Goal: Task Accomplishment & Management: Manage account settings

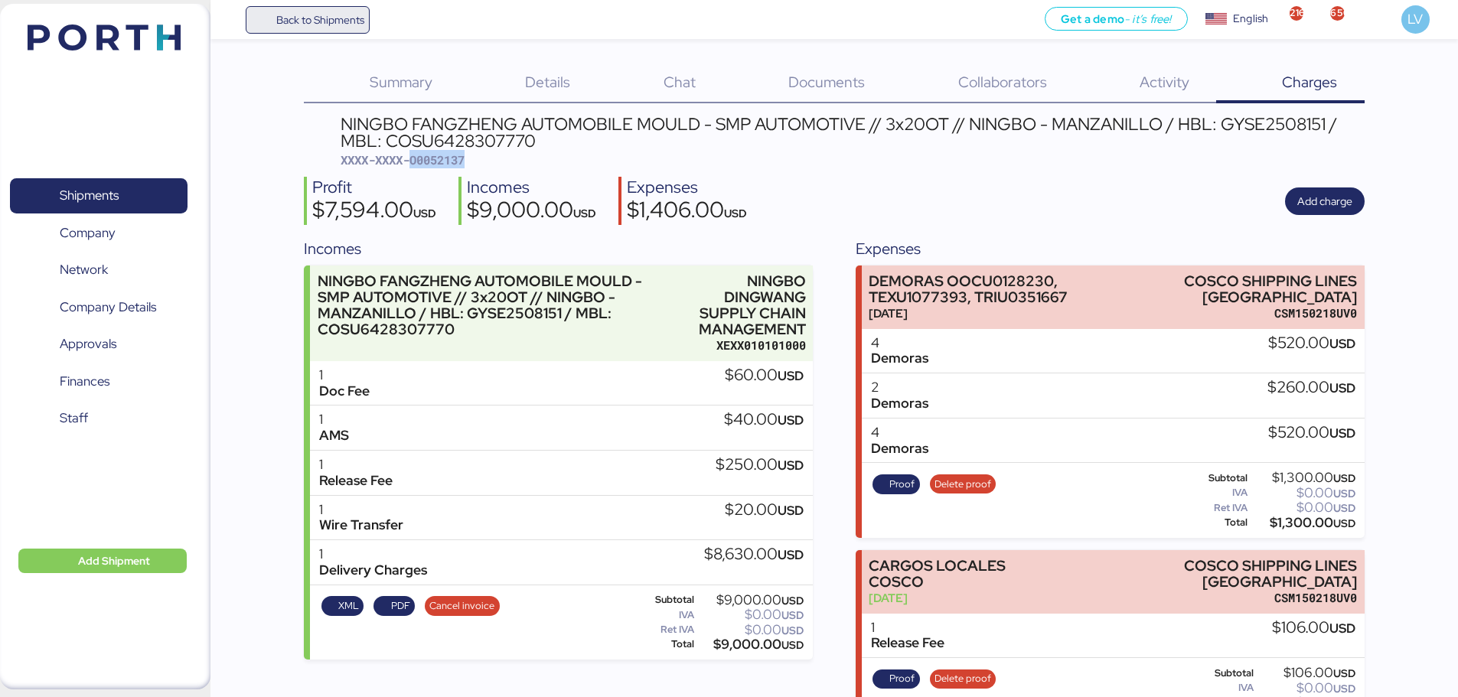
click at [315, 23] on span "Back to Shipments" at bounding box center [320, 20] width 88 height 18
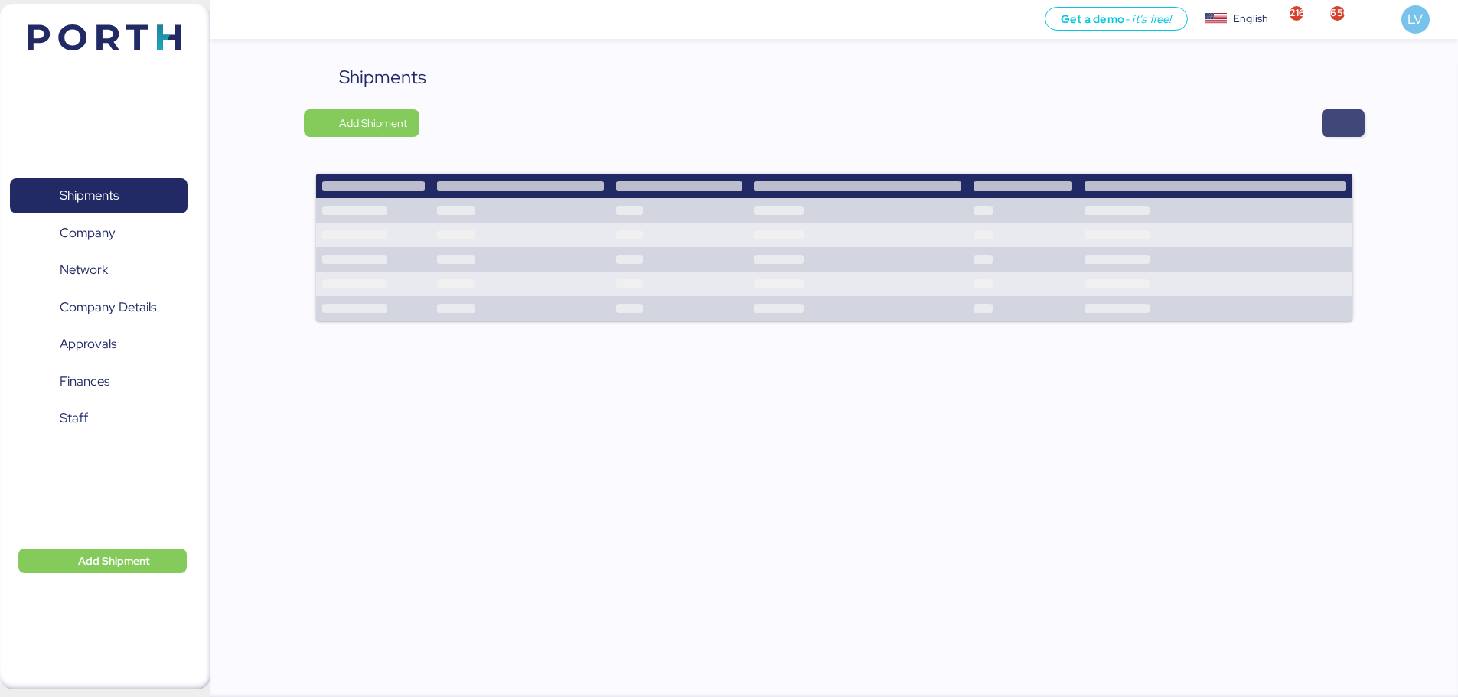
click at [1327, 116] on span "button" at bounding box center [1343, 123] width 43 height 28
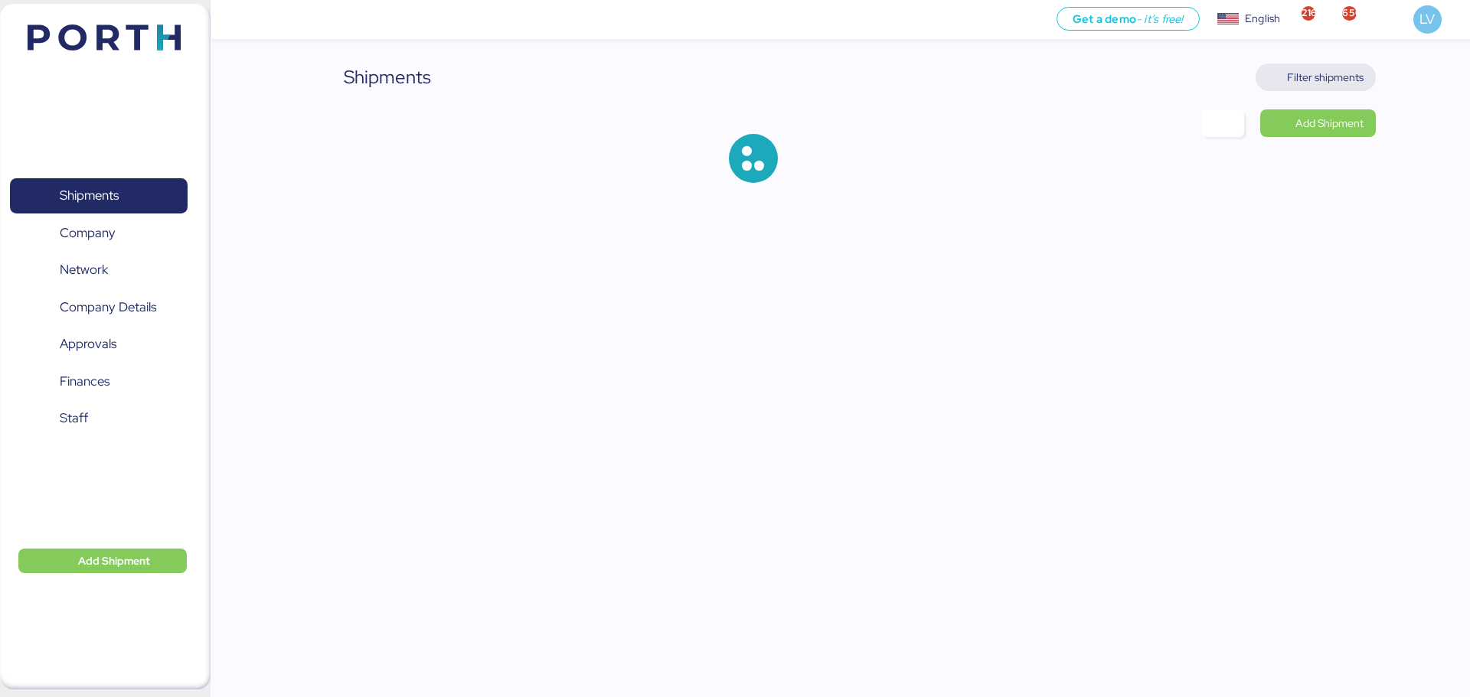
click at [1316, 70] on span "Filter shipments" at bounding box center [1325, 77] width 77 height 18
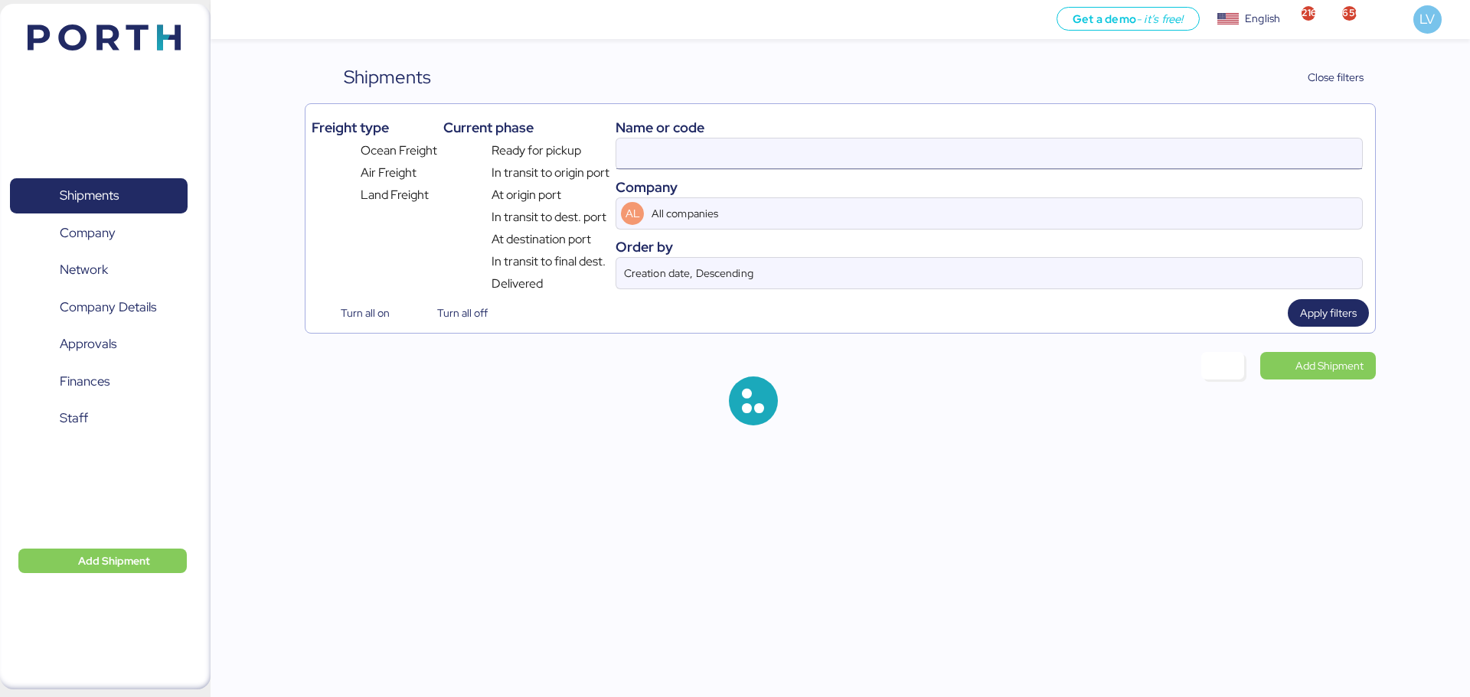
click at [1170, 162] on input at bounding box center [989, 154] width 746 height 31
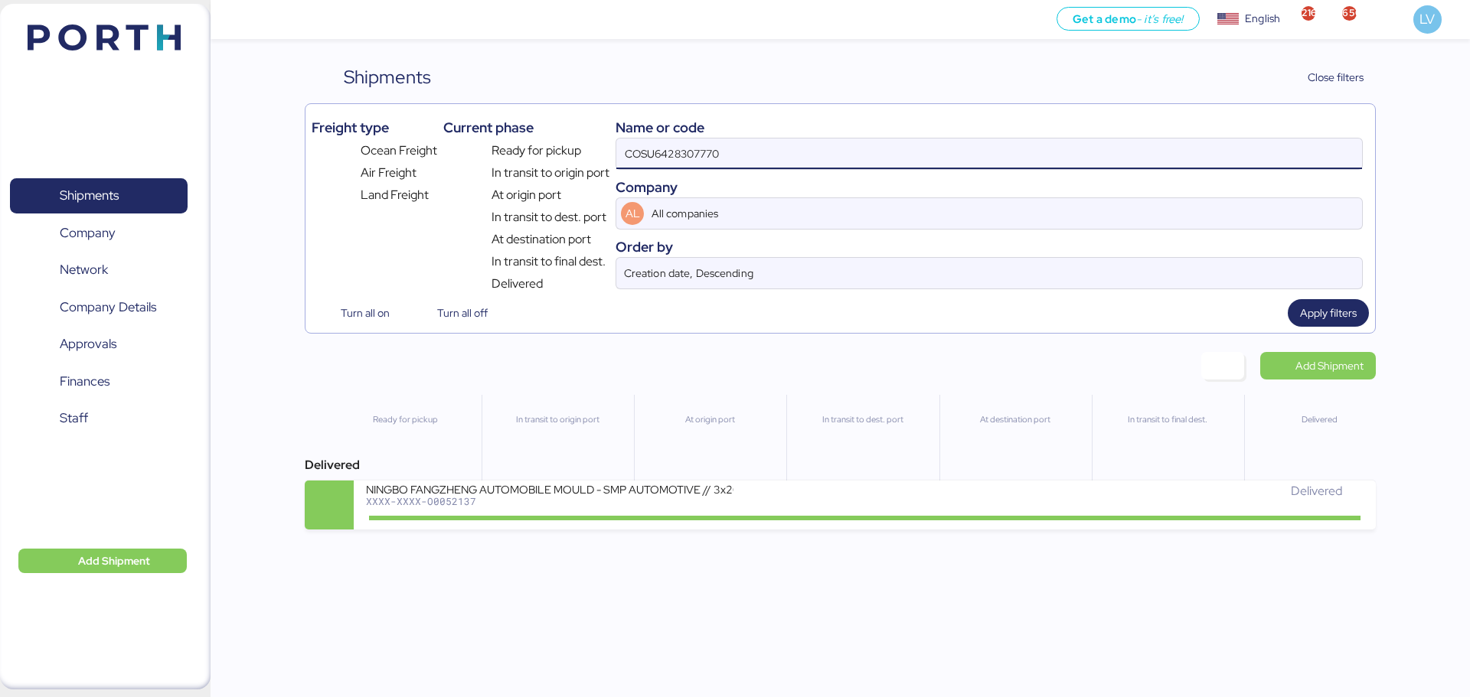
click at [1170, 162] on input "COSU6428307770" at bounding box center [989, 154] width 746 height 31
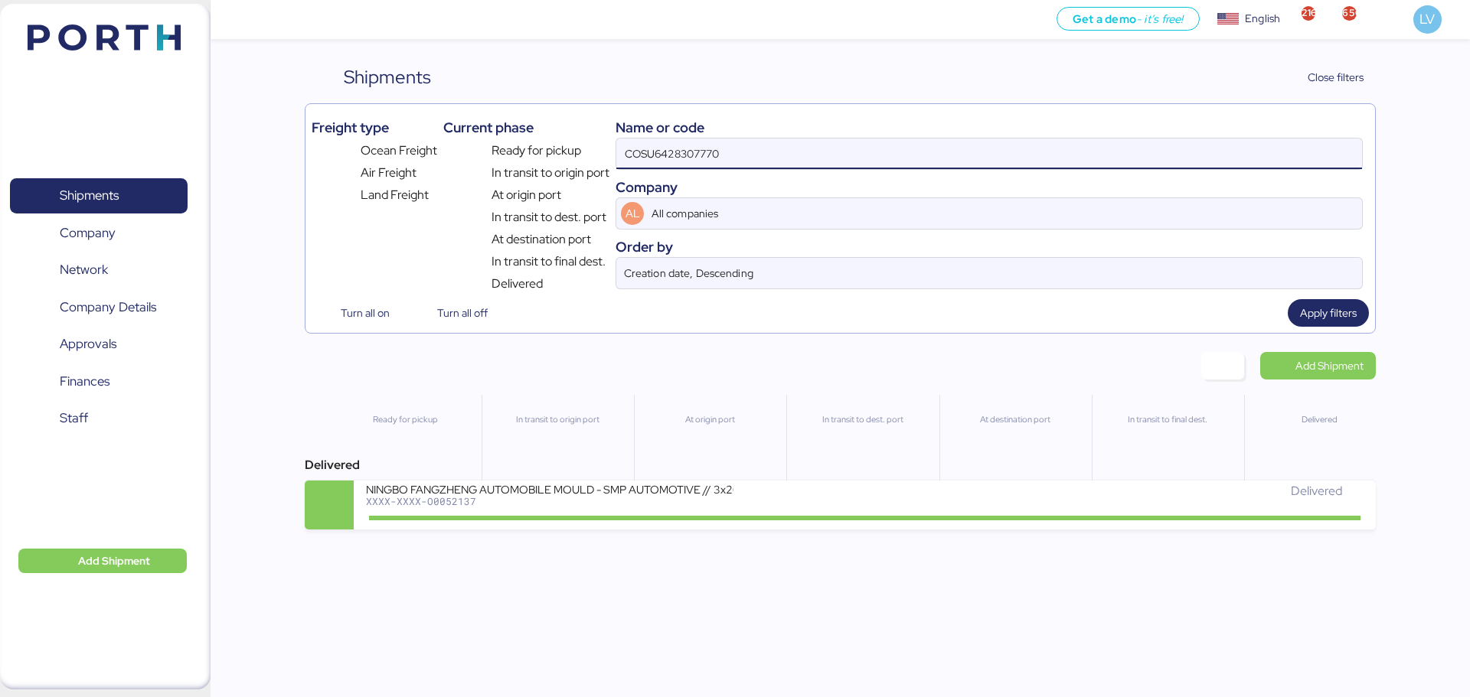
click at [1170, 162] on input "COSU6428307770" at bounding box center [989, 154] width 746 height 31
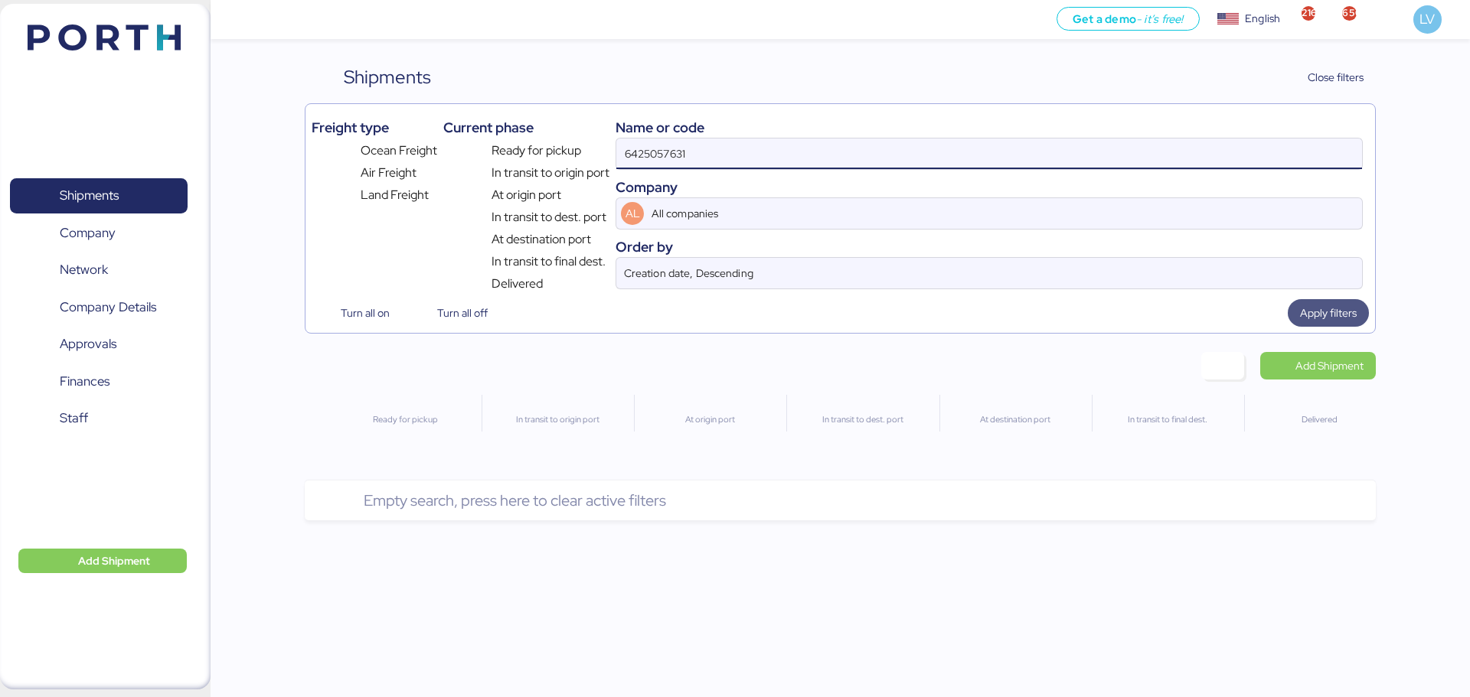
click at [1345, 310] on span "Apply filters" at bounding box center [1328, 313] width 57 height 18
click at [723, 162] on input "6425057631" at bounding box center [989, 154] width 746 height 31
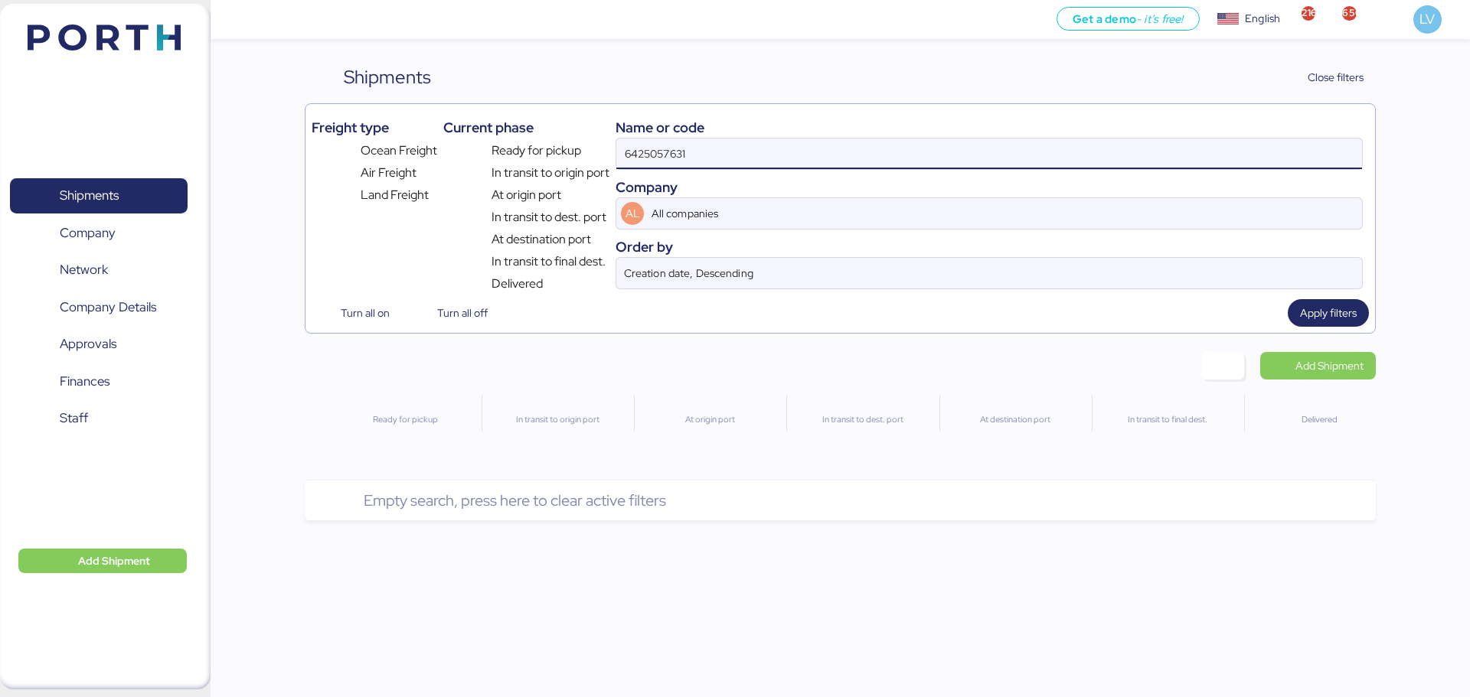
click at [723, 162] on input "6425057631" at bounding box center [989, 154] width 746 height 31
click at [1286, 152] on input "6425057631" at bounding box center [989, 154] width 746 height 31
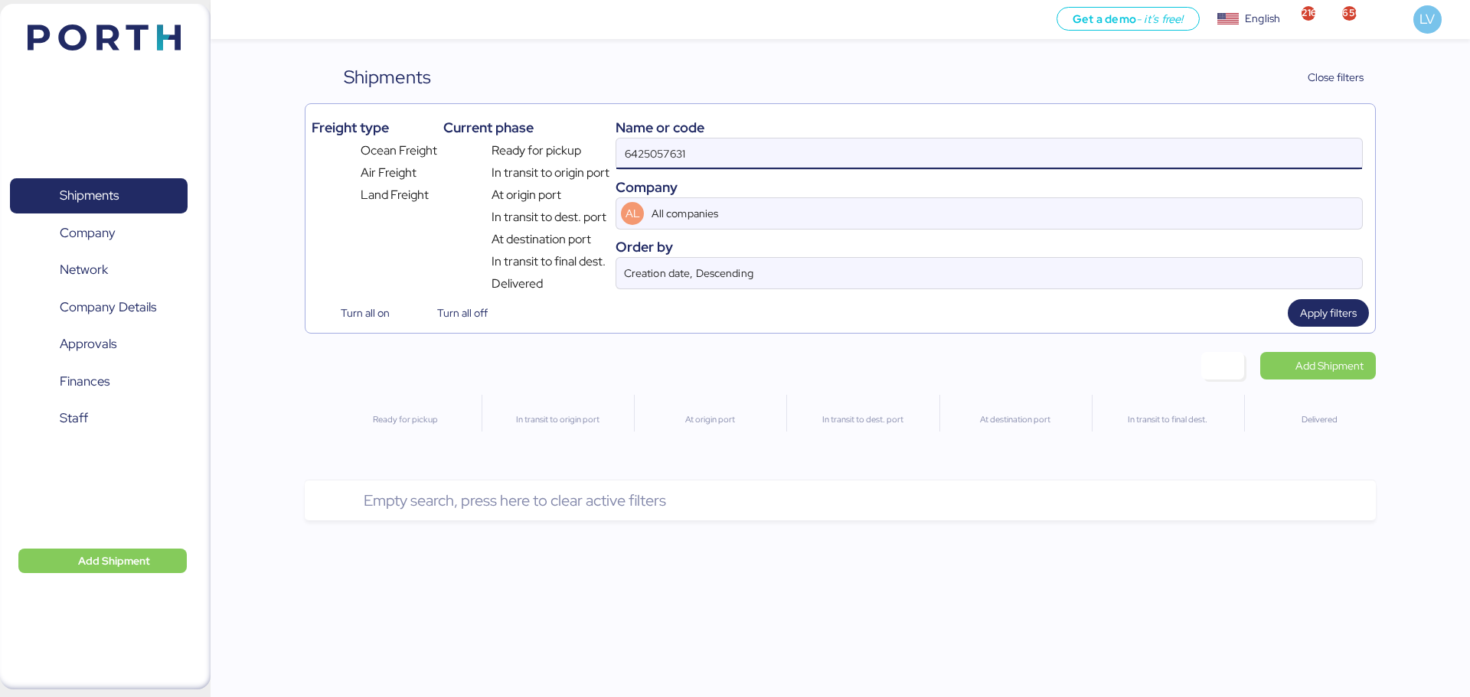
click at [1286, 152] on input "6425057631" at bounding box center [989, 154] width 746 height 31
paste input "COSU6425057630"
type input "COSU6425057630"
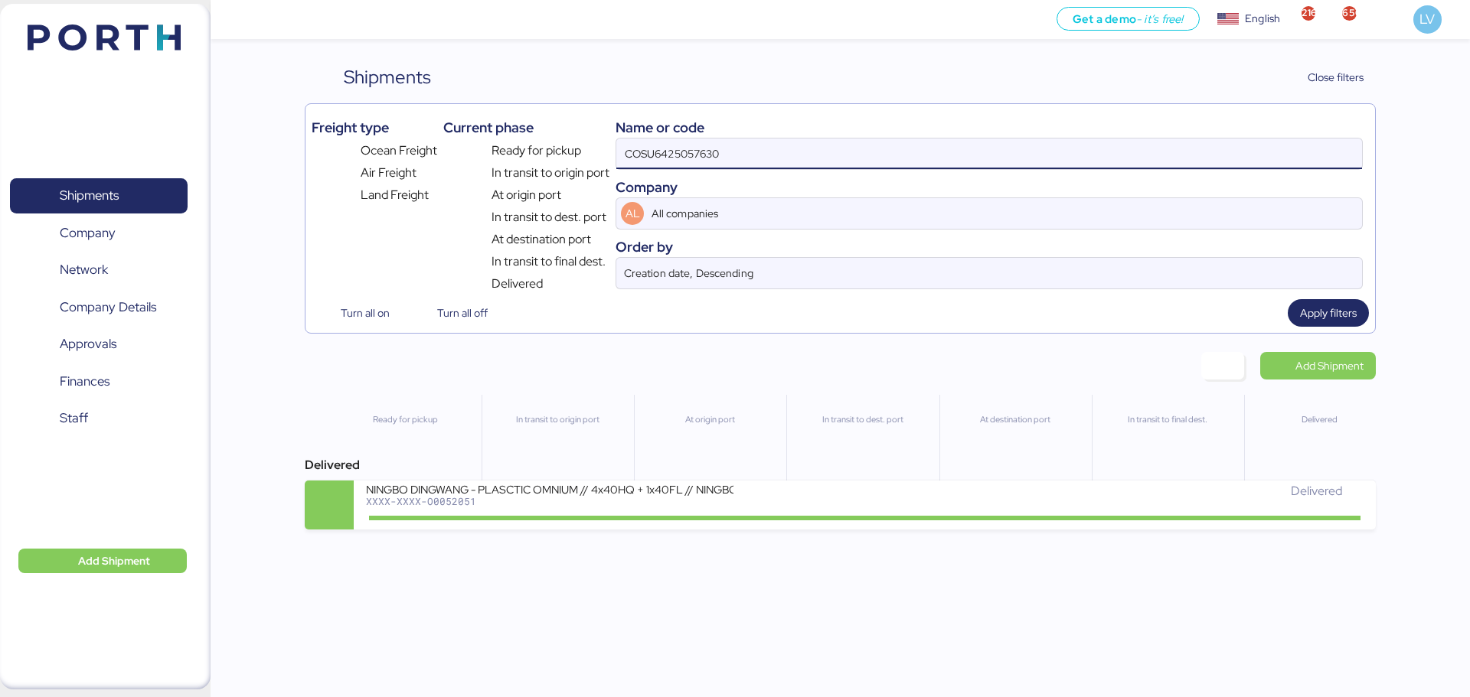
click at [1068, 480] on div "At destination port" at bounding box center [1015, 450] width 152 height 110
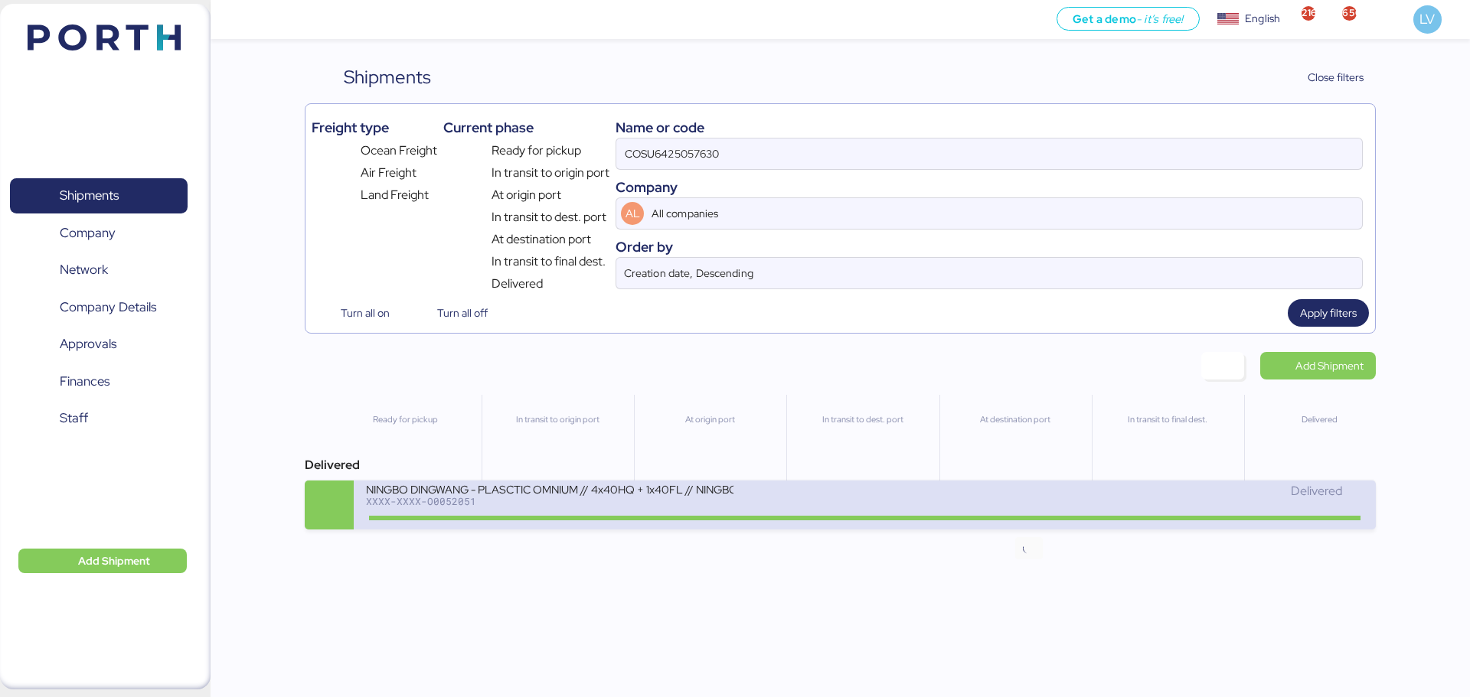
click at [1043, 511] on icon at bounding box center [1028, 517] width 73 height 17
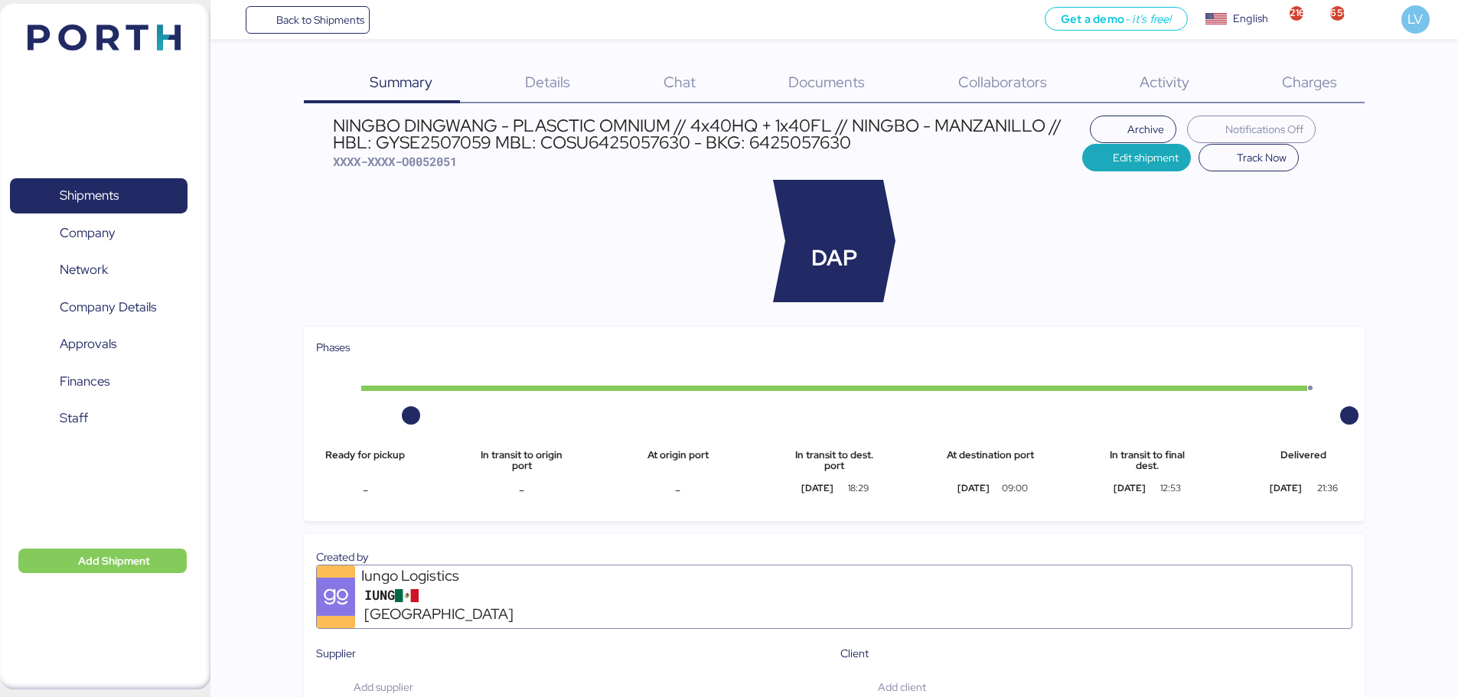
click at [1281, 73] on div "Charges 0" at bounding box center [1290, 84] width 148 height 40
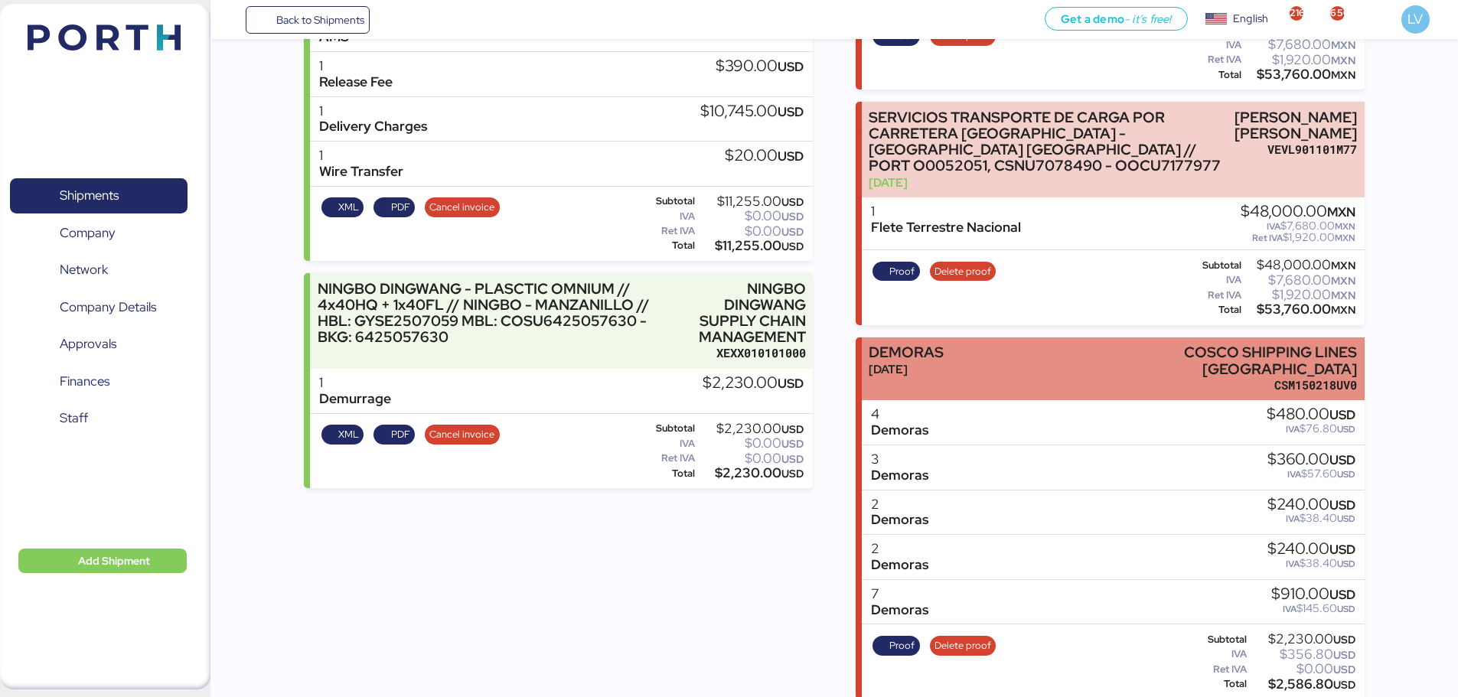
scroll to position [578, 0]
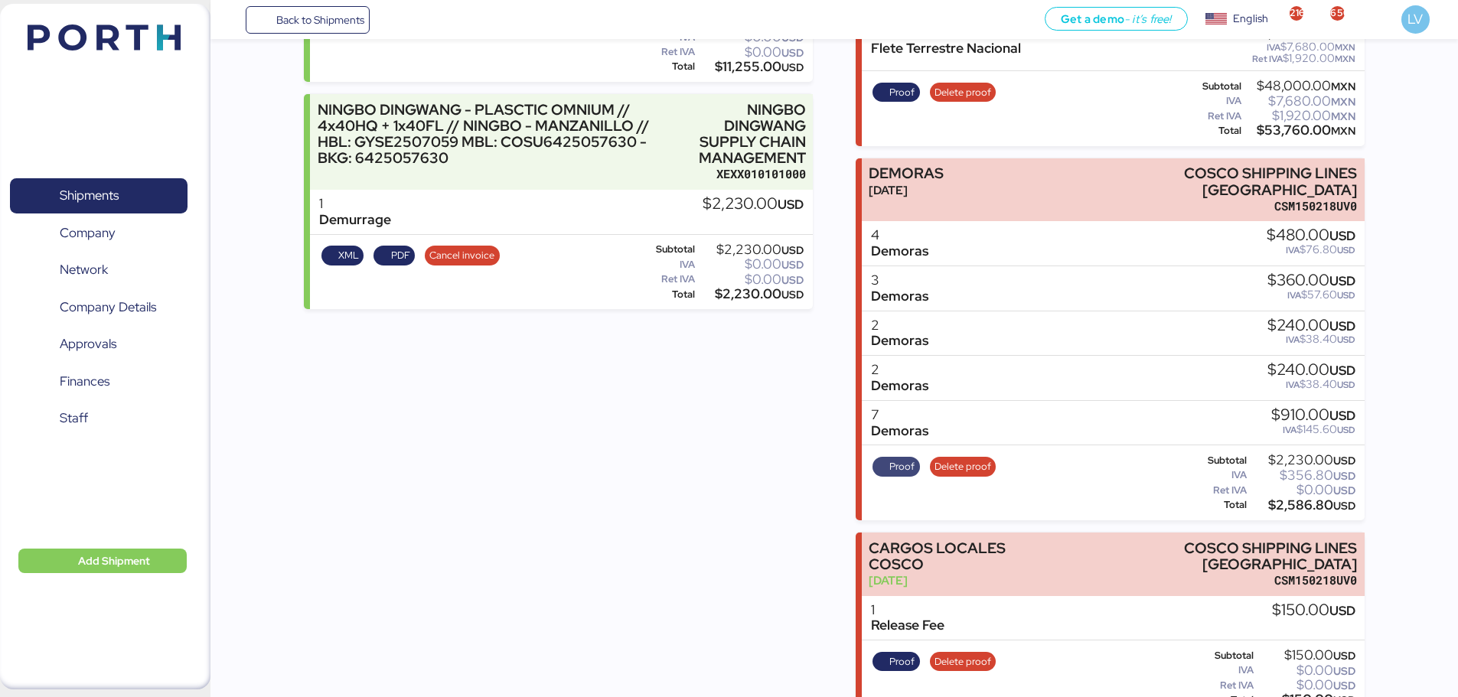
click at [890, 459] on span "Proof" at bounding box center [901, 467] width 25 height 17
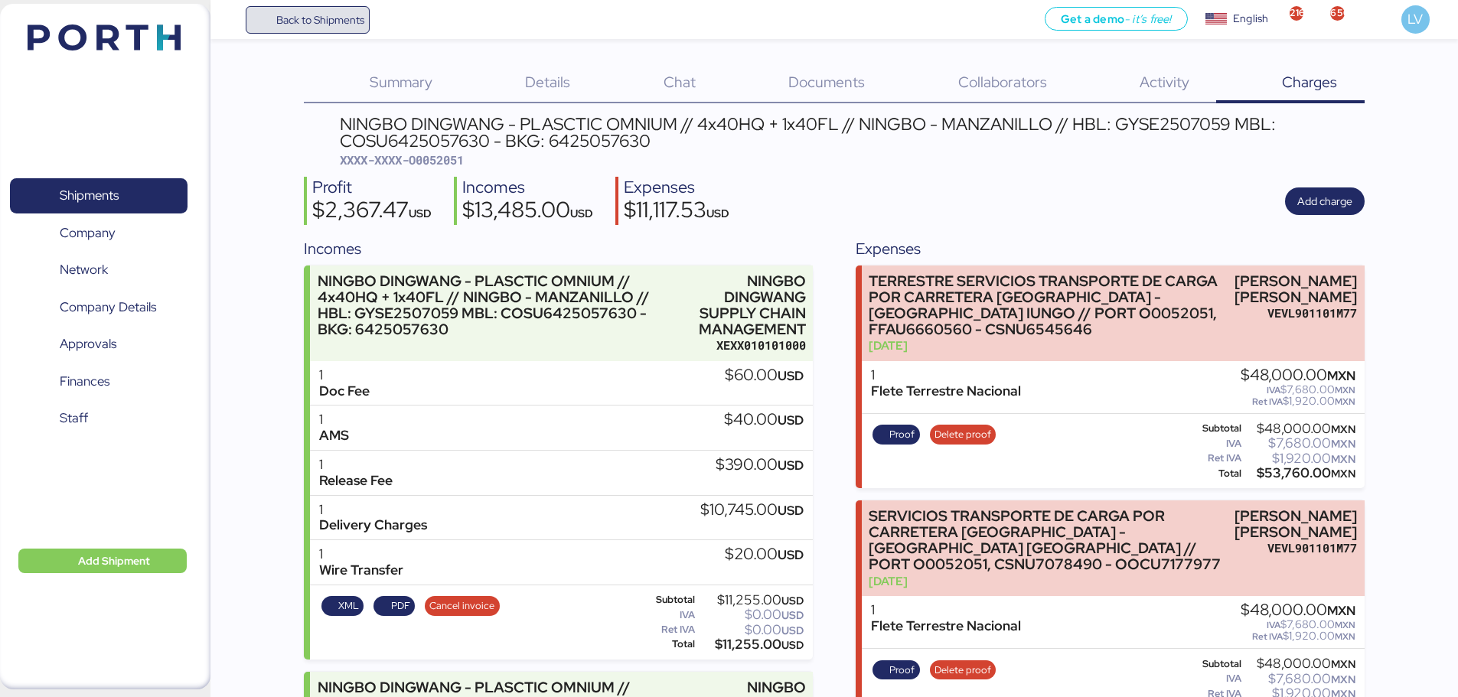
click at [341, 31] on span "Back to Shipments" at bounding box center [308, 20] width 114 height 28
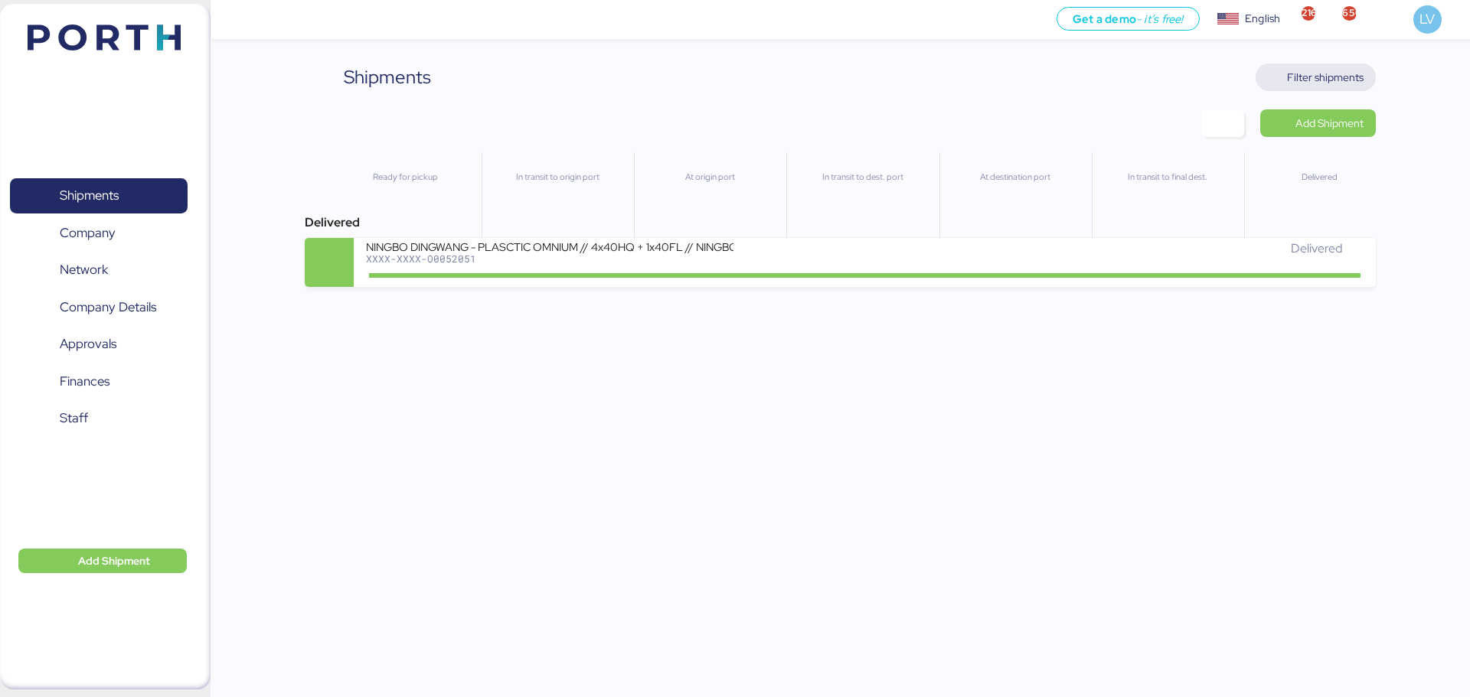
click at [1323, 84] on span "Filter shipments" at bounding box center [1325, 77] width 77 height 18
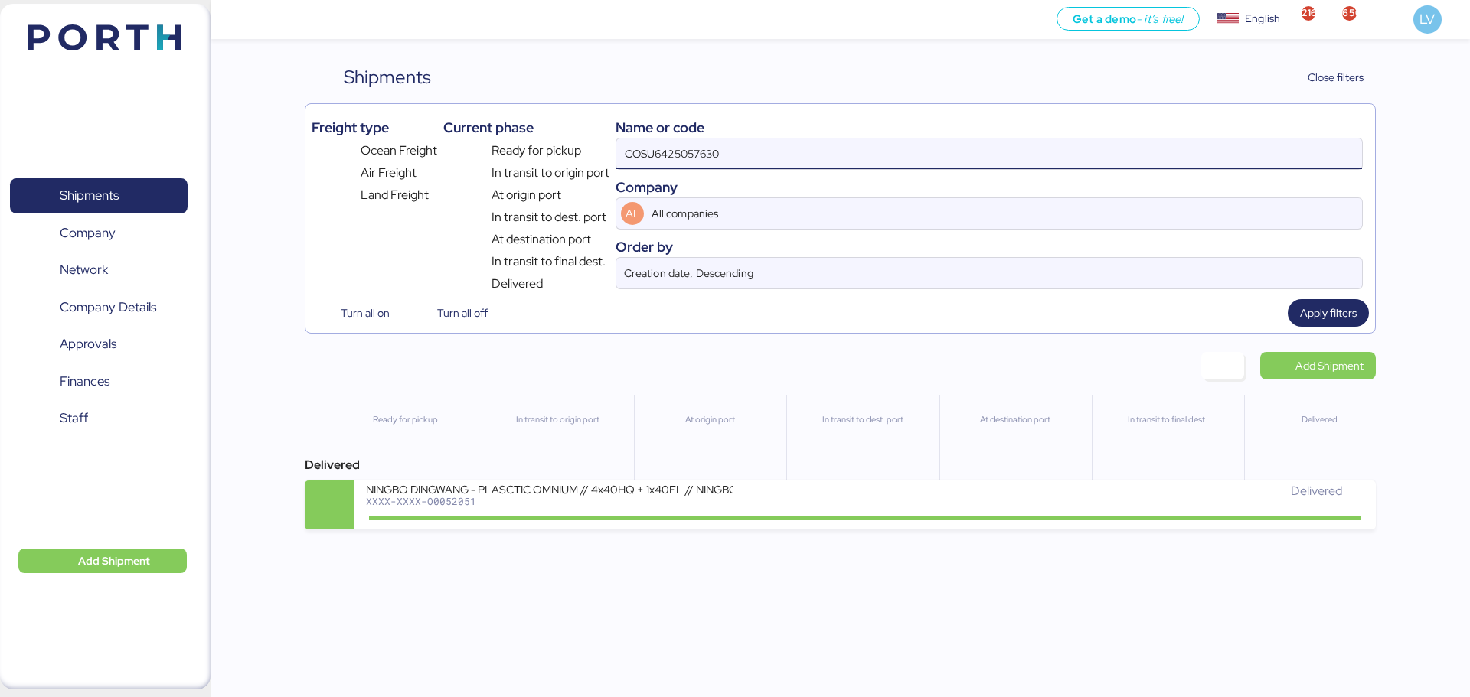
click at [1230, 158] on input "COSU6425057630" at bounding box center [989, 154] width 746 height 31
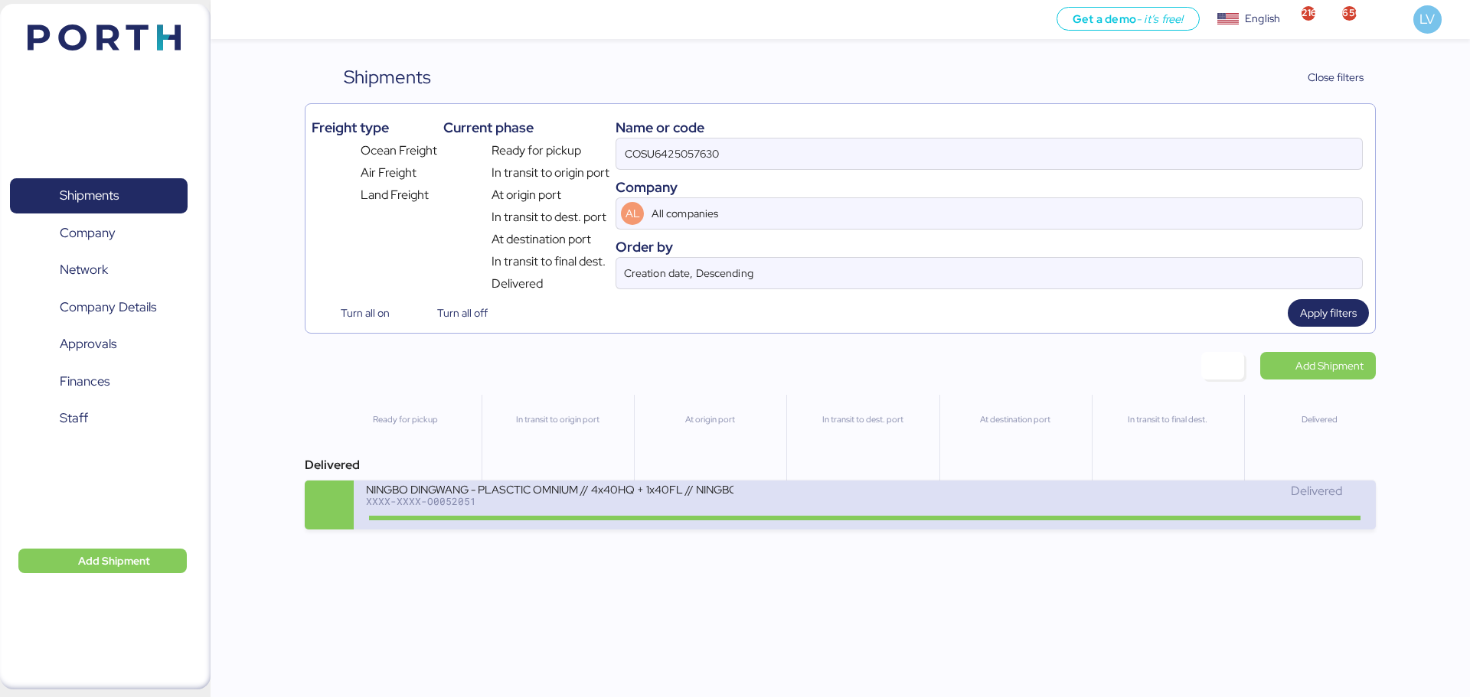
click at [817, 511] on div "NINGBO DINGWANG - PLASCTIC OMNIUM // 4x40HQ + 1x40FL // NINGBO - MANZANILLO // …" at bounding box center [615, 498] width 498 height 33
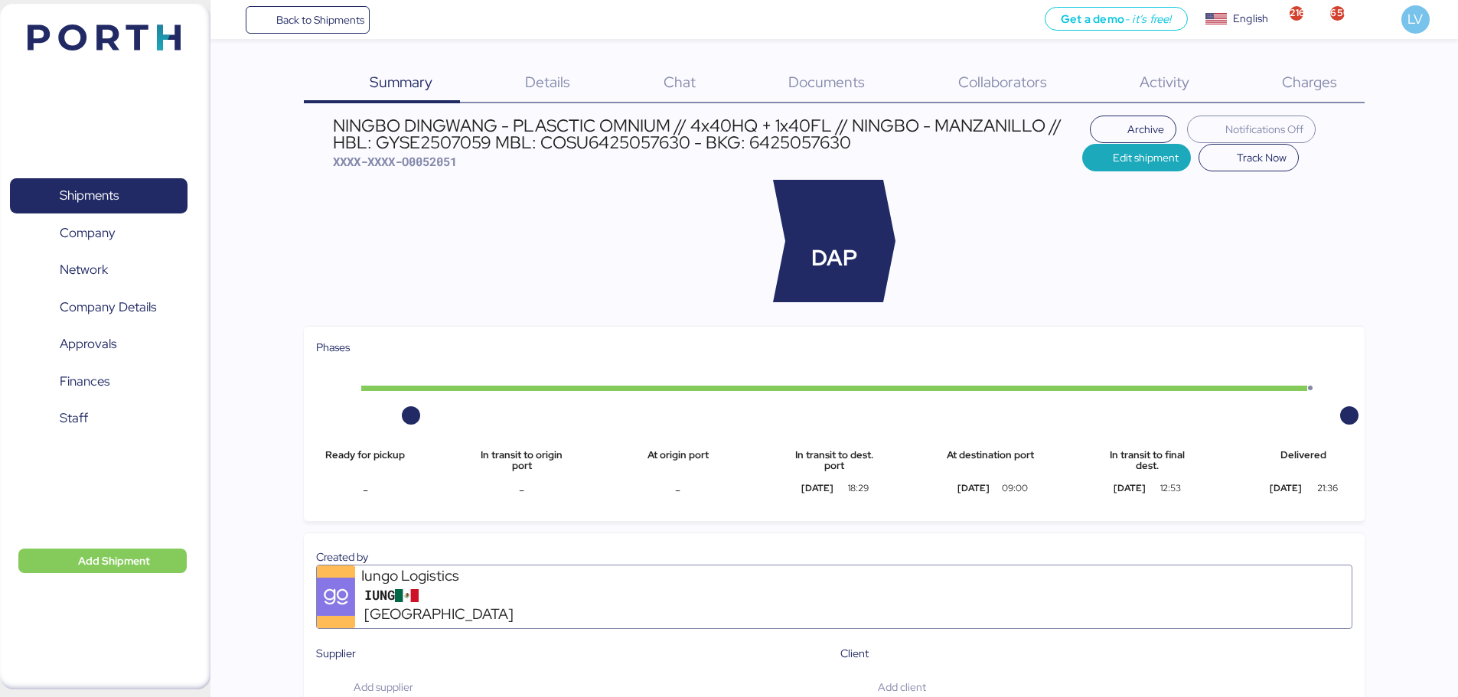
click at [1291, 79] on span "Charges" at bounding box center [1309, 82] width 55 height 20
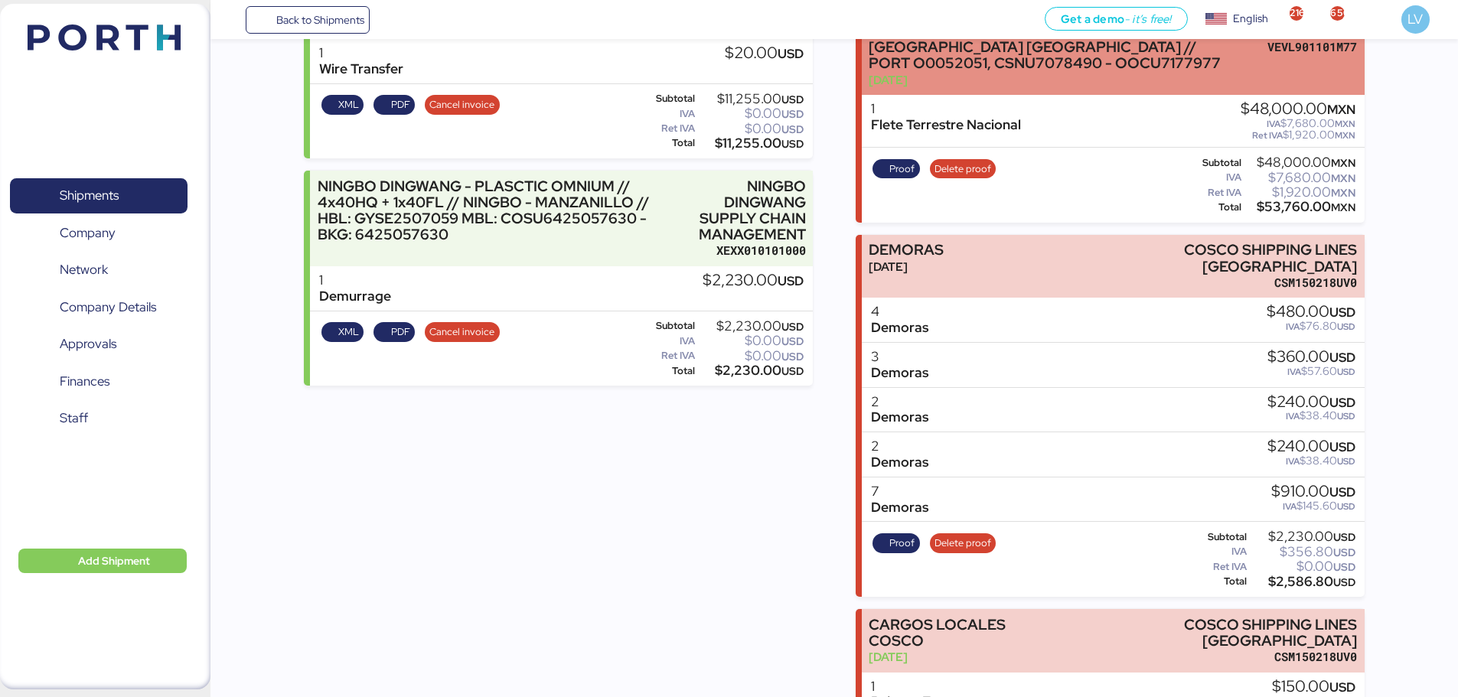
scroll to position [571, 0]
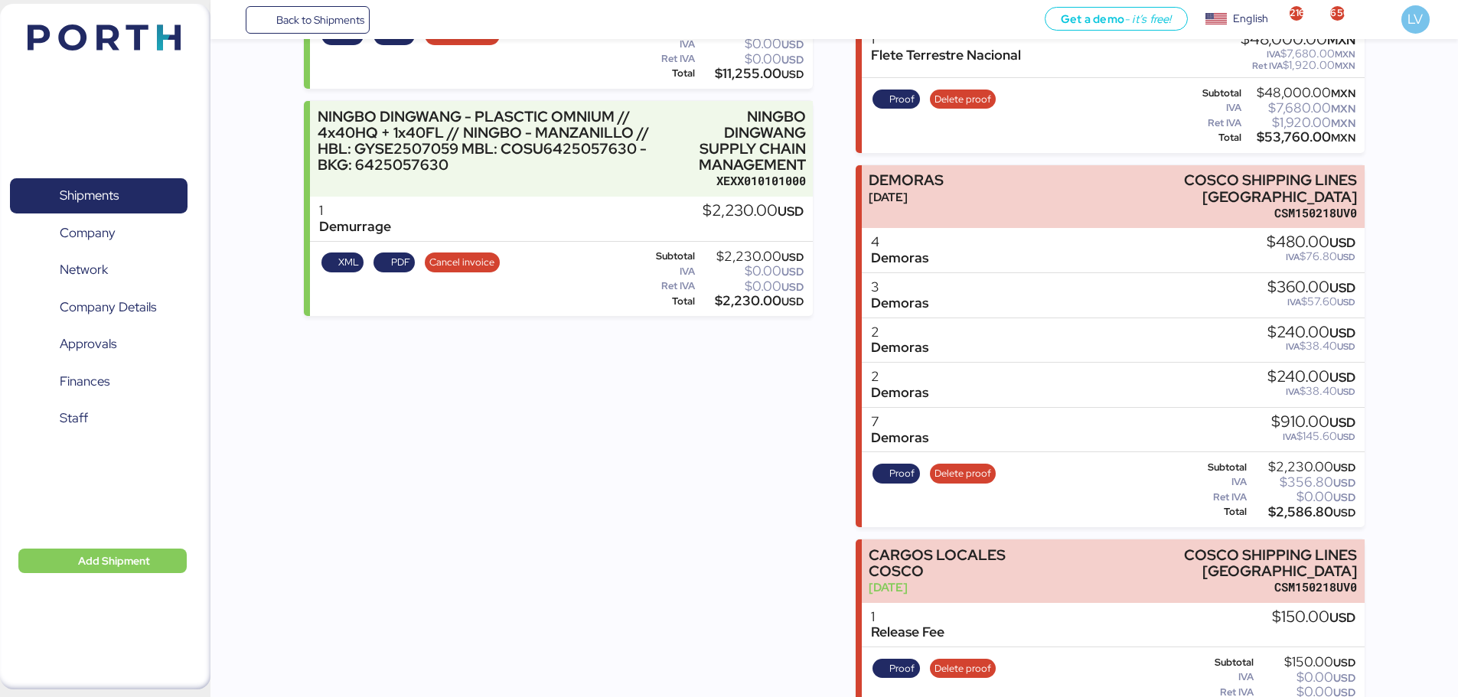
click at [351, 39] on div "Back to Shipments Get a demo - it’s free! Get a demo English Inglés English 216…" at bounding box center [834, 19] width 1248 height 39
click at [352, 23] on span "Back to Shipments" at bounding box center [320, 20] width 88 height 18
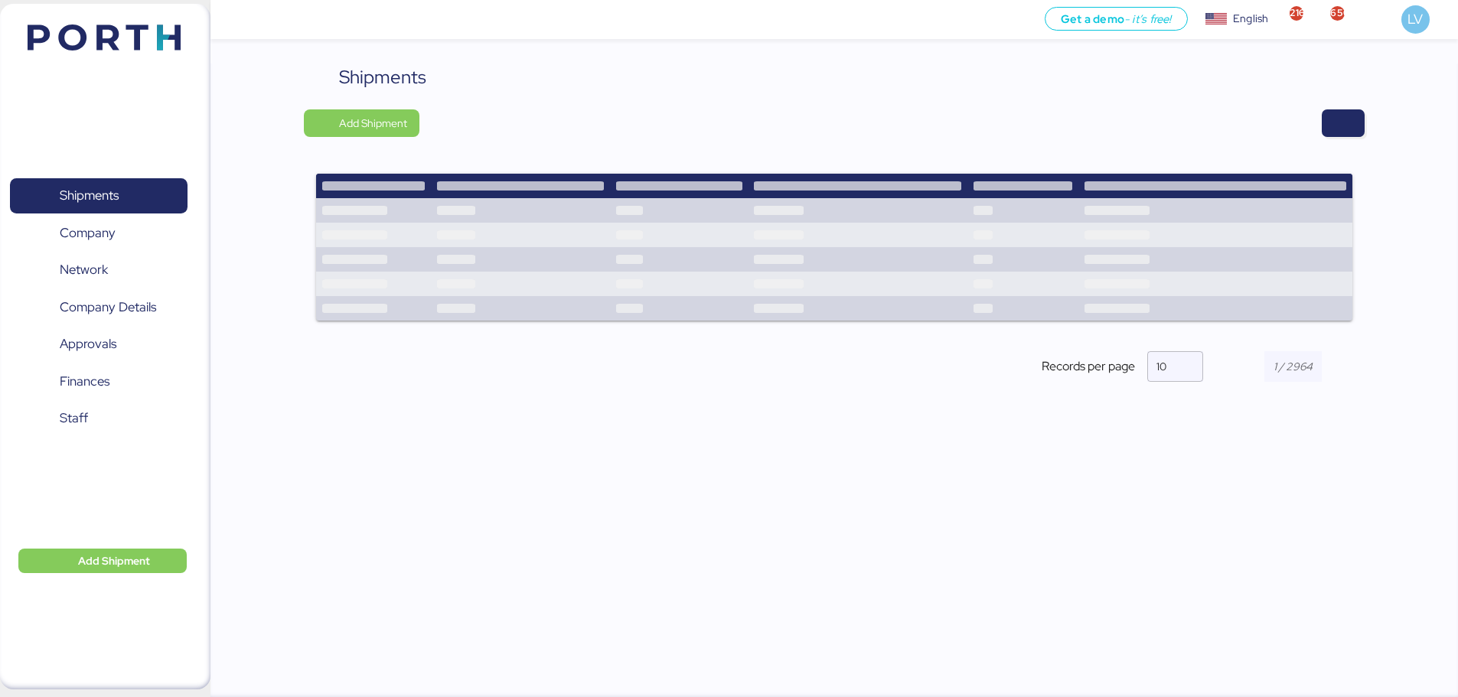
click at [1302, 130] on div at bounding box center [897, 123] width 935 height 28
click at [1340, 128] on span "button" at bounding box center [1343, 123] width 18 height 21
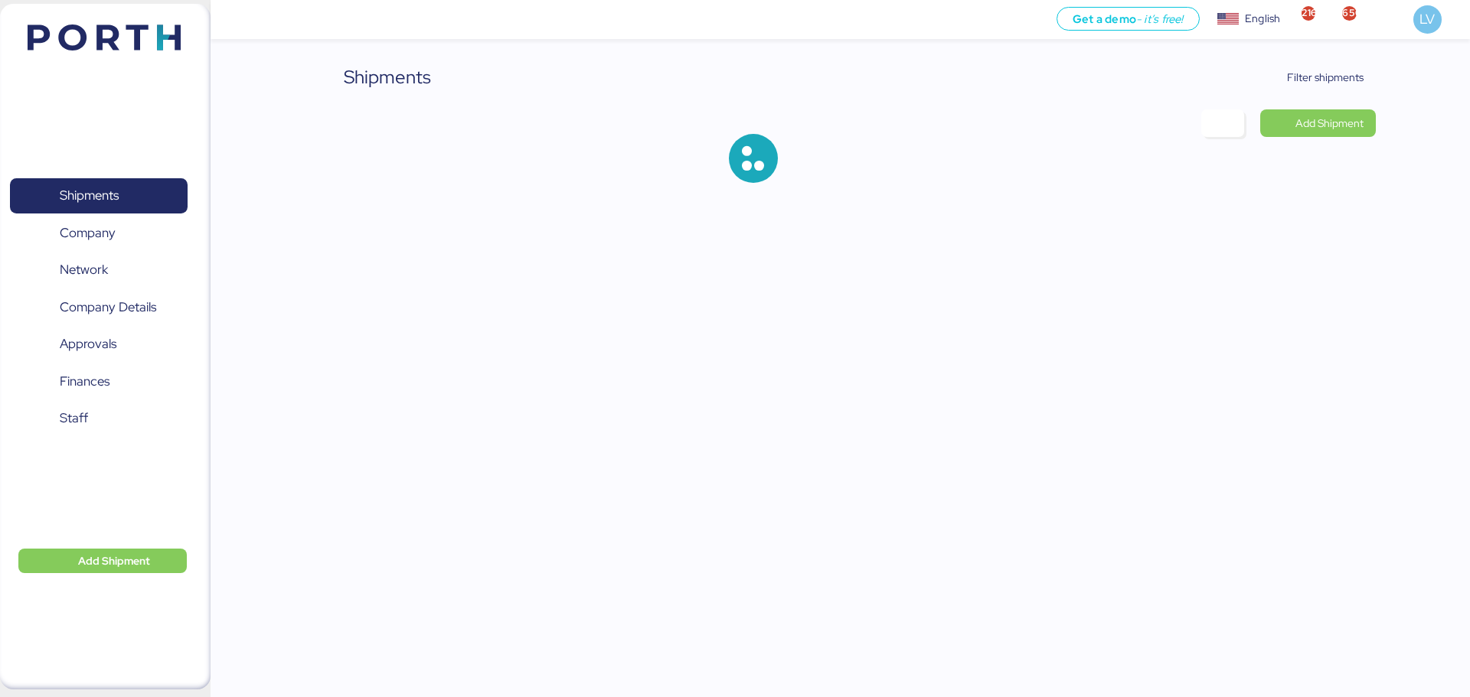
click at [1304, 47] on div "Shipments Filter shipments Add Shipment" at bounding box center [735, 103] width 1470 height 207
click at [1291, 83] on span "Filter shipments" at bounding box center [1325, 77] width 77 height 18
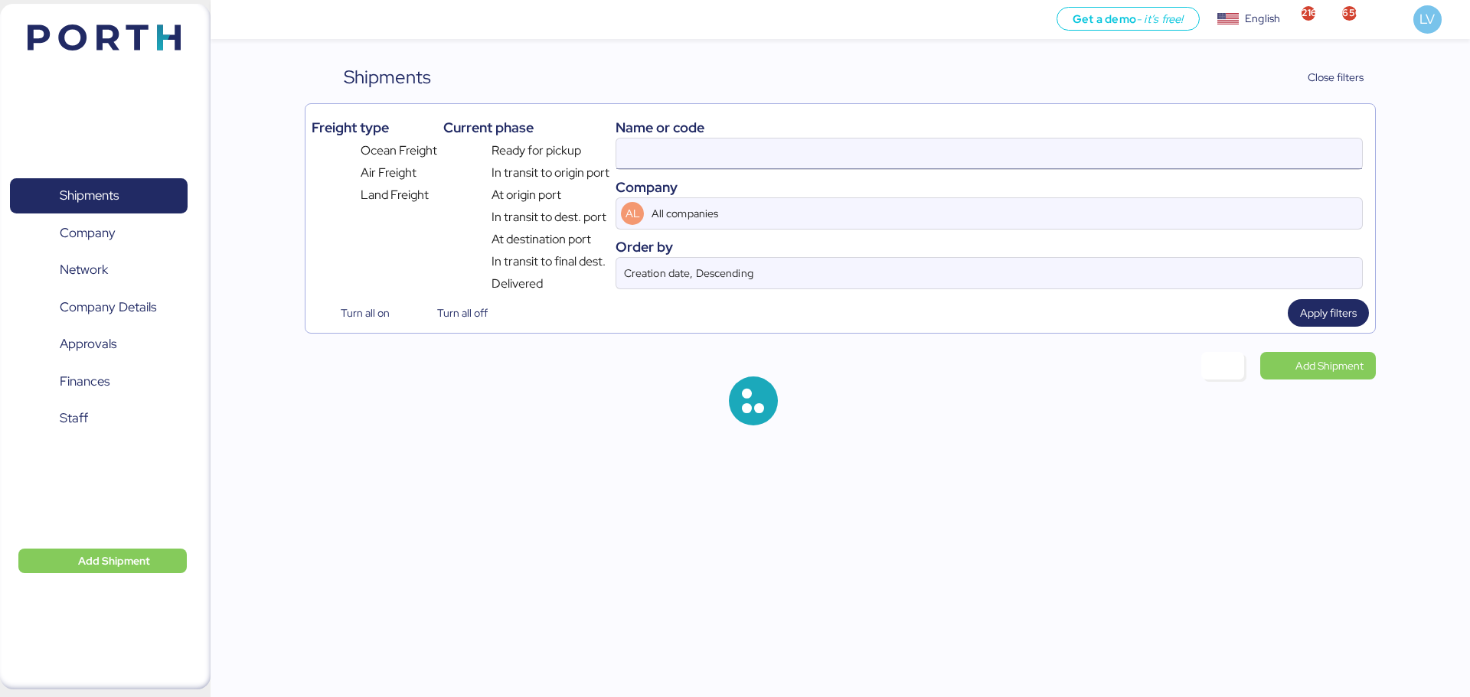
click at [1176, 145] on input at bounding box center [989, 154] width 746 height 31
paste input "QGD2024411"
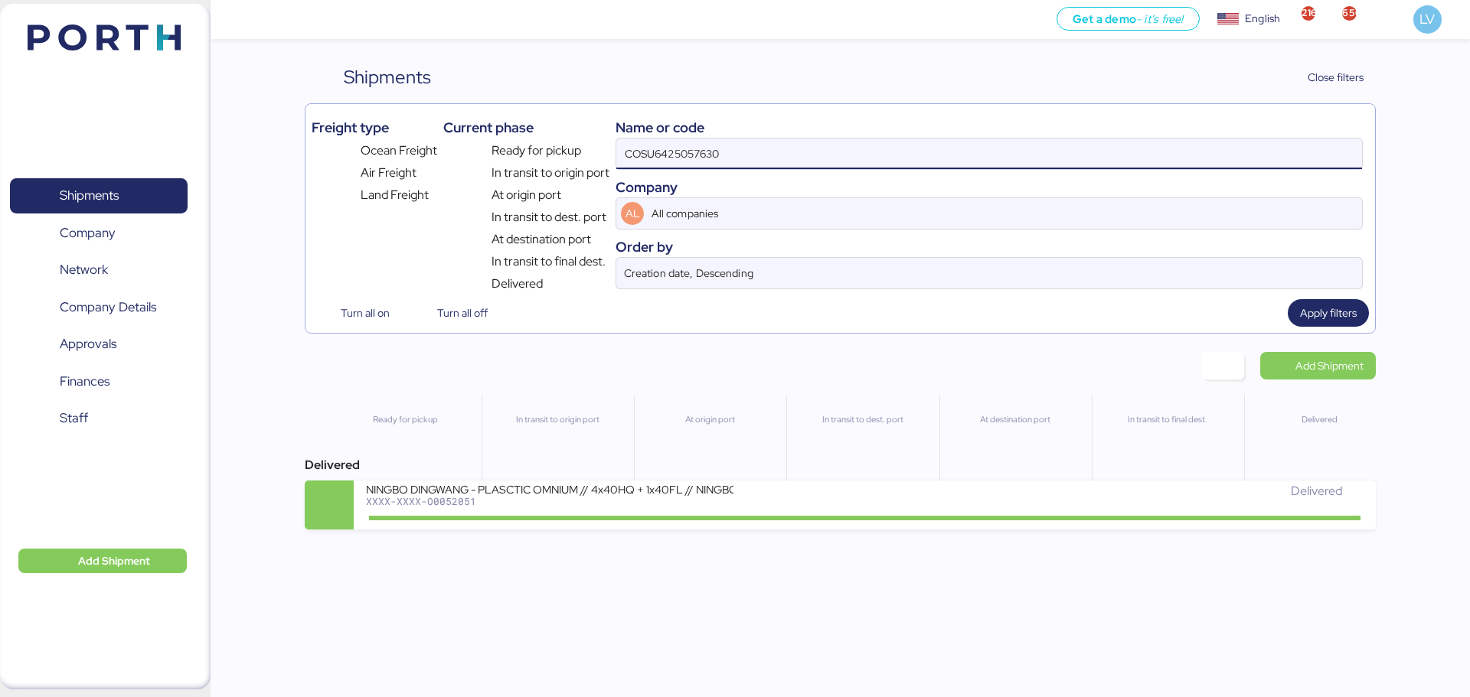
click at [1176, 145] on input "COSU6425057630" at bounding box center [989, 154] width 746 height 31
paste input "QGD2024411"
type input "QGD2024411"
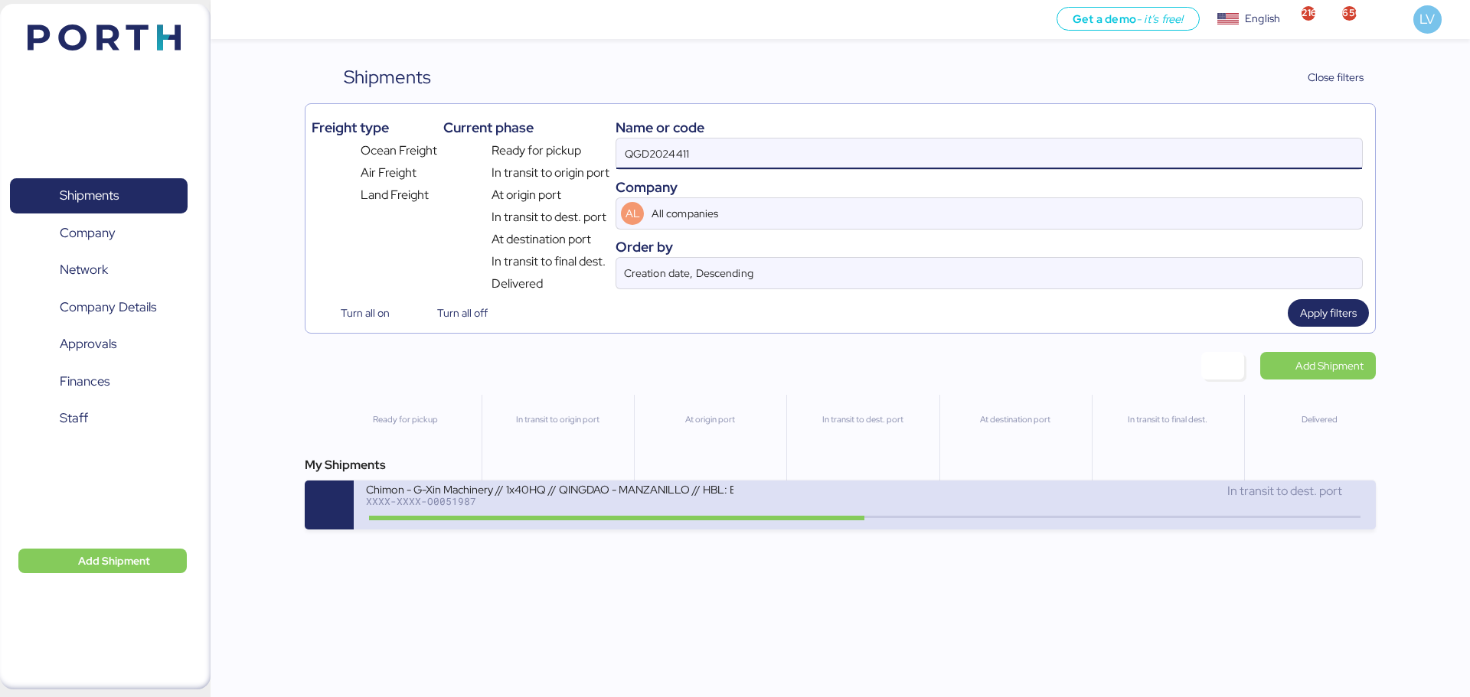
click at [891, 495] on div "In transit to dest. port" at bounding box center [1114, 491] width 498 height 18
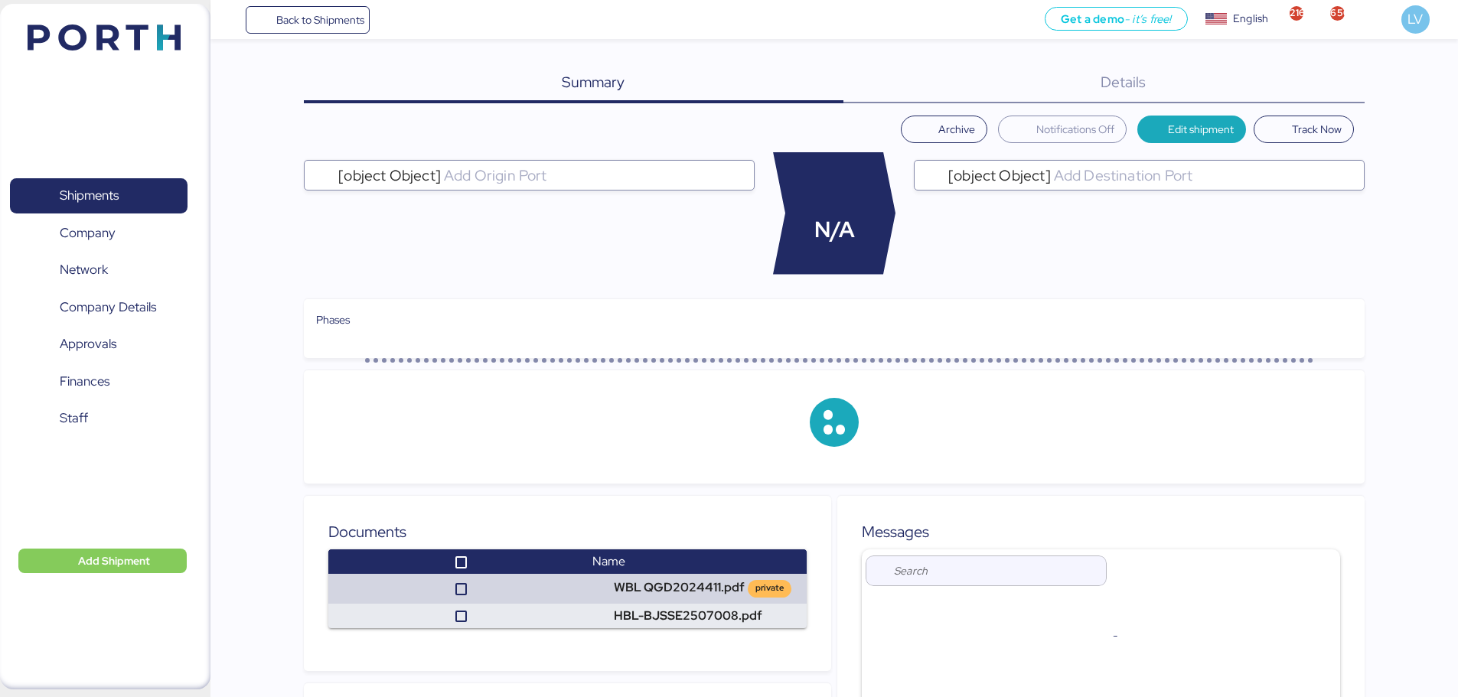
click at [1348, 96] on div "Details 0" at bounding box center [1104, 84] width 521 height 40
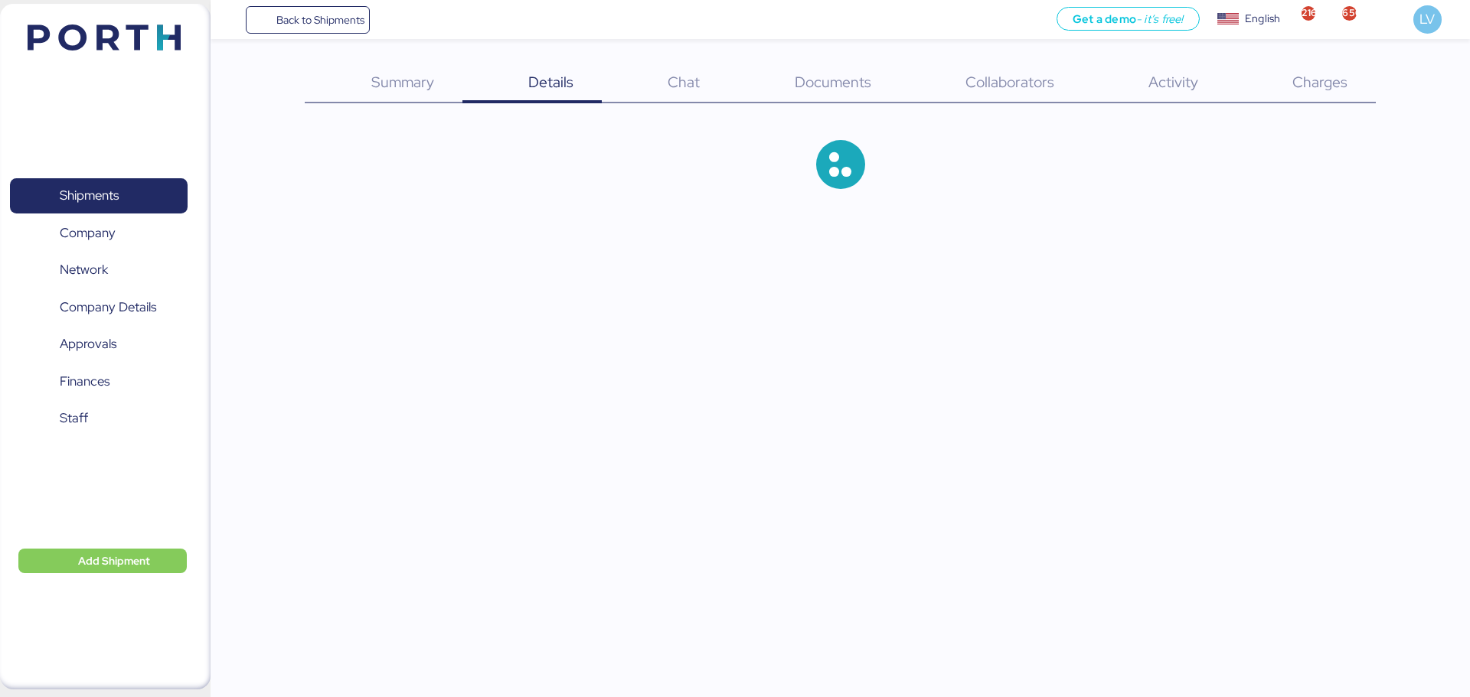
click at [1337, 92] on div "Charges 0" at bounding box center [1299, 84] width 149 height 40
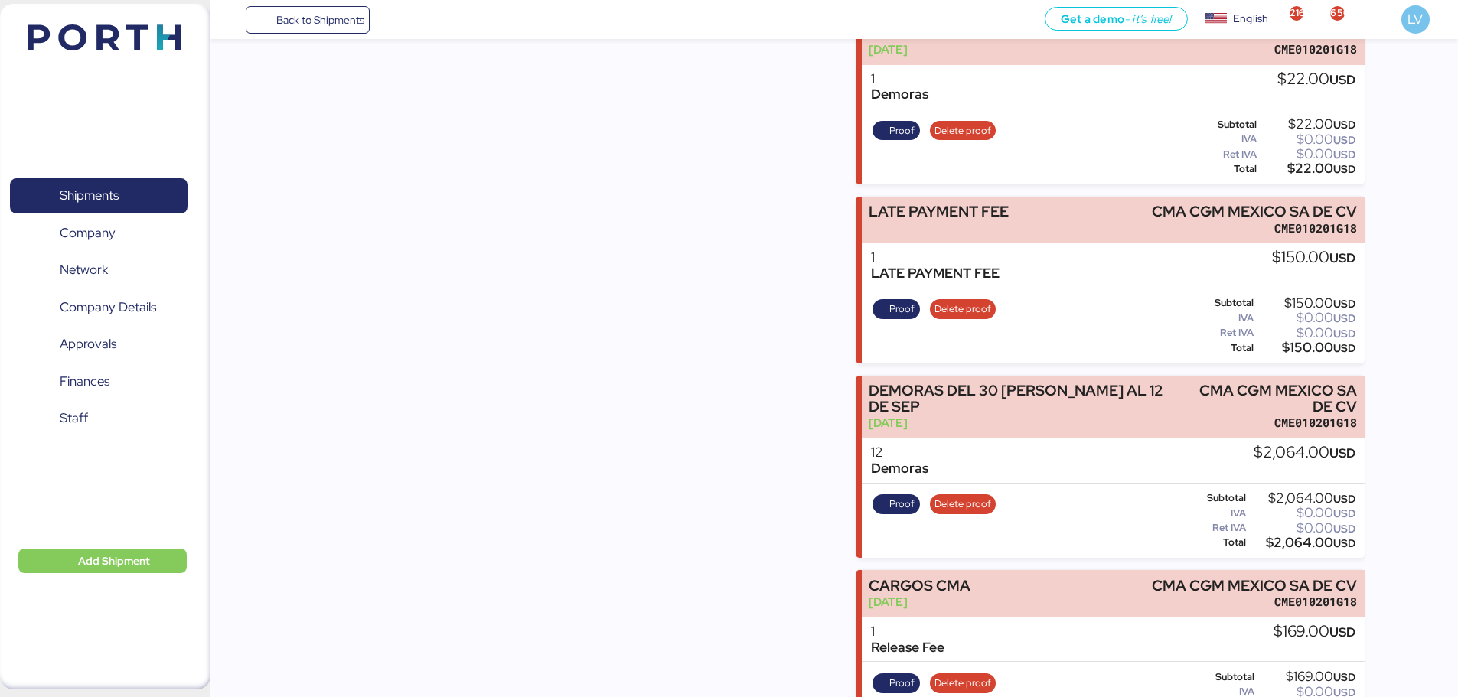
scroll to position [1225, 0]
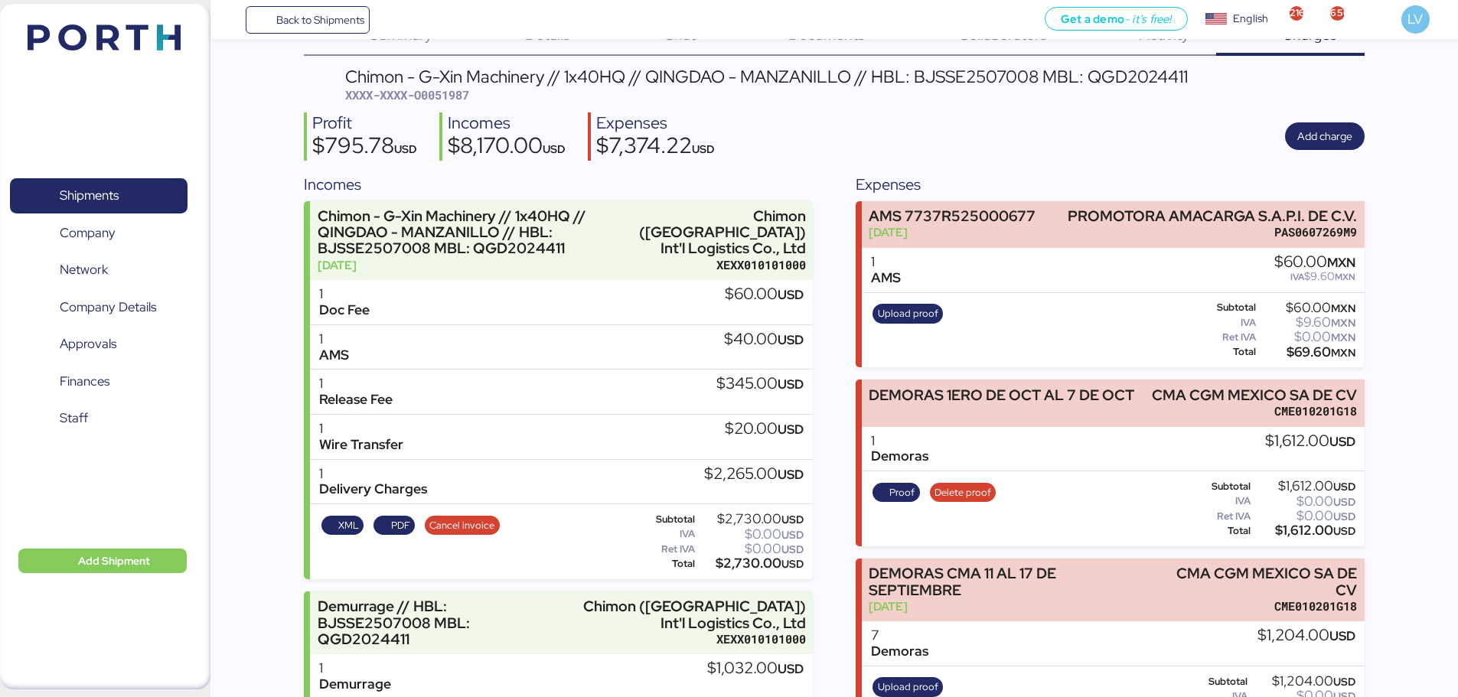
scroll to position [34, 0]
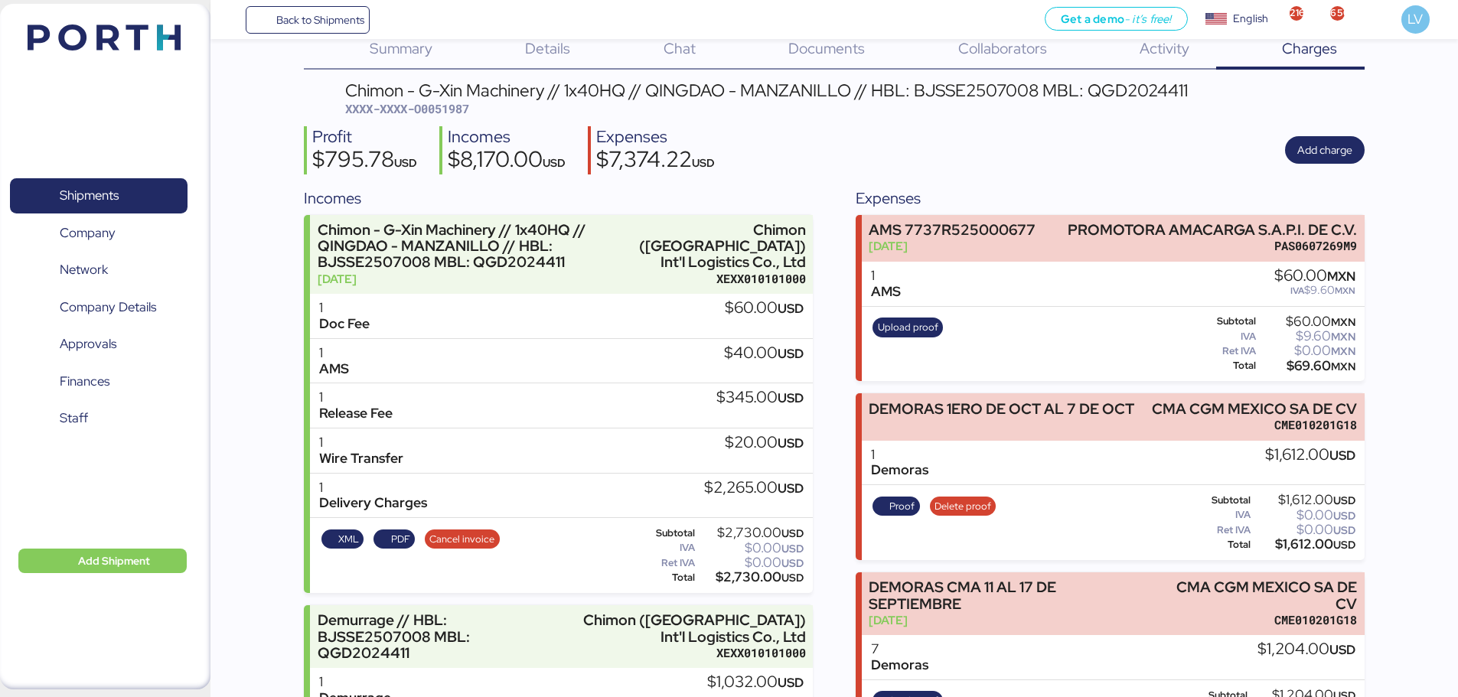
click at [374, 21] on div "Get a demo - it’s free! Get a demo English Inglés English 2163 650 LV" at bounding box center [914, 19] width 1088 height 39
click at [327, 28] on span "Back to Shipments" at bounding box center [320, 20] width 88 height 18
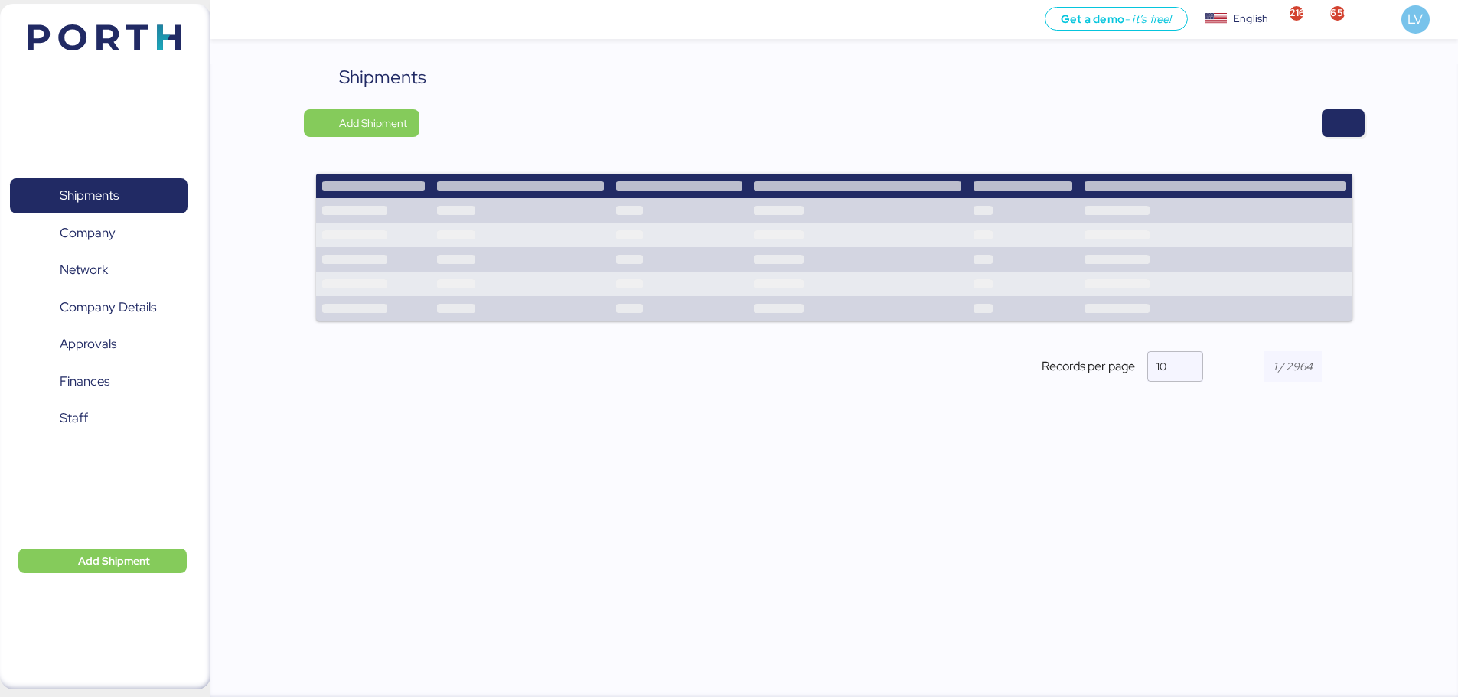
click at [1343, 100] on div "Shipments Add Shipment Records per page 10" at bounding box center [834, 236] width 1061 height 344
click at [1341, 122] on span "button" at bounding box center [1343, 123] width 18 height 21
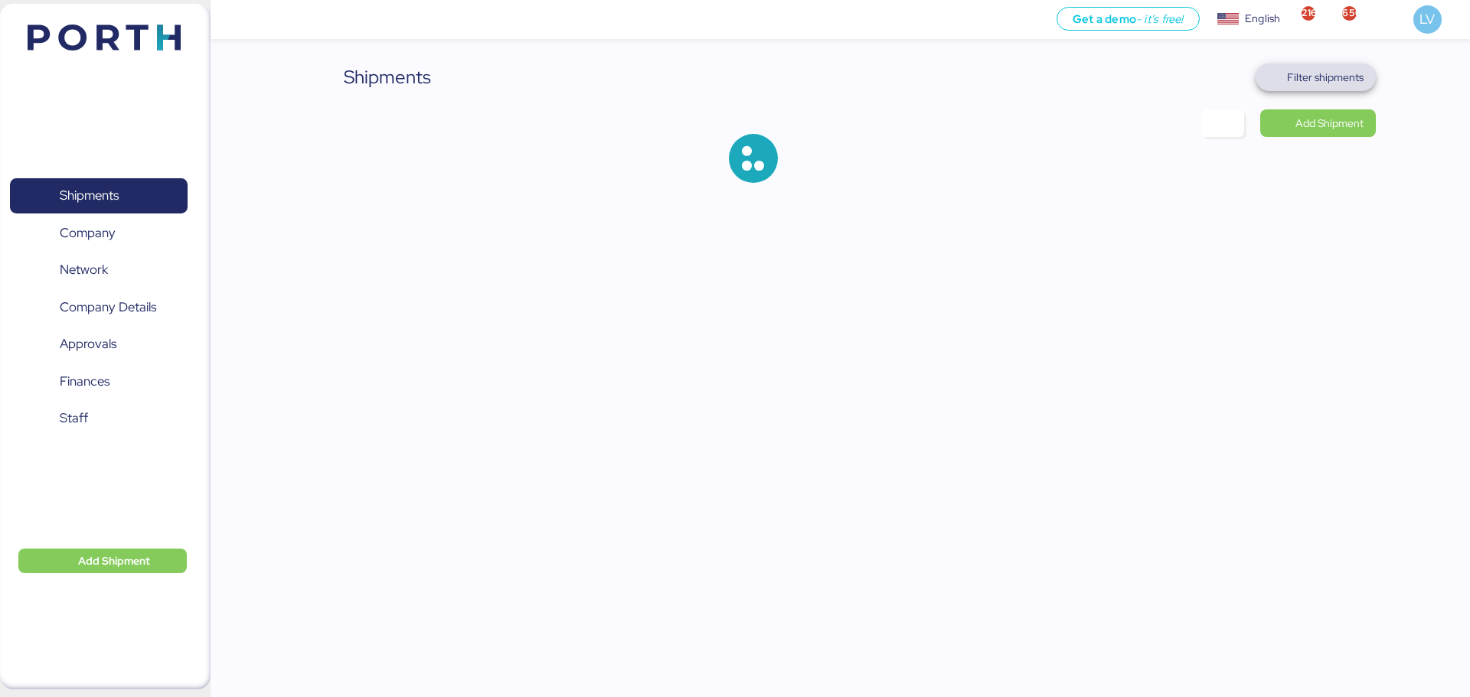
click at [1327, 72] on span "Filter shipments" at bounding box center [1325, 77] width 77 height 18
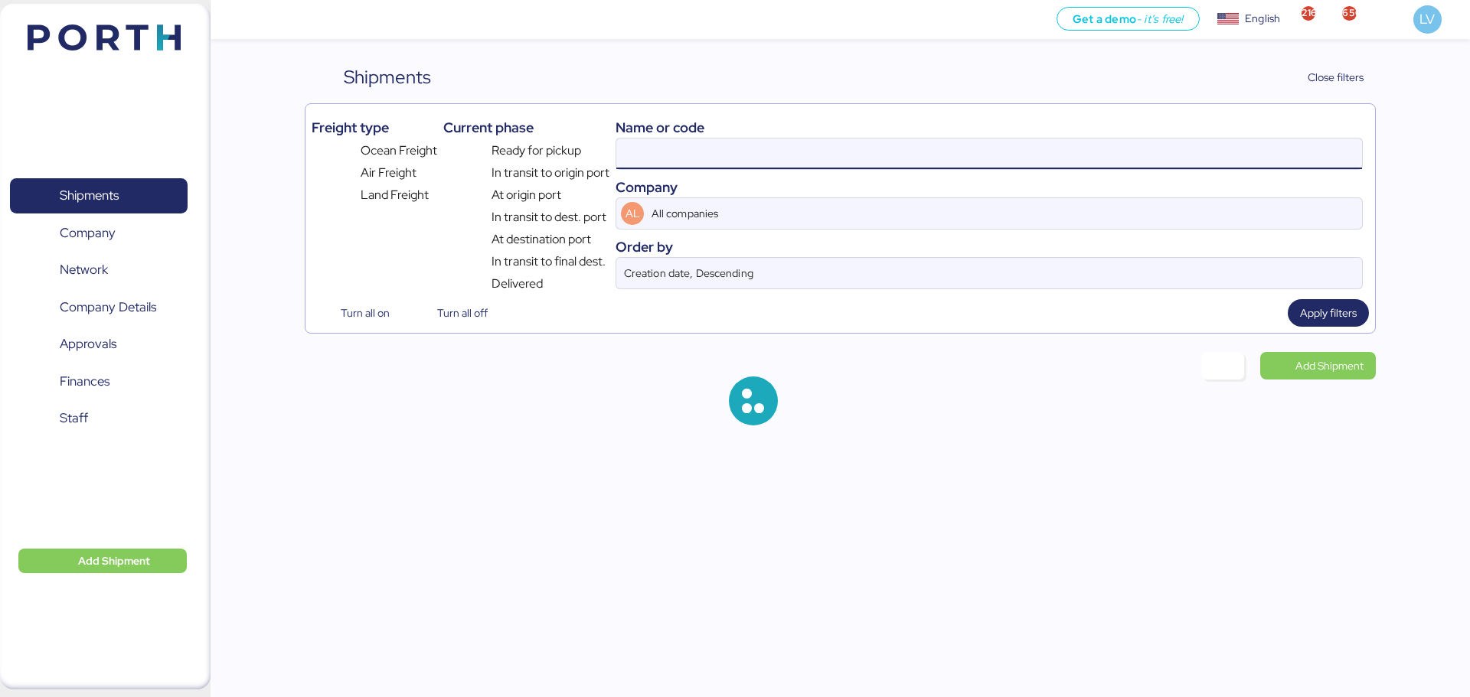
click at [1196, 145] on input at bounding box center [989, 154] width 746 height 31
paste input "O0052137"
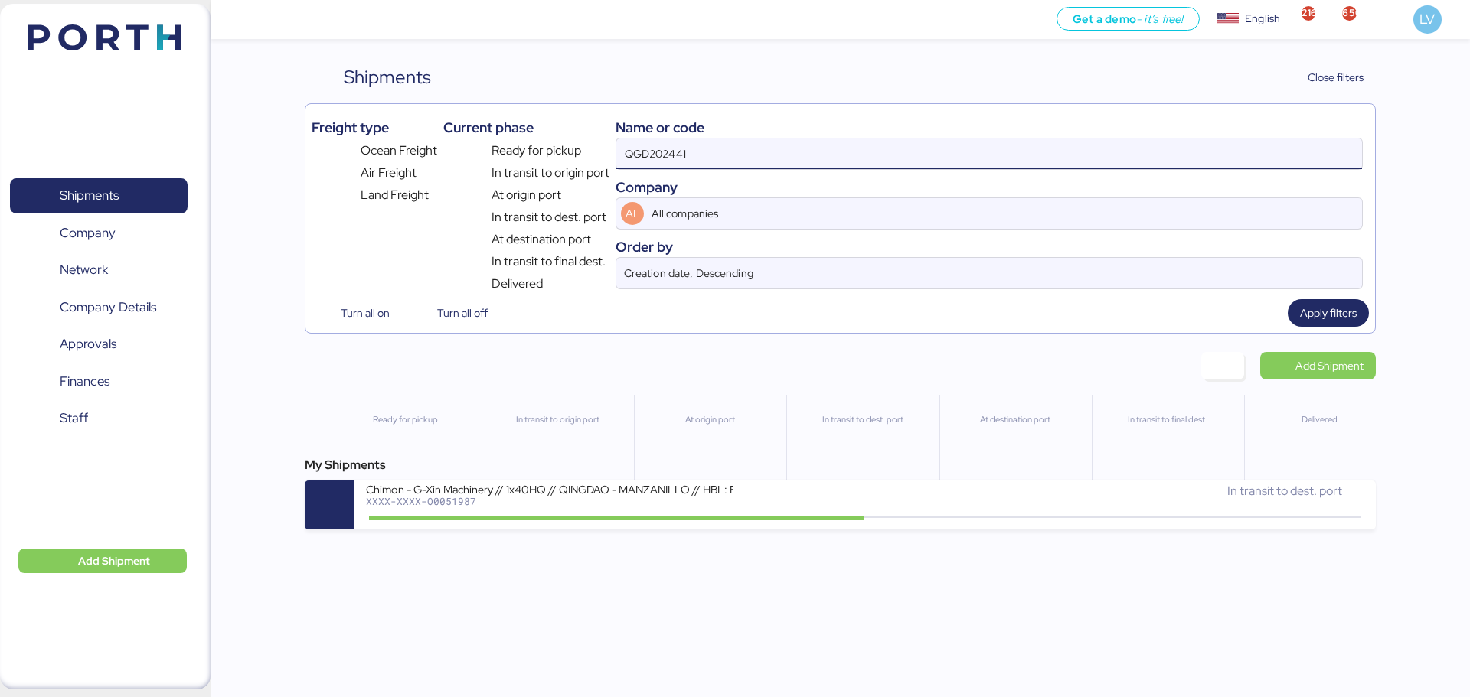
click at [857, 148] on input "QGD202441" at bounding box center [989, 154] width 746 height 31
paste input "O0052137"
type input "O0052137"
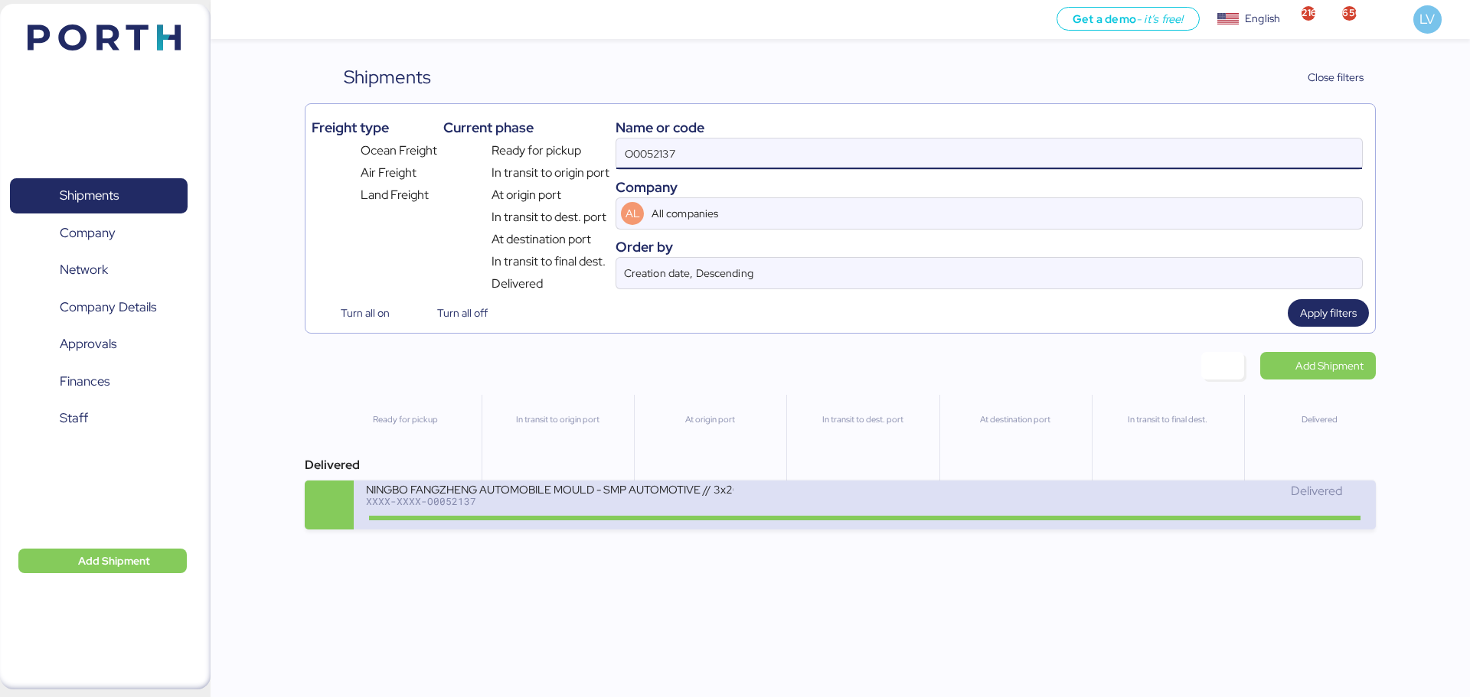
click at [798, 484] on div "NINGBO FANGZHENG AUTOMOBILE MOULD - SMP AUTOMOTIVE // 3x20OT // NINGBO - MANZAN…" at bounding box center [615, 498] width 498 height 33
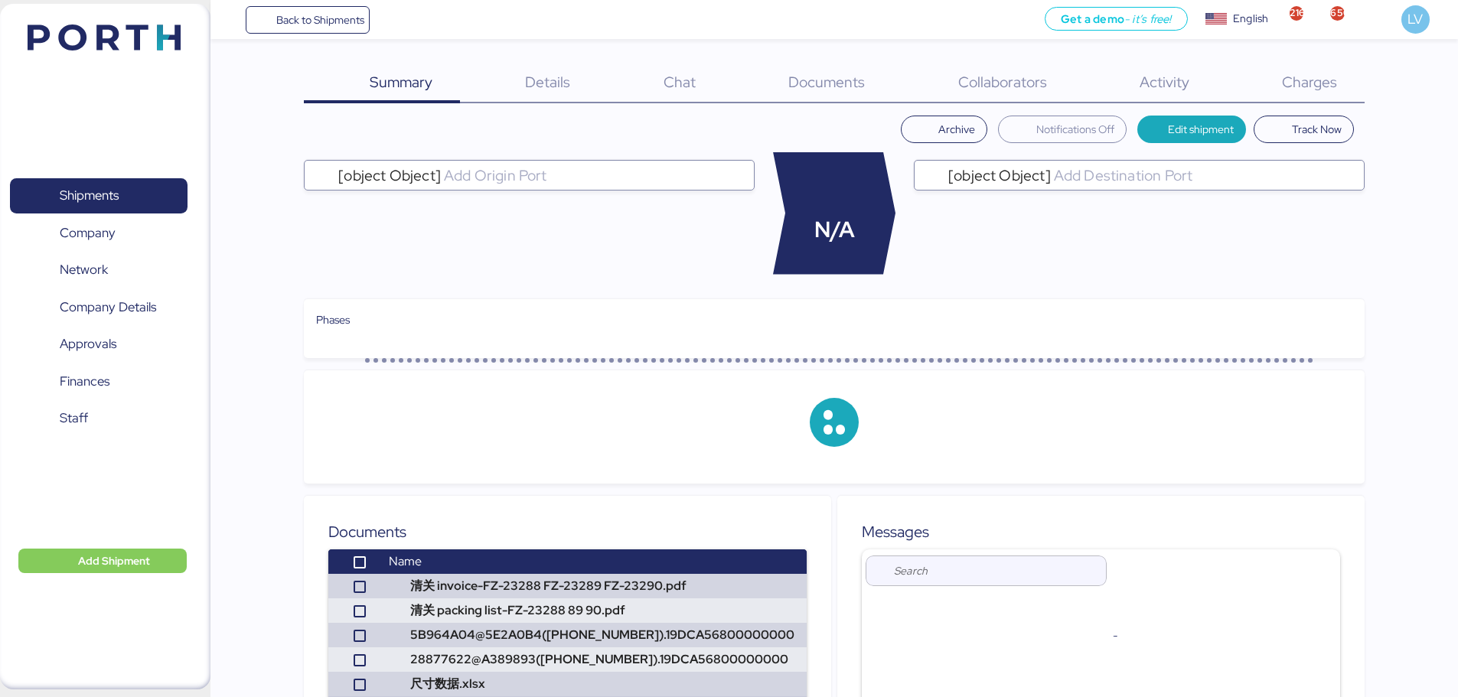
click at [1297, 69] on div "Charges 0" at bounding box center [1290, 84] width 148 height 40
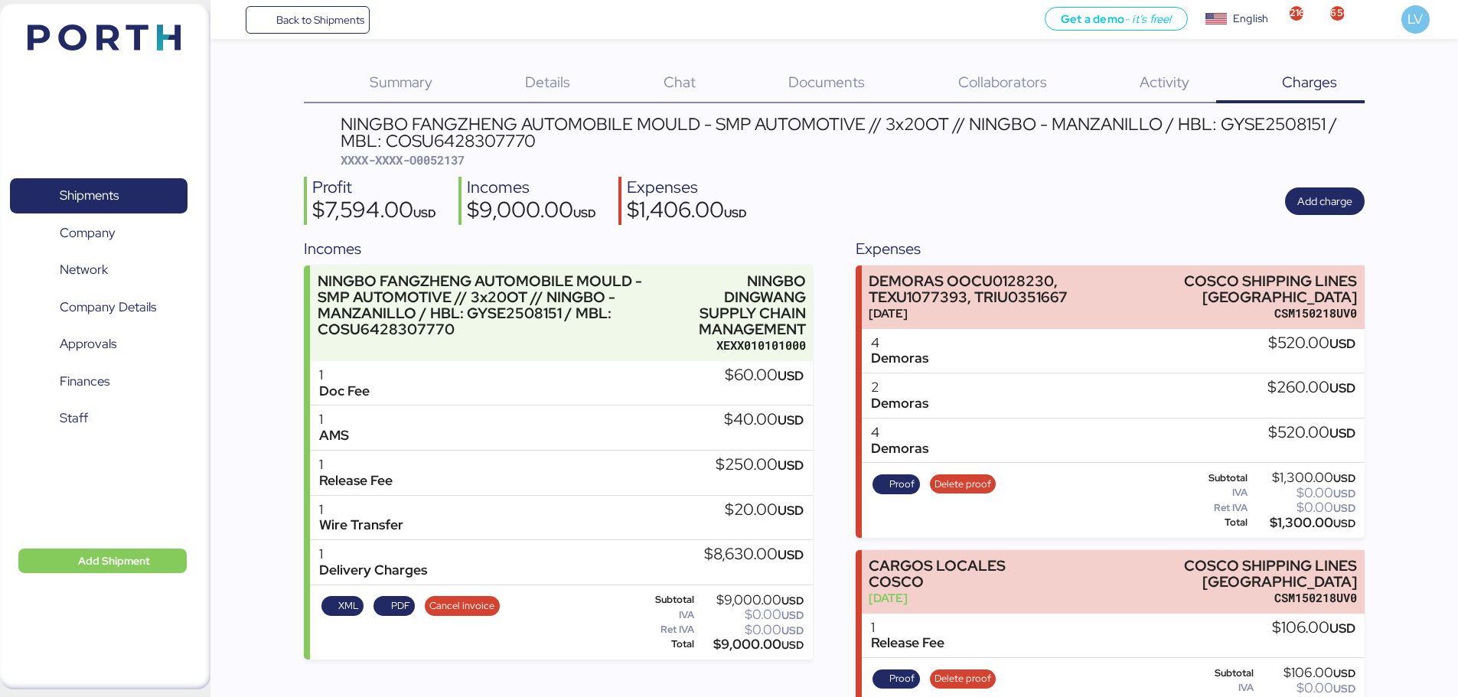
scroll to position [32, 0]
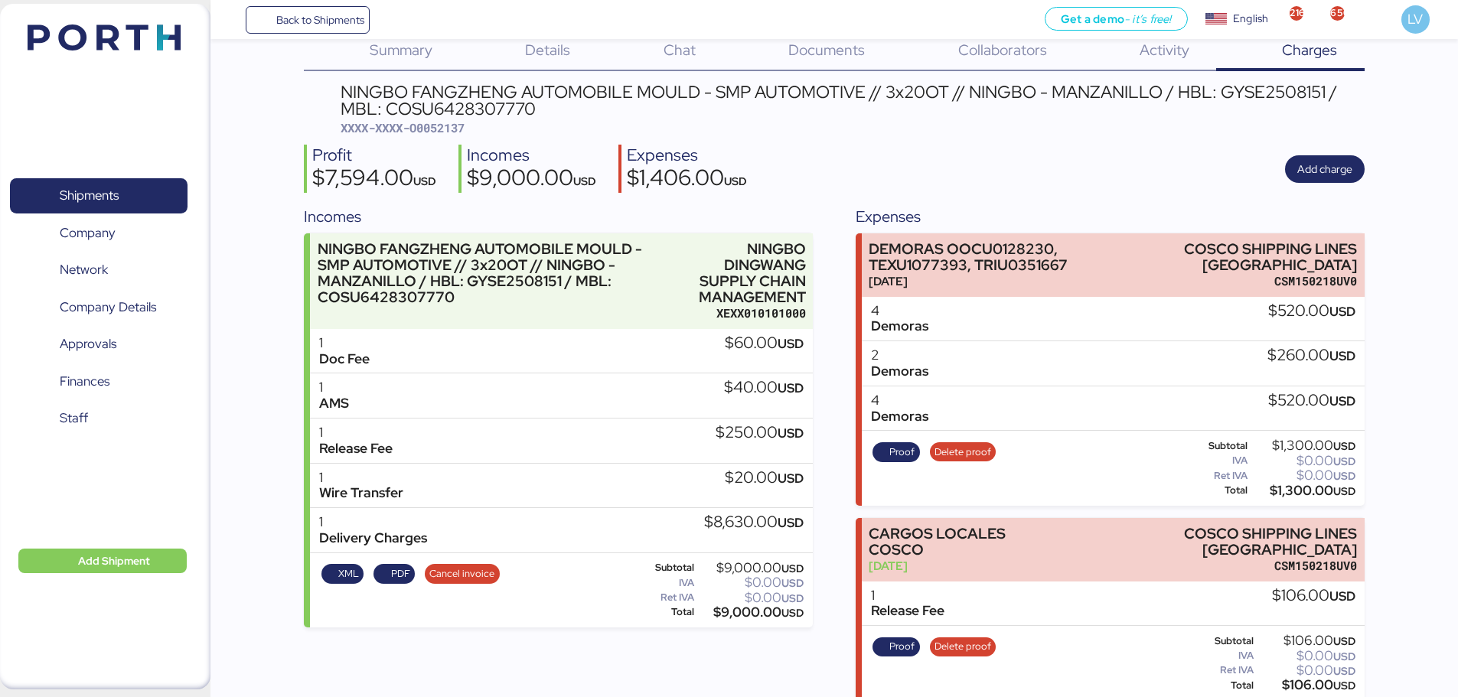
click at [1316, 152] on div "Profit $7,594.00 USD Incomes $9,000.00 USD Expenses $1,406.00 USD Add charge" at bounding box center [834, 169] width 1061 height 48
click at [1317, 168] on span "Add charge" at bounding box center [1324, 169] width 55 height 18
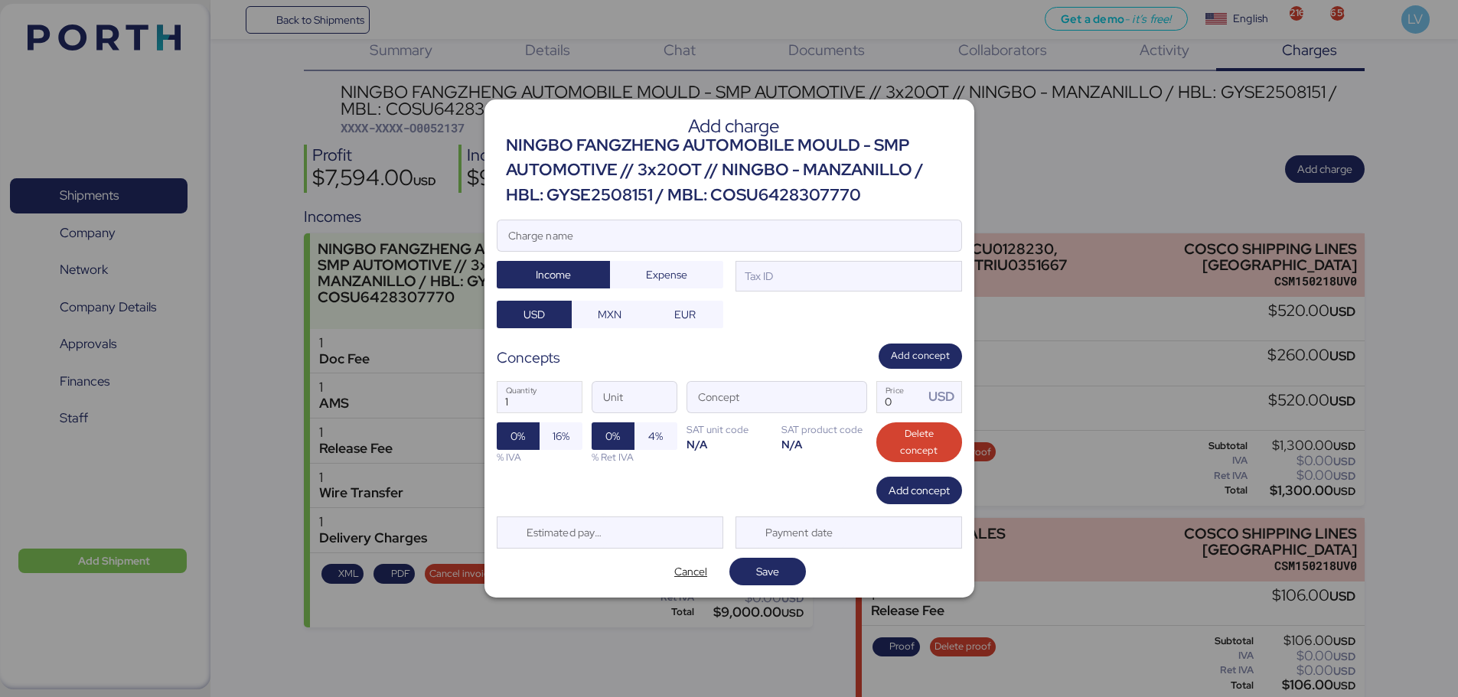
click at [844, 253] on div at bounding box center [730, 258] width 464 height 15
click at [844, 251] on input "Charge name" at bounding box center [730, 235] width 464 height 31
click at [841, 244] on input "Charge name" at bounding box center [730, 235] width 464 height 31
paste input "TEXU1077393"
type input "FACTURA TERRESTRE TEXU1077393"
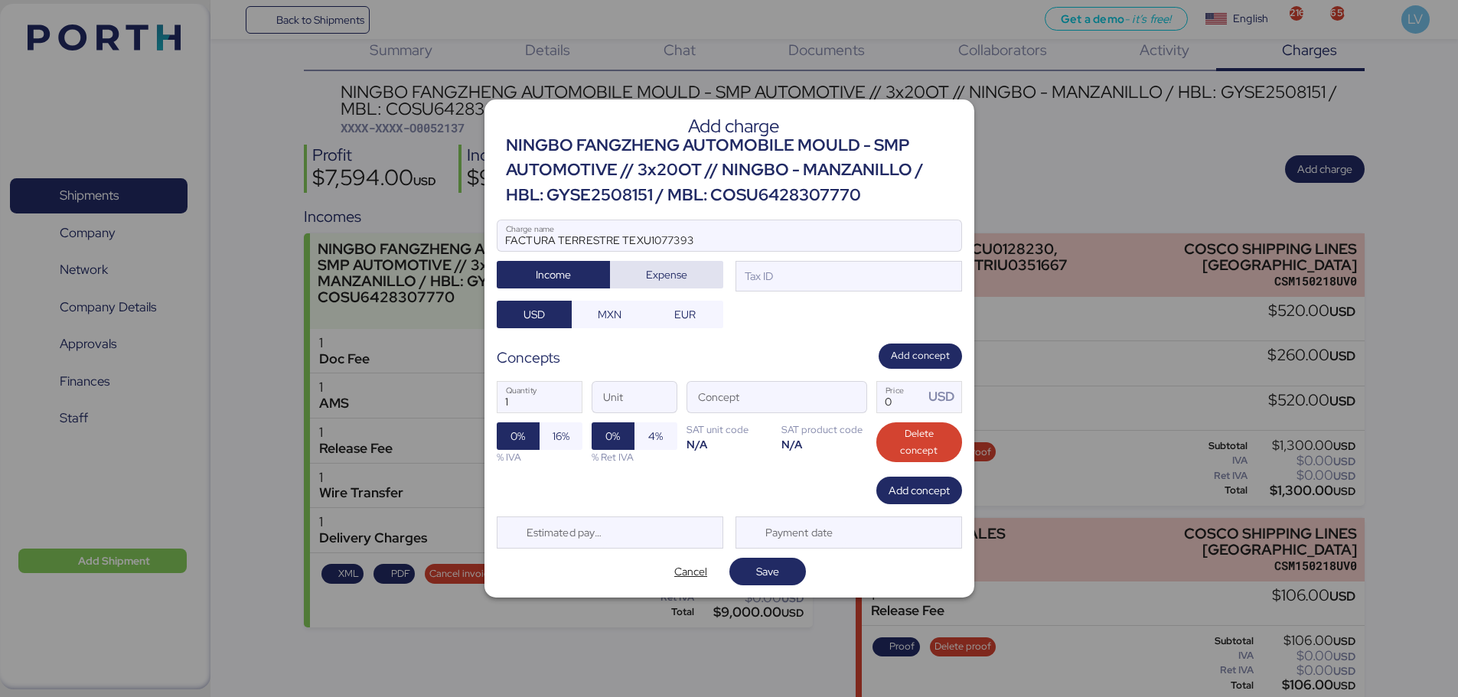
click at [641, 276] on span "Expense" at bounding box center [666, 274] width 89 height 21
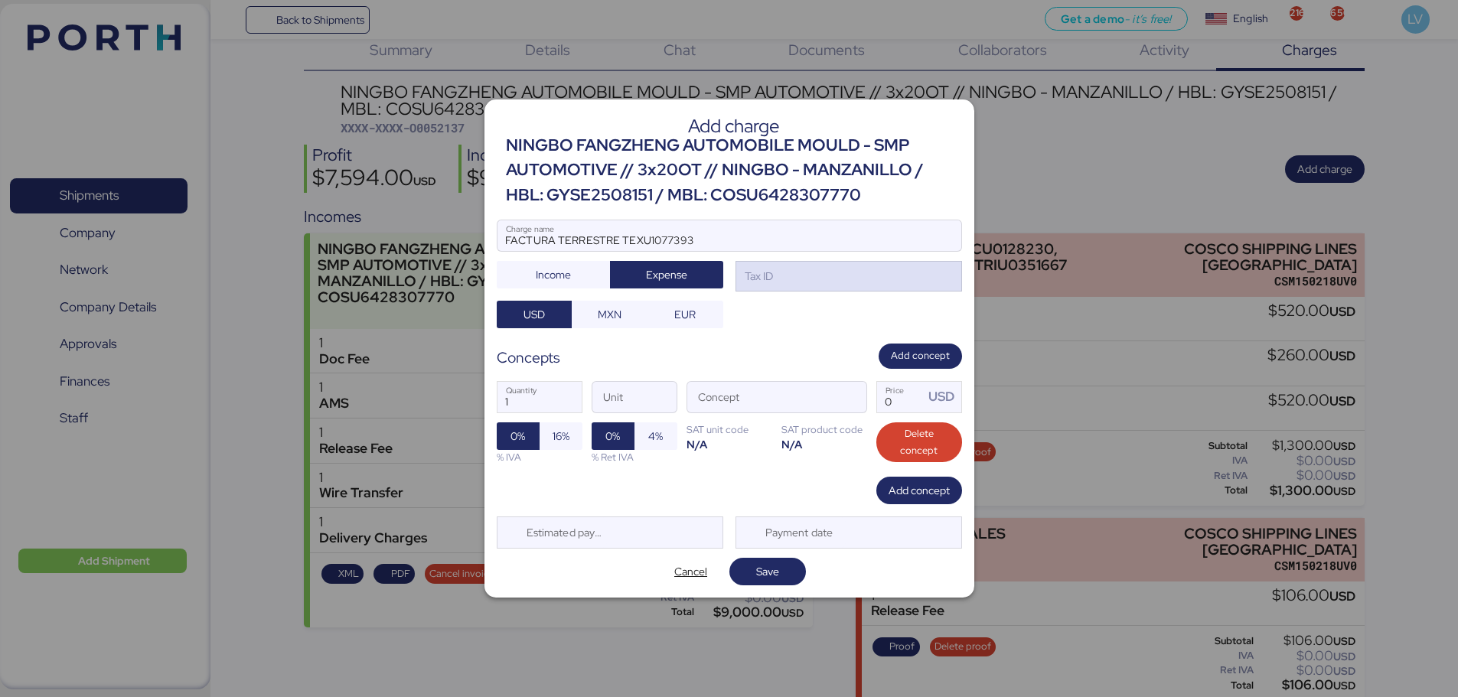
click at [878, 279] on div "Tax ID" at bounding box center [849, 276] width 227 height 31
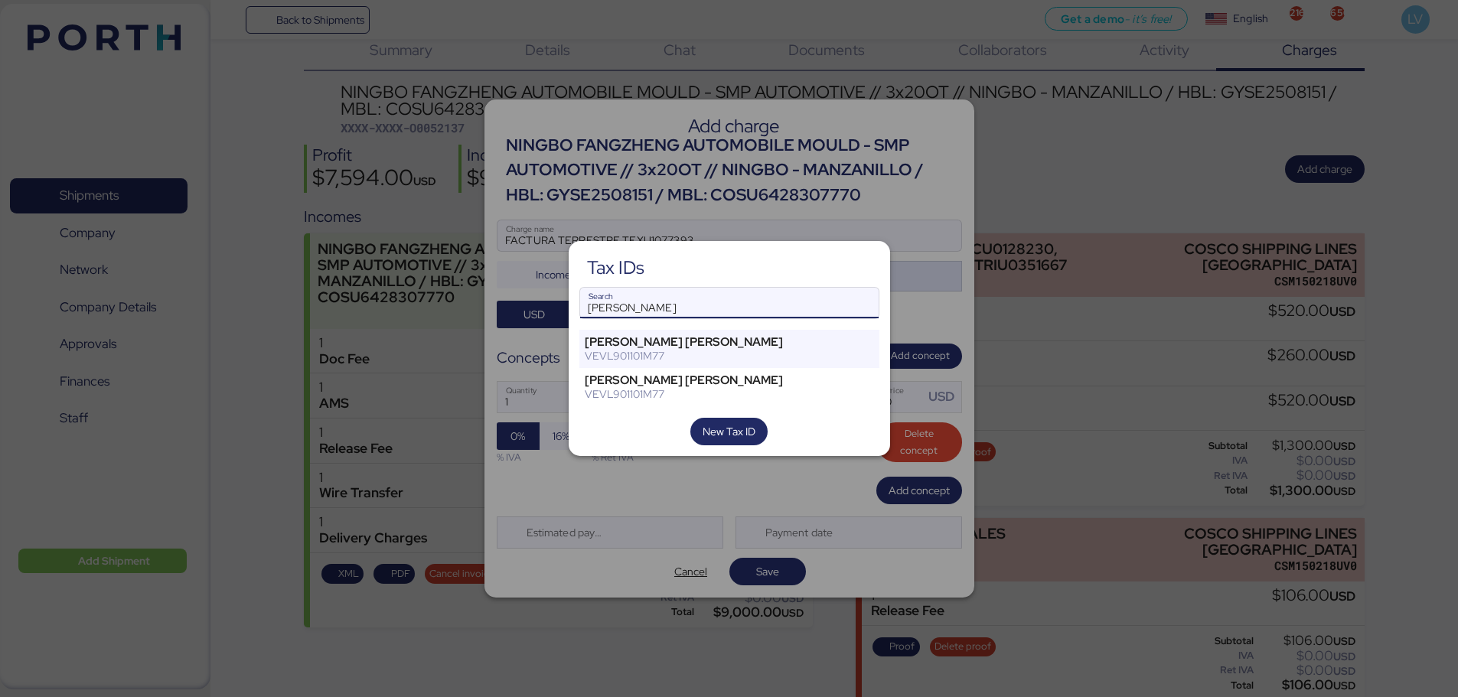
type input "[PERSON_NAME]"
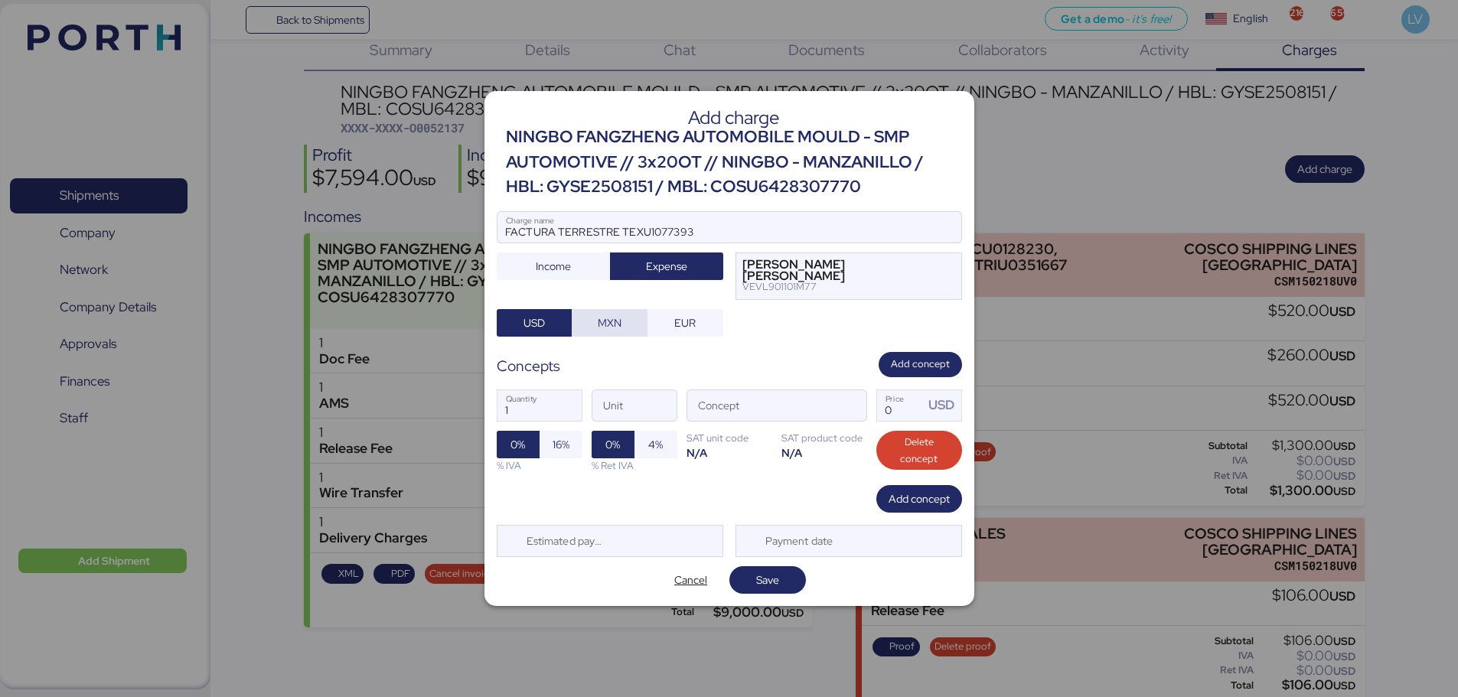
click at [602, 318] on span "MXN" at bounding box center [610, 323] width 24 height 18
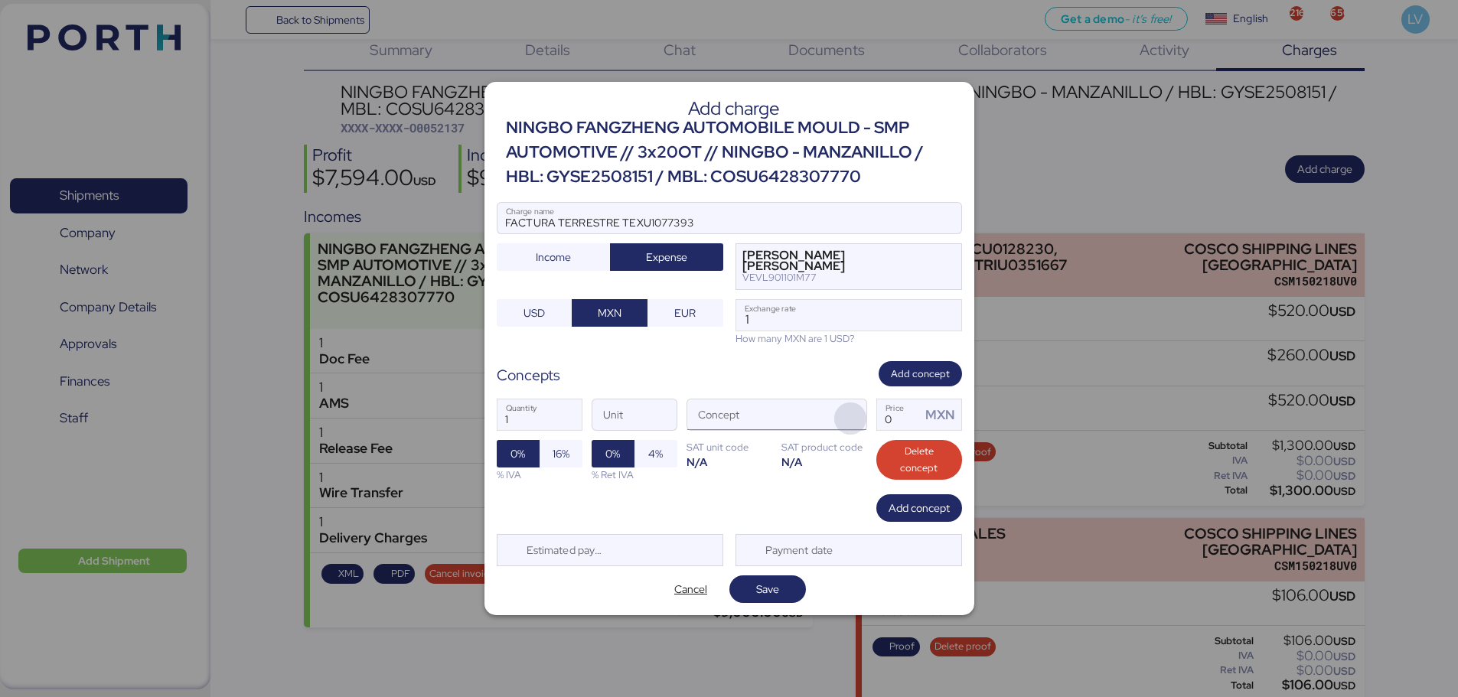
click at [851, 411] on span "button" at bounding box center [850, 419] width 32 height 32
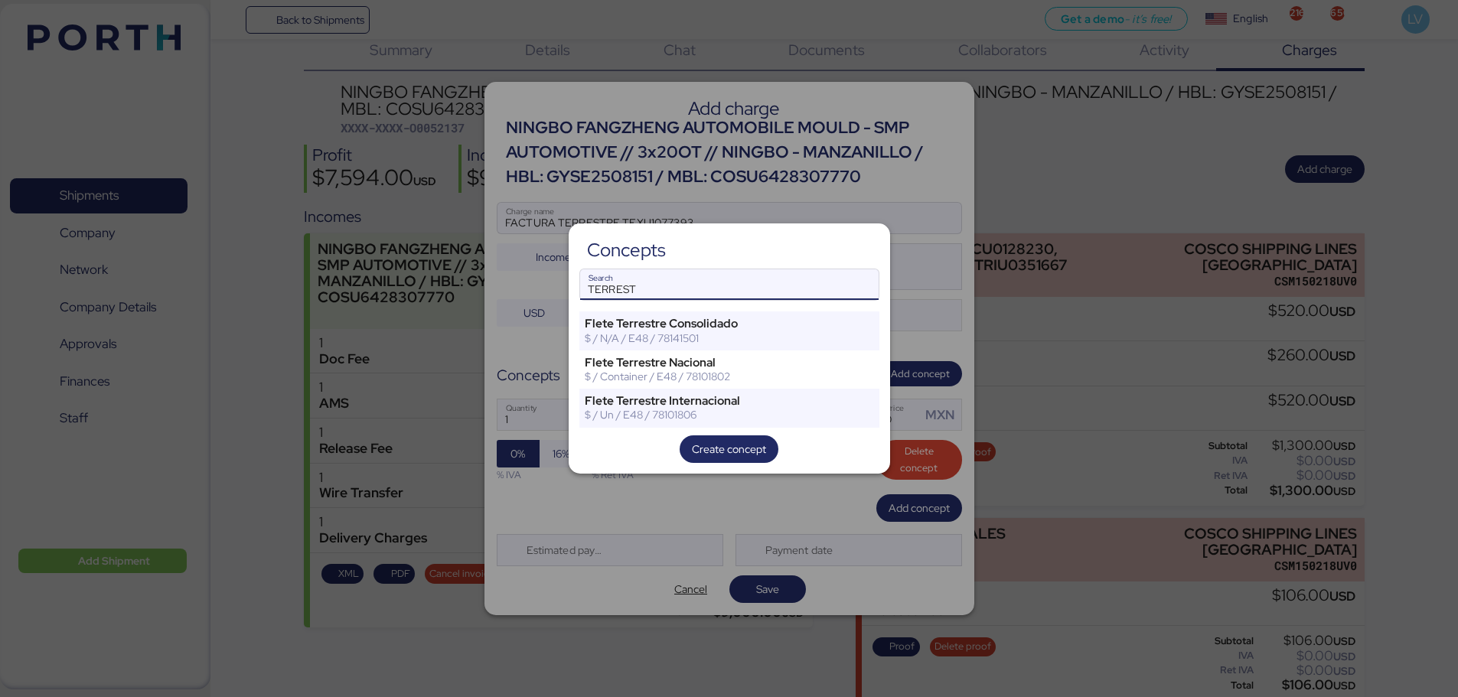
type input "TERREST"
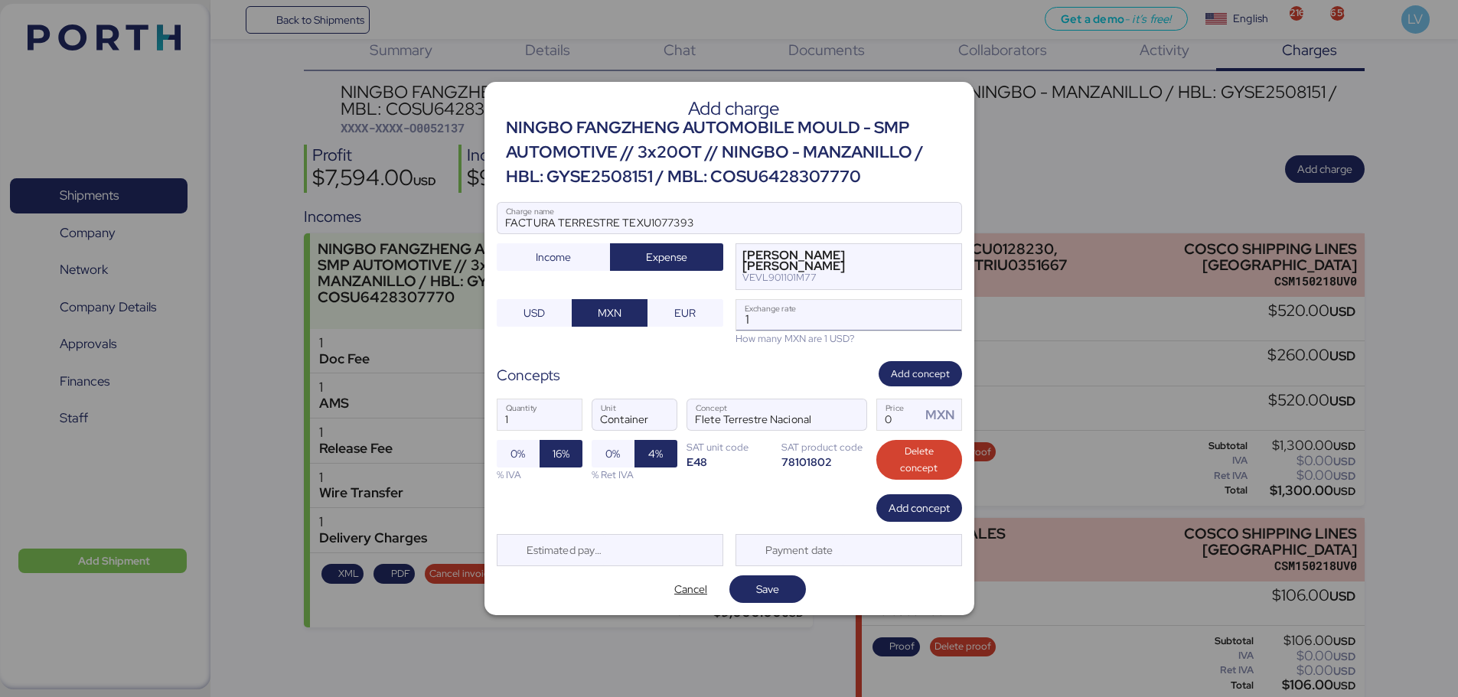
click at [796, 318] on input "1" at bounding box center [848, 315] width 225 height 31
paste input "8.3147"
type input "18.3147"
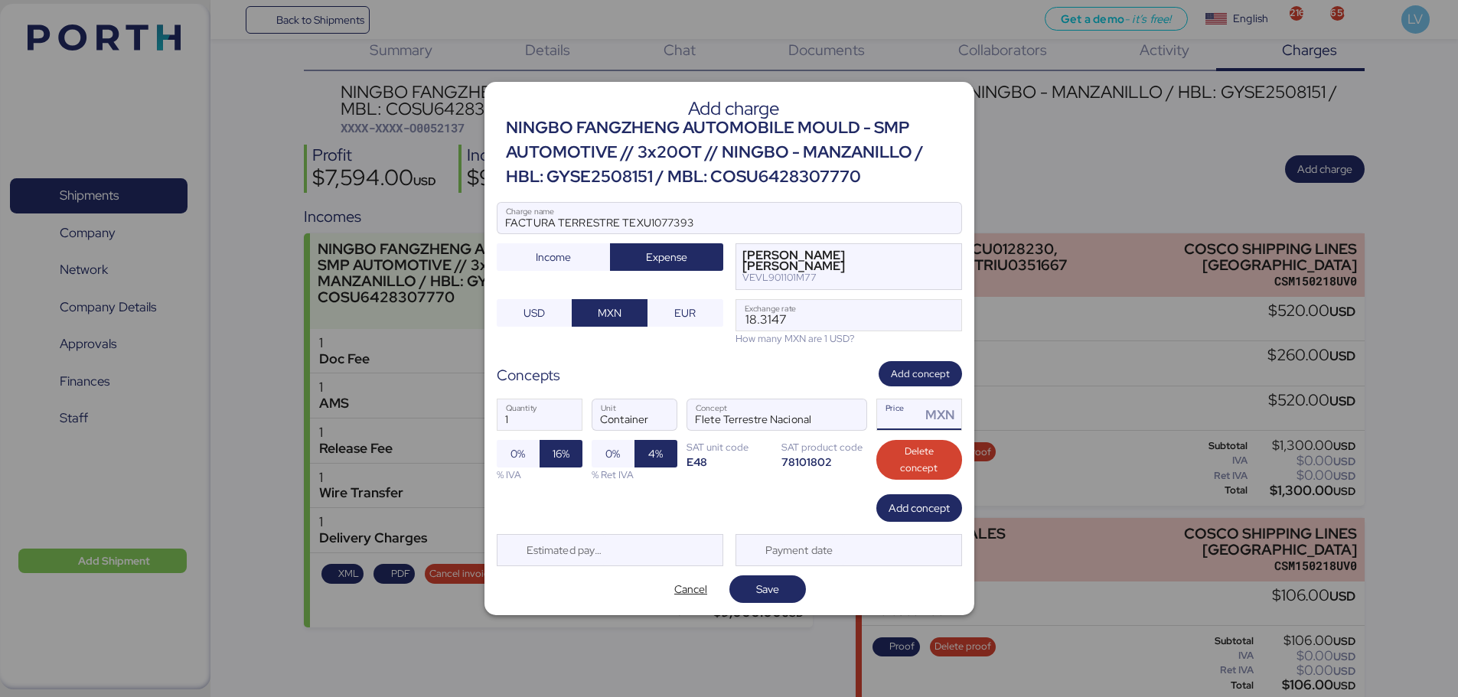
click at [893, 411] on input "Price MXN" at bounding box center [899, 415] width 44 height 31
type input "0"
click at [894, 416] on input "Price MXN" at bounding box center [899, 415] width 44 height 31
type input "61000"
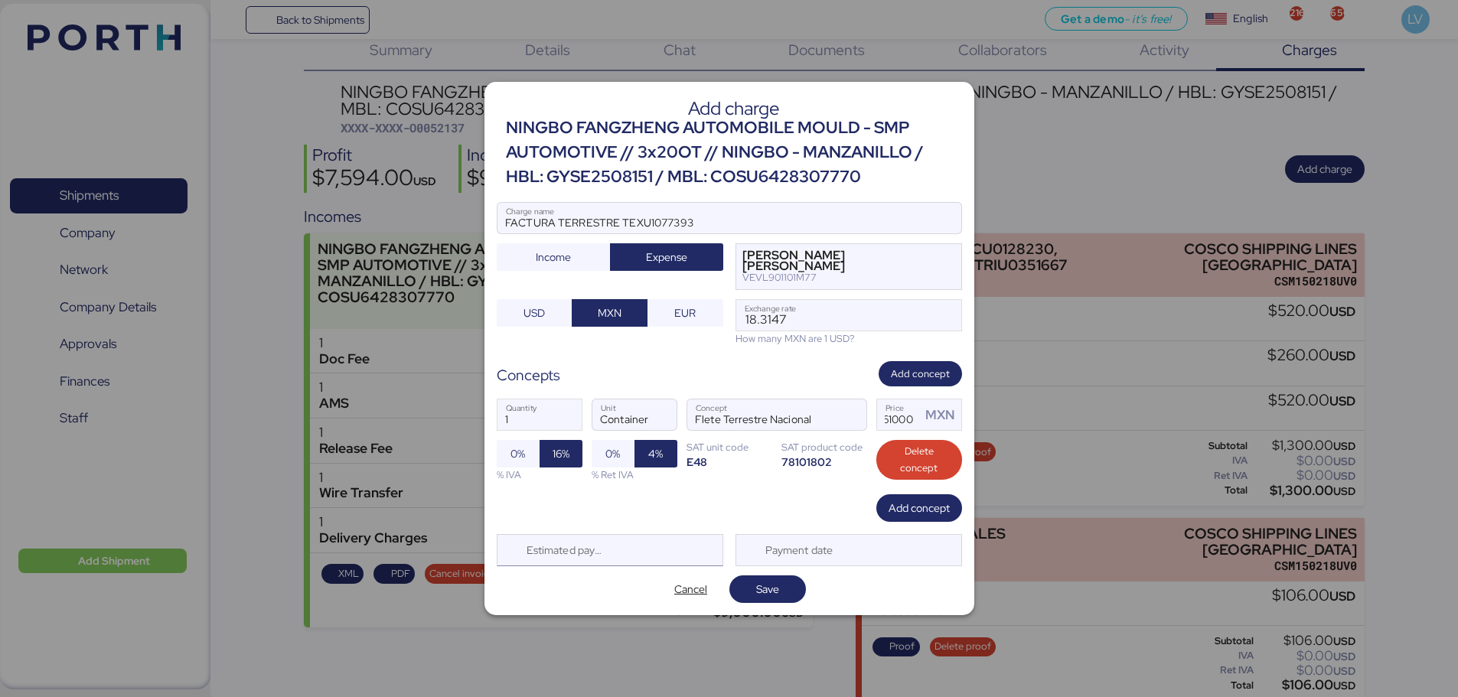
click at [625, 549] on div "Estimated payment date" at bounding box center [610, 550] width 227 height 32
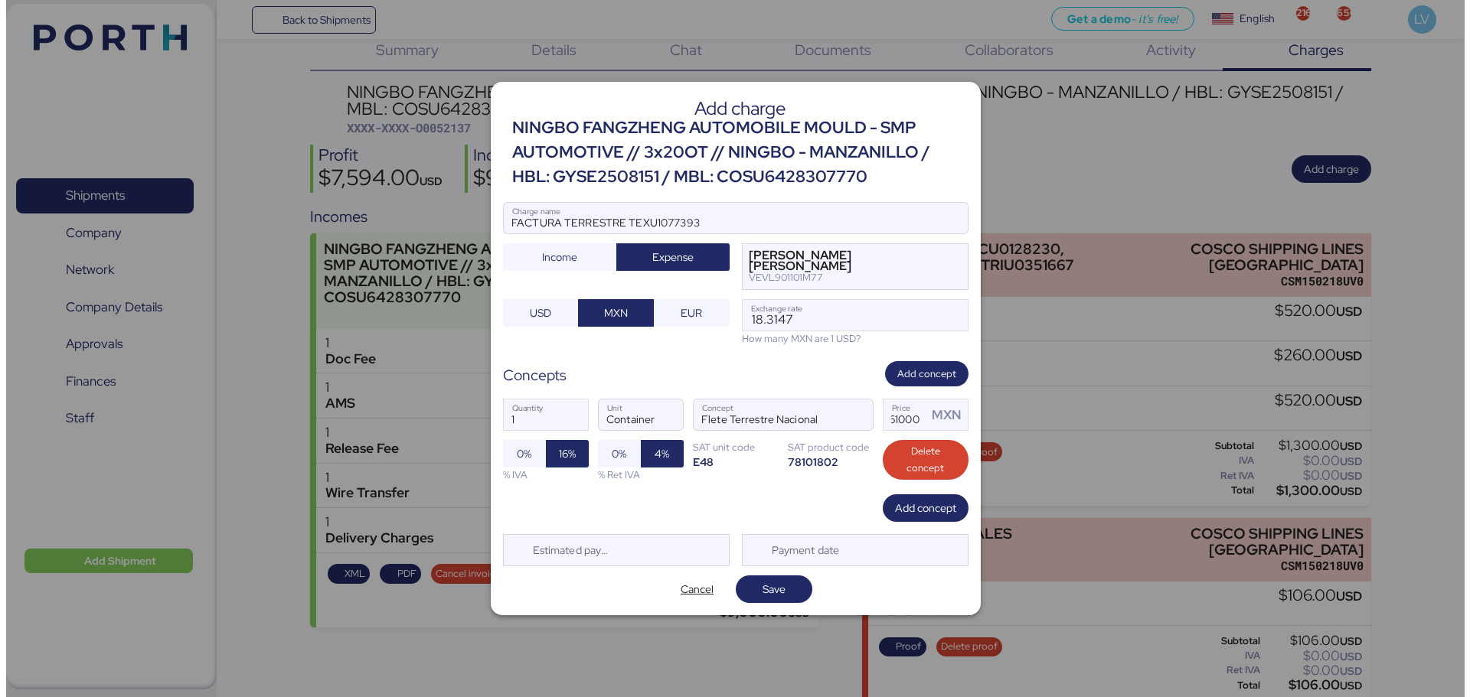
scroll to position [0, 0]
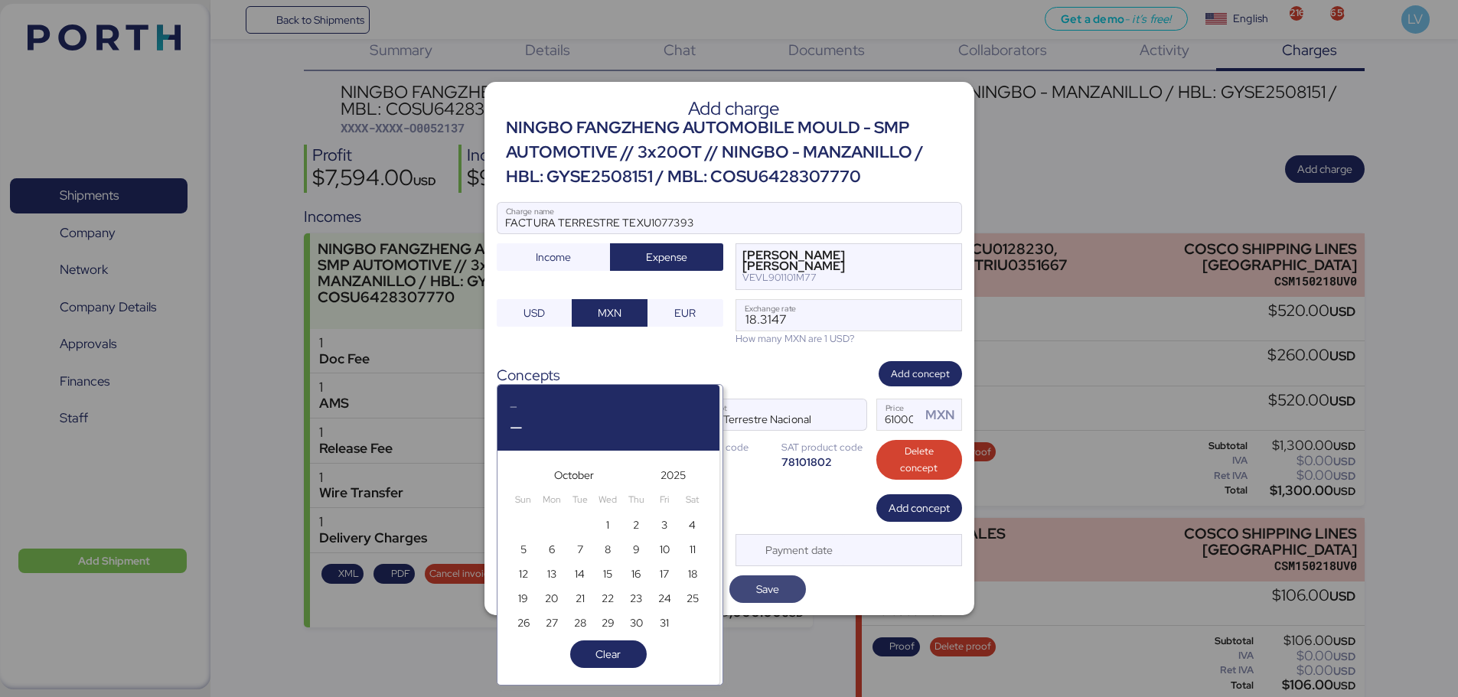
click at [770, 599] on span "Save" at bounding box center [767, 589] width 23 height 18
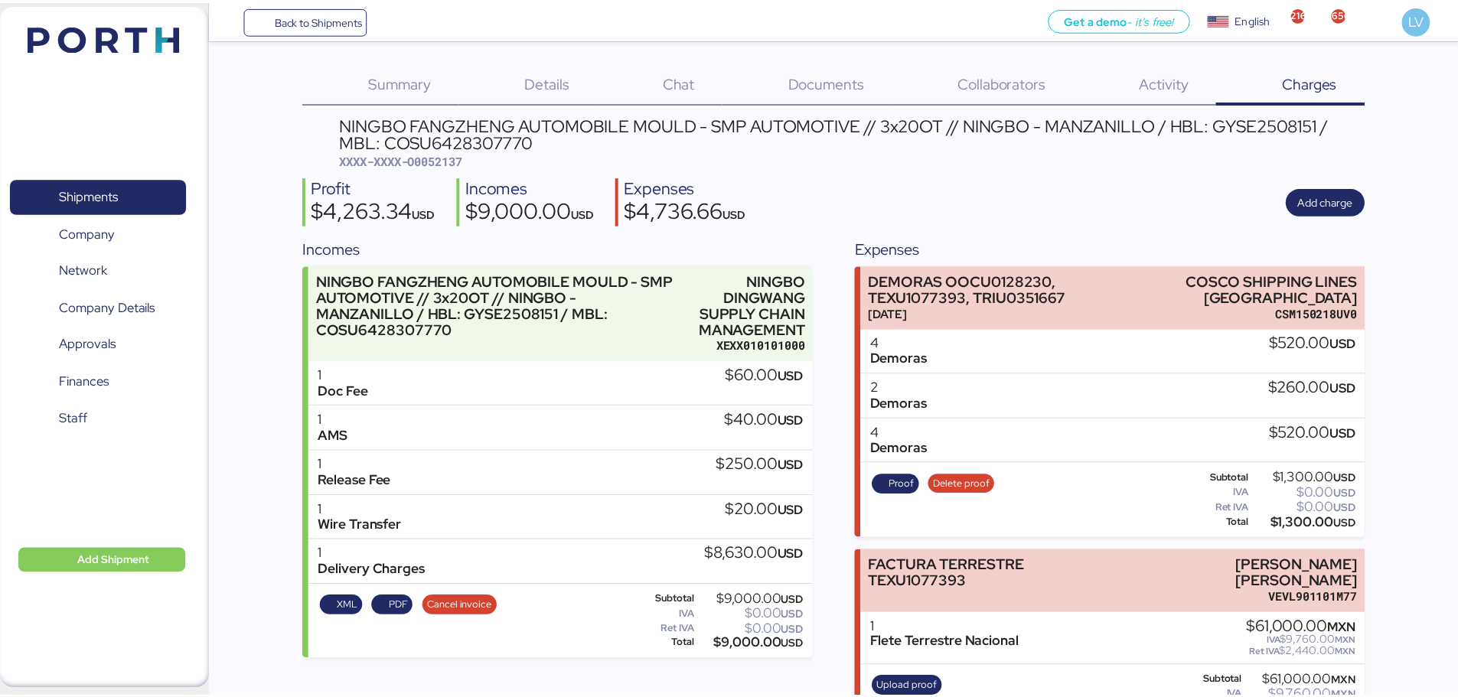
scroll to position [235, 0]
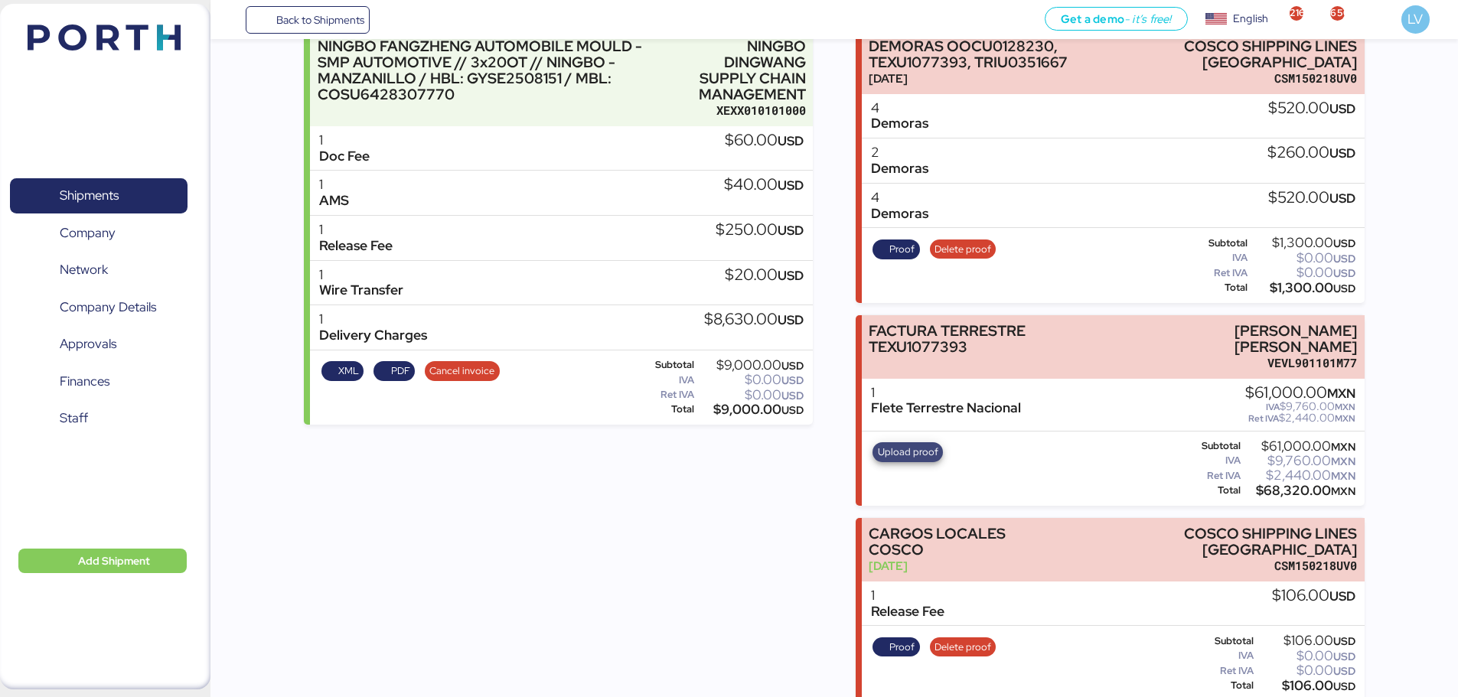
click at [893, 453] on span "Upload proof" at bounding box center [908, 452] width 60 height 17
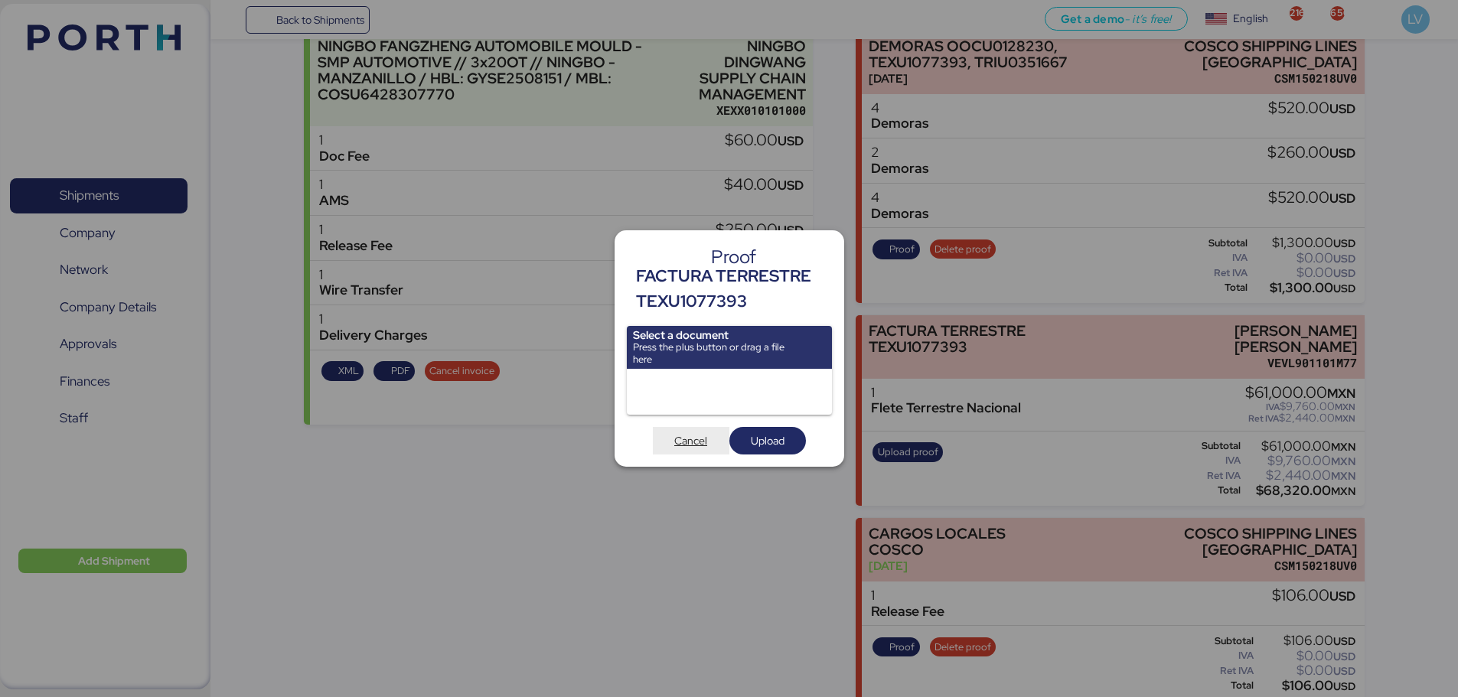
click at [687, 440] on span "Cancel" at bounding box center [690, 441] width 33 height 18
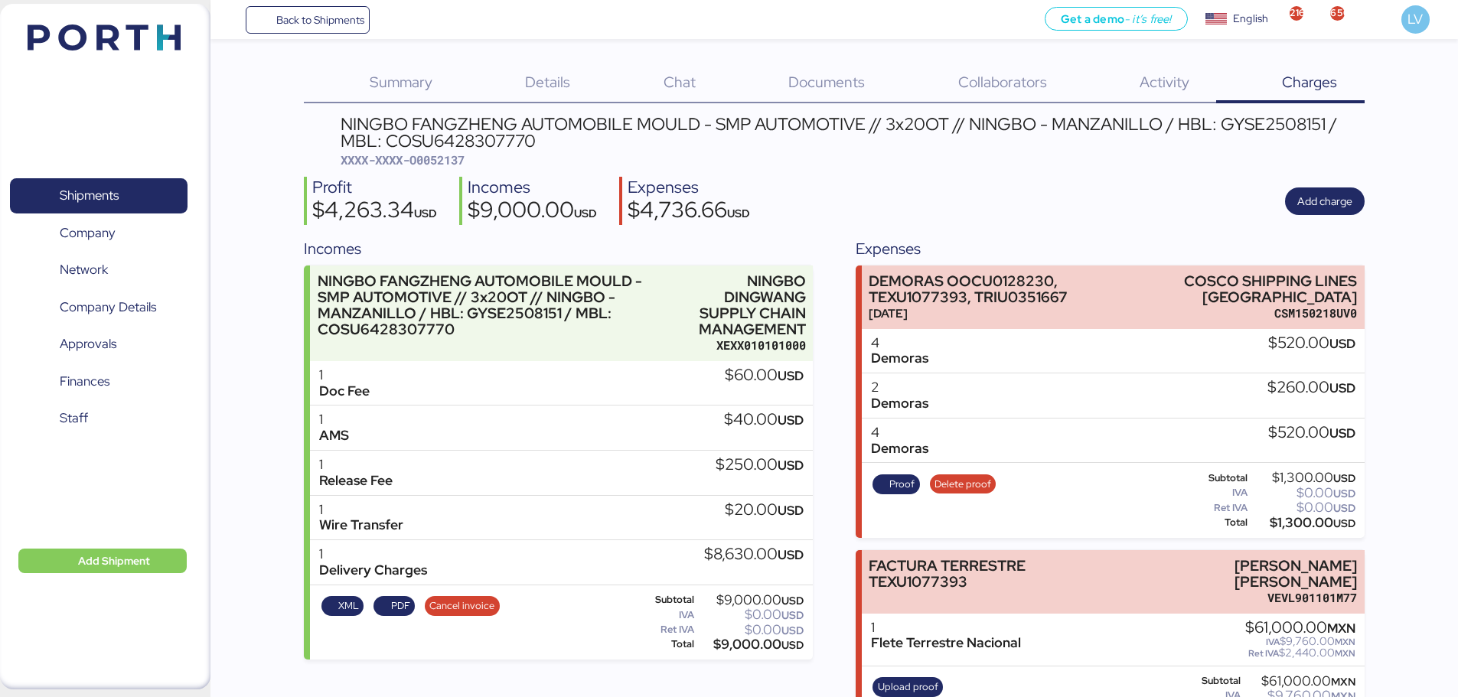
scroll to position [235, 0]
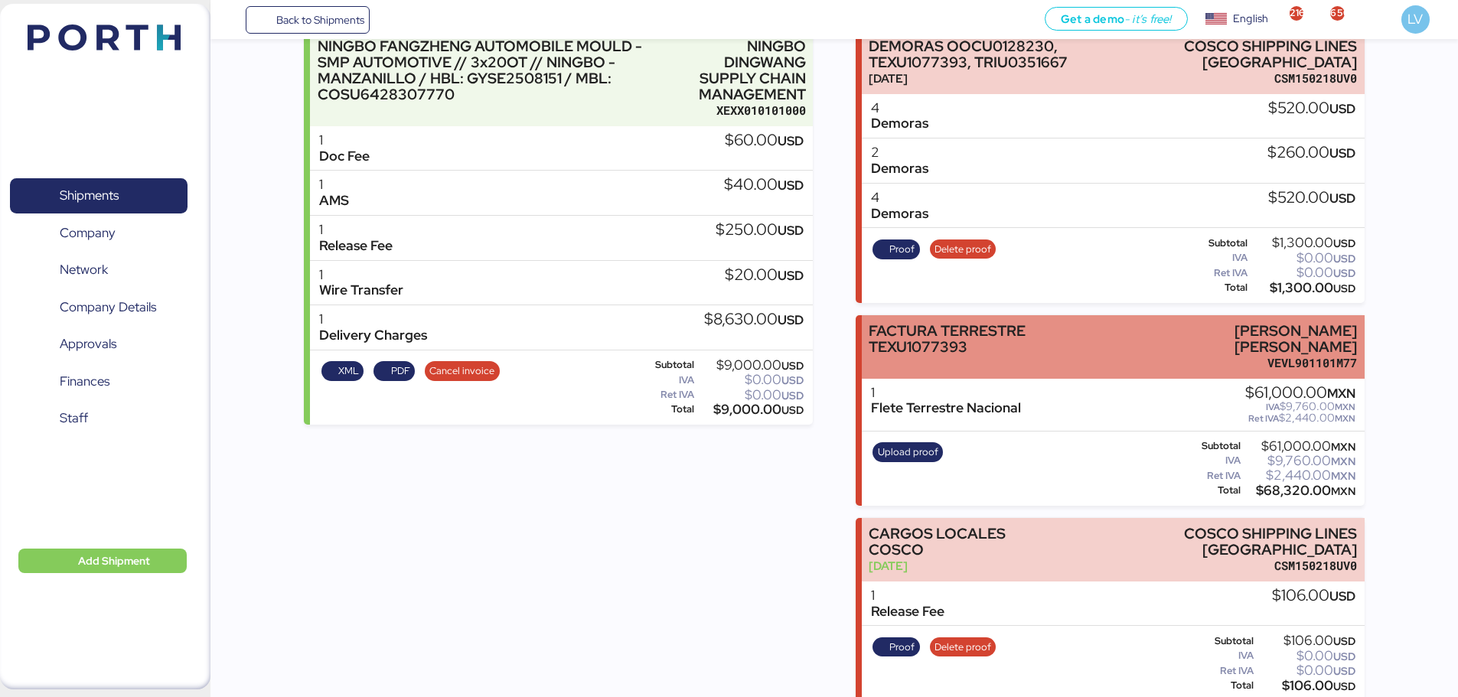
click at [1108, 365] on div "FACTURA TERRESTRE TEXU1077393" at bounding box center [992, 347] width 246 height 48
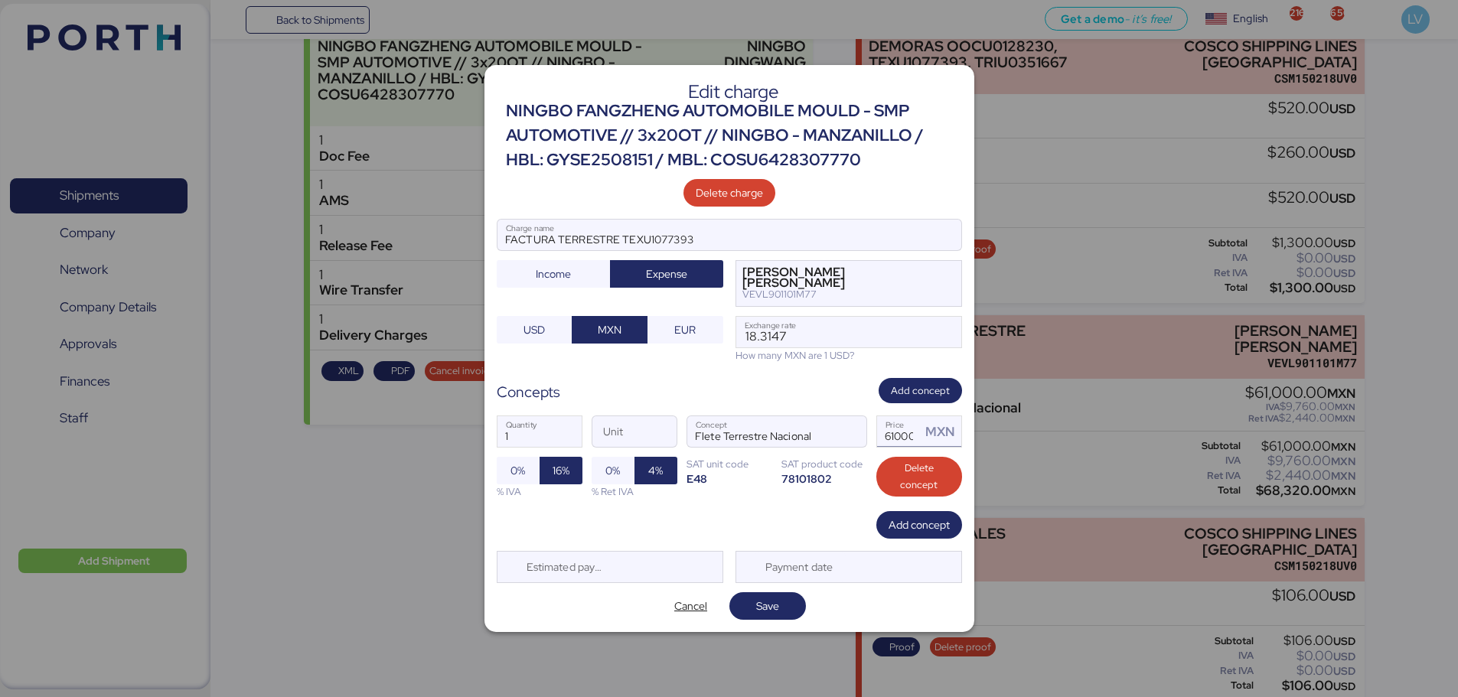
click at [889, 436] on input "61000" at bounding box center [899, 431] width 44 height 31
type input "59000"
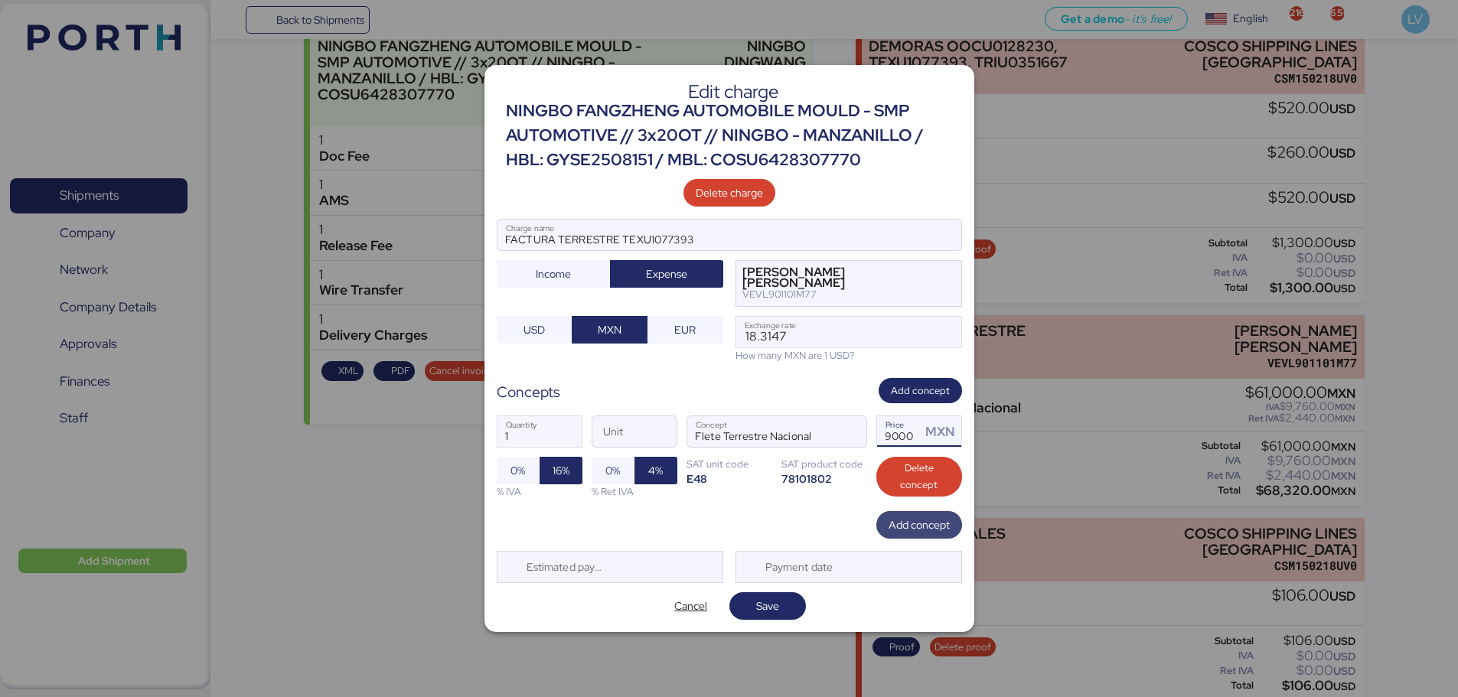
click at [924, 535] on span "Add concept" at bounding box center [919, 524] width 61 height 21
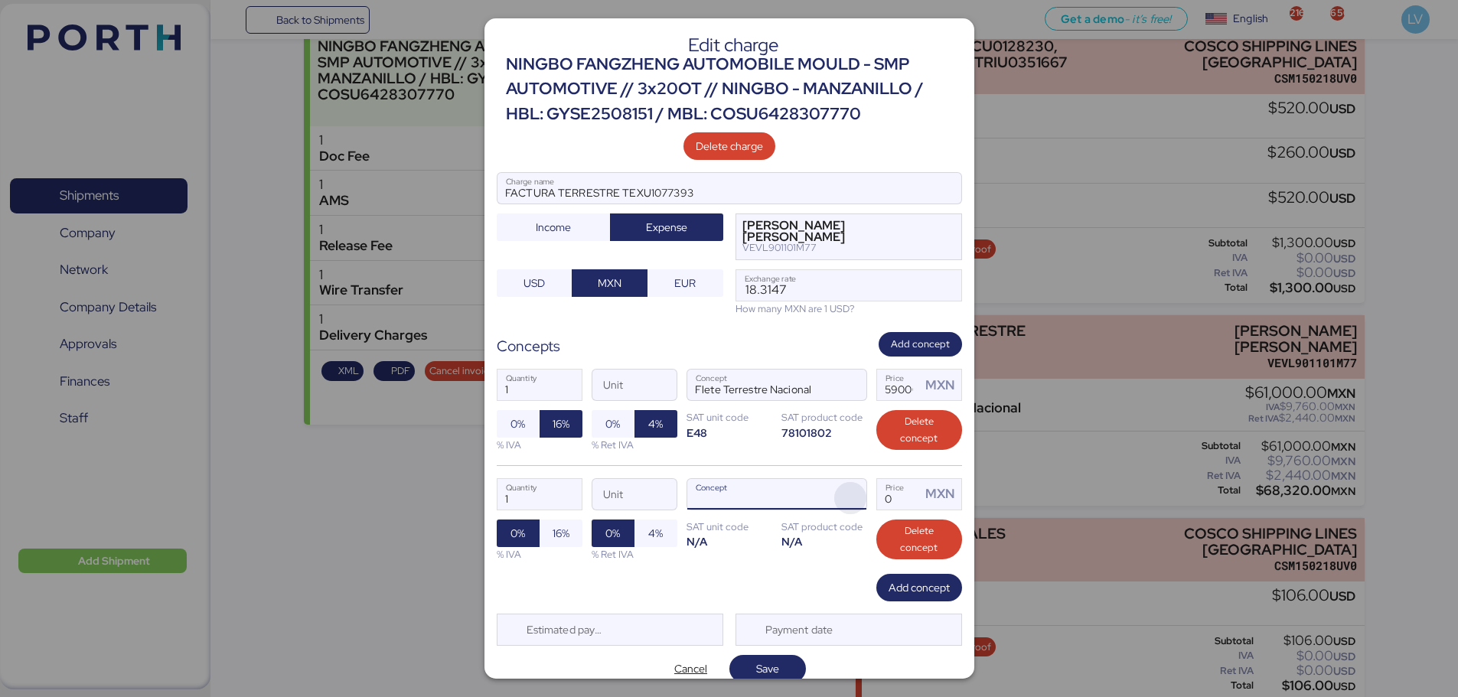
click at [834, 497] on span "button" at bounding box center [850, 498] width 32 height 32
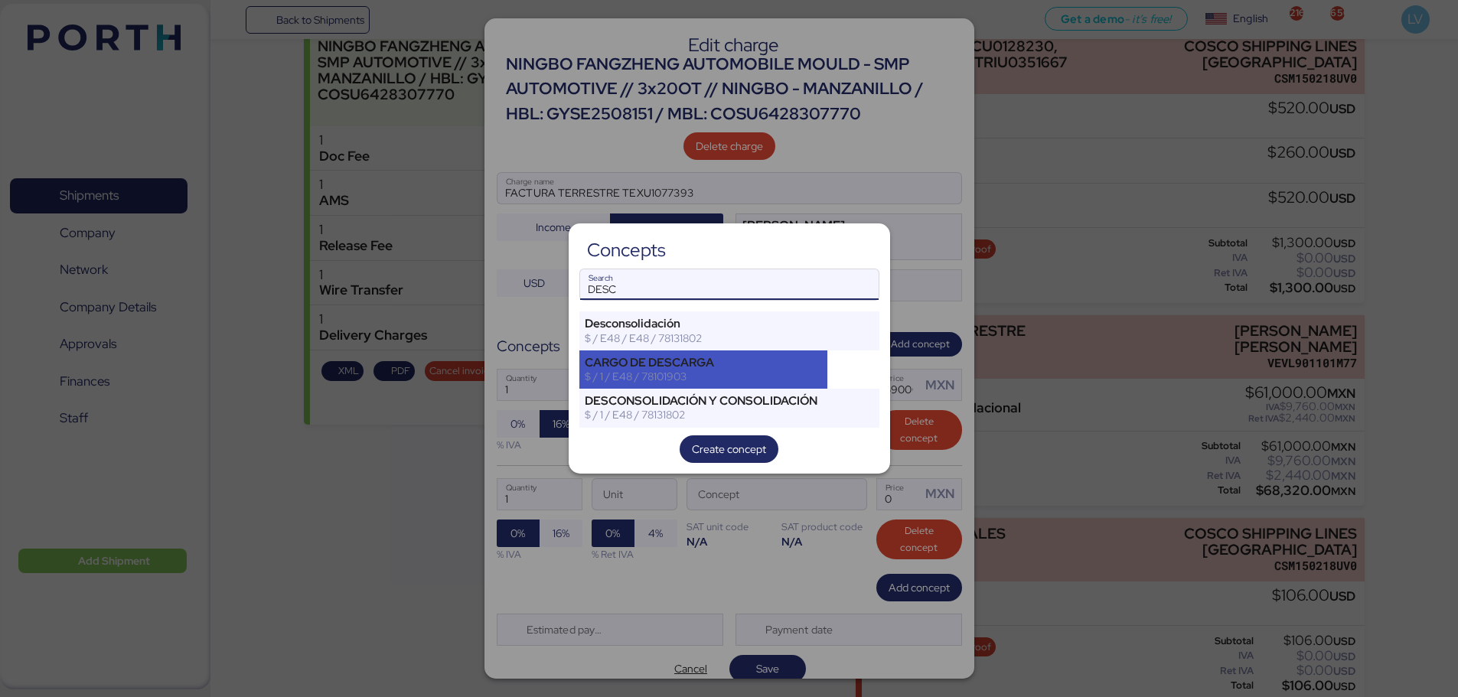
type input "DESC"
click at [749, 367] on div "CARGO DE DESCARGA" at bounding box center [704, 363] width 238 height 14
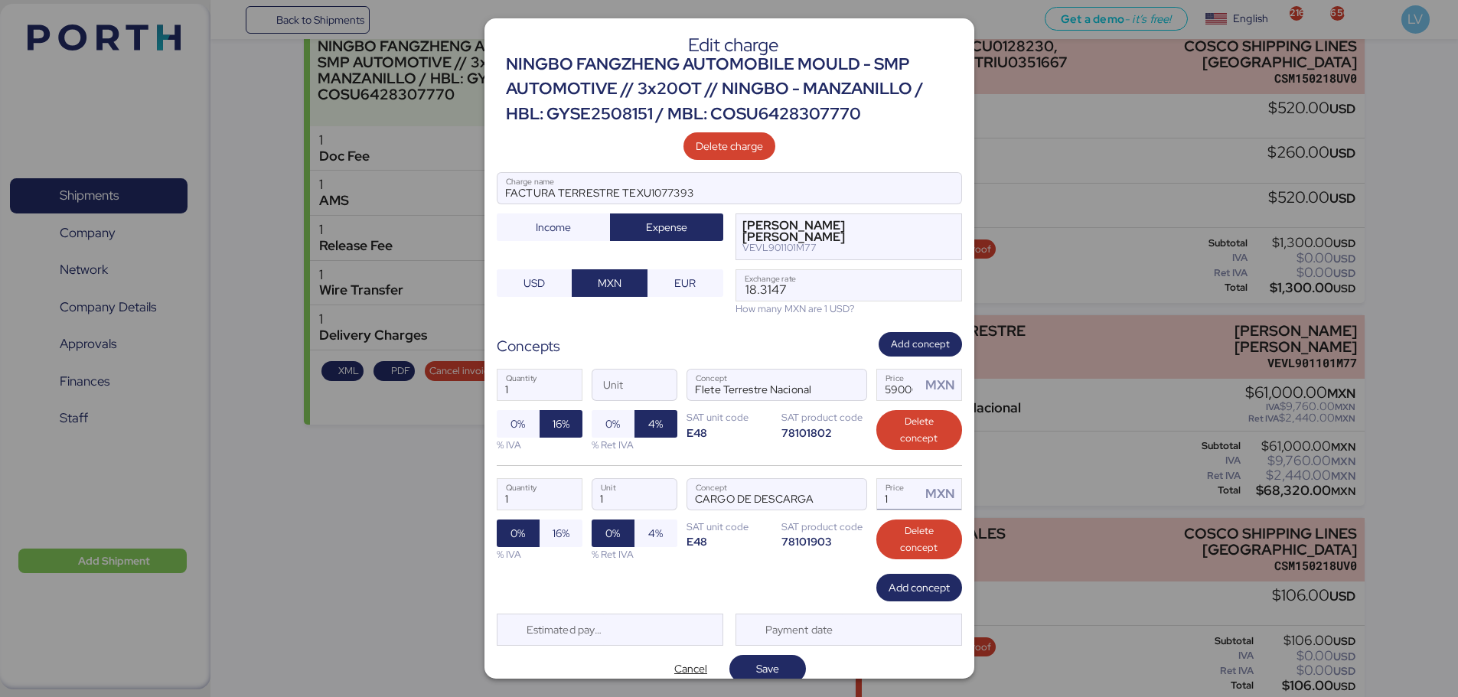
click at [893, 498] on input "1" at bounding box center [899, 494] width 44 height 31
type input "2000"
click at [817, 551] on div "1 Quantity 1 Unit CARGO DE DESCARGA Concept 2000 Price MXN 0% 16% % IVA 0% 4% %…" at bounding box center [729, 519] width 465 height 109
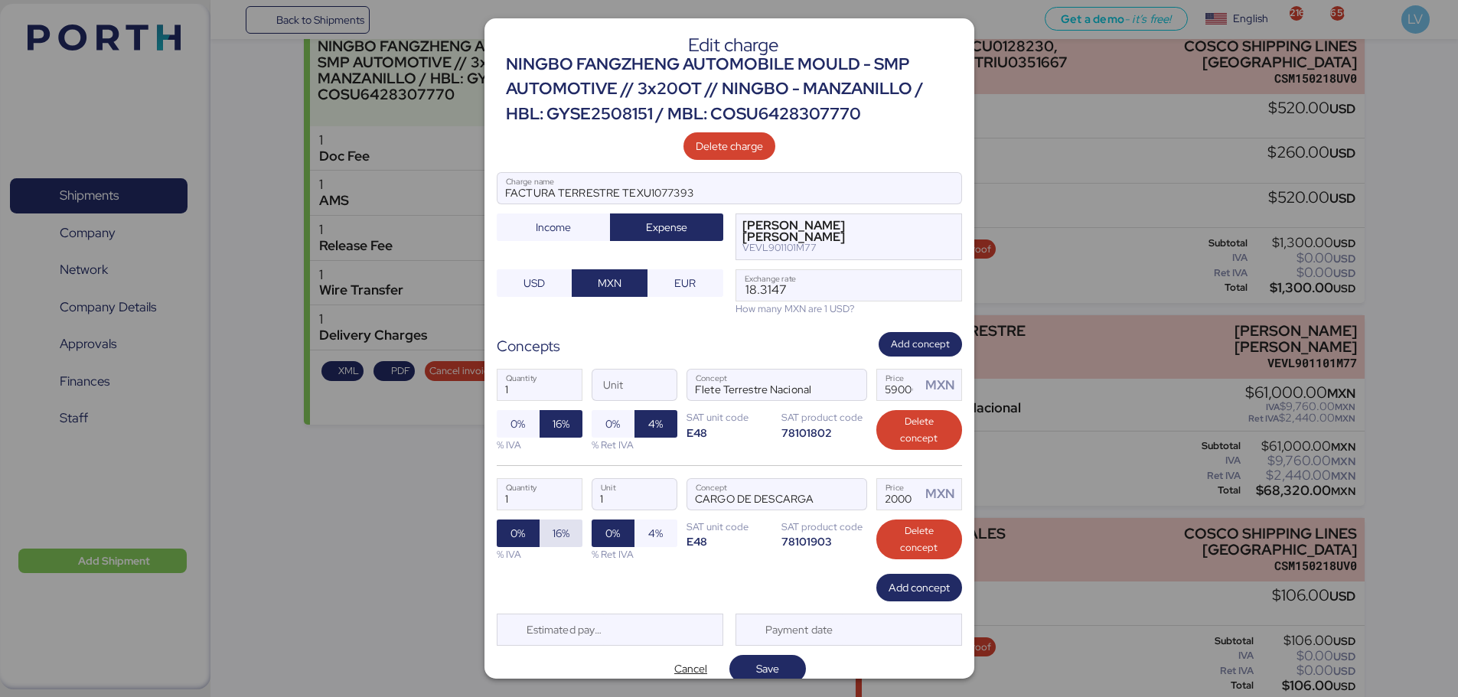
click at [561, 539] on span "16%" at bounding box center [561, 533] width 17 height 18
click at [775, 666] on span "Save" at bounding box center [768, 668] width 52 height 21
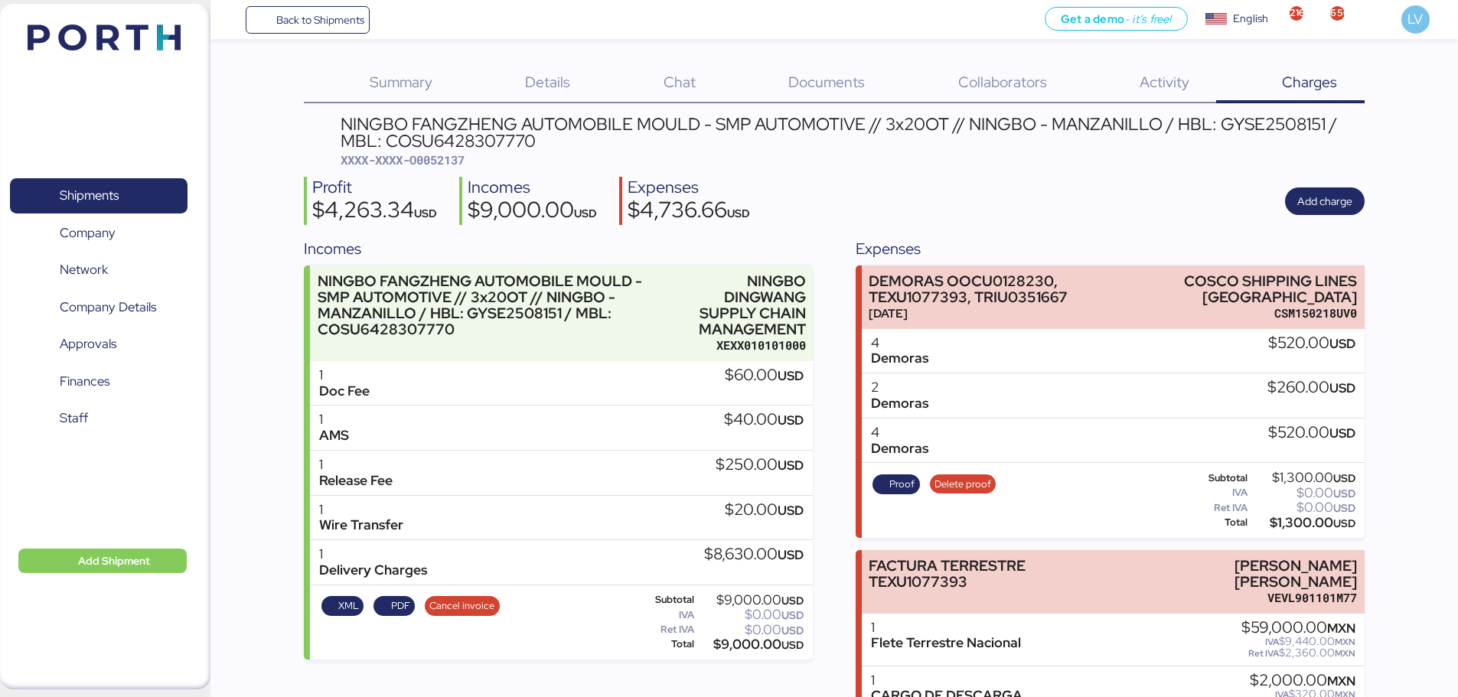
scroll to position [279, 0]
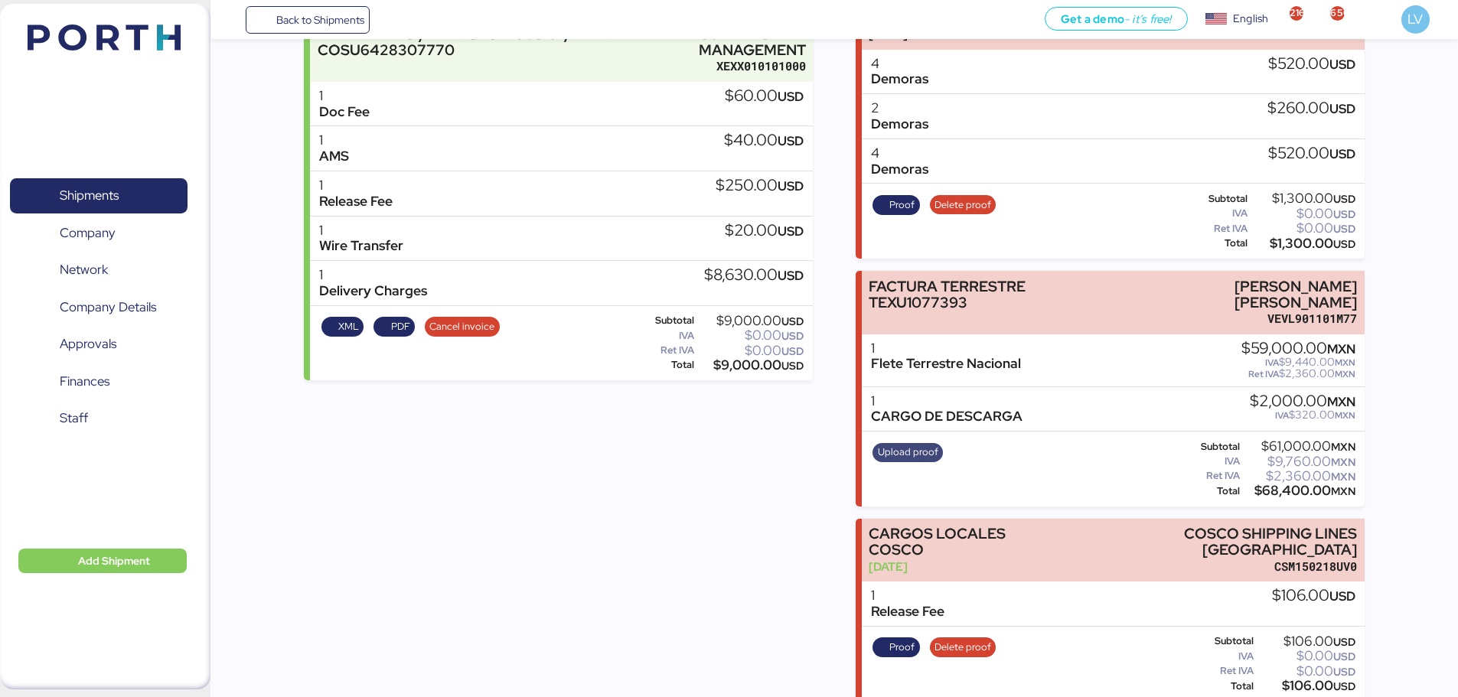
click at [915, 455] on span "Upload proof" at bounding box center [908, 452] width 60 height 17
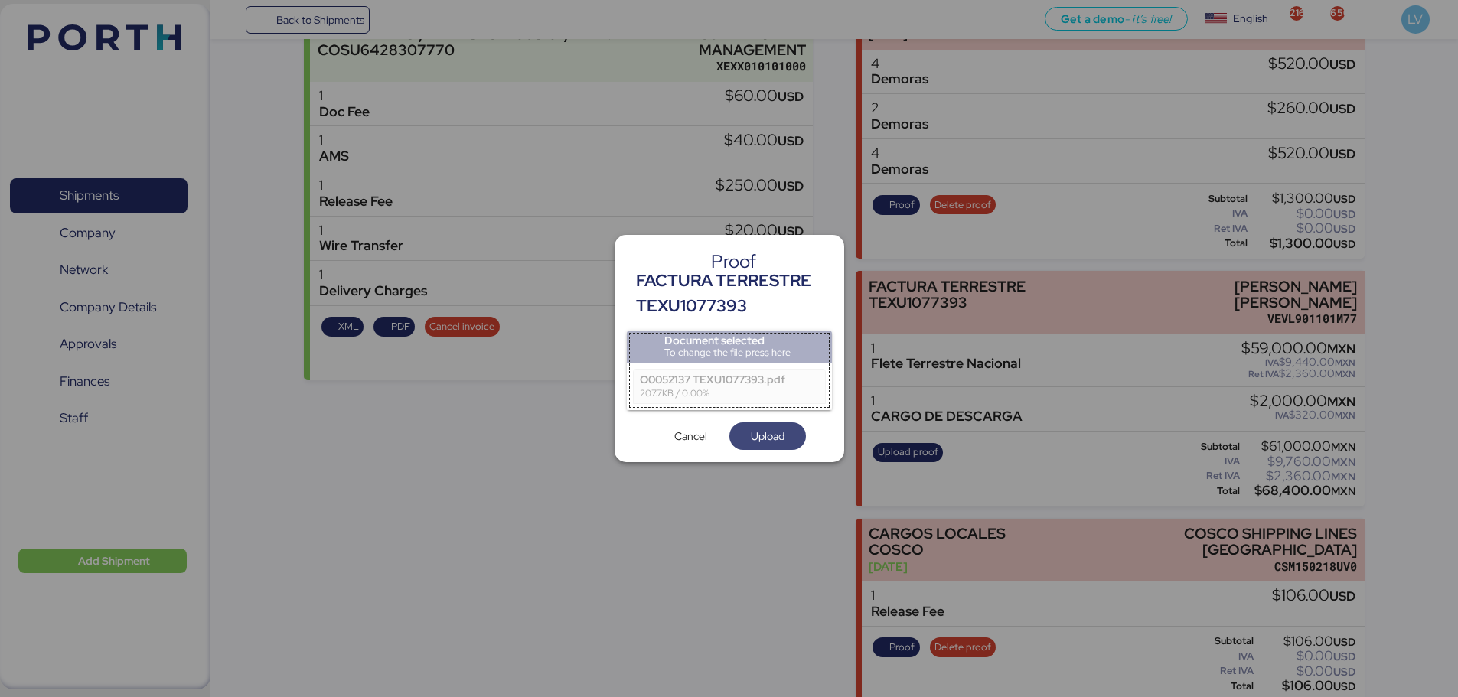
click at [797, 433] on span "Upload" at bounding box center [767, 437] width 77 height 28
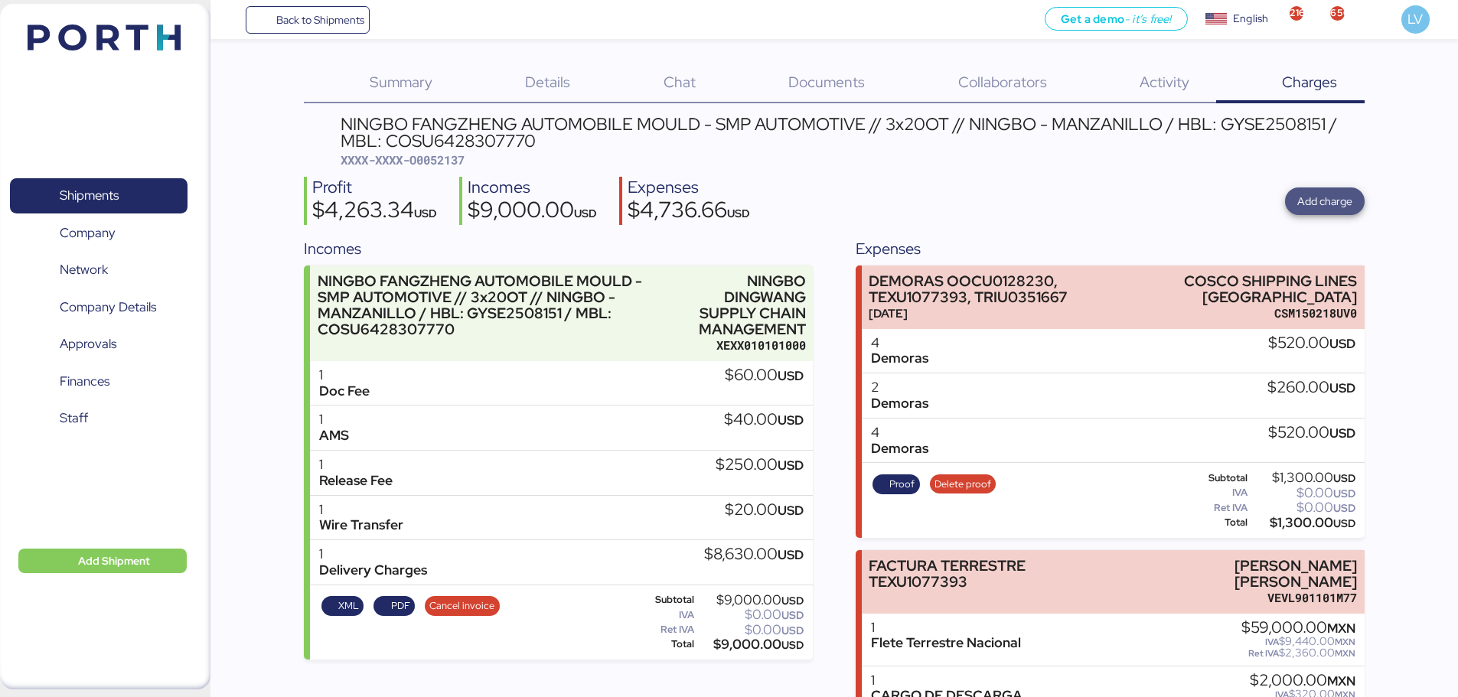
click at [1320, 200] on span "Add charge" at bounding box center [1324, 201] width 55 height 18
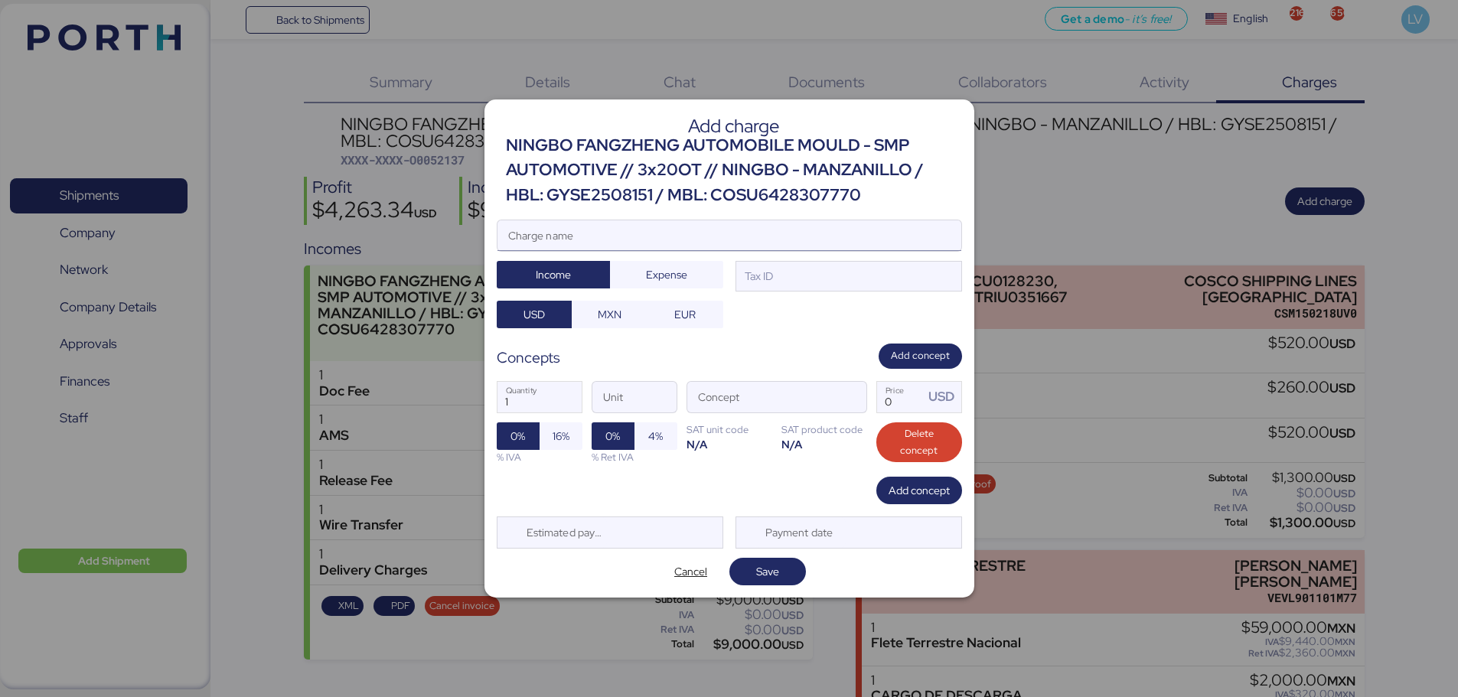
click at [909, 239] on input "Charge name" at bounding box center [730, 235] width 464 height 31
click at [746, 240] on input "FACTURA TERRESTRE" at bounding box center [730, 235] width 464 height 31
paste input "OOCU0128230 - TRIU0351667"
click at [746, 240] on input "FACTURA TERRESTRE OOCU0128230 - TRIU0351667" at bounding box center [730, 235] width 464 height 31
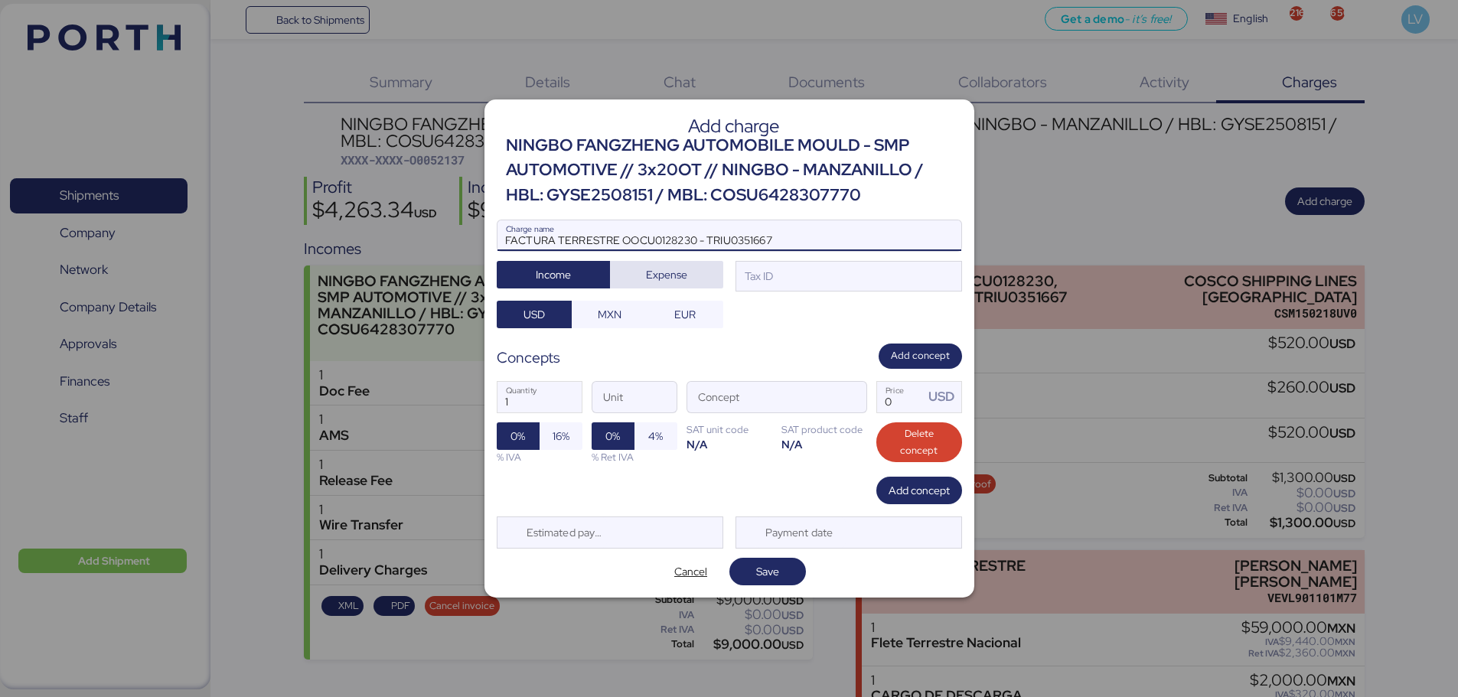
type input "FACTURA TERRESTRE OOCU0128230 - TRIU0351667"
click at [657, 269] on span "Expense" at bounding box center [666, 275] width 41 height 18
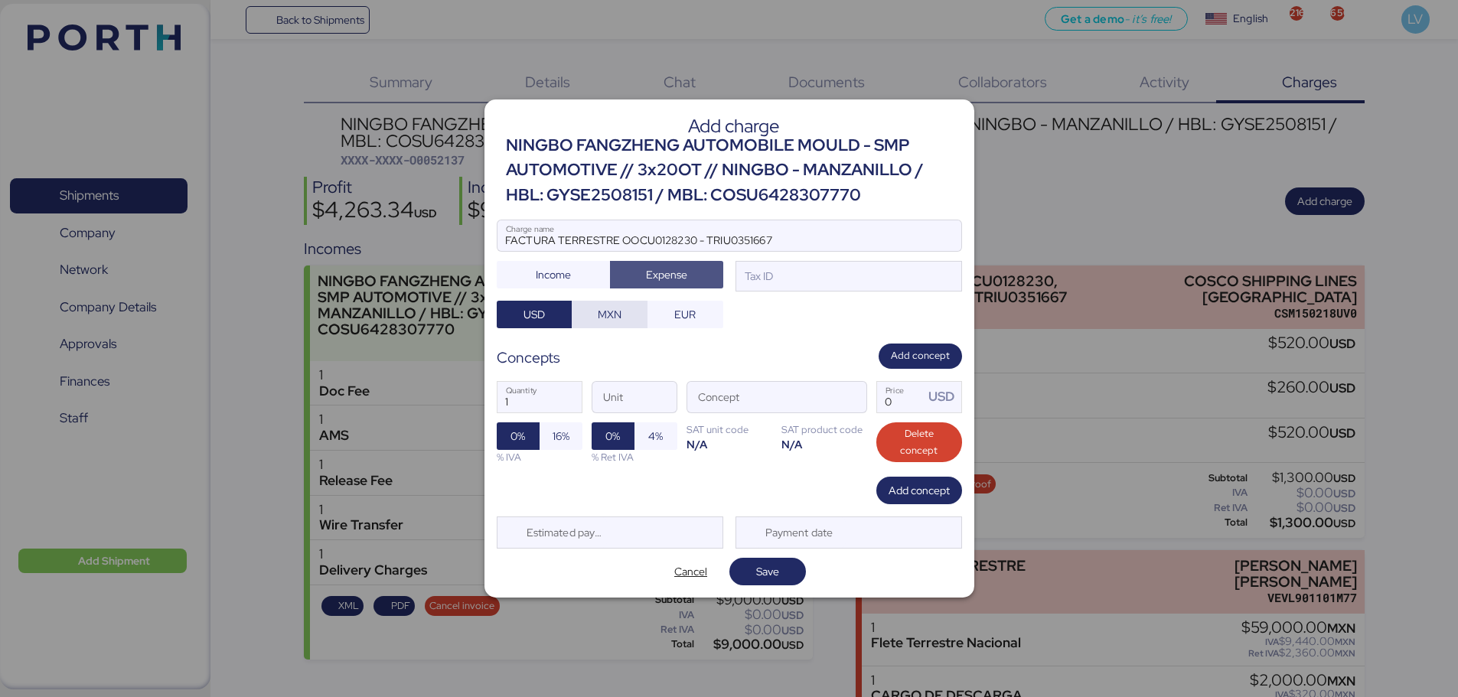
click at [606, 306] on span "MXN" at bounding box center [610, 314] width 24 height 18
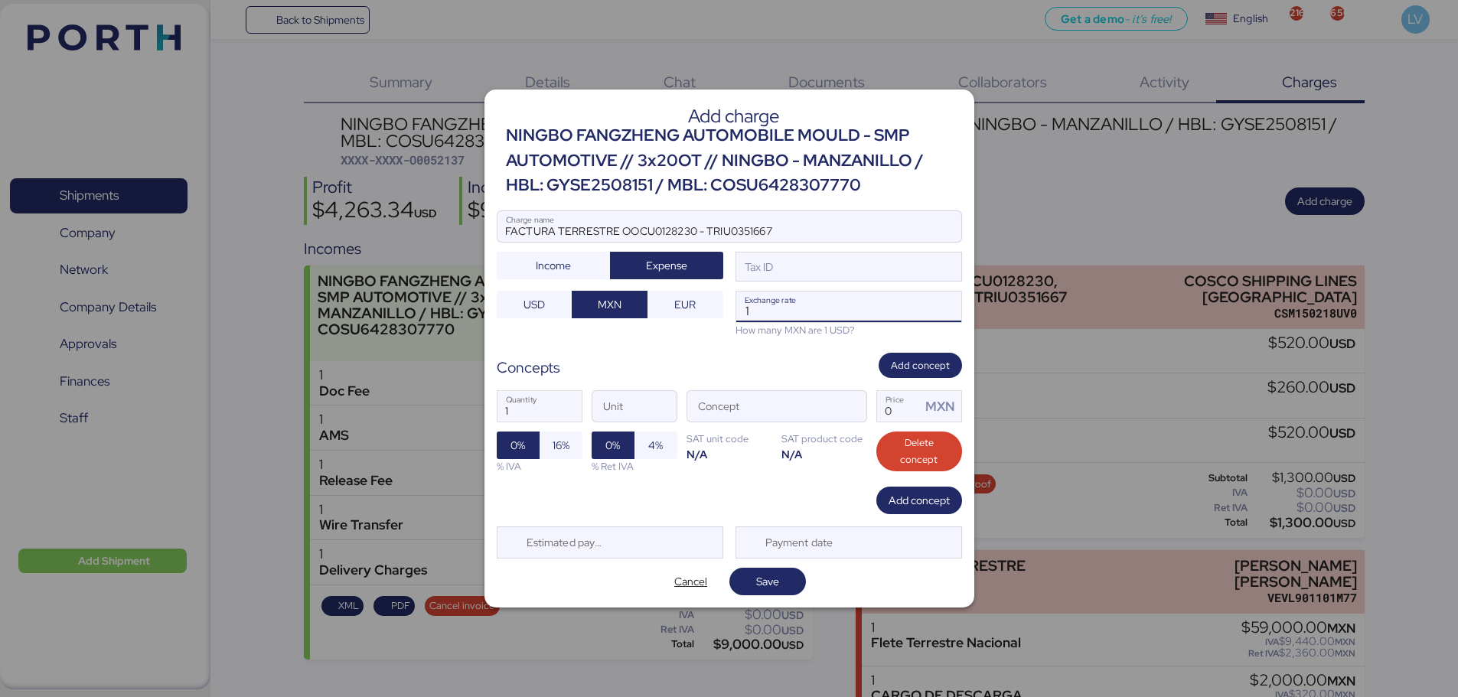
click at [918, 292] on input "1" at bounding box center [848, 307] width 225 height 31
paste input "18.3147"
type input "18.3147"
click at [830, 259] on div "Tax ID" at bounding box center [849, 267] width 227 height 31
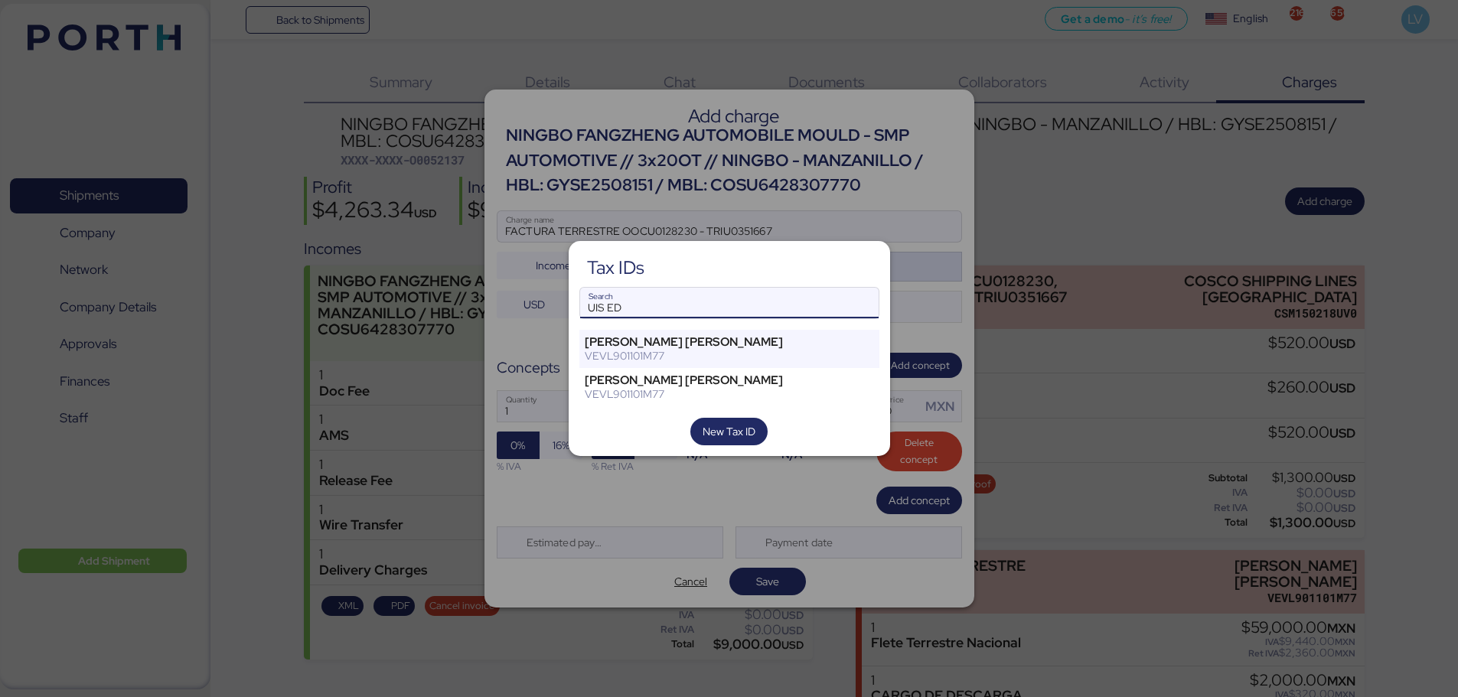
type input "UIS ED"
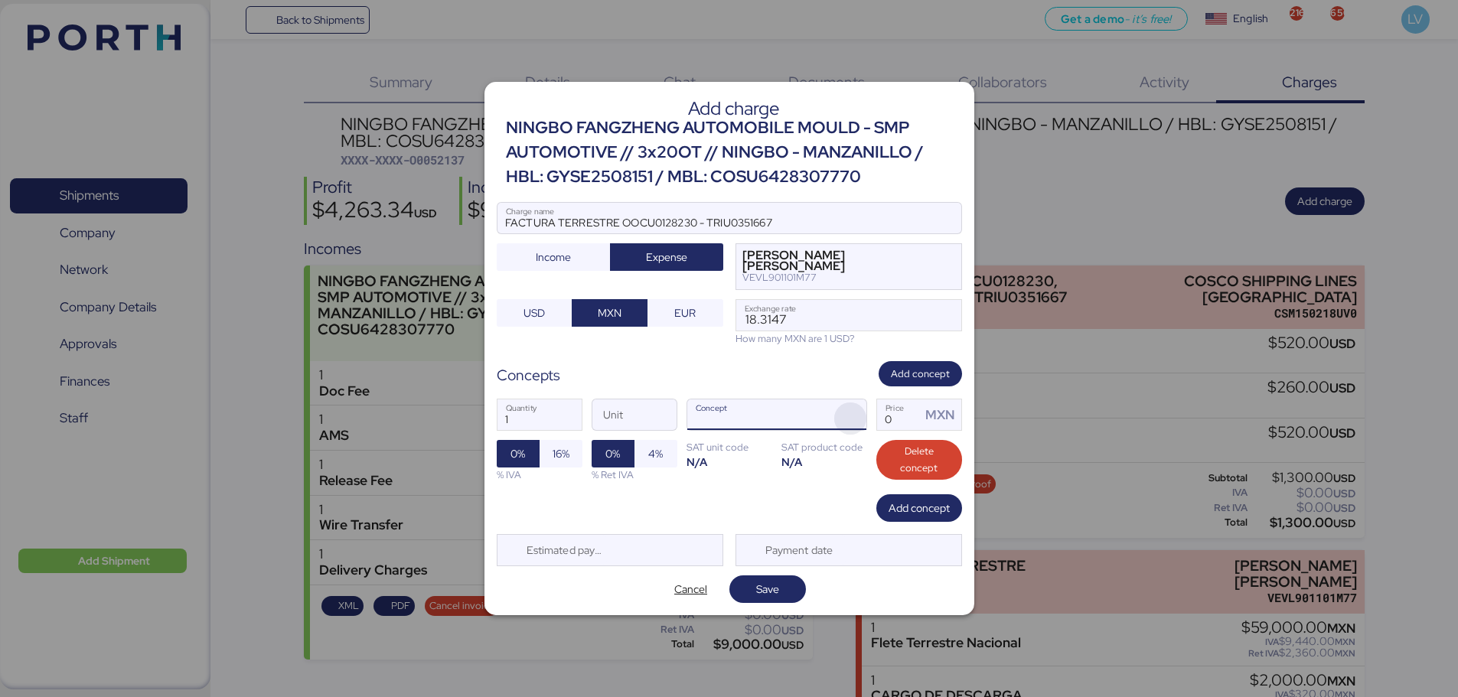
click at [852, 411] on span "button" at bounding box center [850, 419] width 32 height 32
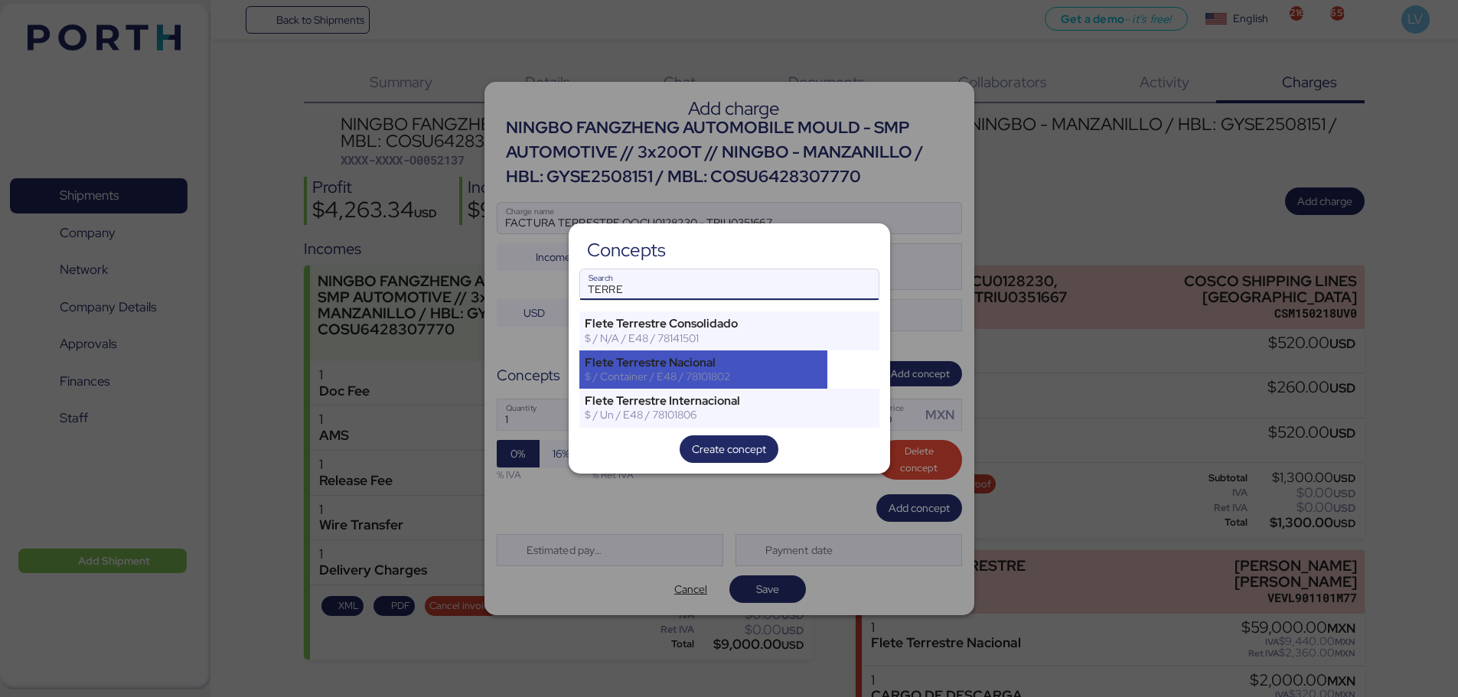
type input "TERRE"
click at [738, 366] on div "Flete Terrestre Nacional" at bounding box center [704, 363] width 238 height 14
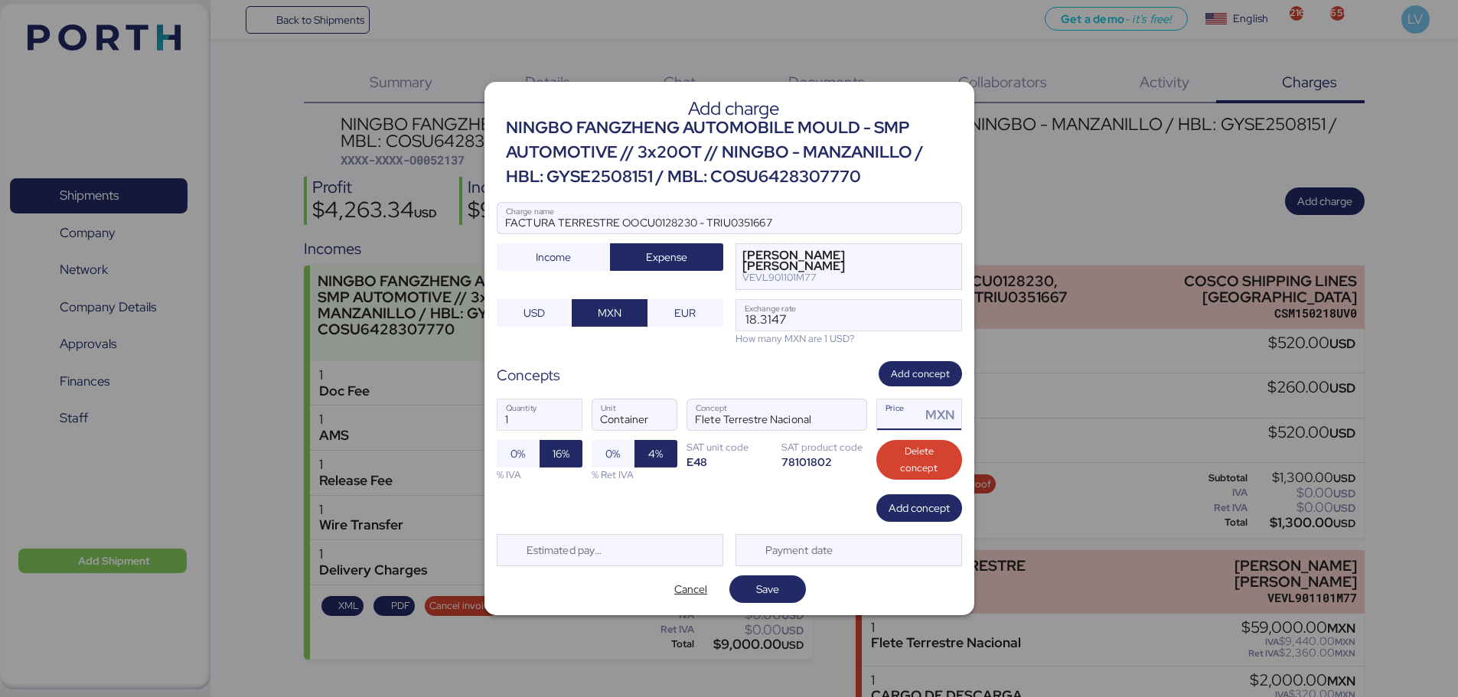
click at [889, 413] on input "Price MXN" at bounding box center [899, 415] width 44 height 31
type input "0"
type input "1"
type input "89000"
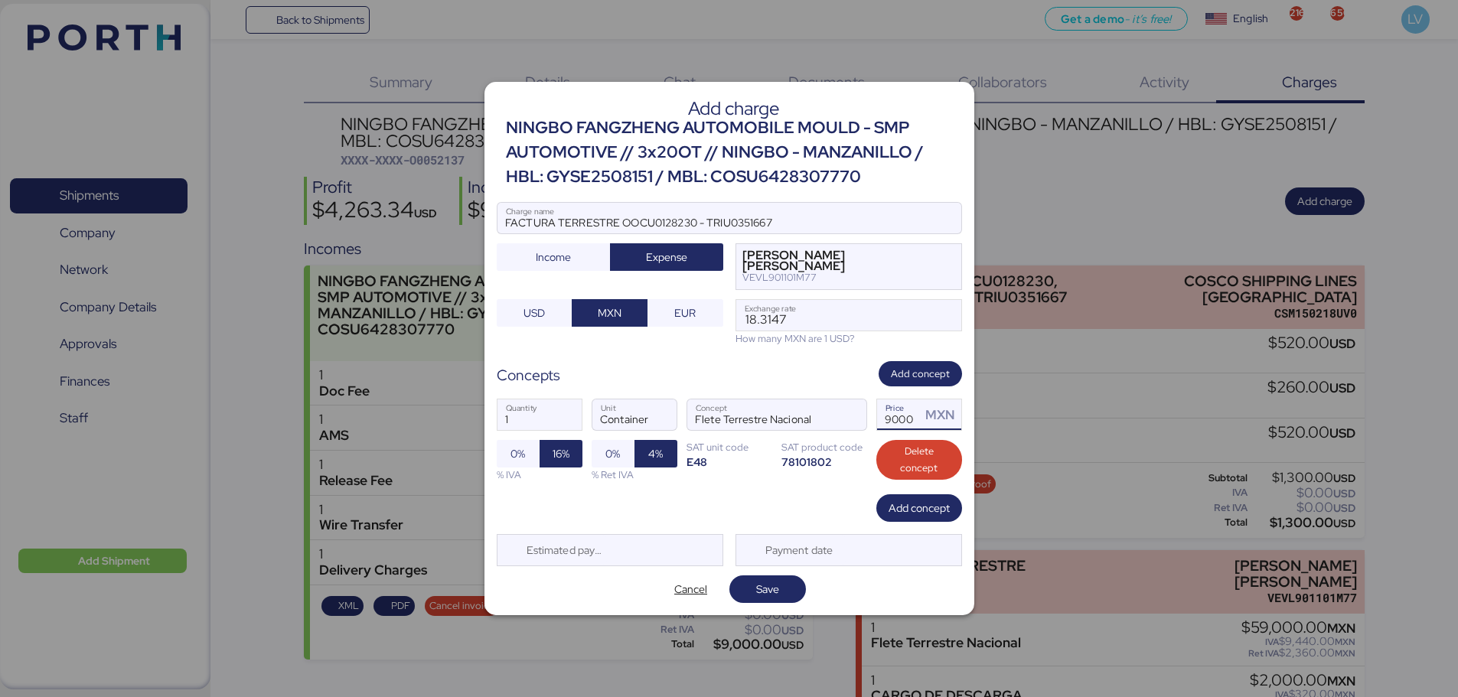
click at [876, 522] on div "Add concept" at bounding box center [729, 508] width 465 height 28
click at [923, 498] on span "Add concept" at bounding box center [919, 508] width 61 height 21
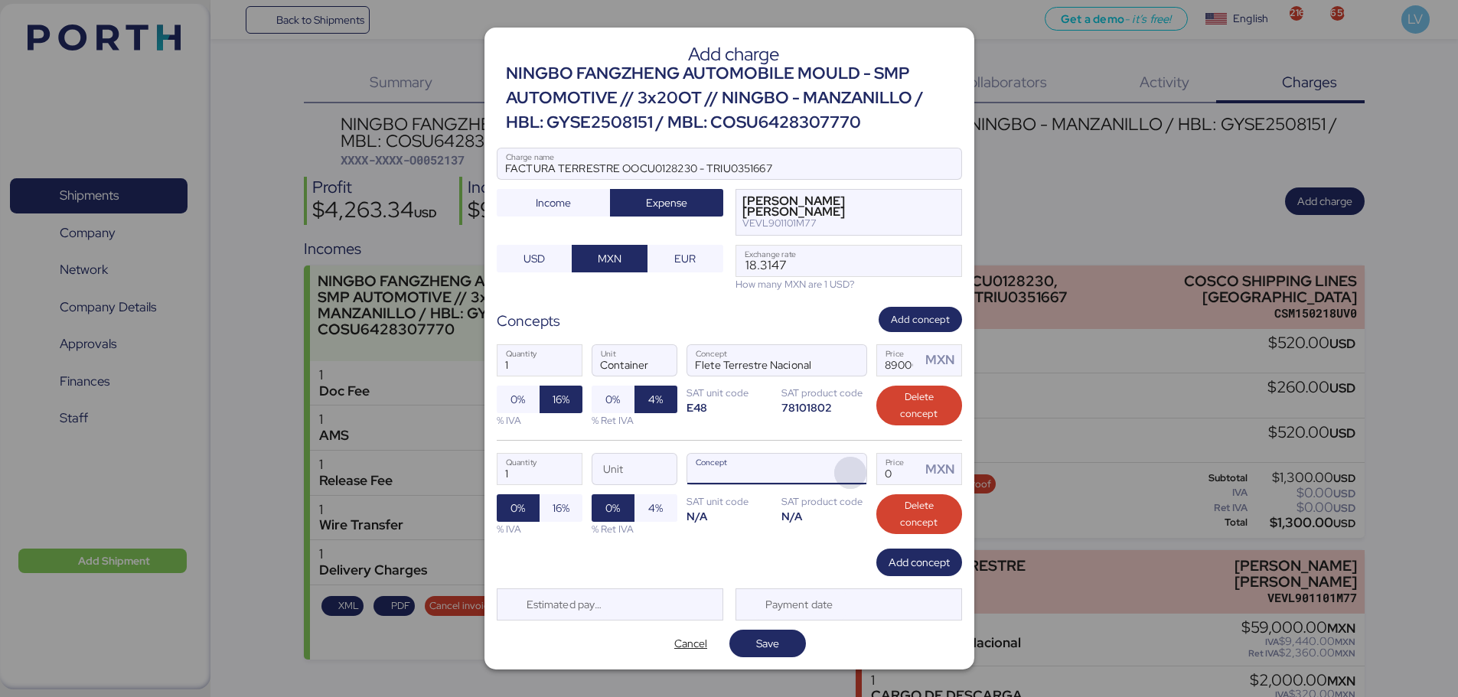
click at [847, 475] on span "button" at bounding box center [850, 473] width 32 height 32
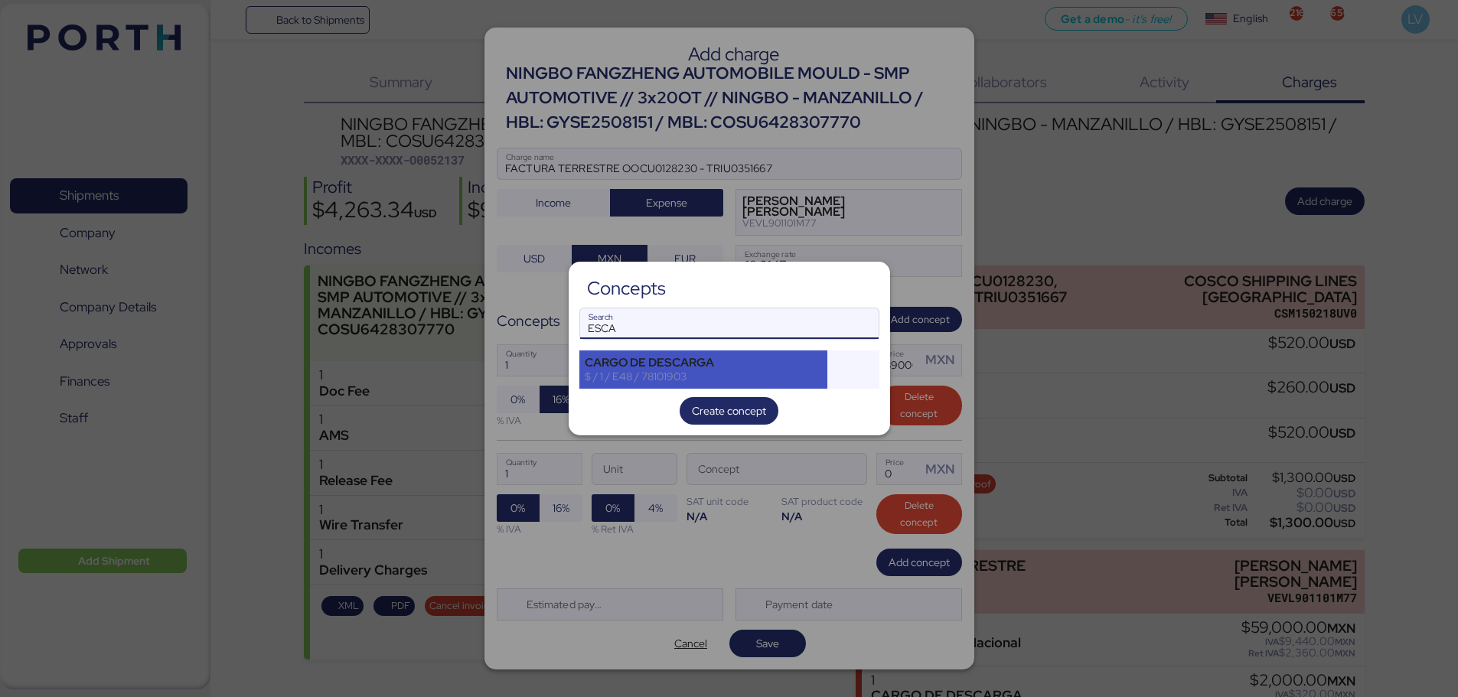
type input "ESCA"
click at [775, 373] on div "$ / 1 / E48 / 78101903" at bounding box center [704, 377] width 238 height 14
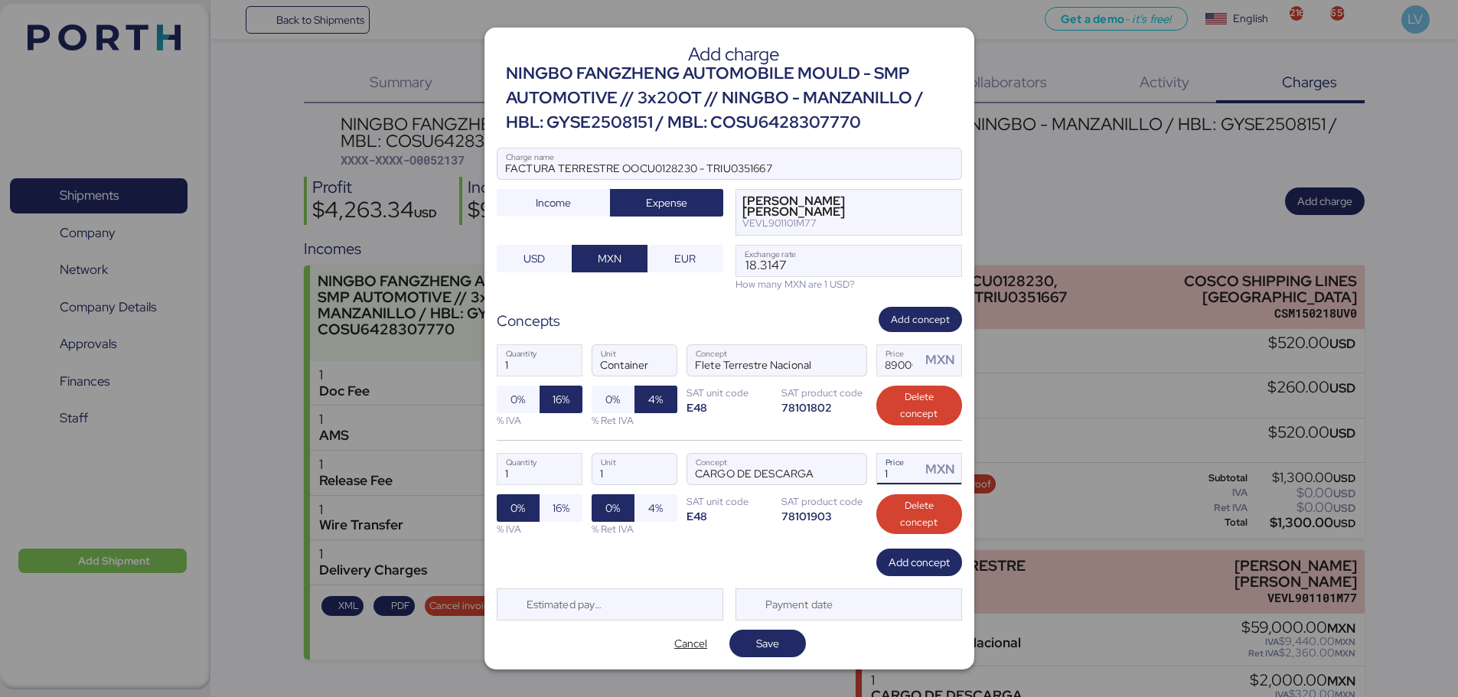
click at [912, 470] on input "1" at bounding box center [899, 469] width 44 height 31
type input "2000"
click at [793, 559] on div "Add concept" at bounding box center [729, 563] width 465 height 28
click at [572, 517] on span "16%" at bounding box center [561, 508] width 43 height 28
click at [783, 651] on span "Save" at bounding box center [768, 643] width 52 height 21
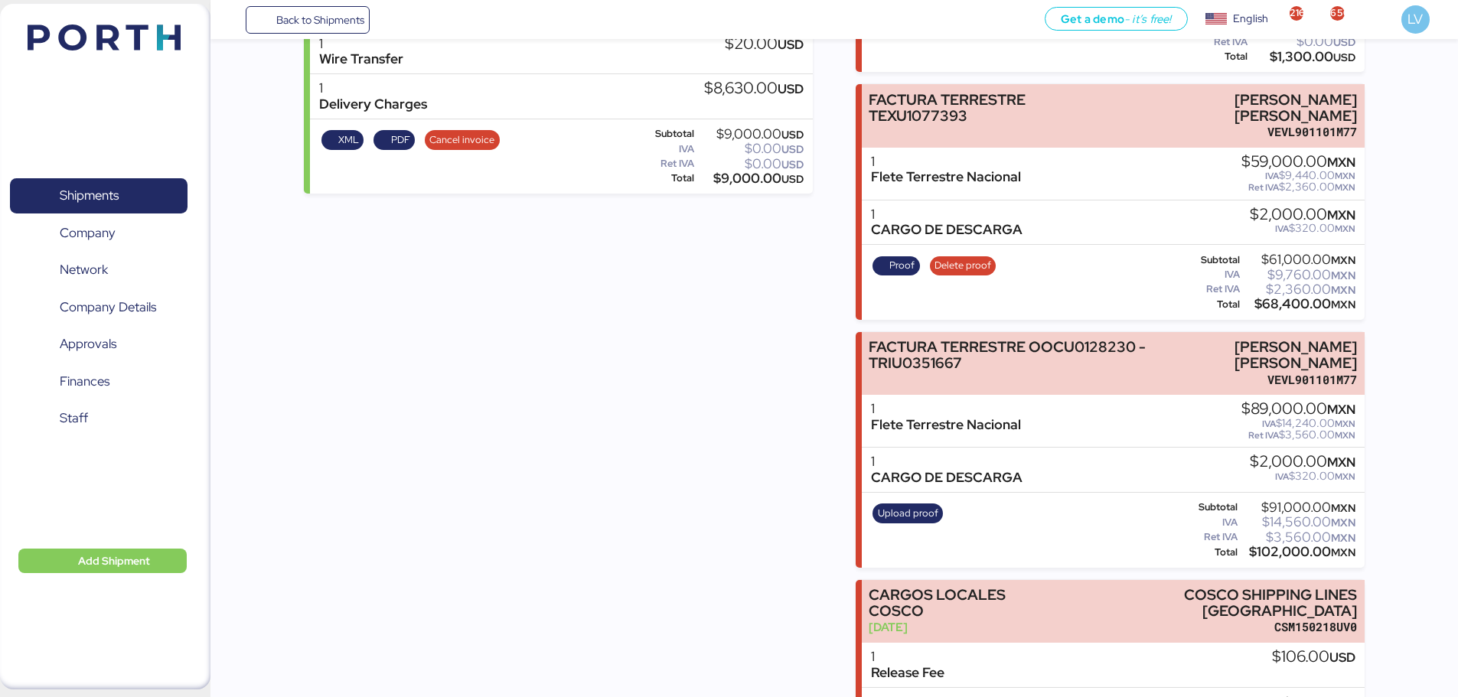
scroll to position [490, 0]
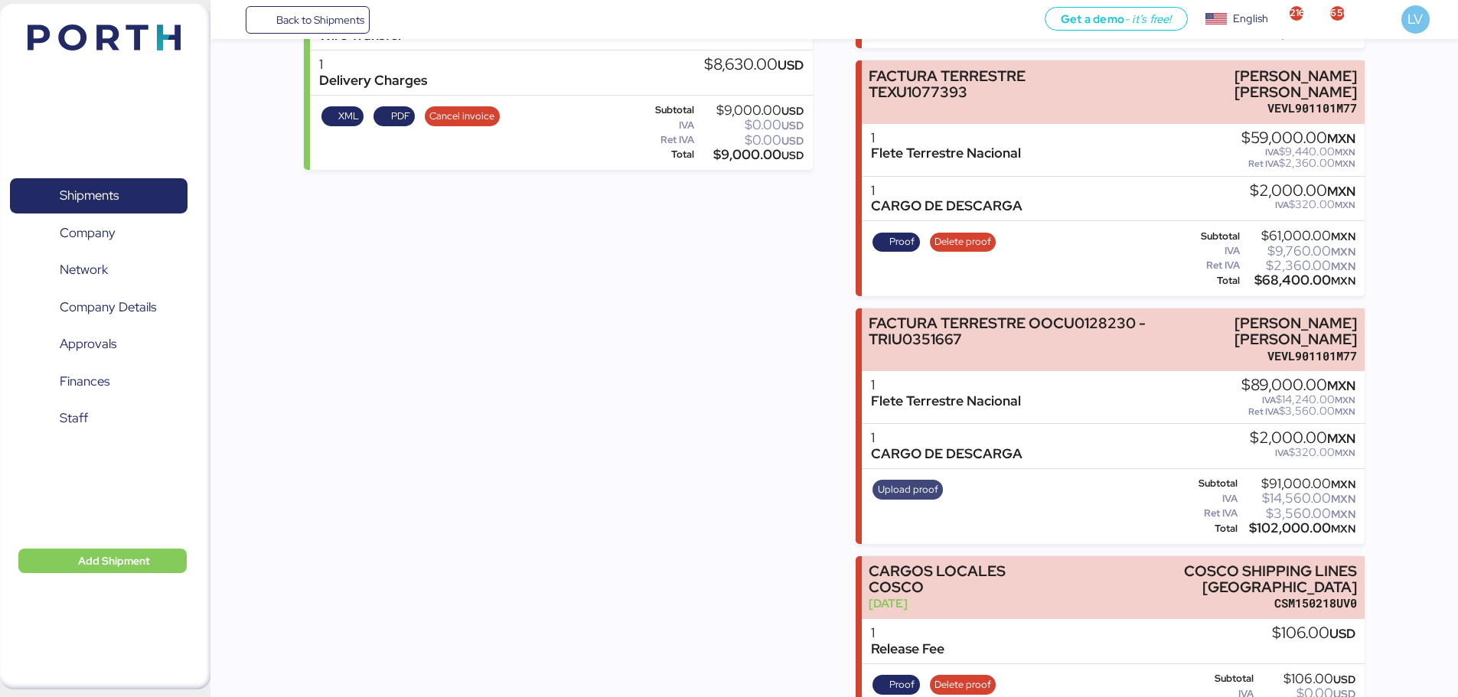
click at [936, 494] on span "Upload proof" at bounding box center [908, 490] width 70 height 20
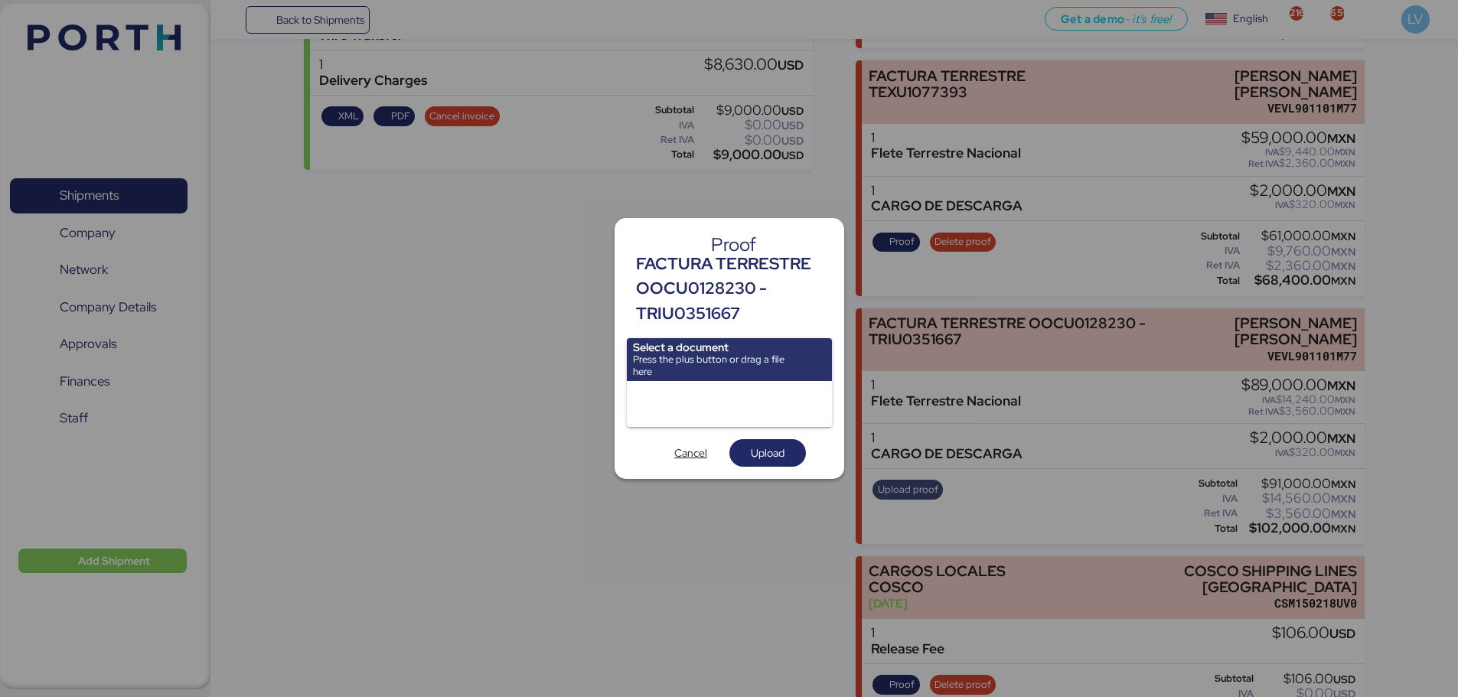
scroll to position [0, 0]
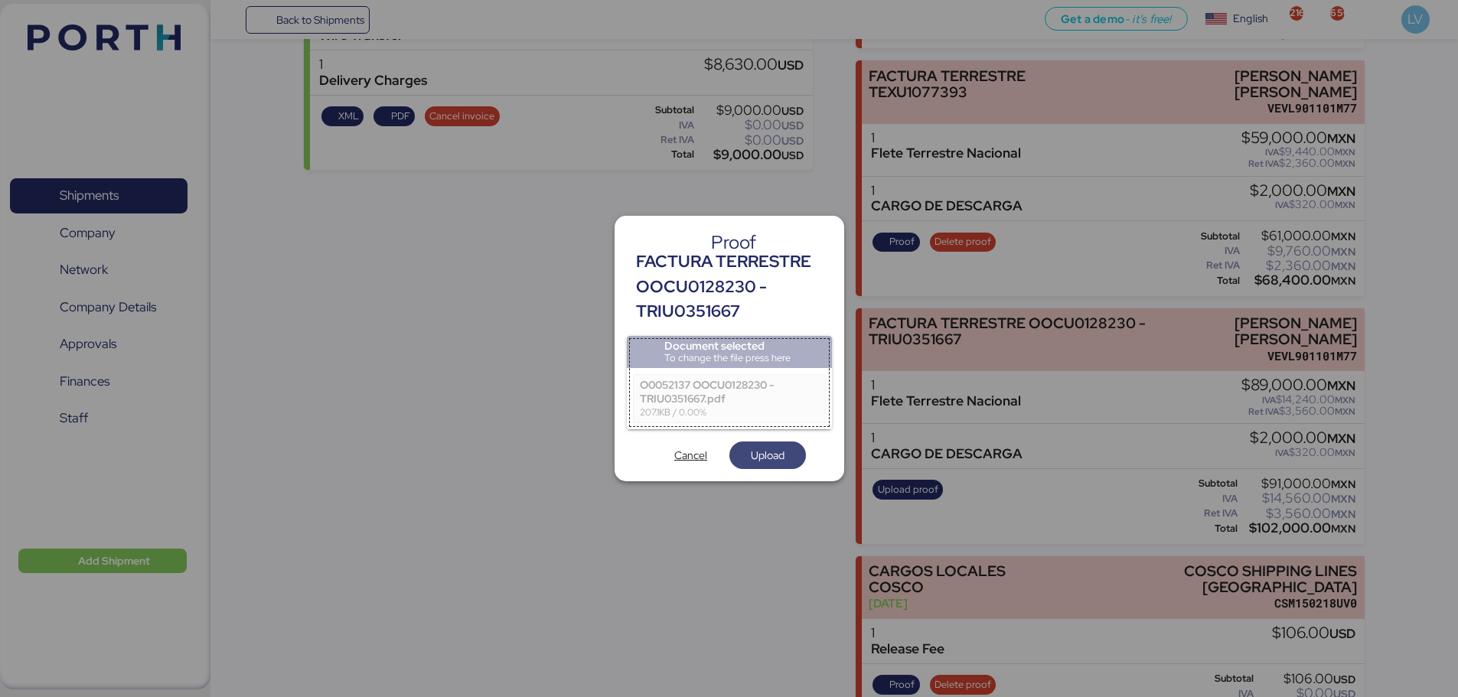
click at [772, 455] on span "Upload" at bounding box center [768, 455] width 34 height 18
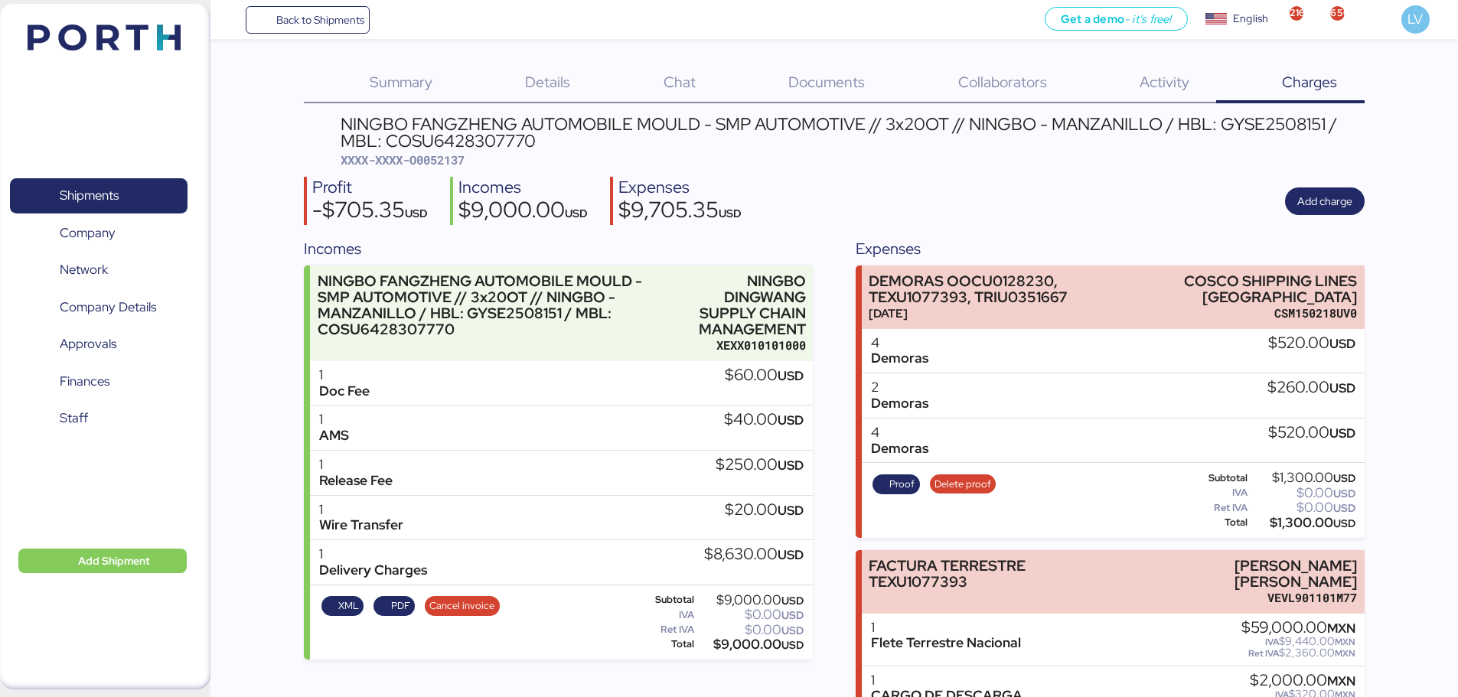
click at [235, 41] on div "Summary 0 Details 0 Chat 0 Documents 0 Collaborators 0 Activity 0 Charges 0 NIN…" at bounding box center [729, 614] width 1458 height 1229
click at [288, 37] on div "Back to Shipments Get a demo - it’s free! Get a demo English Inglés English 216…" at bounding box center [834, 19] width 1248 height 39
click at [328, 39] on div "Back to Shipments Get a demo - it’s free! Get a demo English Inglés English 216…" at bounding box center [834, 19] width 1248 height 39
click at [336, 2] on div "Back to Shipments Get a demo - it’s free! Get a demo English Inglés English 216…" at bounding box center [834, 19] width 1248 height 39
click at [316, 30] on span "Back to Shipments" at bounding box center [308, 20] width 114 height 28
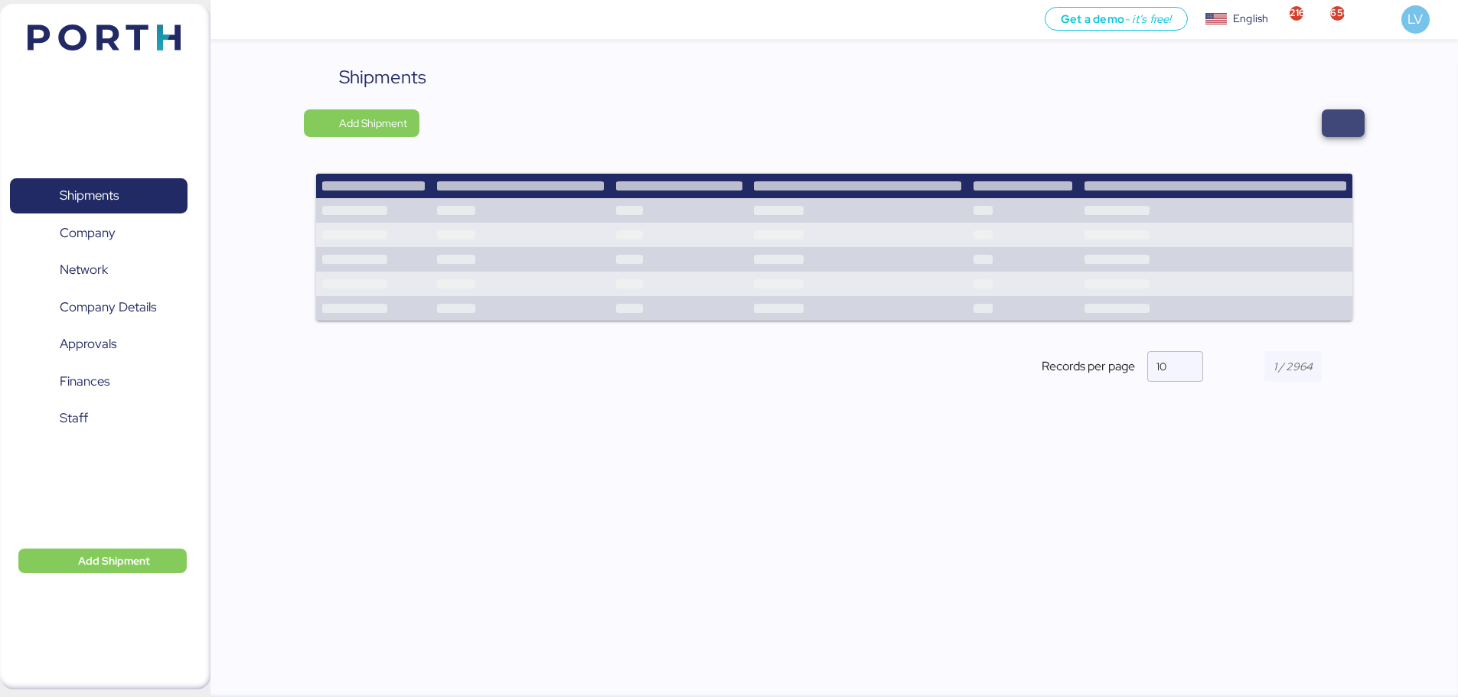
click at [1348, 117] on span "button" at bounding box center [1343, 123] width 18 height 21
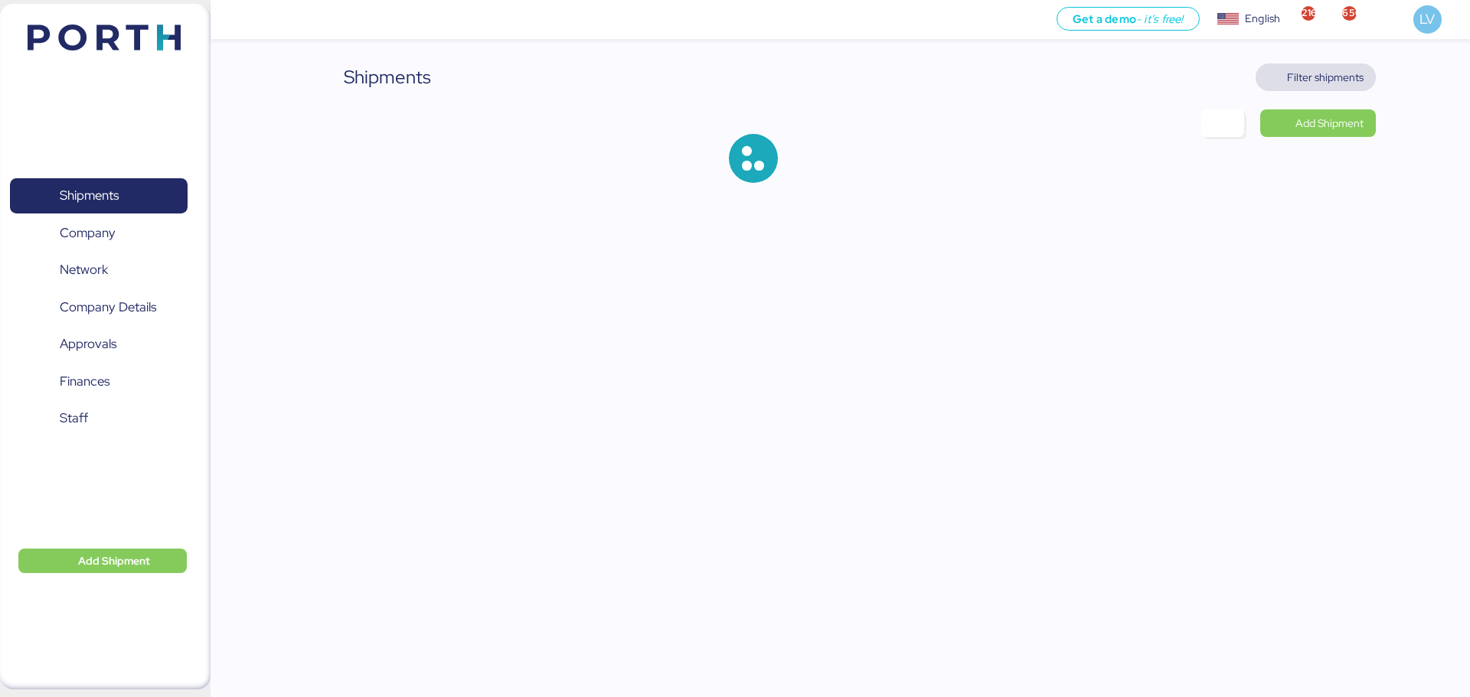
click at [1324, 72] on span "Filter shipments" at bounding box center [1325, 77] width 77 height 18
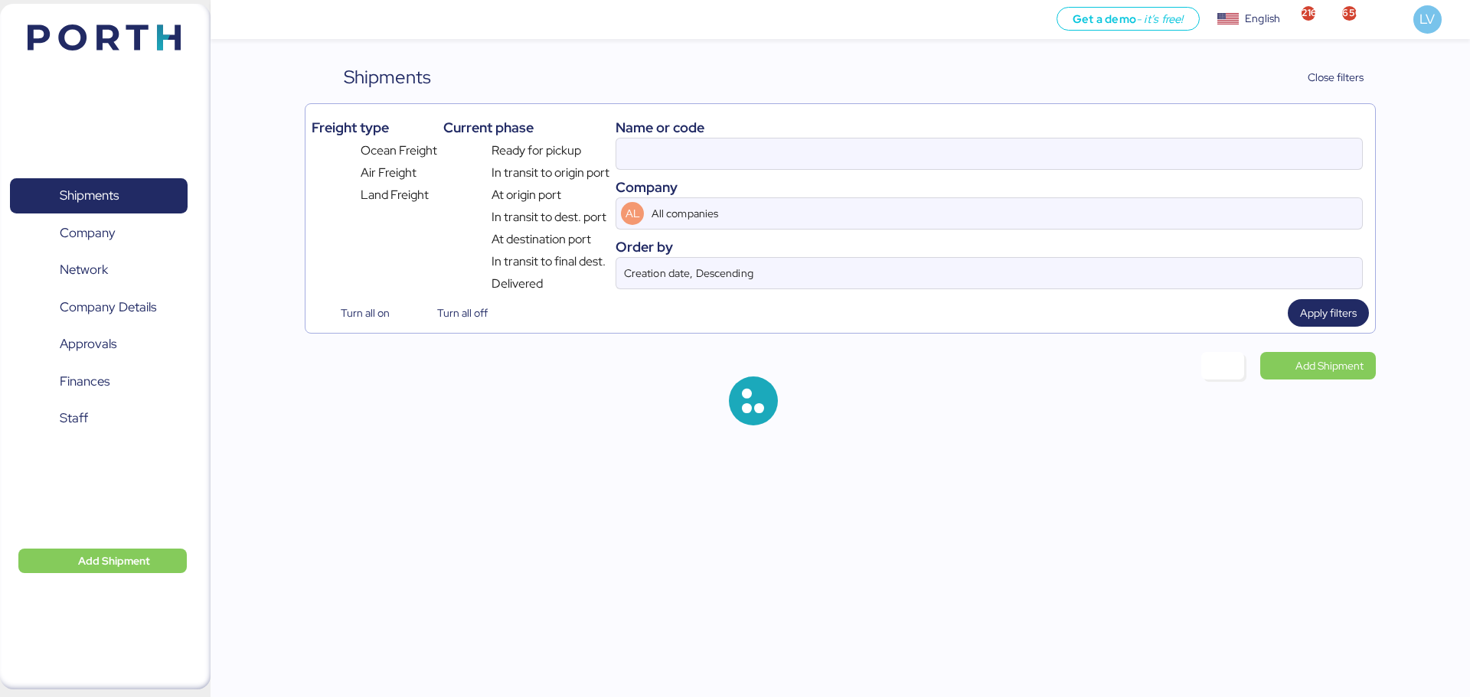
click at [1039, 170] on div "Name or code Company AL All companies Order by Creation date, Descending" at bounding box center [988, 201] width 747 height 183
click at [1036, 155] on input at bounding box center [989, 154] width 746 height 31
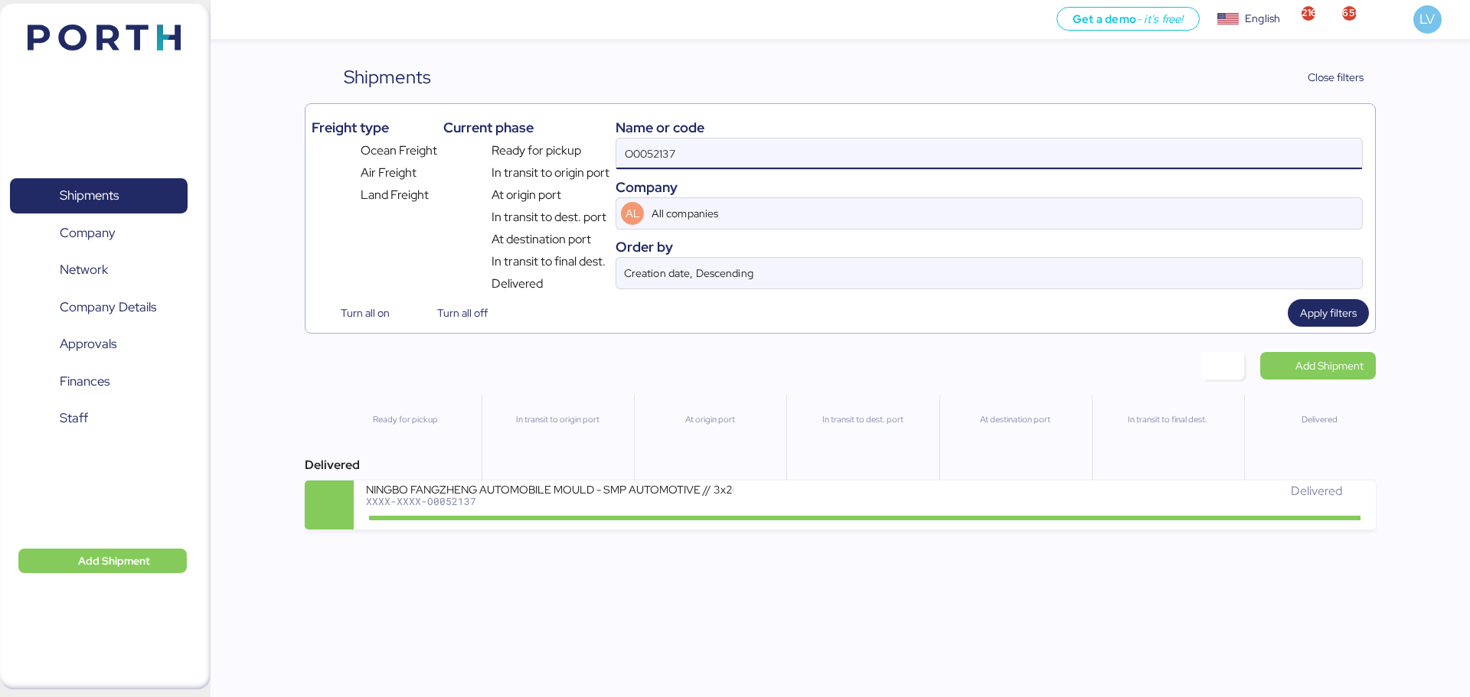
paste input "O0052240"
click at [752, 151] on input "O0052137O0052240" at bounding box center [989, 154] width 746 height 31
paste input
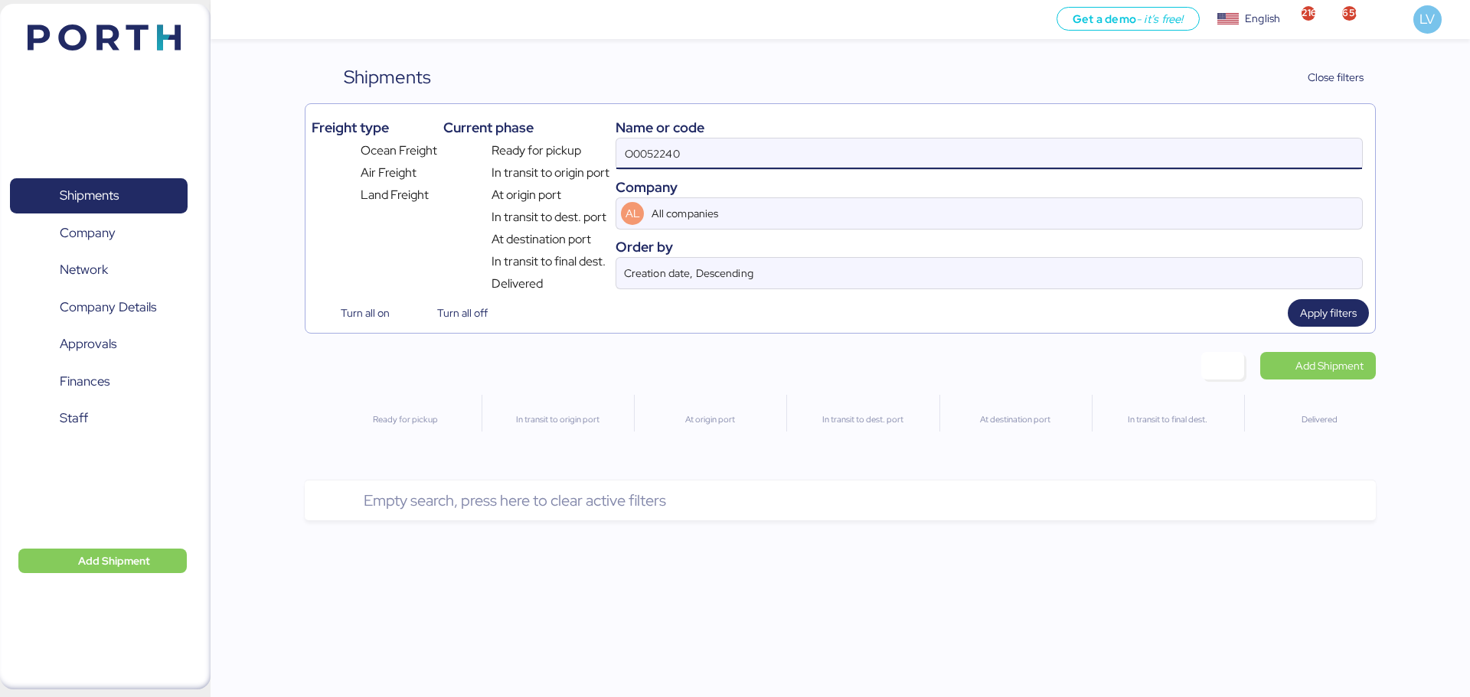
type input "O0052240"
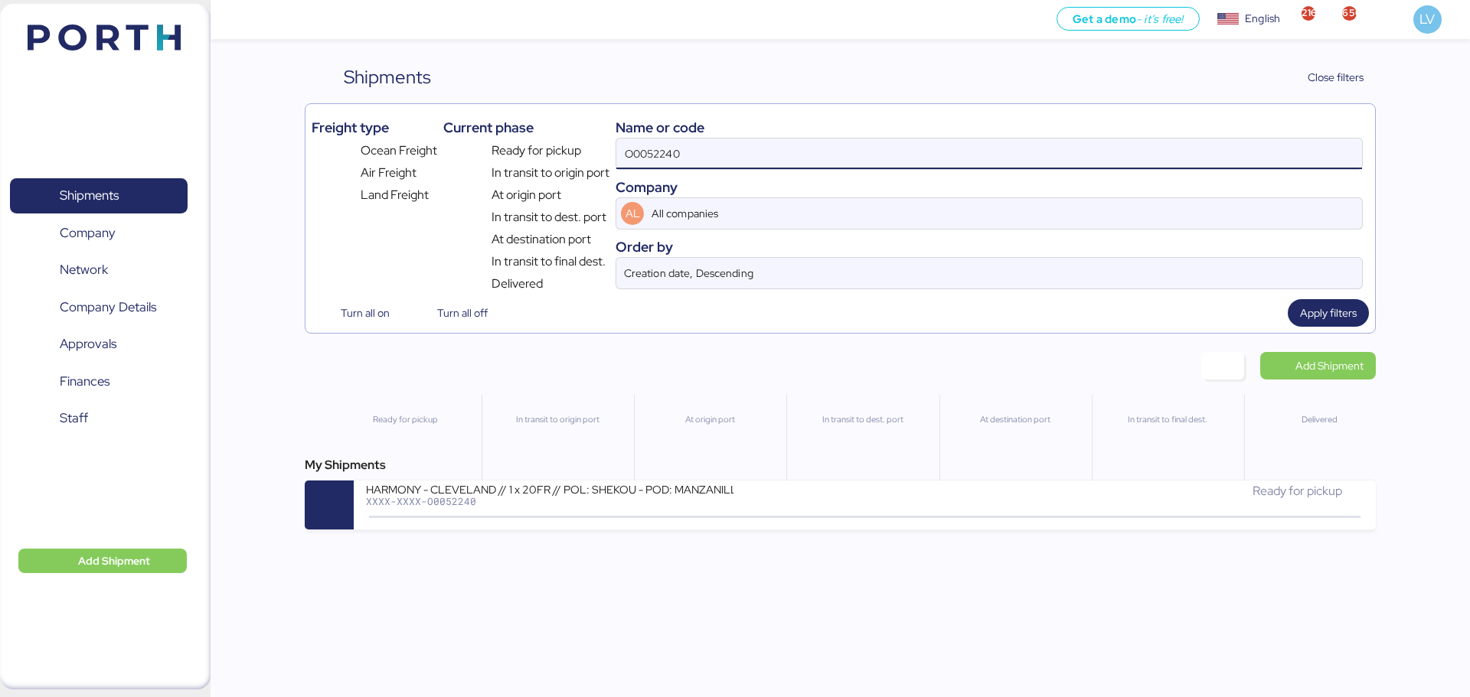
click at [581, 479] on div "My Shipments HARMONY - [GEOGRAPHIC_DATA] // 1 x 20FR // POL: SHEKOU - POD: MANZ…" at bounding box center [840, 492] width 1070 height 73
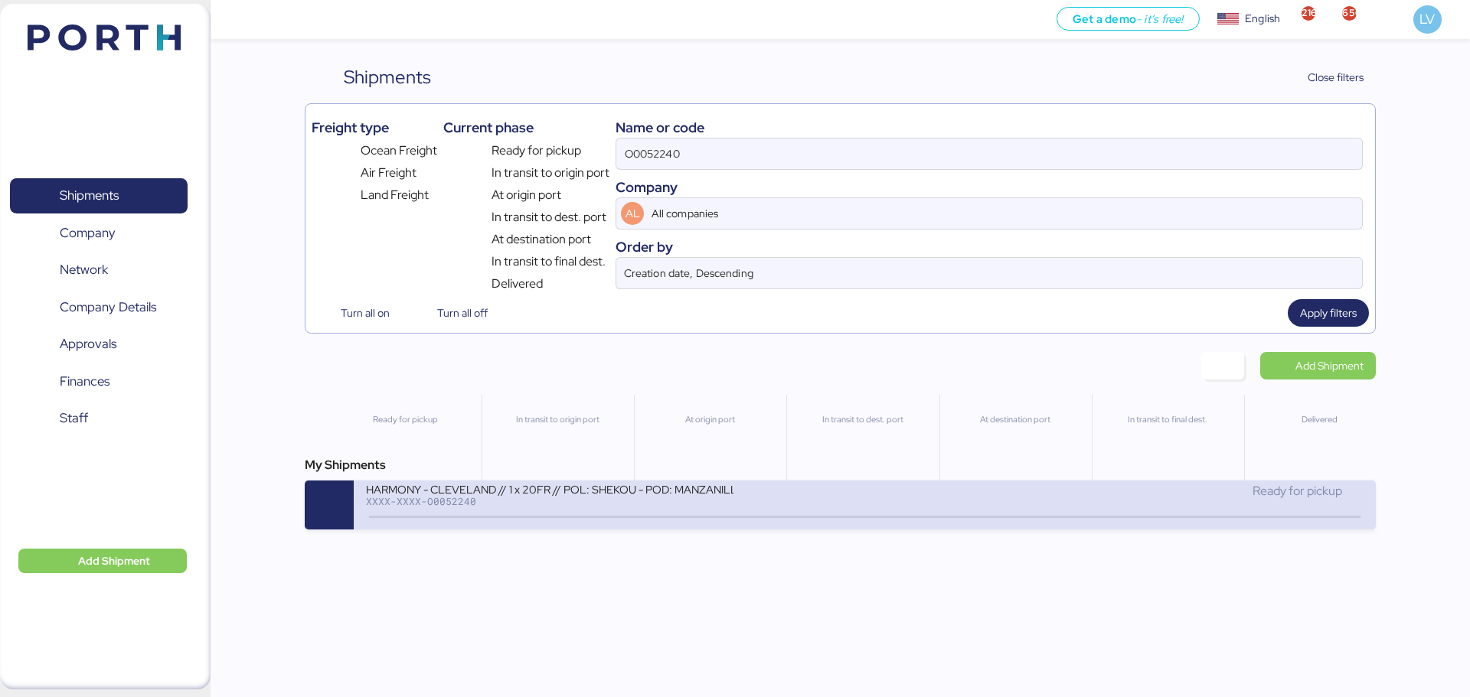
click at [564, 498] on div "XXXX-XXXX-O0052240" at bounding box center [549, 501] width 367 height 11
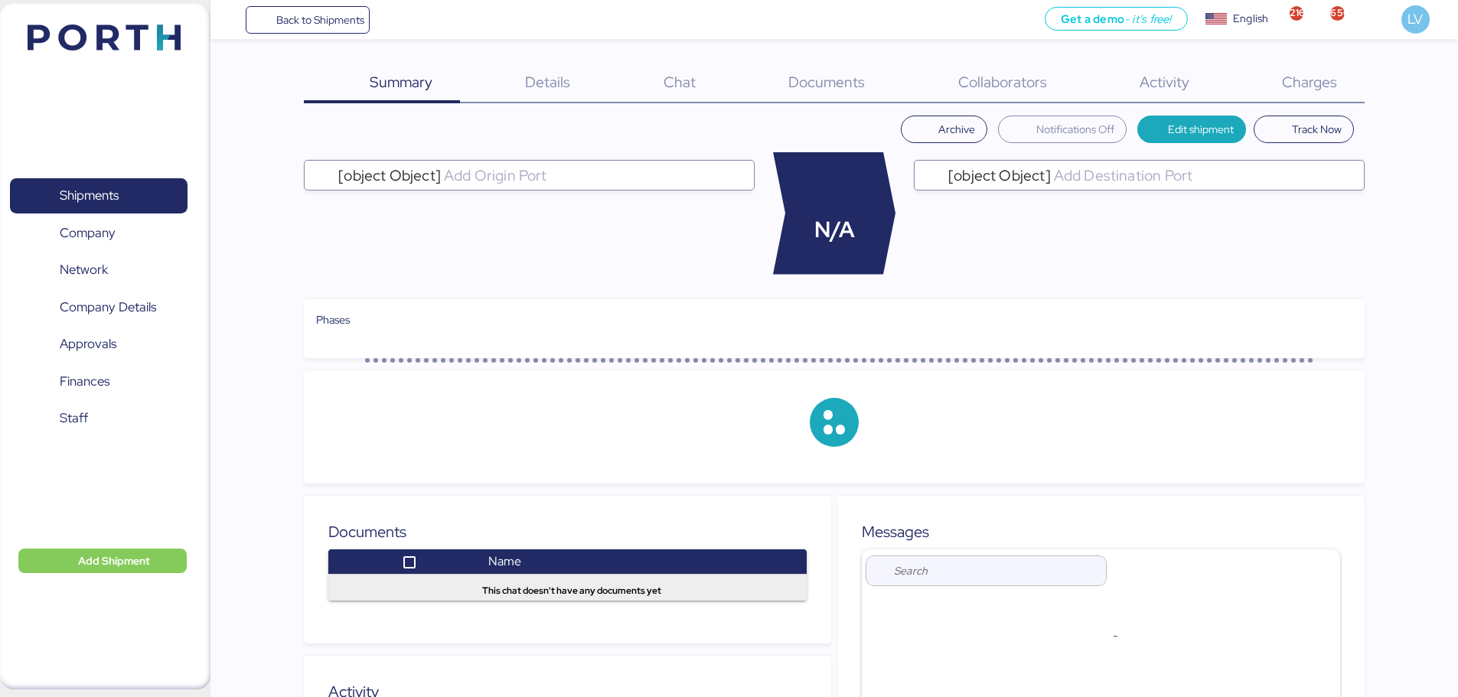
click at [1343, 96] on div "Charges 0" at bounding box center [1290, 84] width 148 height 40
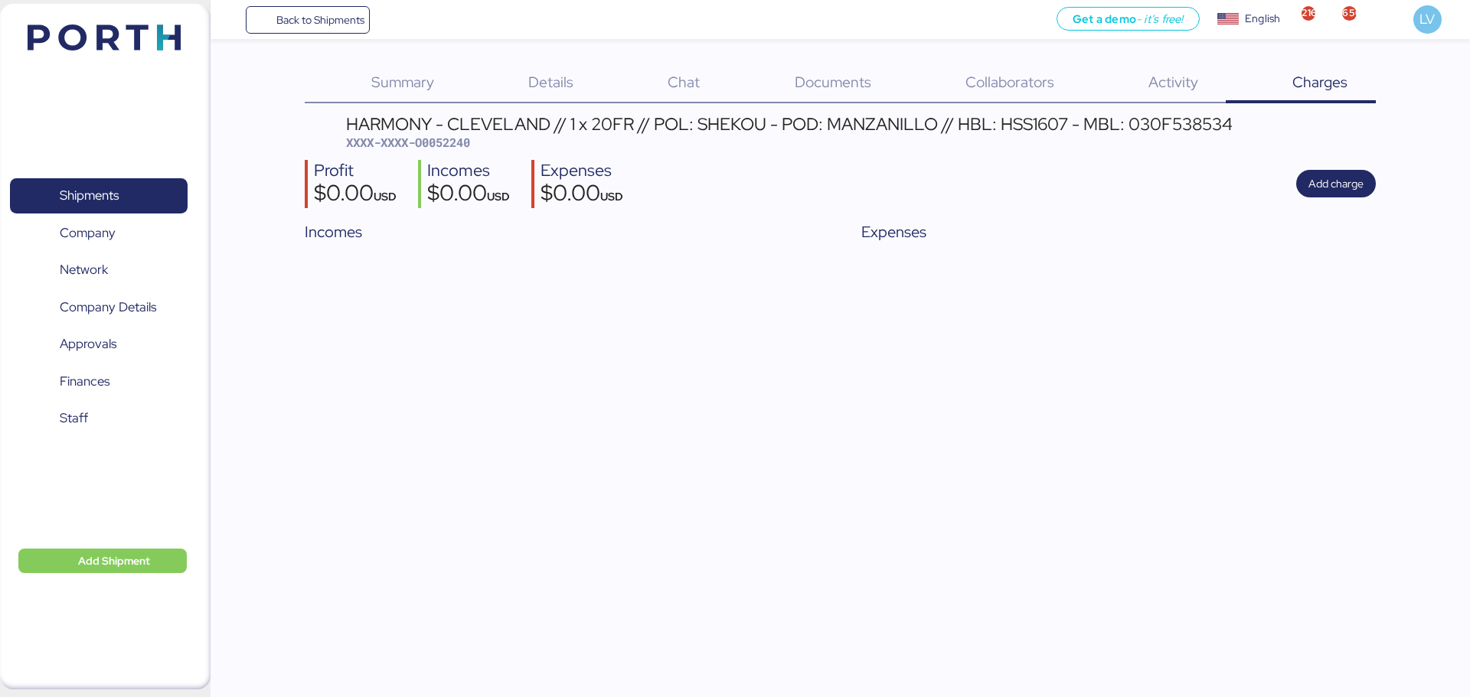
click at [899, 86] on div "Collaborators 0" at bounding box center [990, 84] width 183 height 40
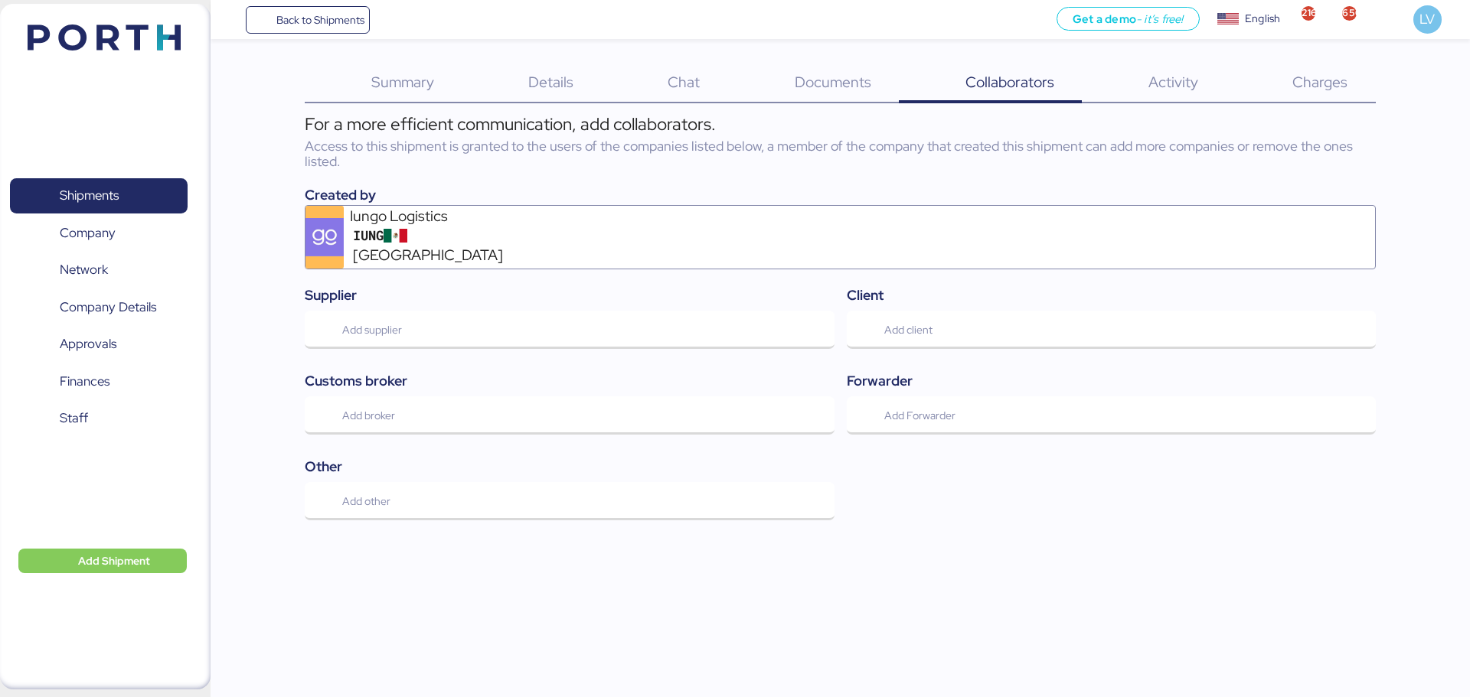
click at [899, 86] on div "Collaborators 0" at bounding box center [990, 84] width 183 height 40
click at [871, 90] on div "Documents 0" at bounding box center [813, 84] width 171 height 40
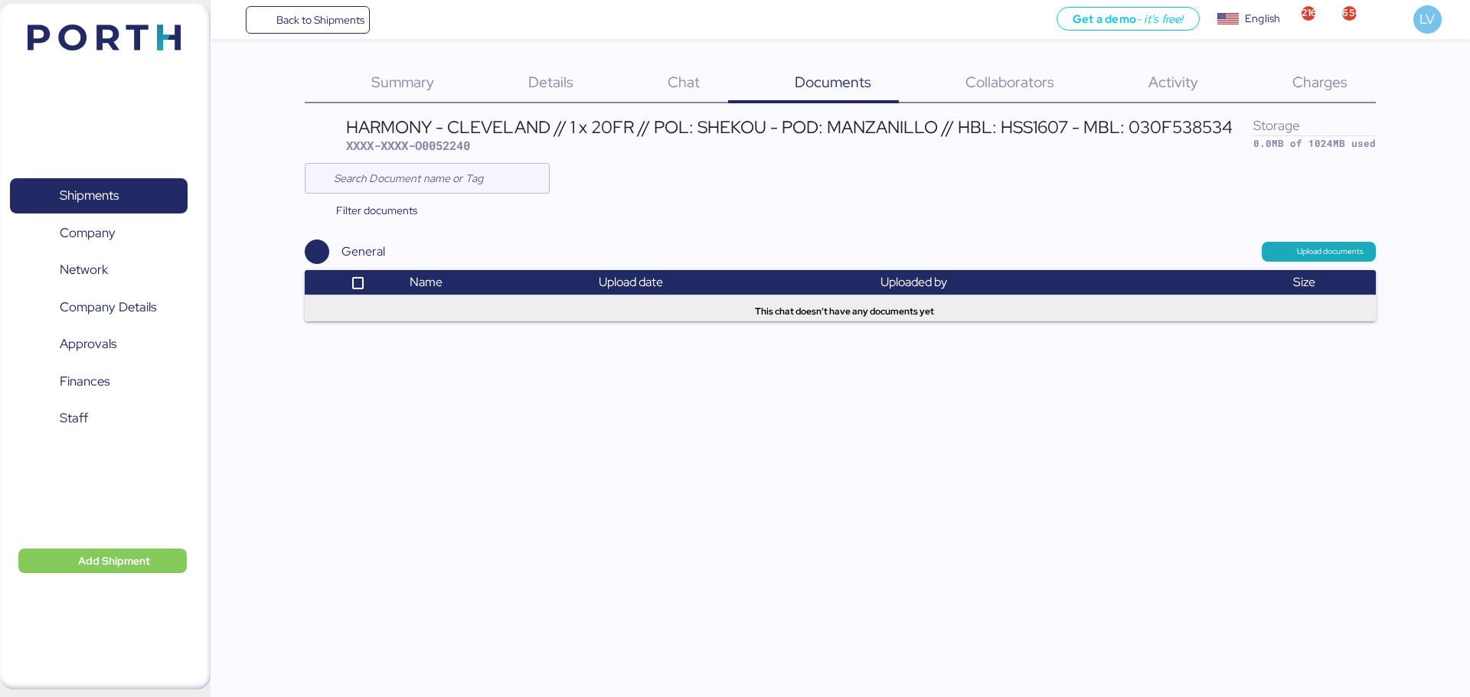
click at [473, 84] on div "Details 0" at bounding box center [531, 84] width 139 height 40
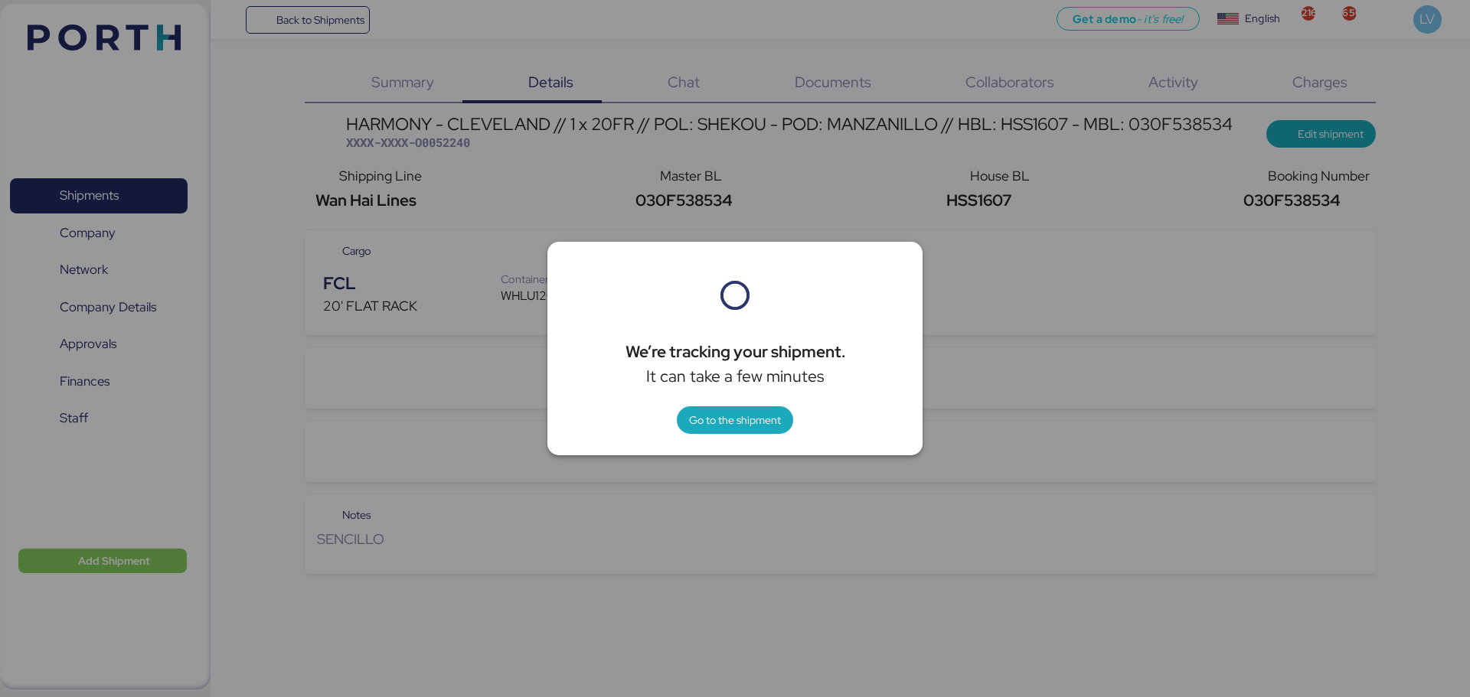
click at [435, 73] on div at bounding box center [735, 348] width 1470 height 697
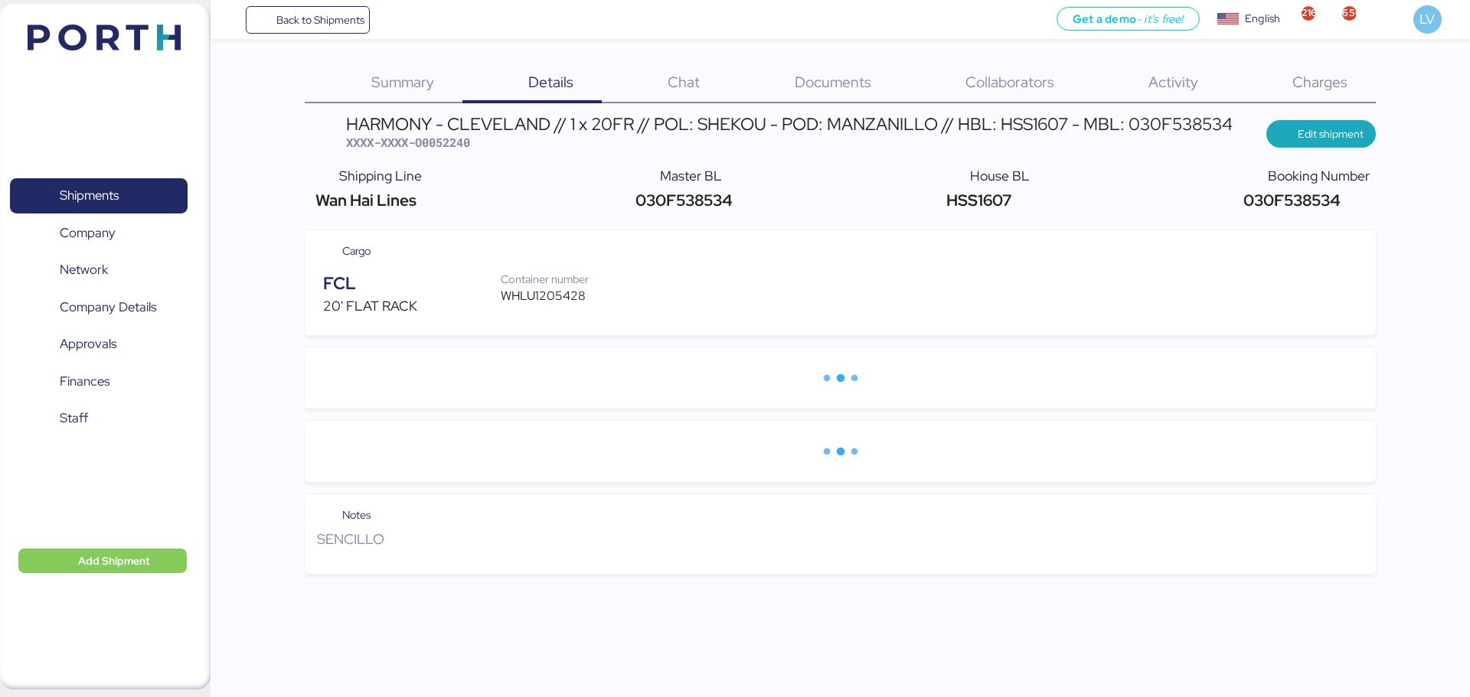
click at [442, 87] on div "Summary 0" at bounding box center [383, 84] width 157 height 40
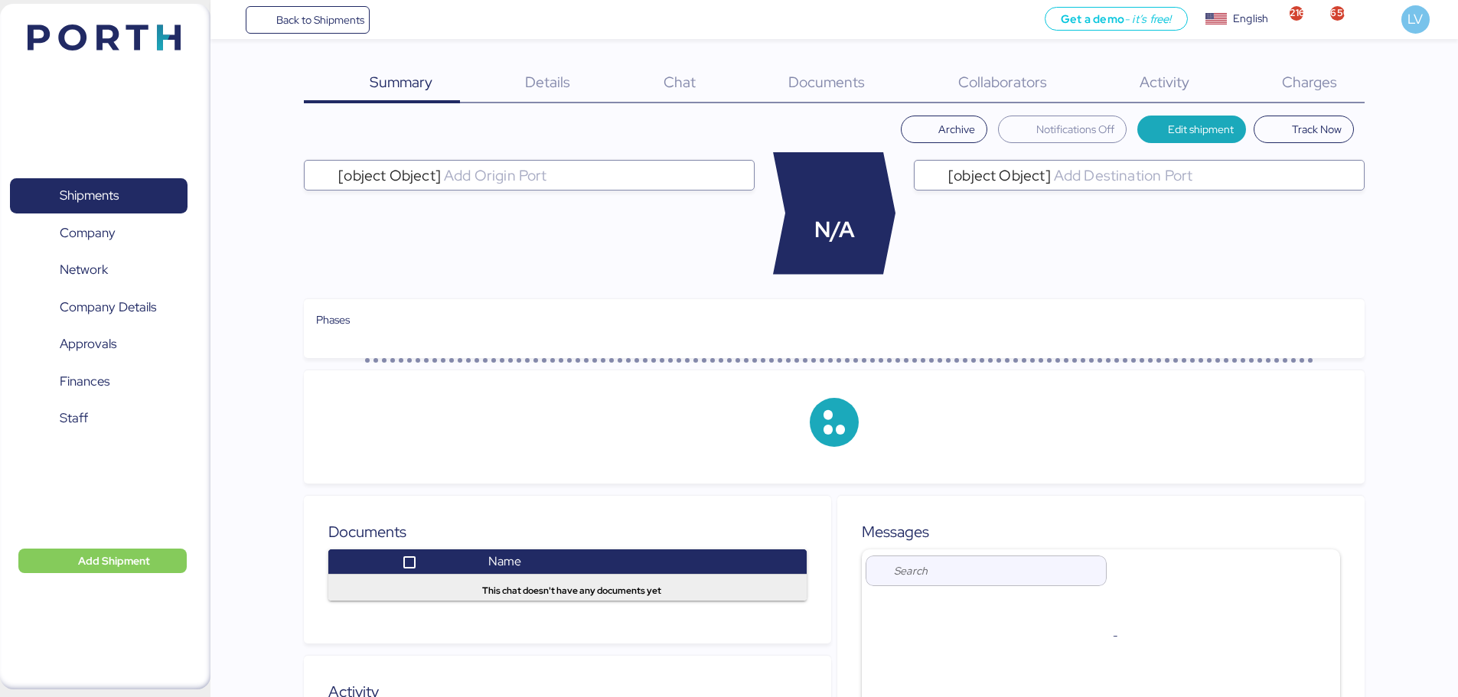
click at [570, 60] on div "Summary 0 Details 0 Chat 0 Documents 0 Collaborators 0 Activity 0 Charges 0 Arc…" at bounding box center [729, 496] width 1458 height 993
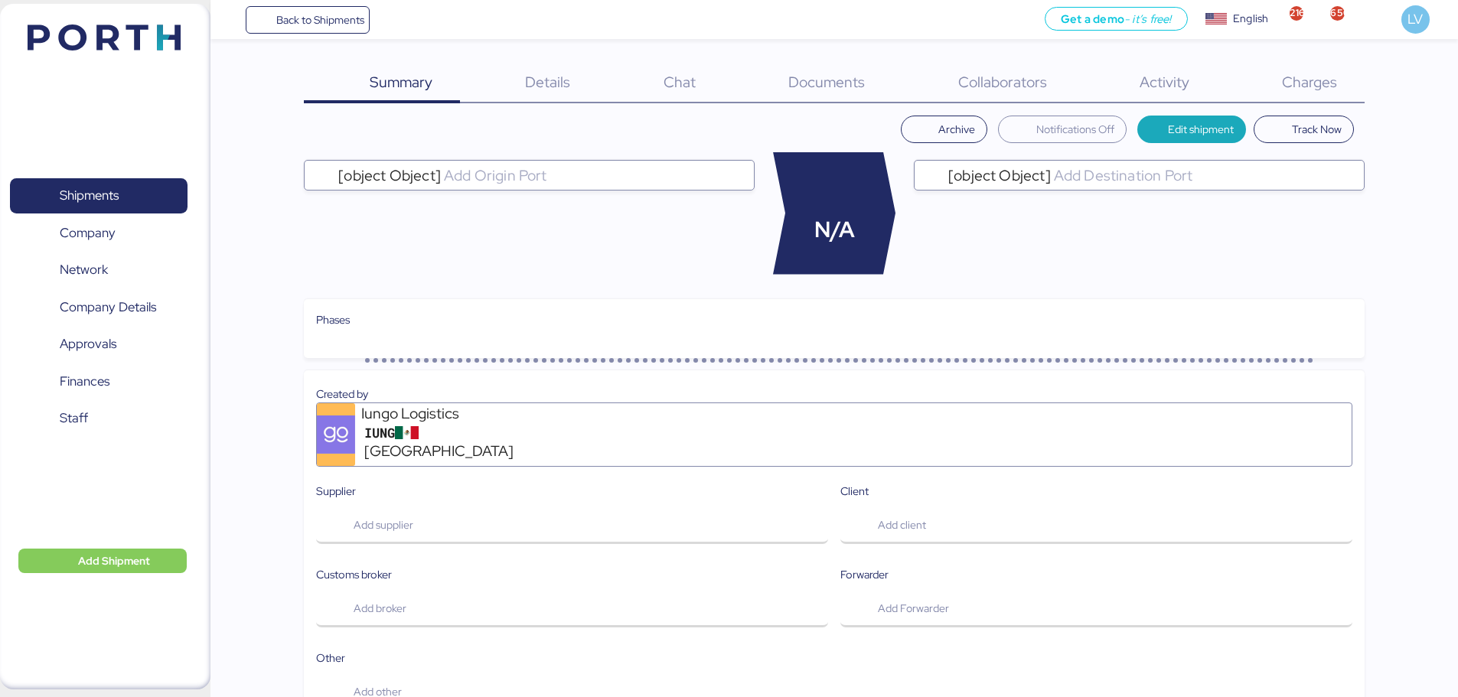
click at [559, 80] on span "Details" at bounding box center [547, 82] width 45 height 20
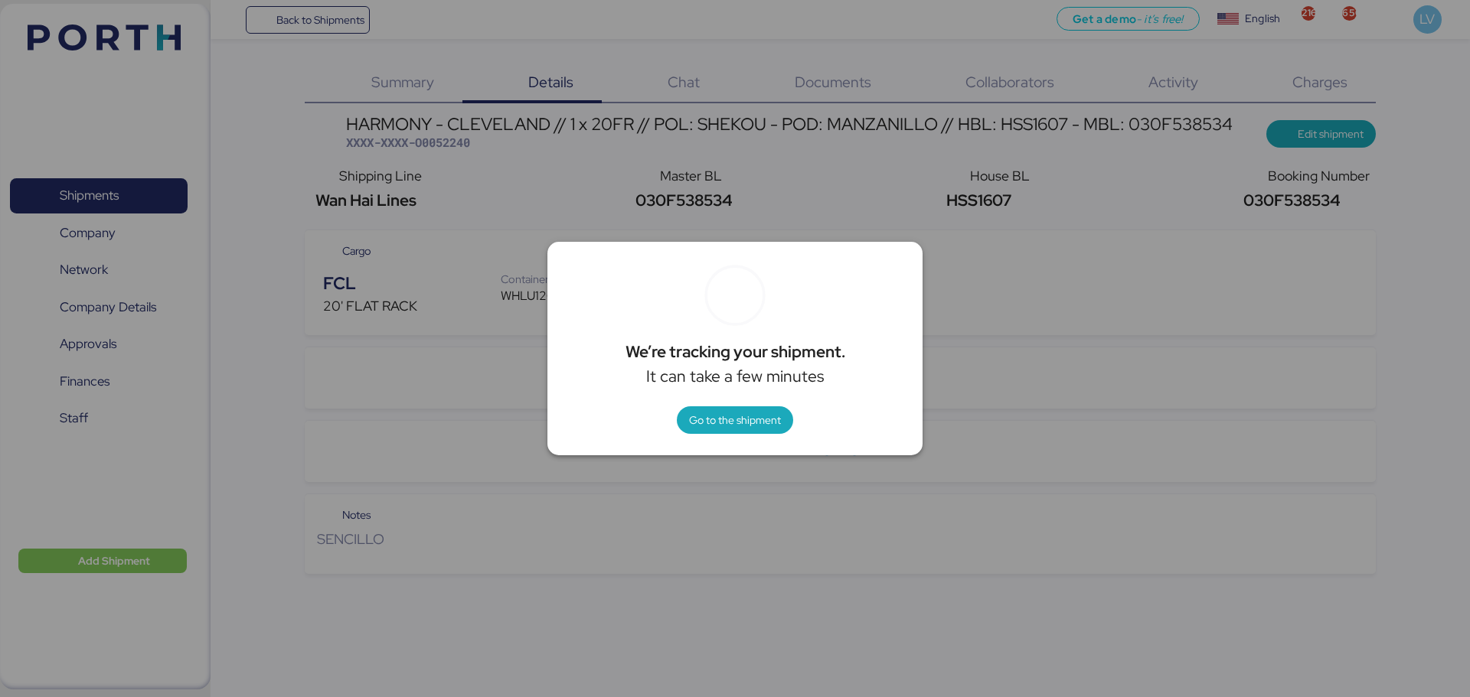
click at [481, 292] on div at bounding box center [735, 348] width 1470 height 697
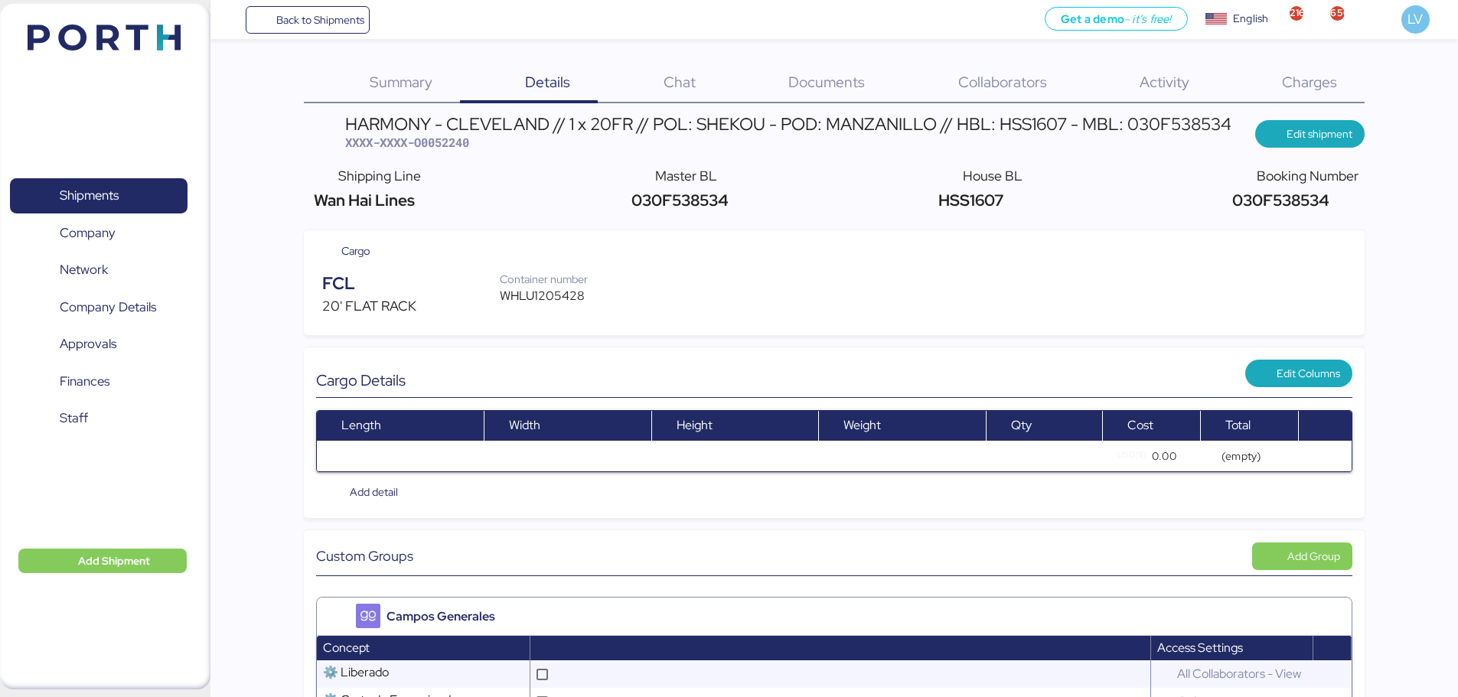
click at [409, 73] on span "Summary" at bounding box center [401, 82] width 63 height 20
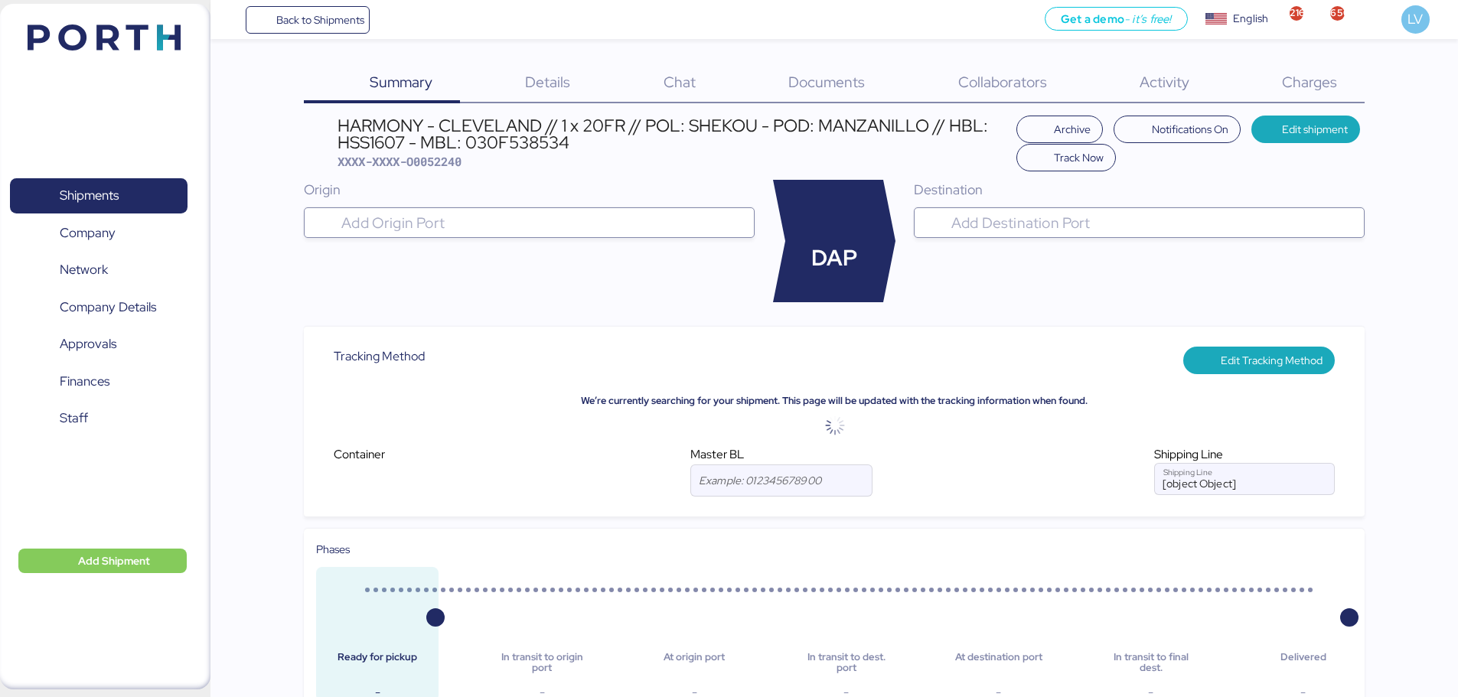
click at [459, 158] on span "XXXX-XXXX-O0052240" at bounding box center [400, 161] width 124 height 15
copy span "O0052240"
click at [326, 24] on span "Back to Shipments" at bounding box center [320, 20] width 88 height 18
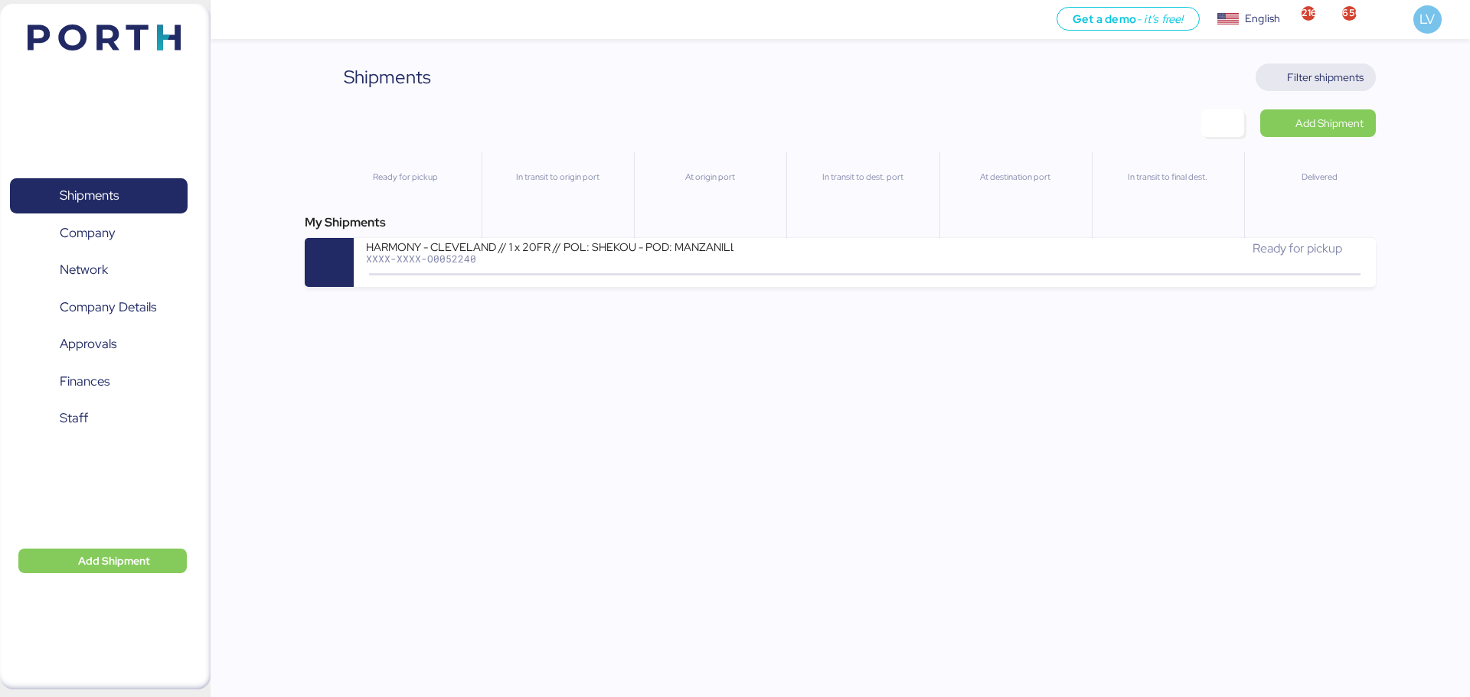
click at [1306, 69] on span "Filter shipments" at bounding box center [1325, 77] width 77 height 18
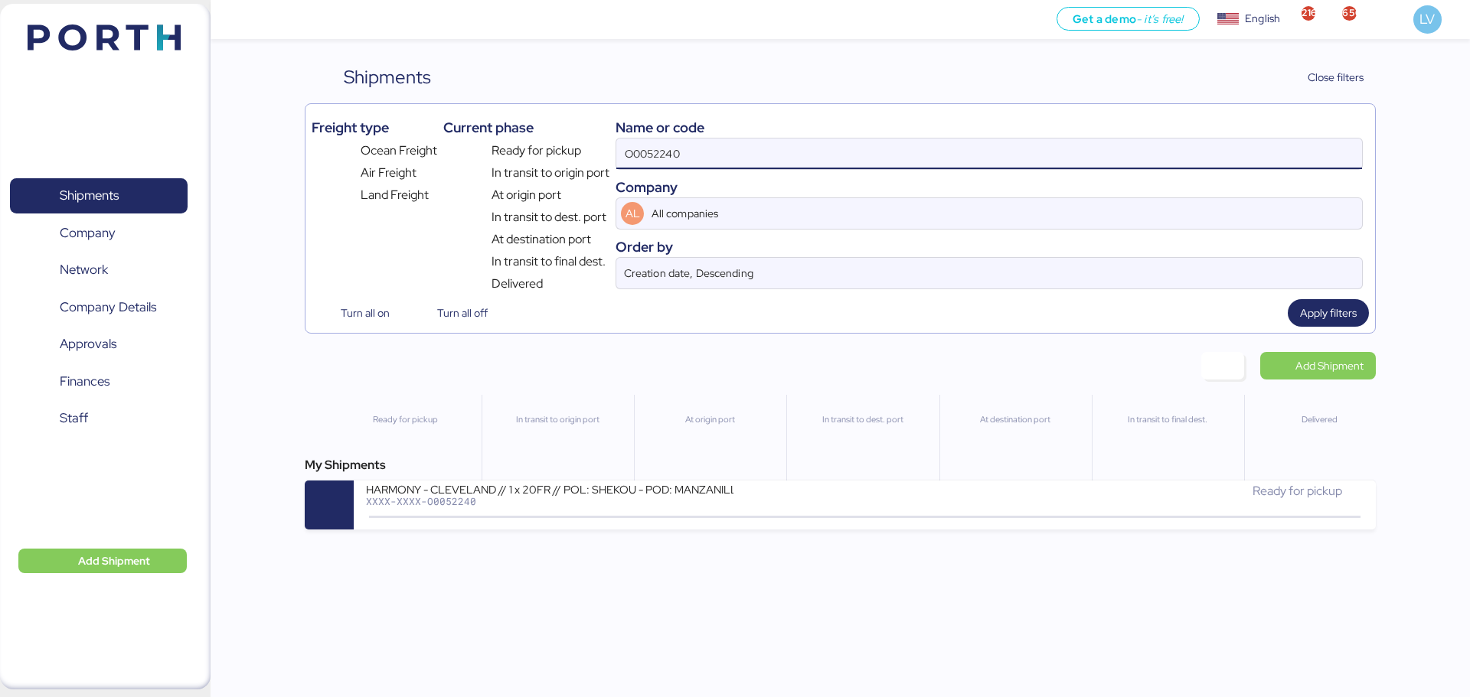
click at [1225, 152] on input "O0052240" at bounding box center [989, 154] width 746 height 31
paste input "1899"
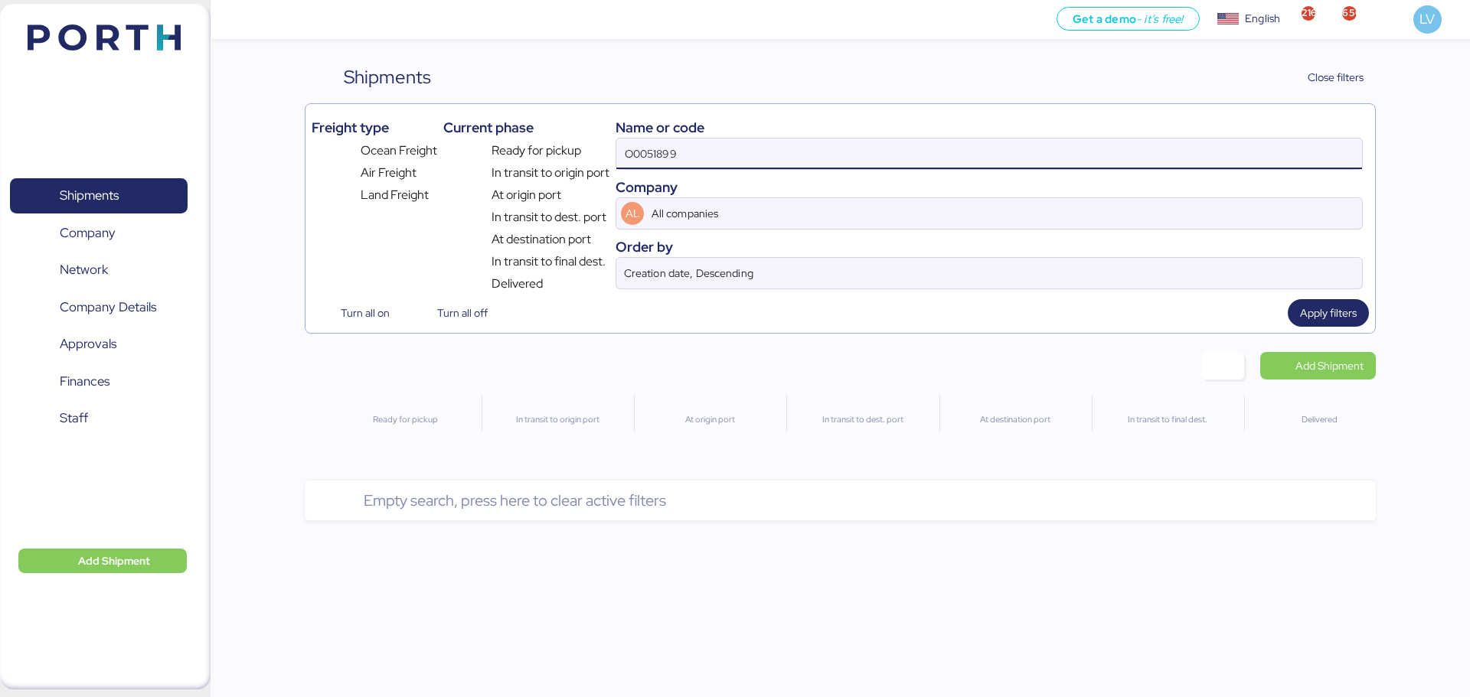
type input "O0051899"
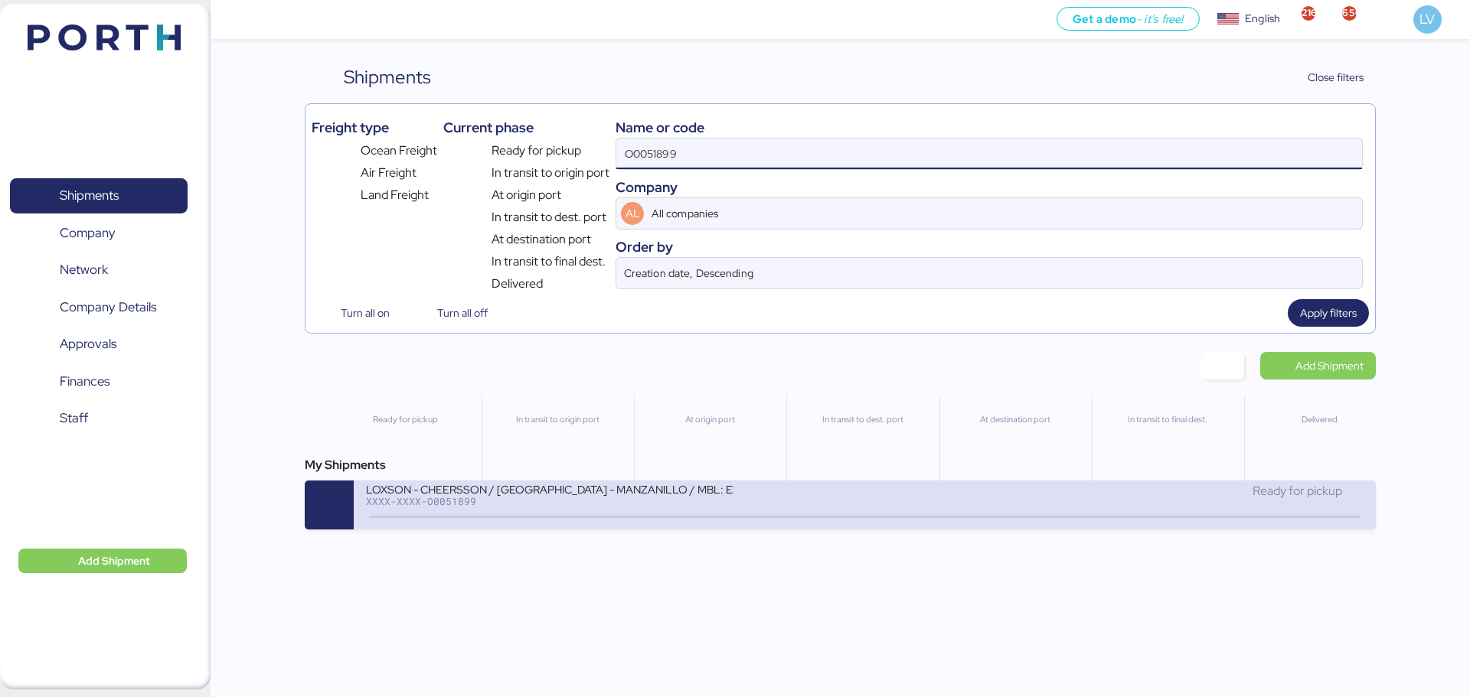
click at [934, 511] on div "Ready for pickup" at bounding box center [1114, 498] width 498 height 33
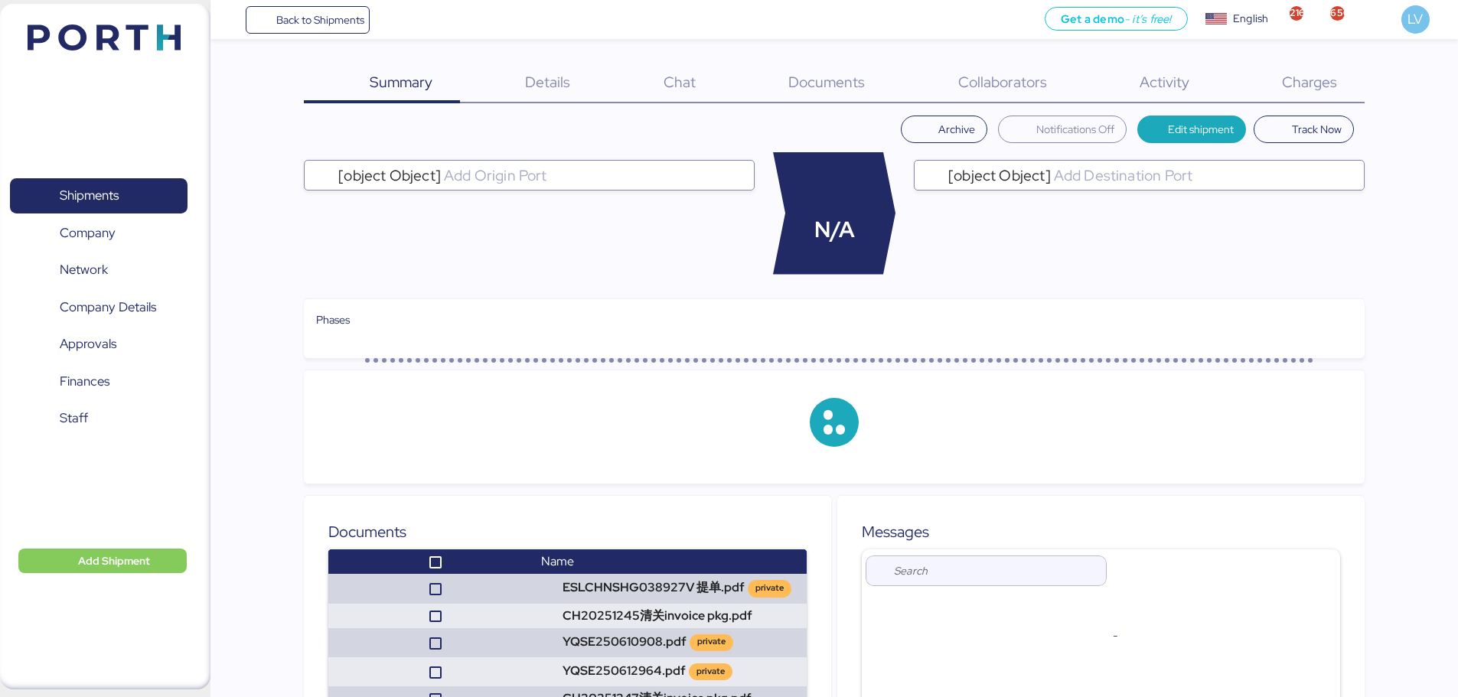
click at [1302, 89] on span "Charges" at bounding box center [1309, 82] width 55 height 20
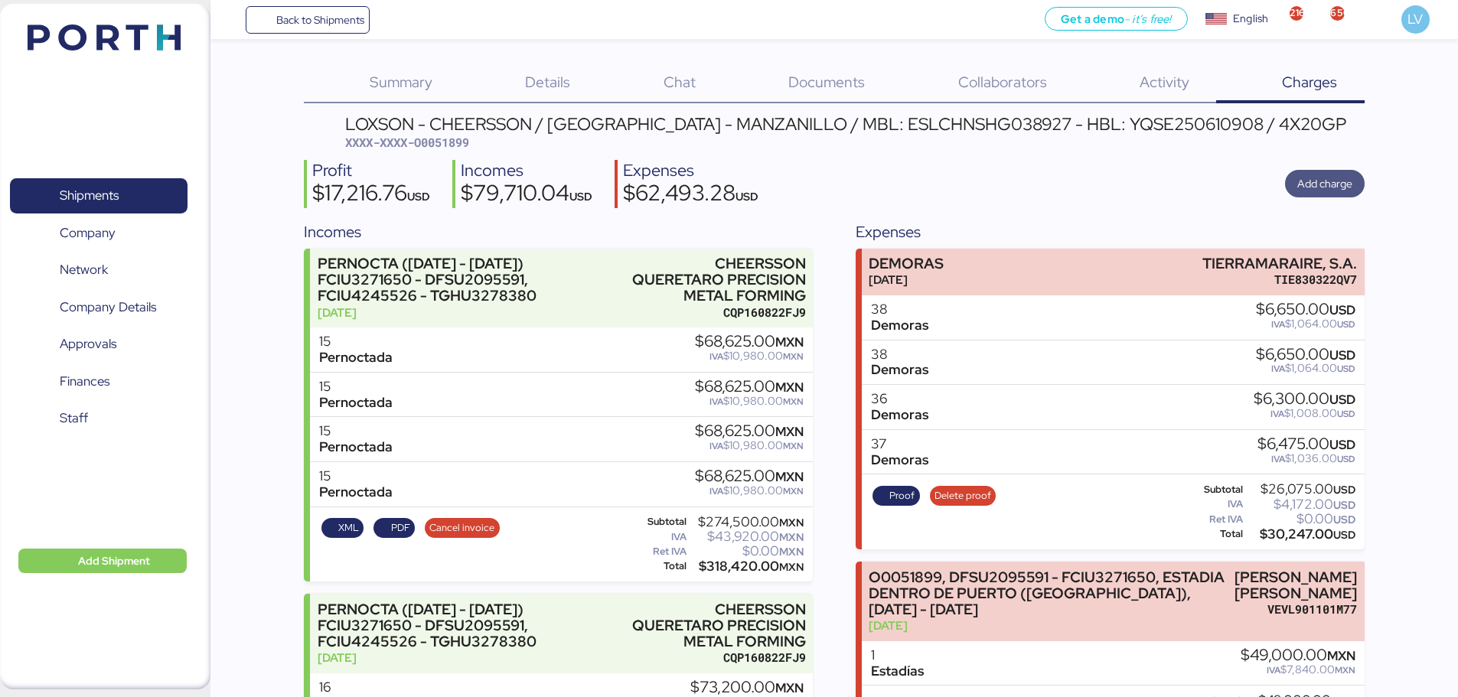
click at [1329, 173] on span "Add charge" at bounding box center [1324, 183] width 55 height 21
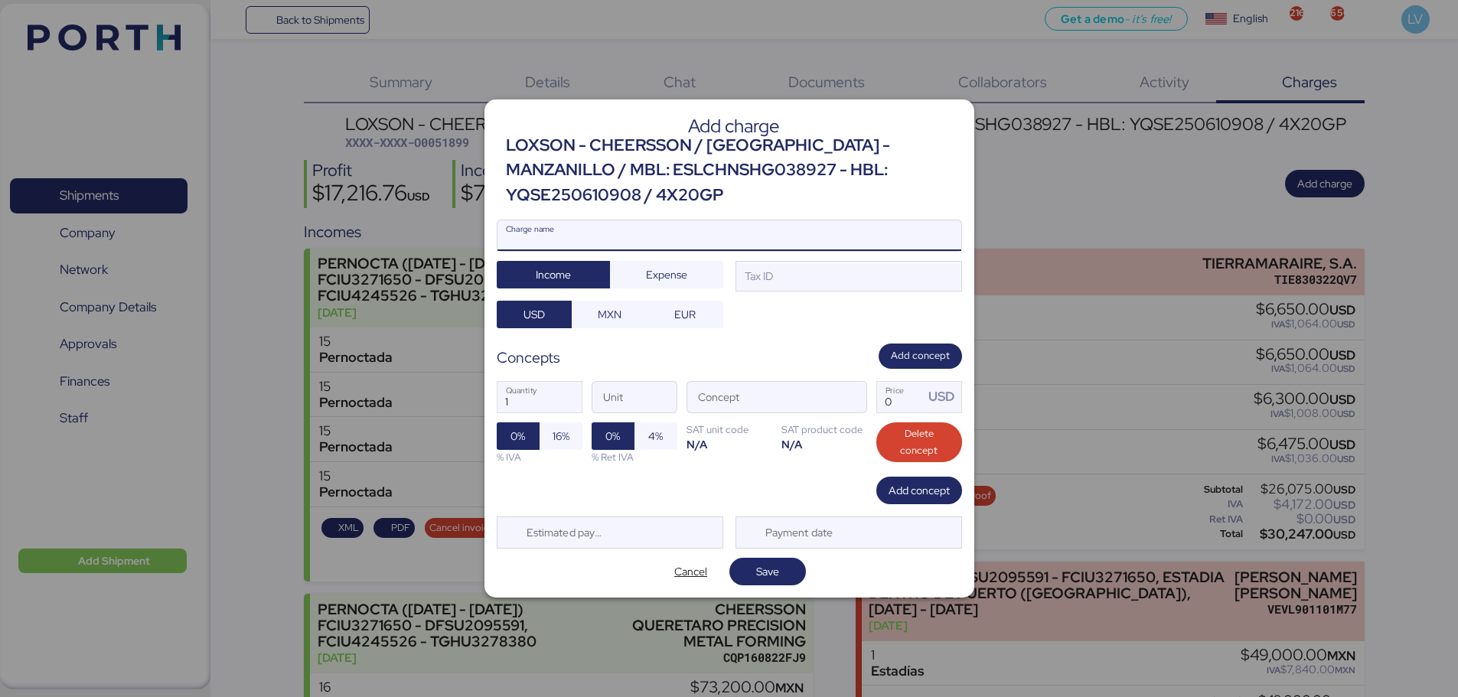
click at [866, 224] on input "Charge name" at bounding box center [730, 235] width 464 height 31
click at [862, 215] on div "Add charge LOXSON - CHEERSSON / [GEOGRAPHIC_DATA] - MANZANILLO / MBL: ESLCHNSHG…" at bounding box center [730, 349] width 490 height 498
click at [853, 236] on input "Charge name" at bounding box center [730, 235] width 464 height 31
paste input "SERVICIOS TRANSPORTE DE CARGA POR CARRETERA [GEOGRAPHIC_DATA] - [GEOGRAPHIC_DAT…"
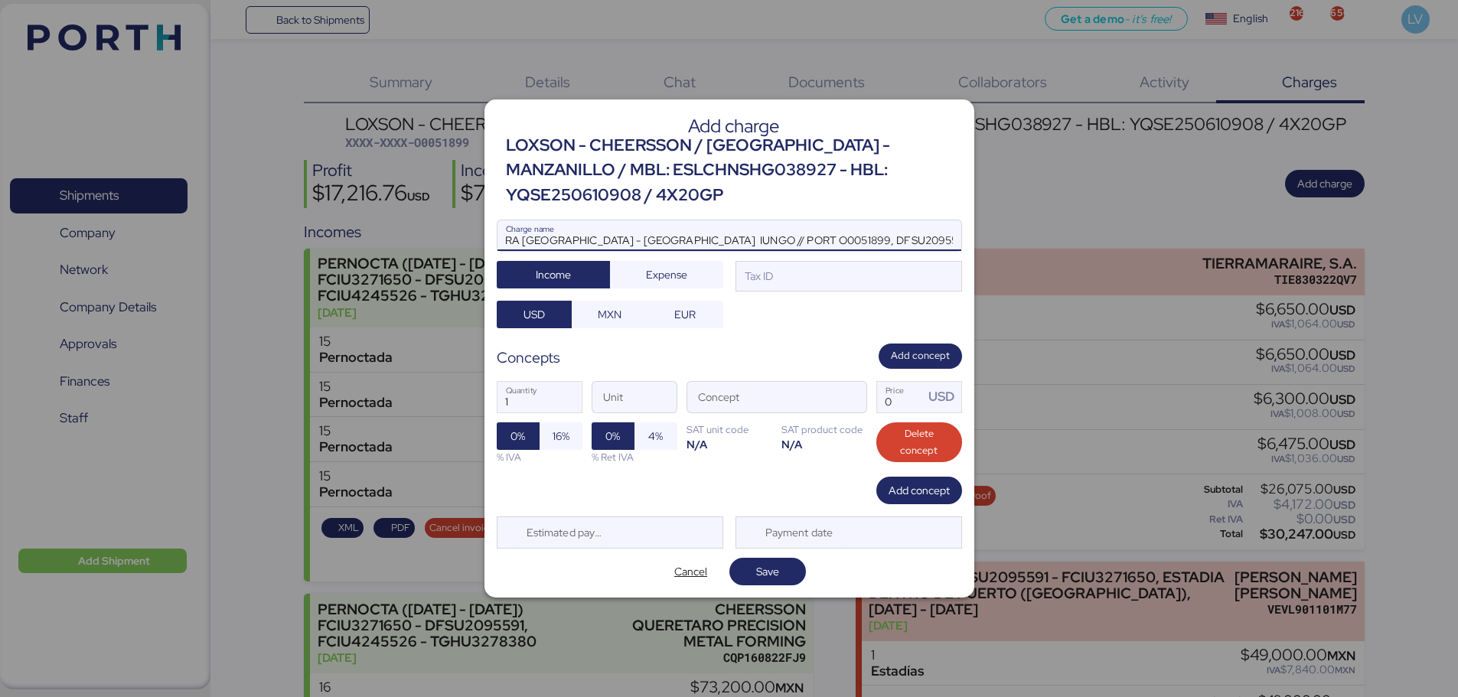
type input "terrestre SERVICIOS TRANSPORTE DE CARGA POR CARRETERA [GEOGRAPHIC_DATA] - [GEOG…"
click at [788, 295] on div "terrestre SERVICIOS TRANSPORTE DE CARGA POR CARRETERA [GEOGRAPHIC_DATA] - [GEOG…" at bounding box center [729, 274] width 465 height 109
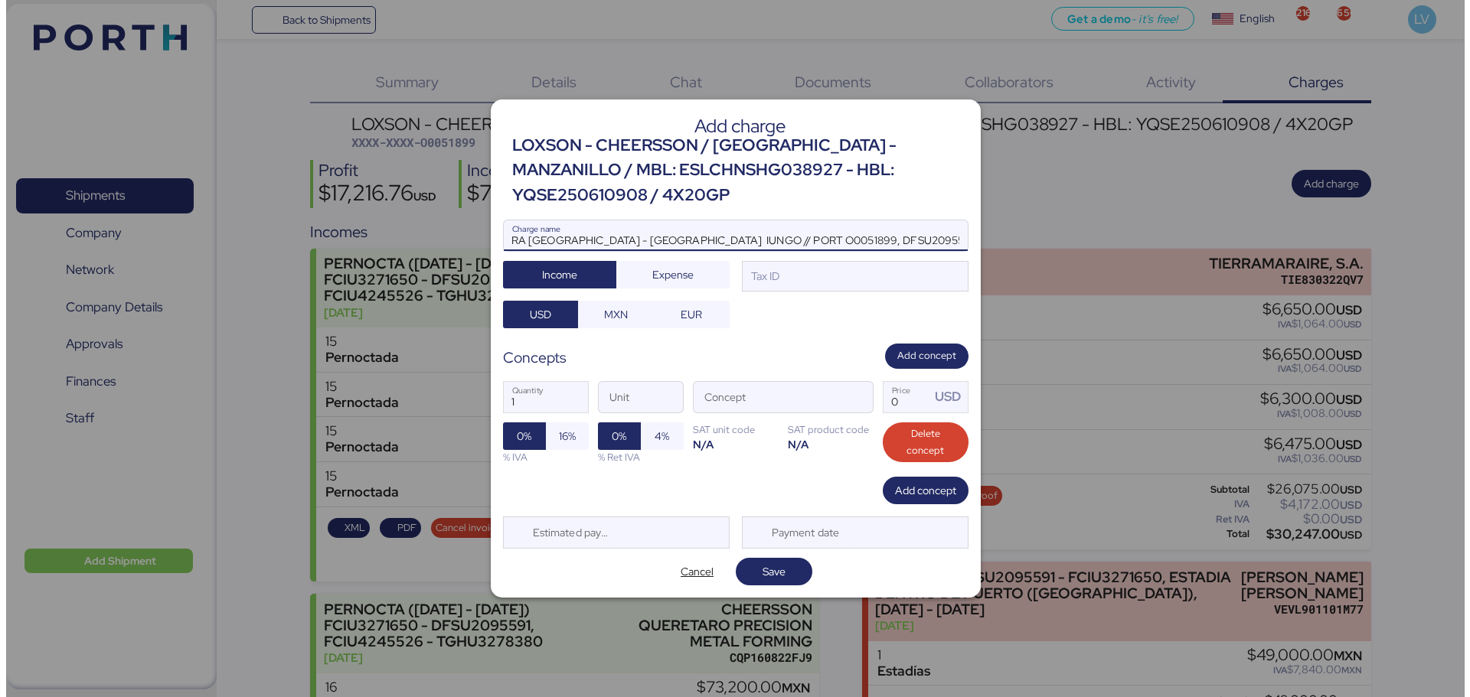
scroll to position [0, 0]
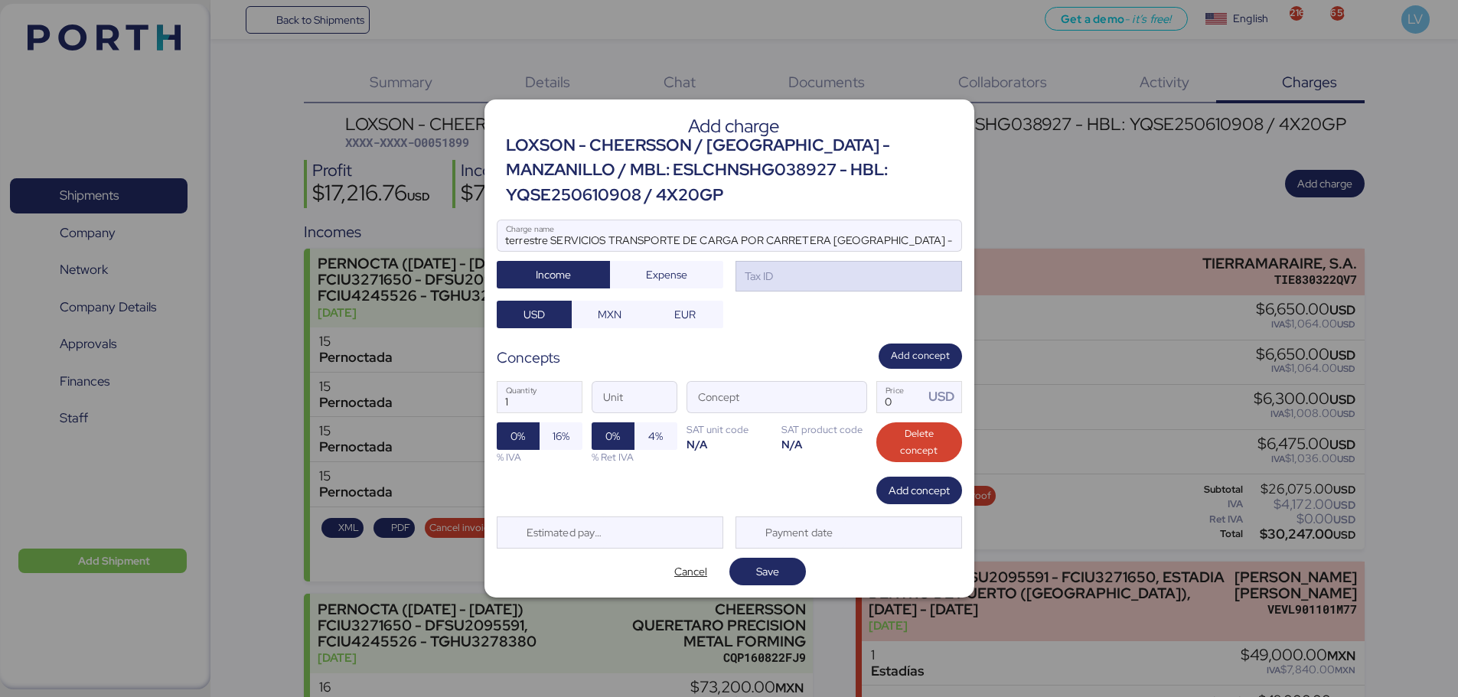
click at [787, 290] on div "Tax ID" at bounding box center [849, 276] width 227 height 31
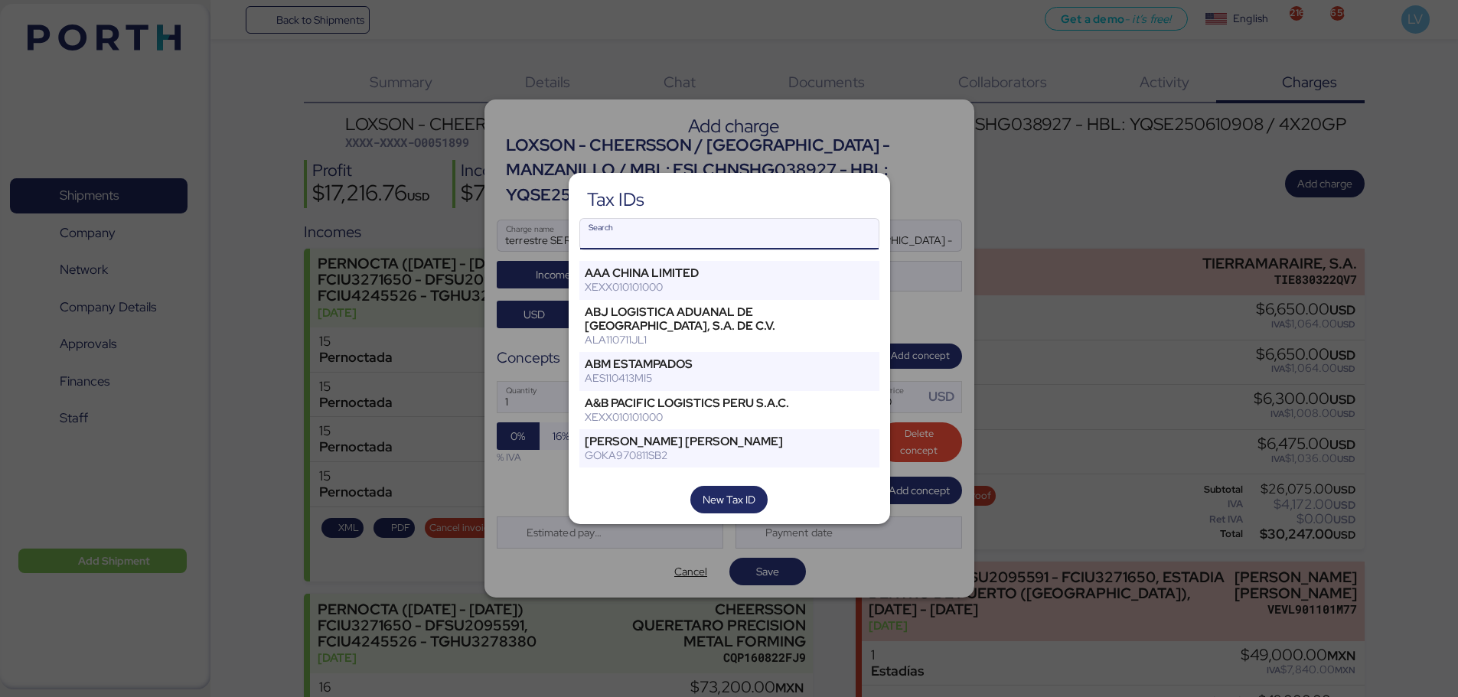
click at [719, 226] on input "Search" at bounding box center [729, 234] width 299 height 31
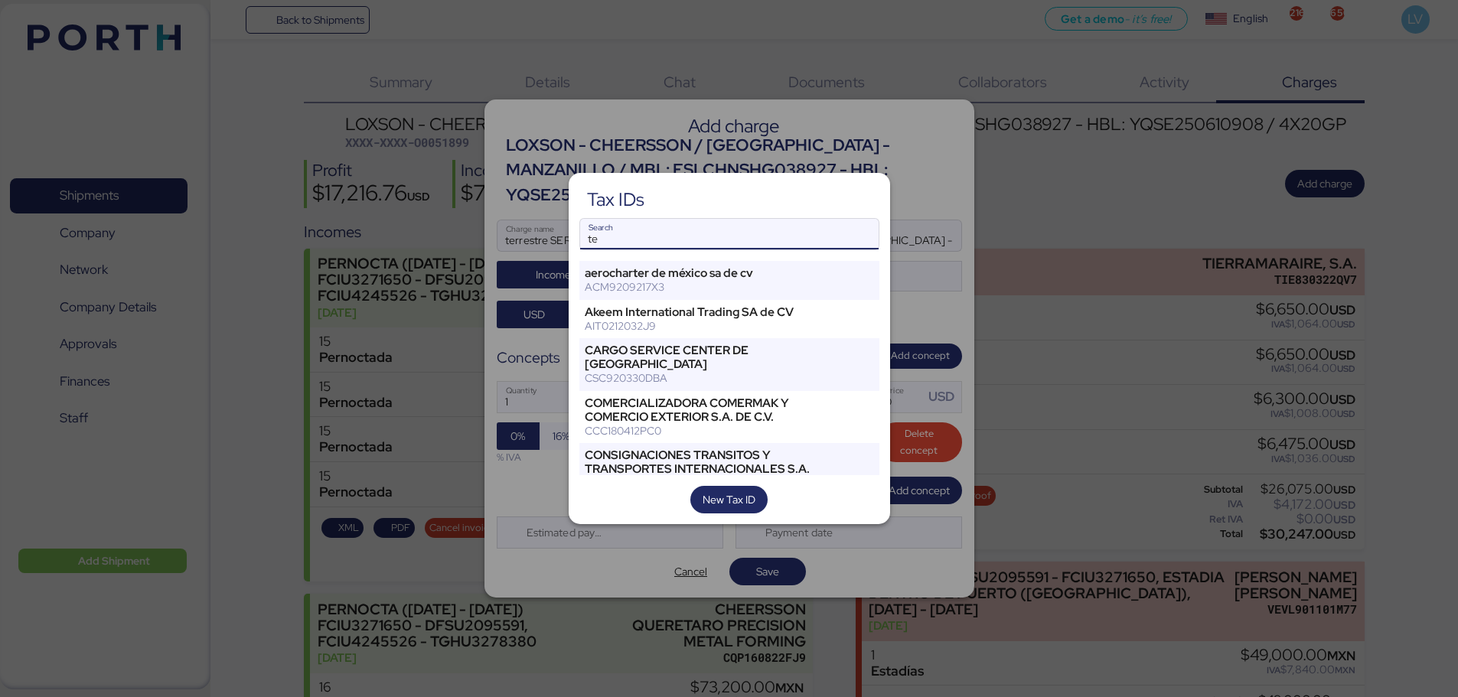
type input "t"
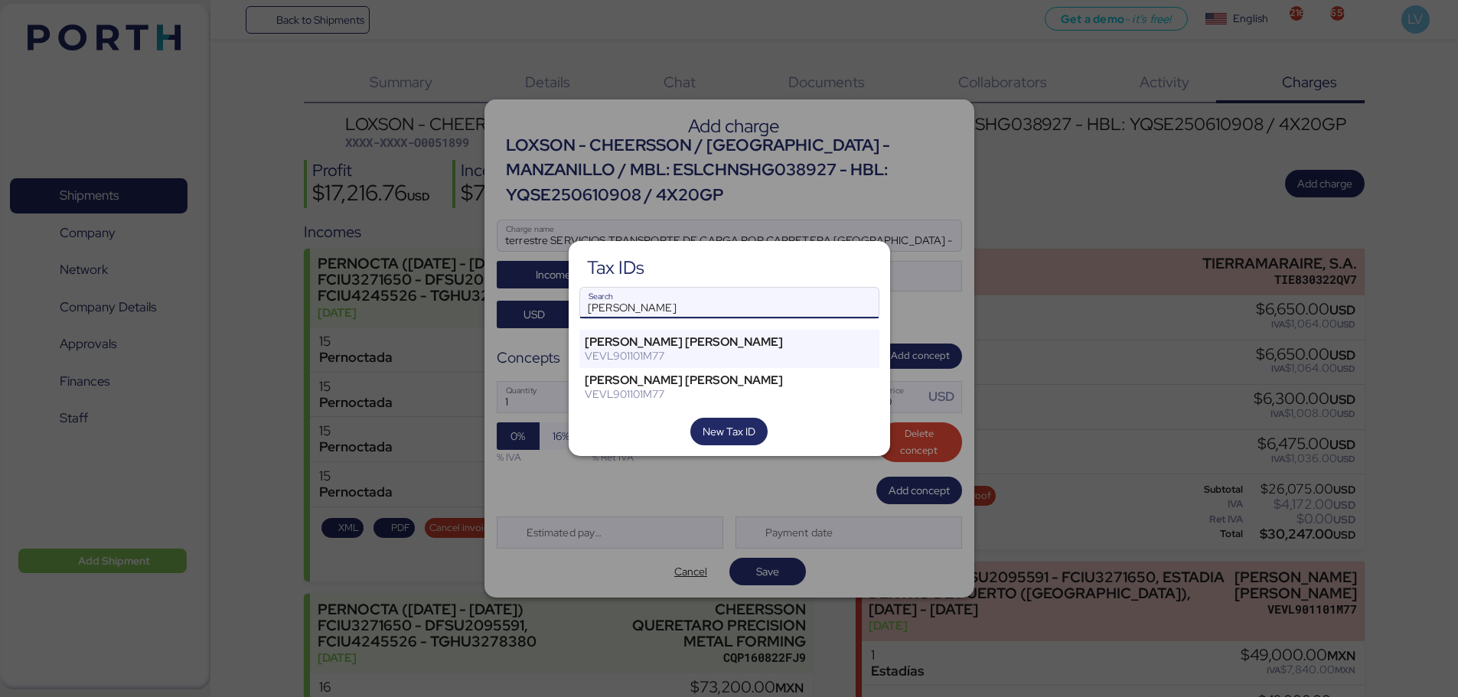
type input "[PERSON_NAME]"
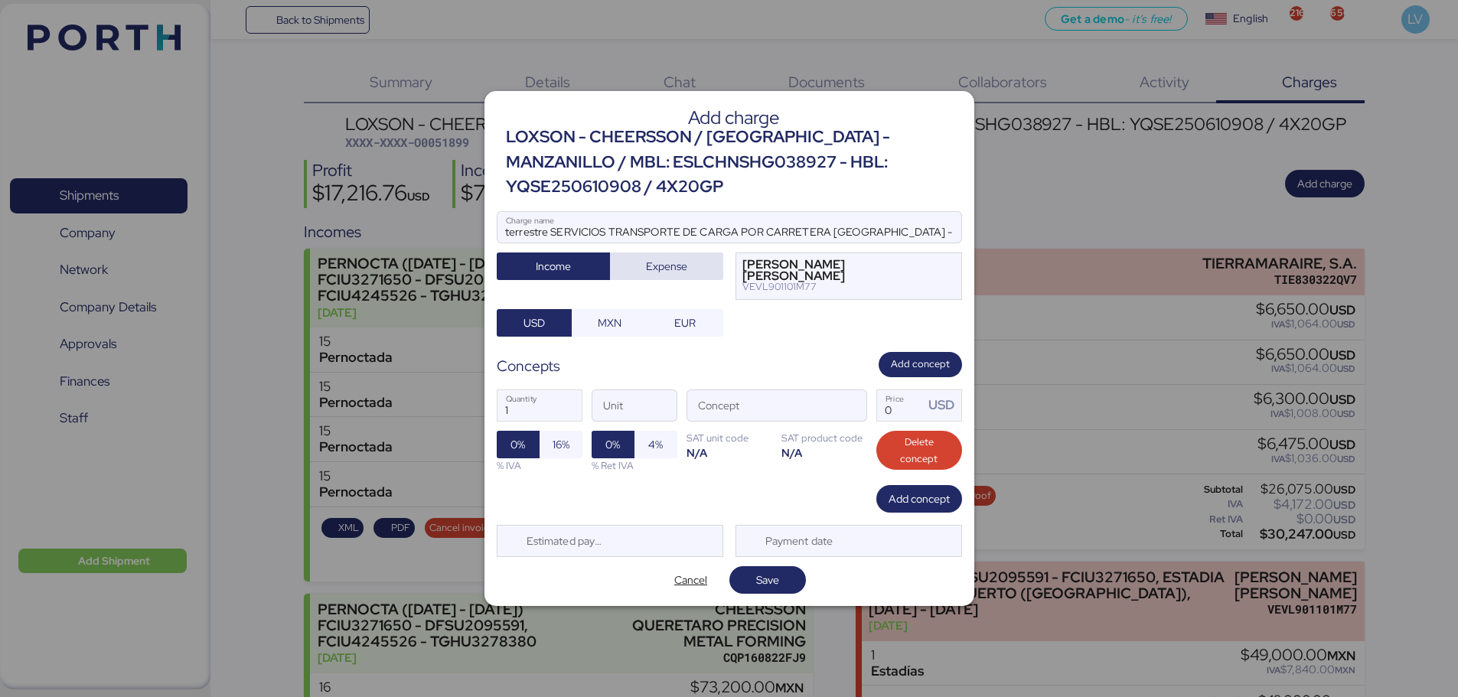
click at [702, 277] on span "Expense" at bounding box center [666, 266] width 89 height 21
click at [853, 405] on span "button" at bounding box center [850, 409] width 32 height 32
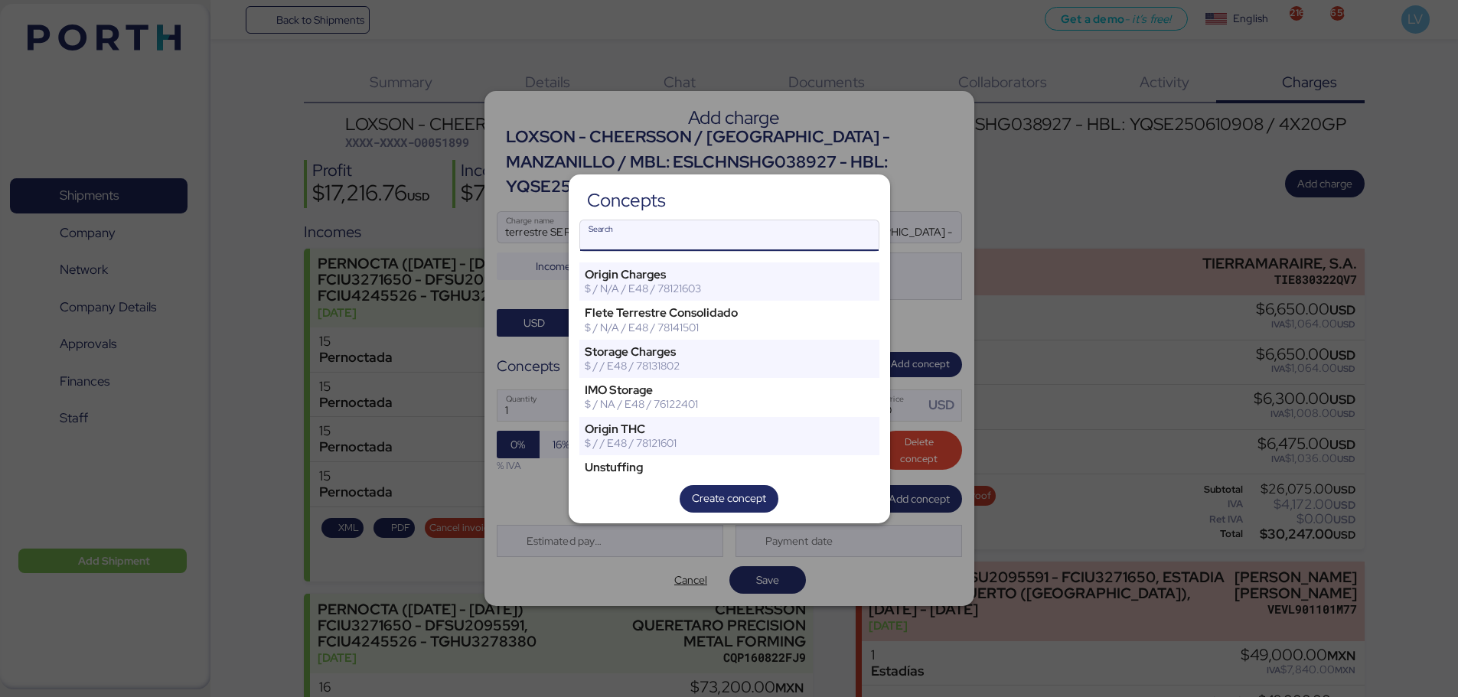
click at [691, 228] on input "Search" at bounding box center [729, 235] width 299 height 31
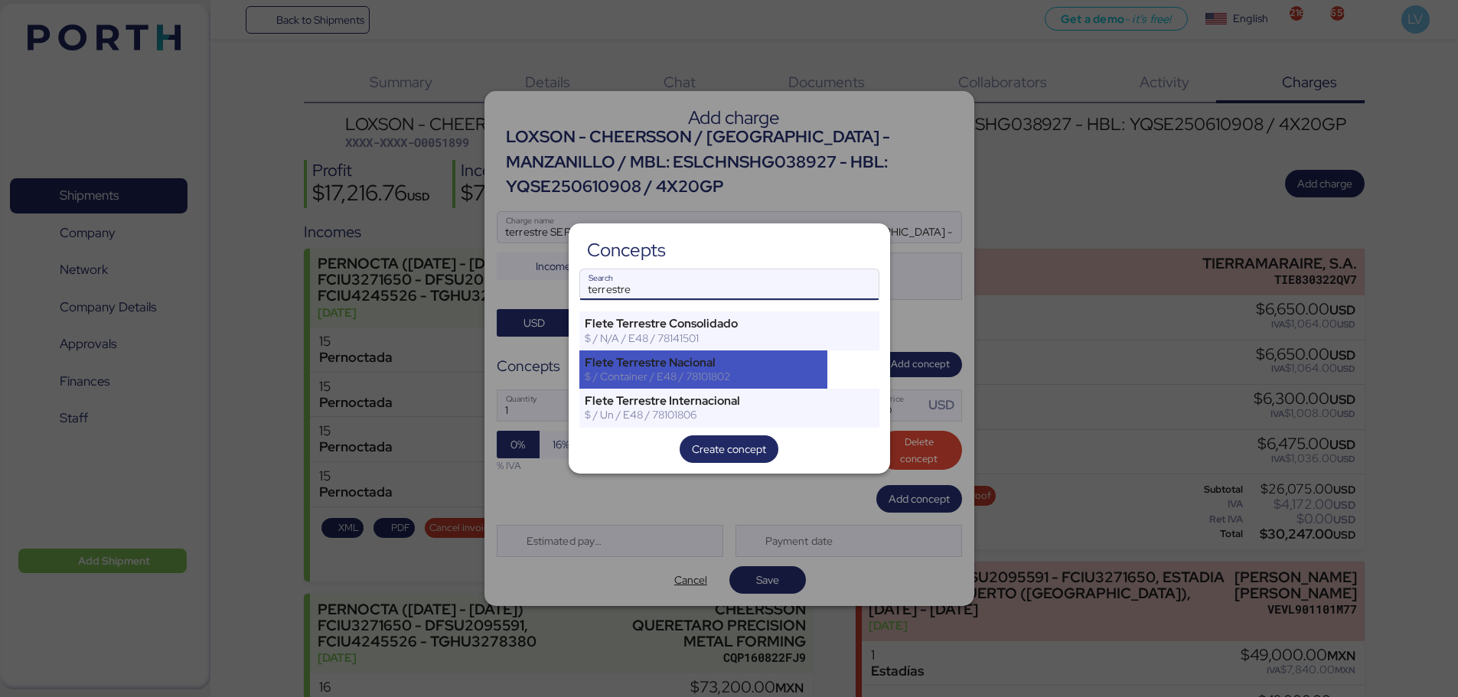
type input "terrestre"
click at [661, 359] on div "Flete Terrestre Nacional" at bounding box center [704, 363] width 238 height 14
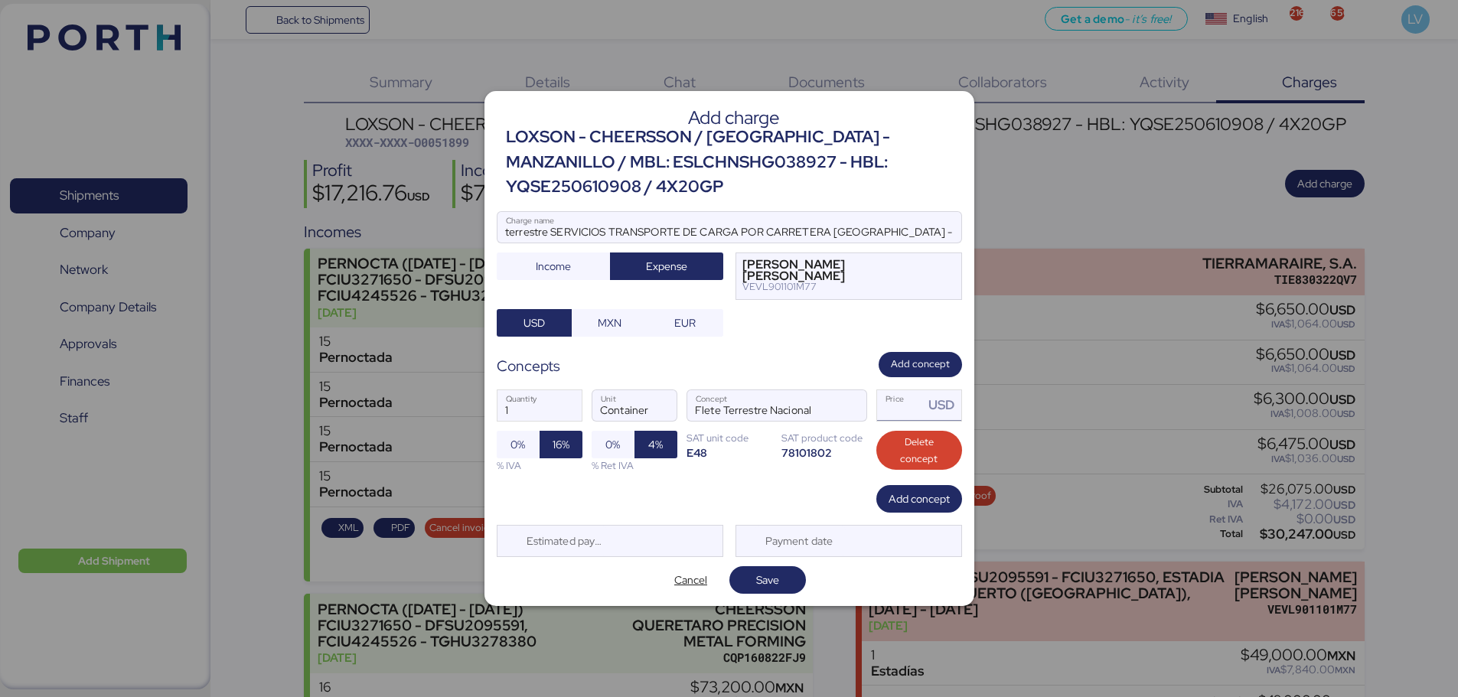
click at [902, 407] on input "Price USD" at bounding box center [900, 405] width 47 height 31
type input "61000"
drag, startPoint x: 775, startPoint y: 585, endPoint x: 712, endPoint y: 569, distance: 64.6
click at [712, 569] on div "Cancel Save" at bounding box center [729, 580] width 465 height 28
click at [779, 577] on span "Save" at bounding box center [768, 579] width 52 height 21
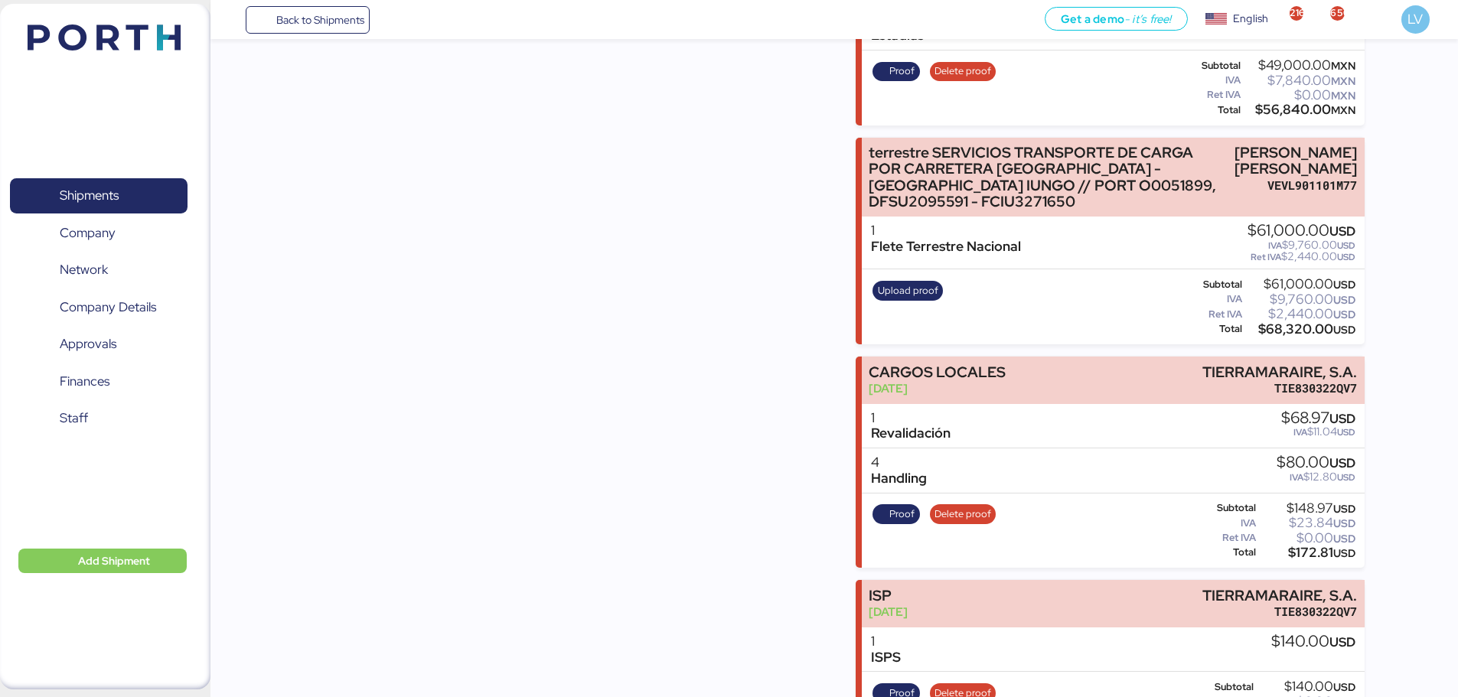
scroll to position [2620, 0]
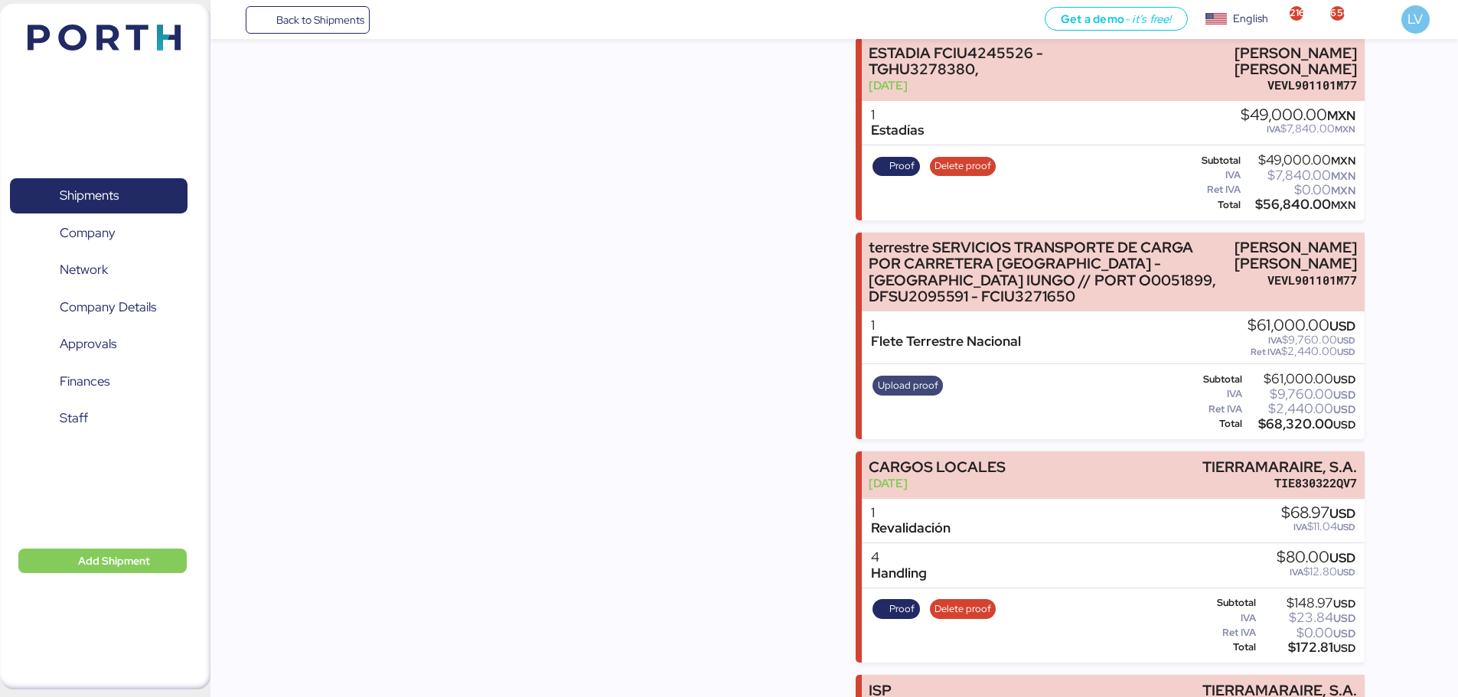
click at [913, 394] on span "Upload proof" at bounding box center [908, 385] width 60 height 17
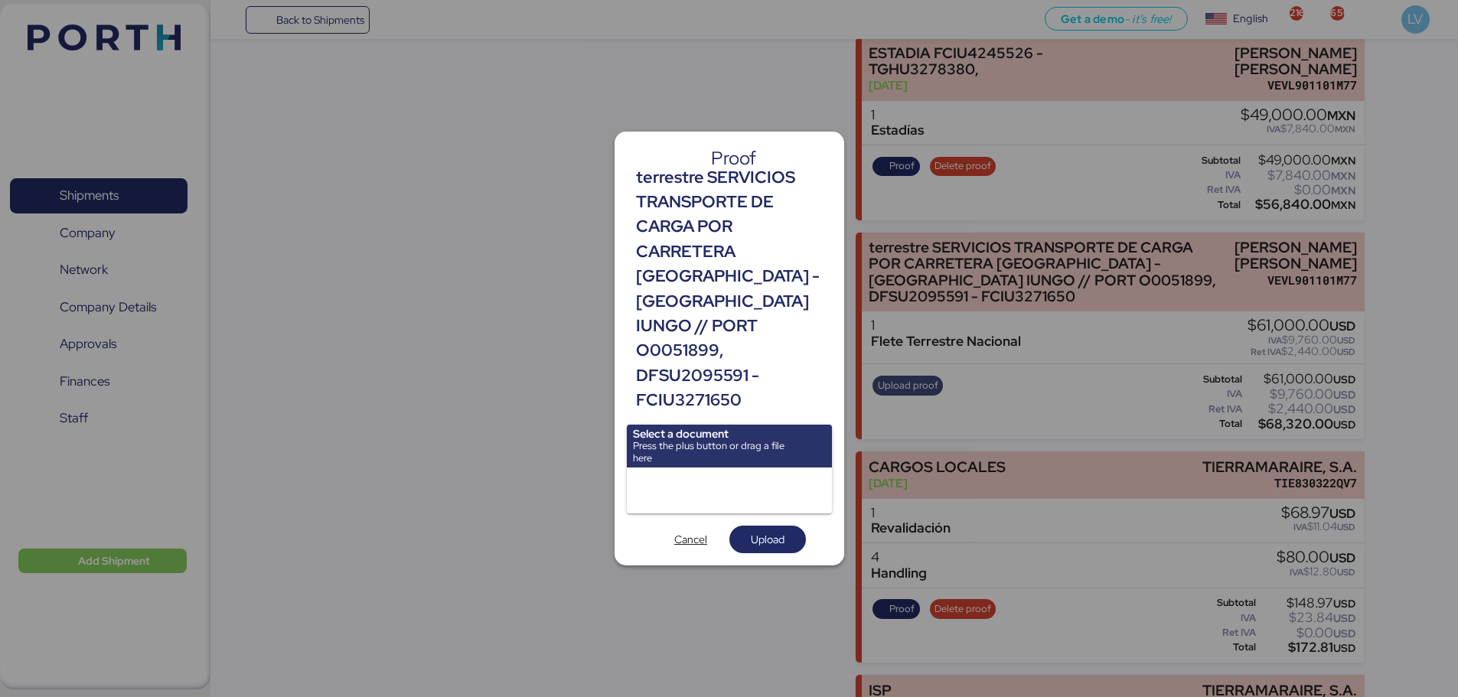
scroll to position [0, 0]
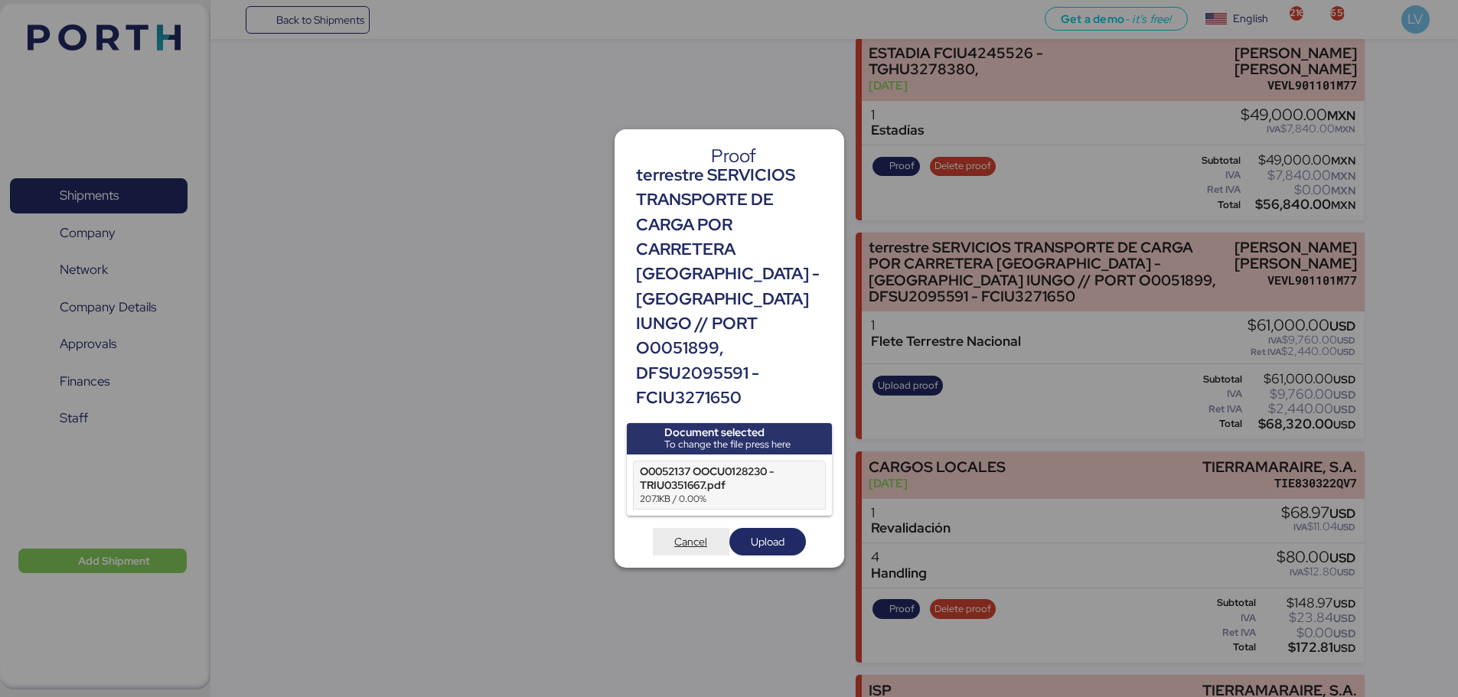
click at [696, 533] on span "Cancel" at bounding box center [690, 542] width 33 height 18
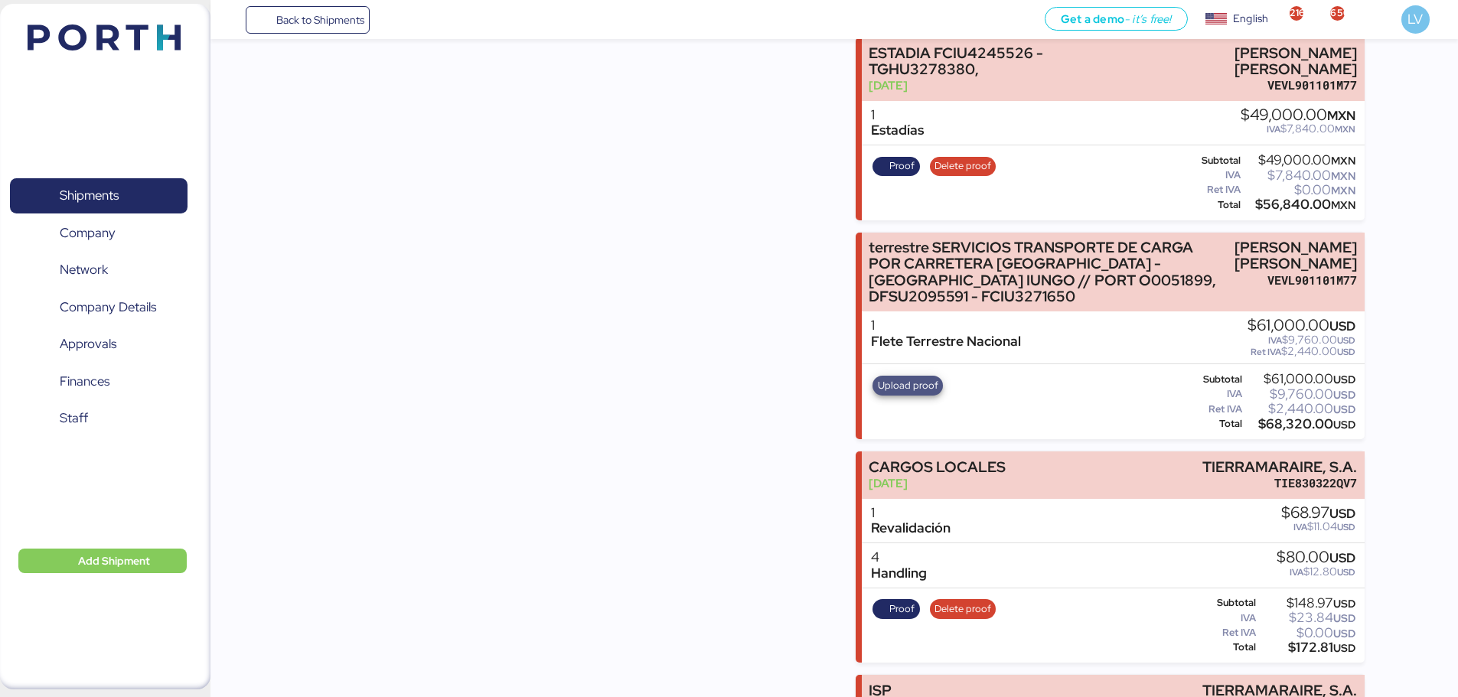
click at [915, 394] on span "Upload proof" at bounding box center [908, 385] width 60 height 17
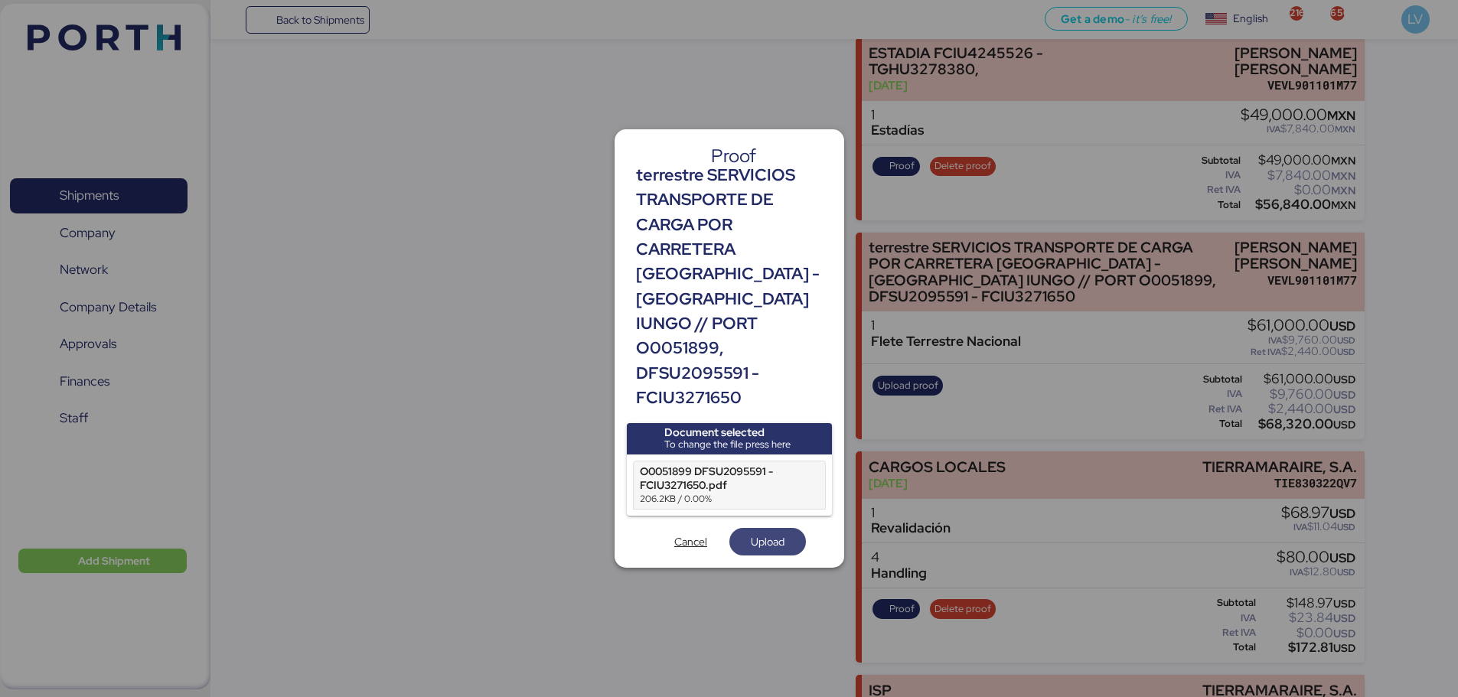
click at [775, 536] on span "Upload" at bounding box center [768, 542] width 34 height 18
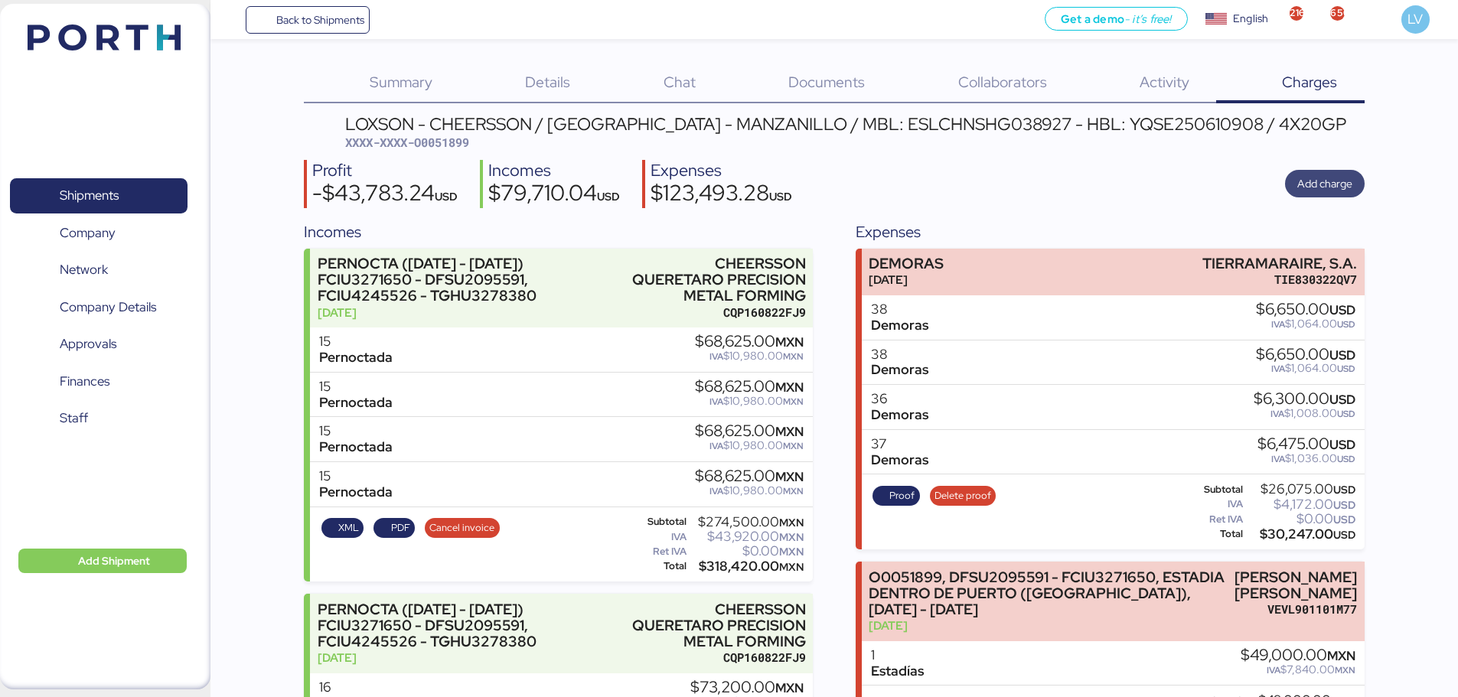
click at [1319, 179] on span "Add charge" at bounding box center [1324, 184] width 55 height 18
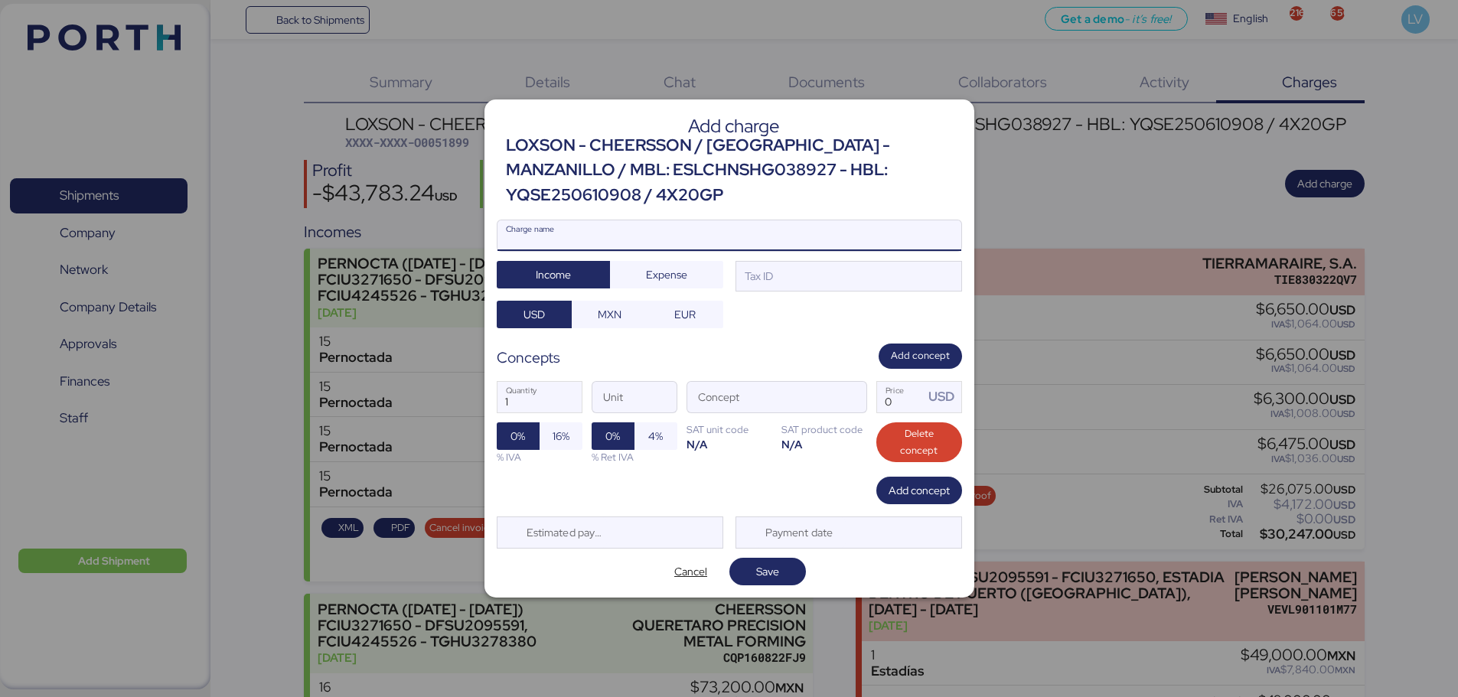
click at [802, 242] on input "Charge name" at bounding box center [730, 235] width 464 height 31
paste input "SERVICIOS TRANSPORTE DE CARGA POR CARRETERA [GEOGRAPHIC_DATA] - [GEOGRAPHIC_DAT…"
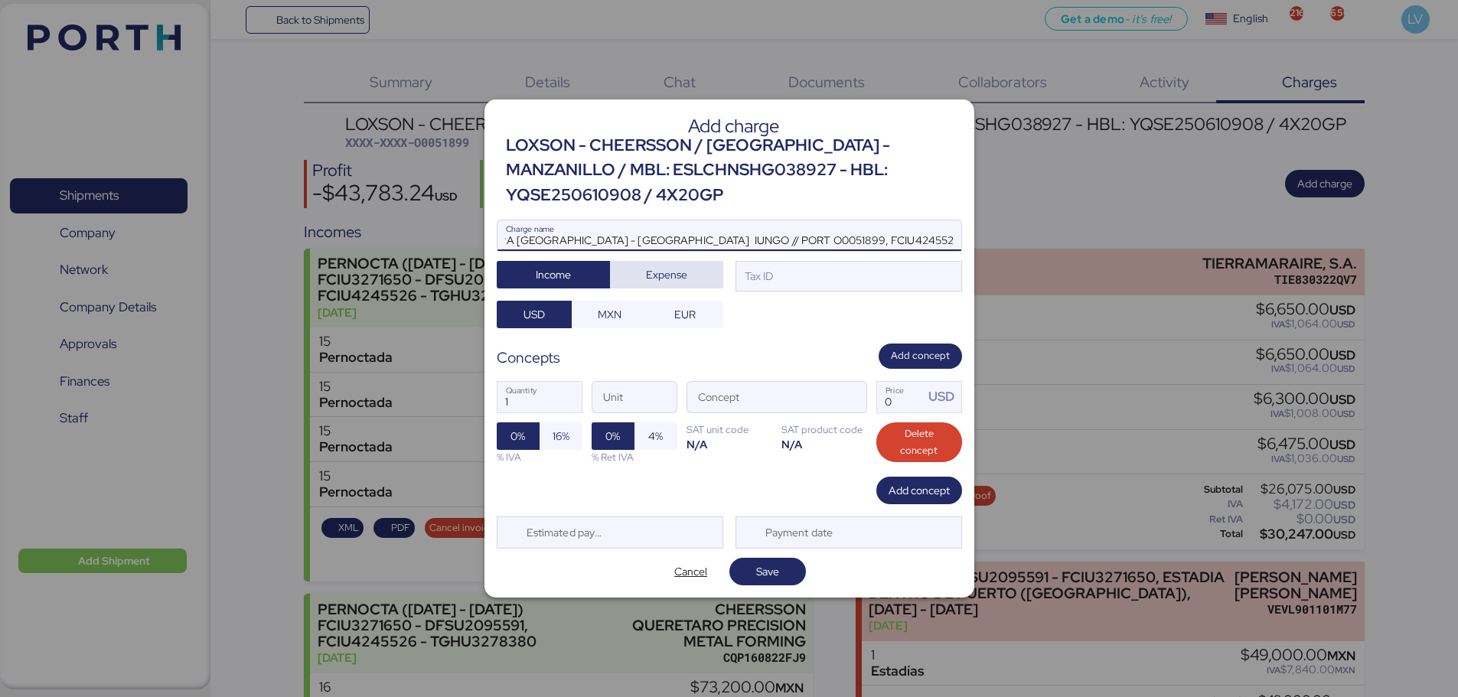
type input "SERVICIOS TRANSPORTE DE CARGA POR CARRETERA [GEOGRAPHIC_DATA] - [GEOGRAPHIC_DAT…"
click at [677, 280] on span "Expense" at bounding box center [666, 275] width 41 height 18
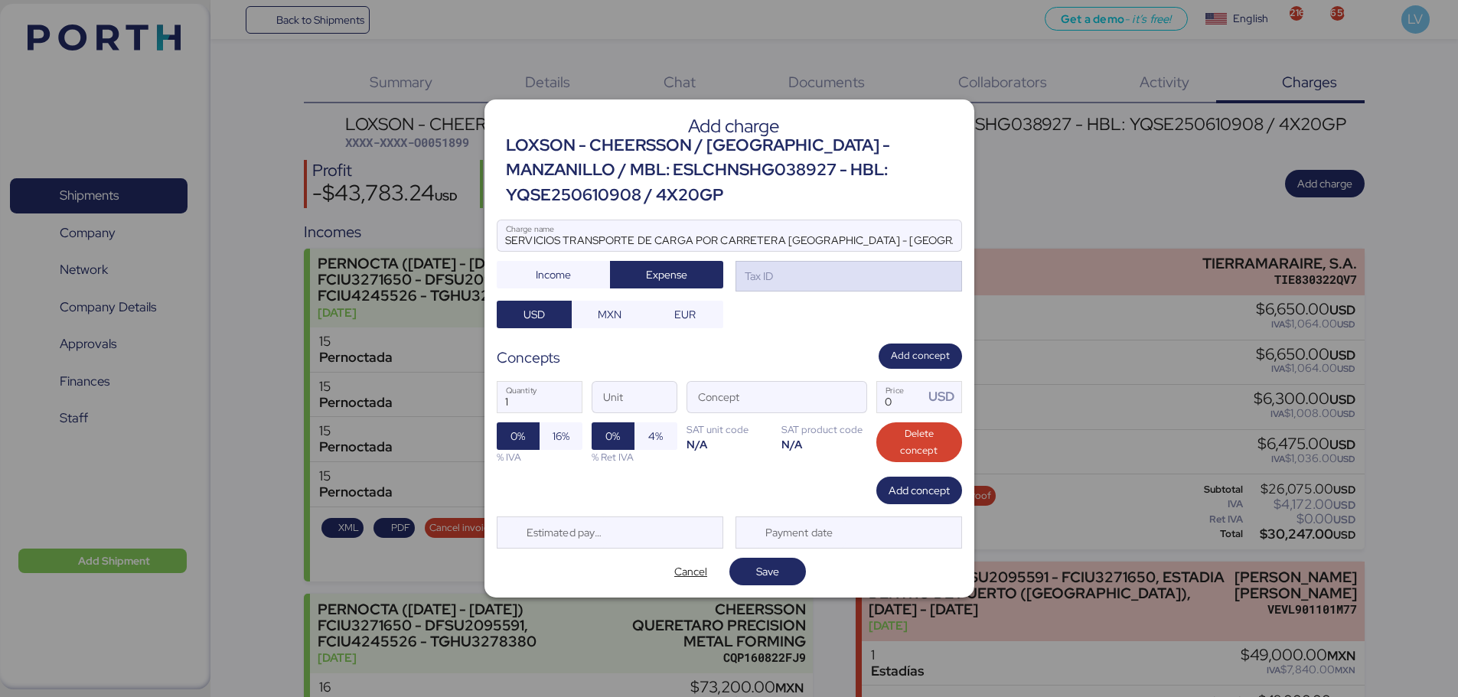
click at [798, 273] on div "Tax ID" at bounding box center [849, 276] width 227 height 31
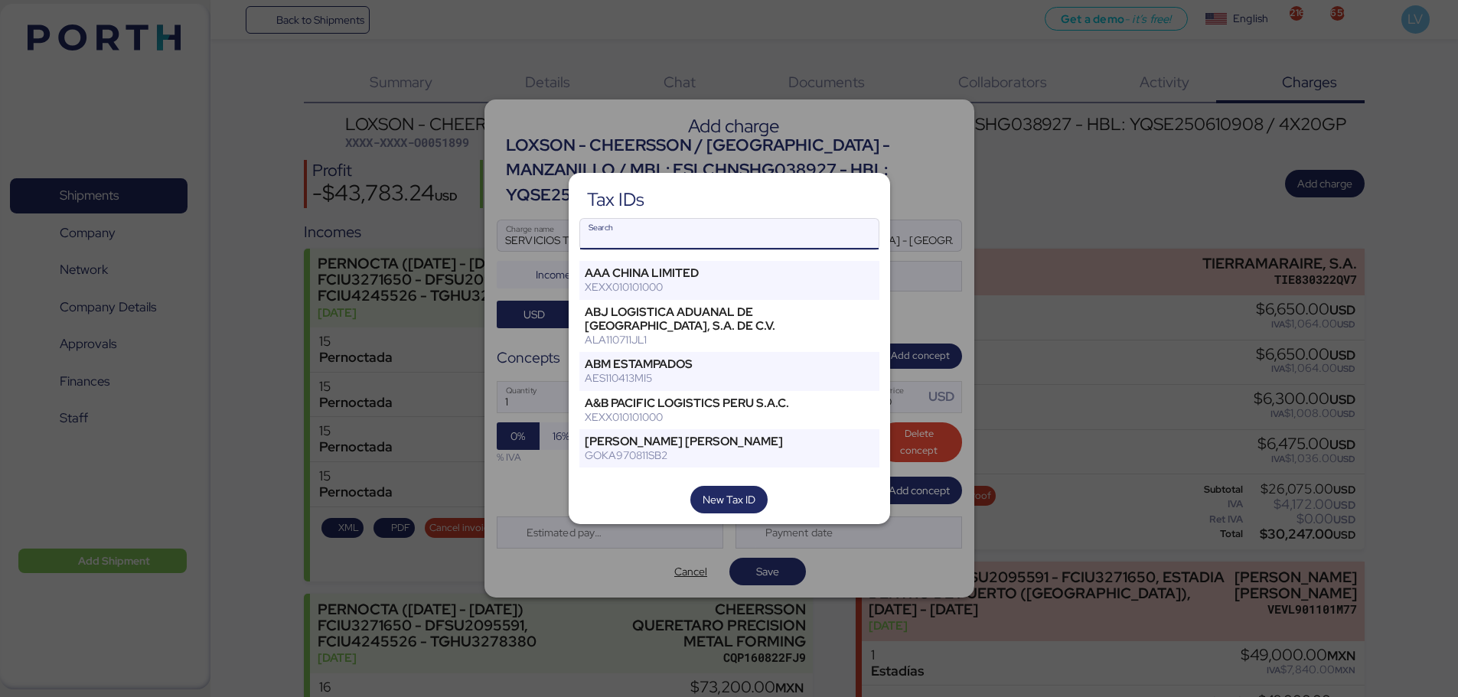
click at [728, 234] on input "Search" at bounding box center [729, 234] width 299 height 31
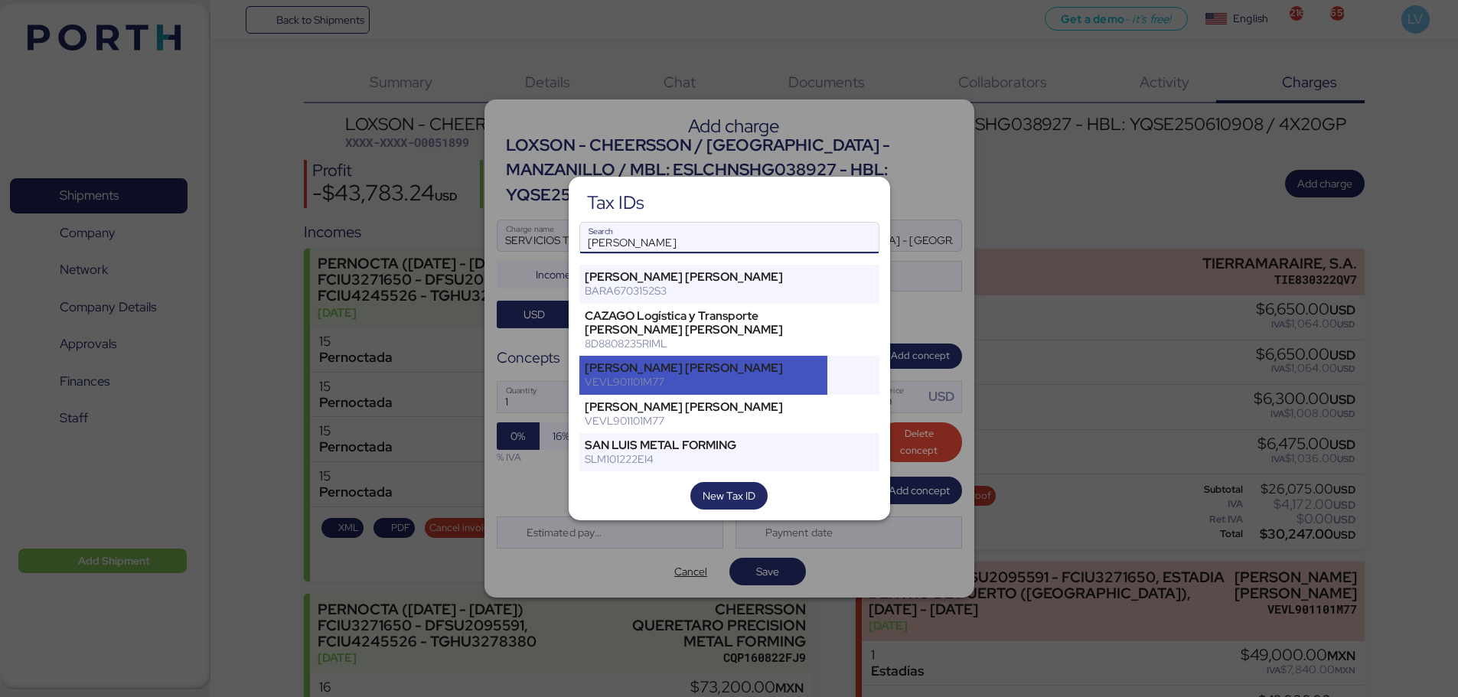
type input "[PERSON_NAME]"
click at [720, 375] on div "[PERSON_NAME] [PERSON_NAME]" at bounding box center [704, 368] width 238 height 14
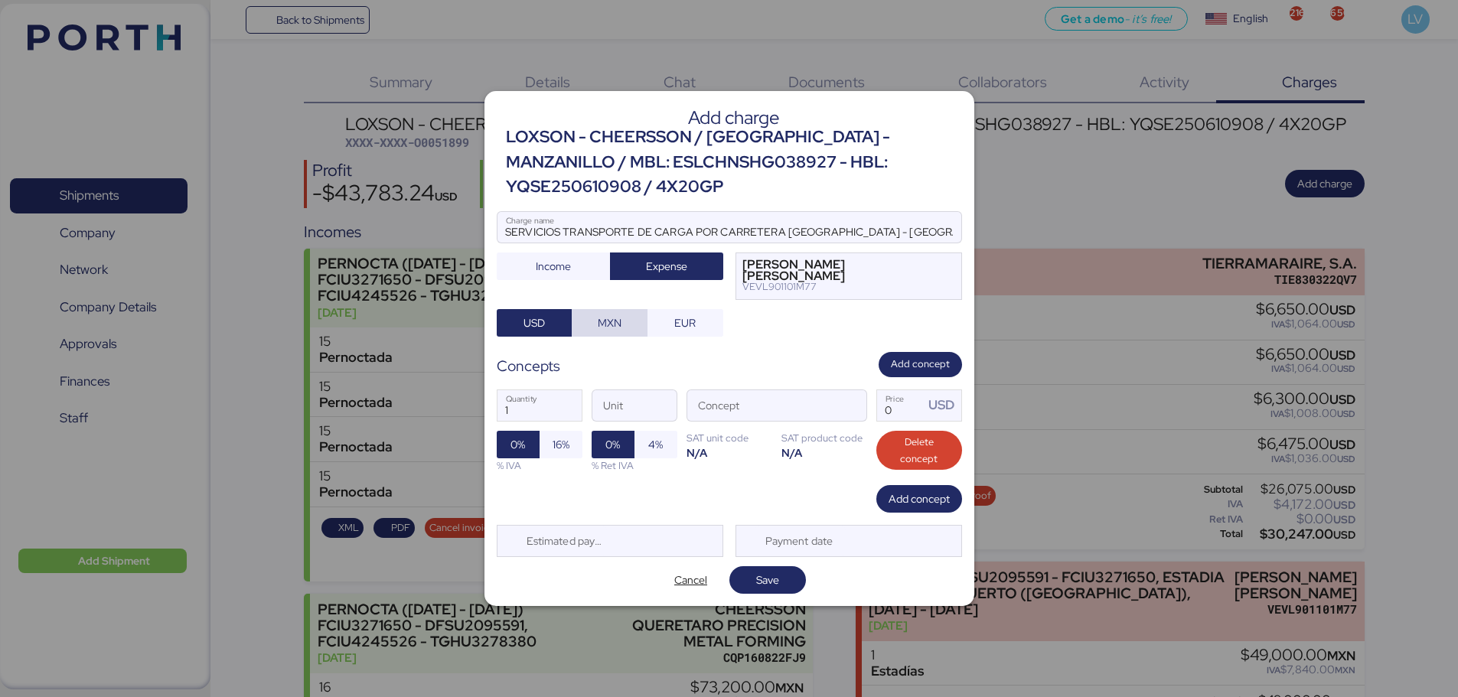
click at [616, 316] on span "MXN" at bounding box center [610, 323] width 24 height 18
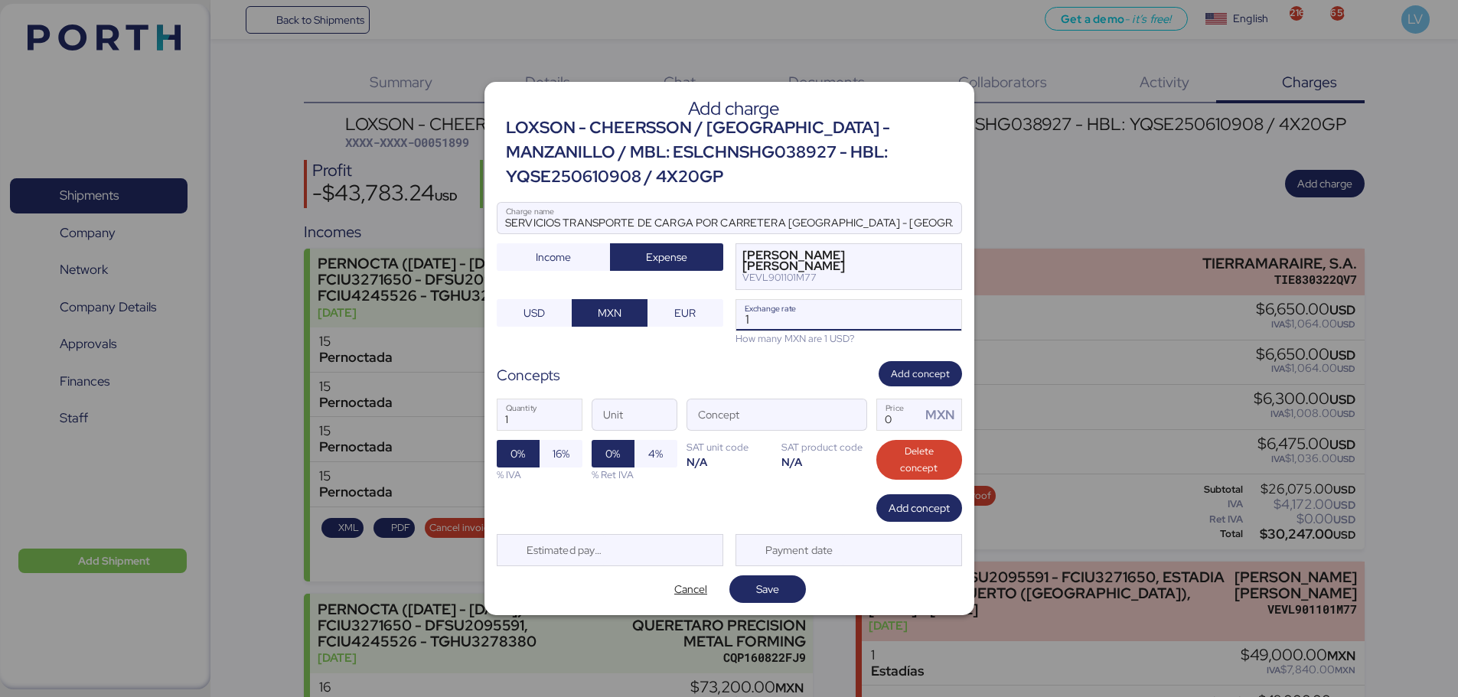
click at [841, 315] on input "1" at bounding box center [848, 315] width 225 height 31
paste input "18.3147"
type input "18.3147"
click at [853, 405] on span "button" at bounding box center [850, 419] width 32 height 32
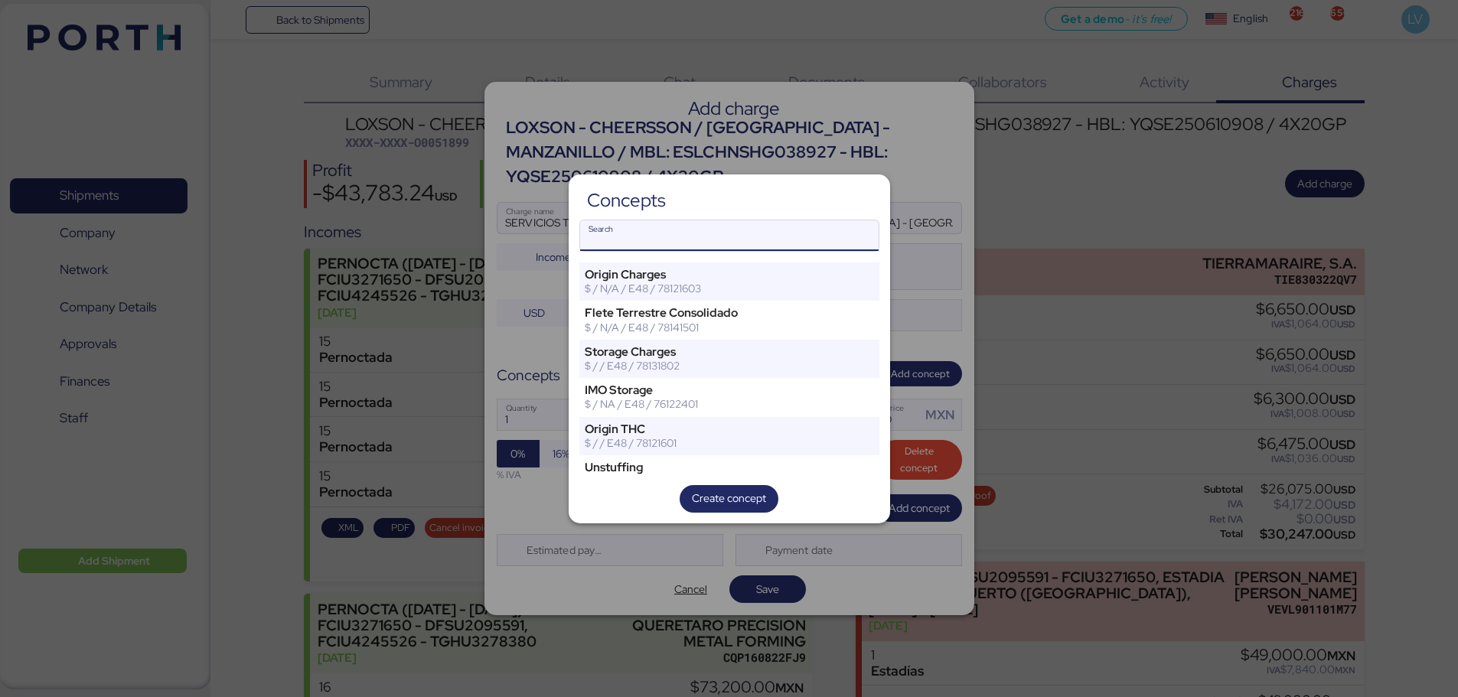
click at [824, 233] on input "Search" at bounding box center [729, 235] width 299 height 31
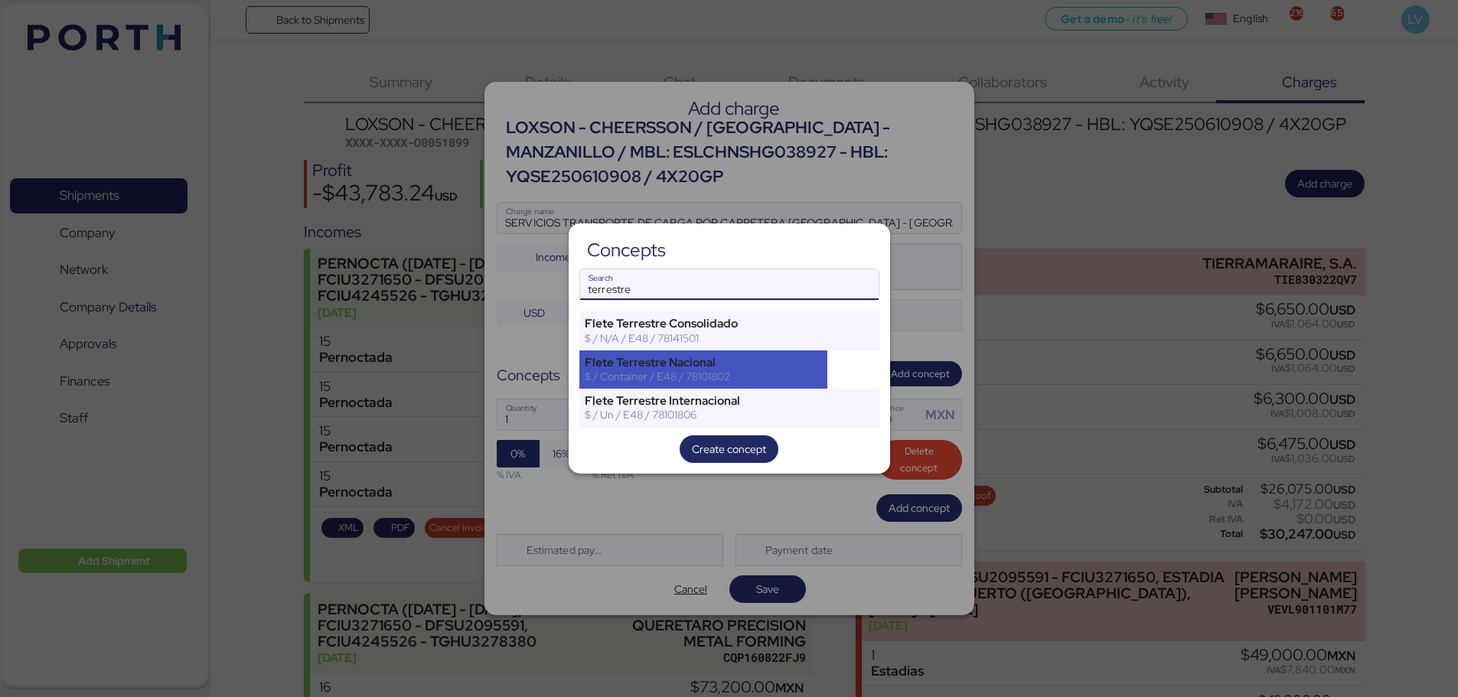
type input "terrestre"
click at [782, 371] on div "$ / Container / E48 / 78101802" at bounding box center [704, 377] width 238 height 14
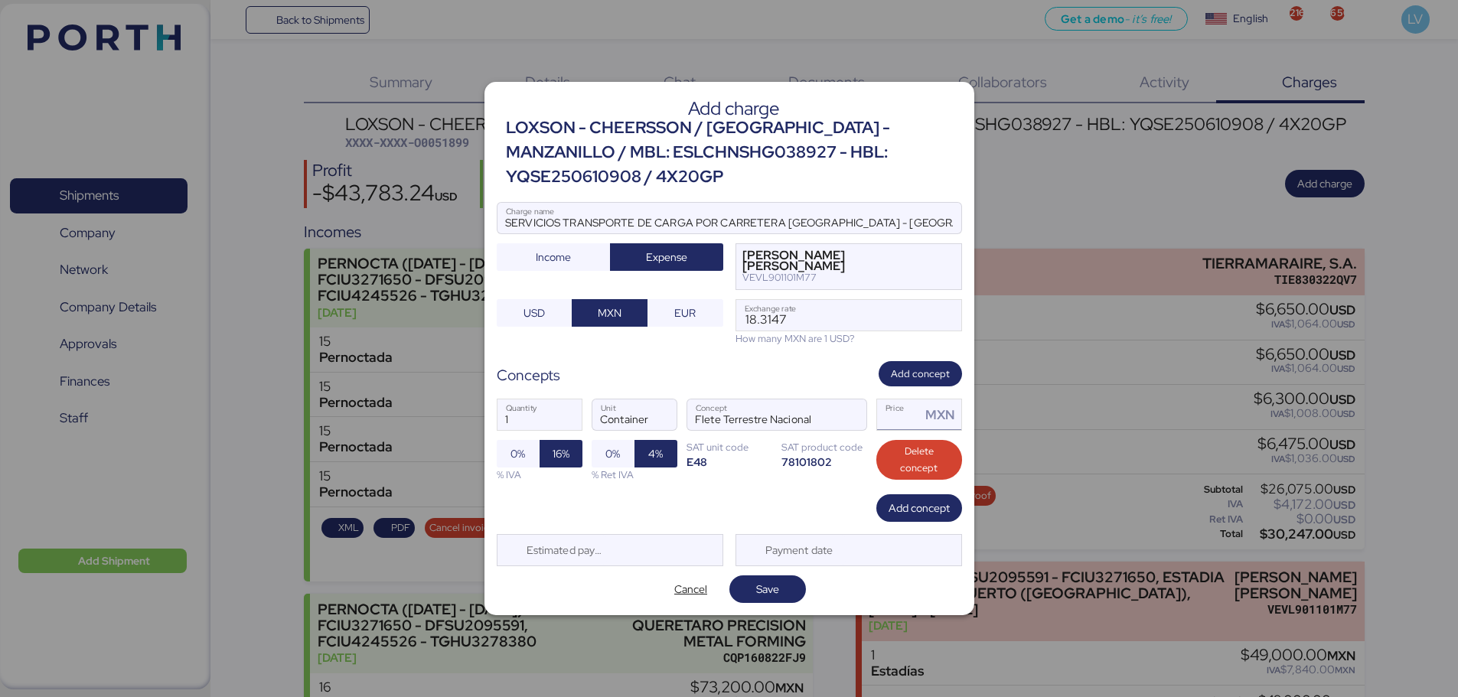
click at [901, 417] on input "Price MXN" at bounding box center [899, 415] width 44 height 31
type input "61000"
click at [797, 602] on div "Cancel Save" at bounding box center [729, 590] width 465 height 28
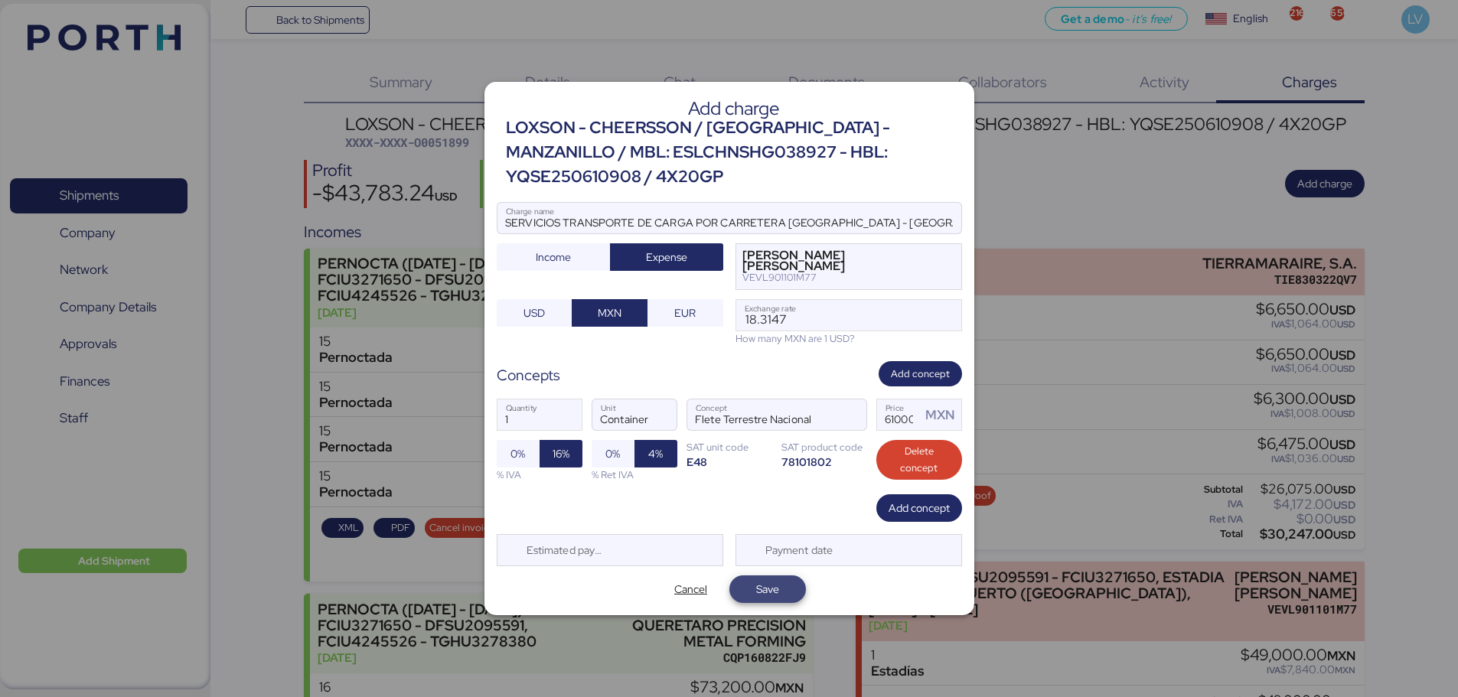
click at [795, 593] on span "Save" at bounding box center [767, 590] width 77 height 28
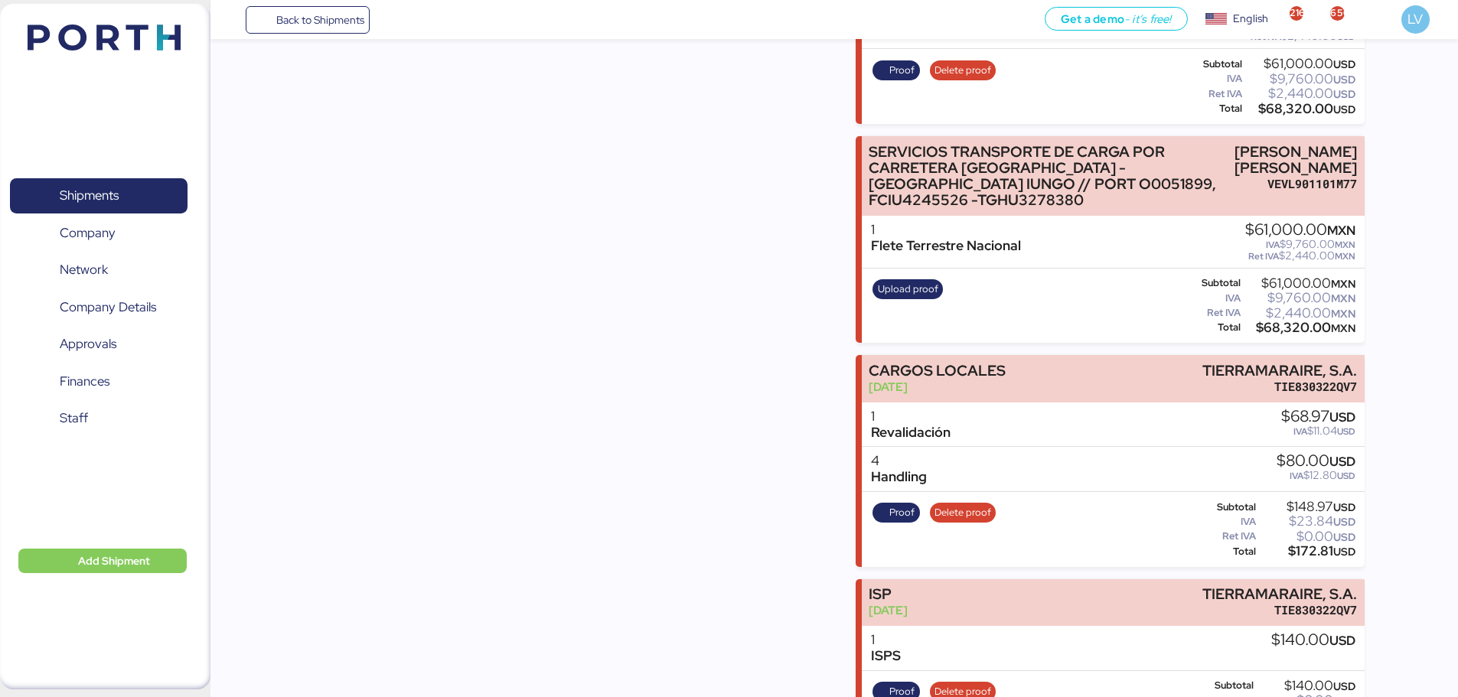
scroll to position [2931, 0]
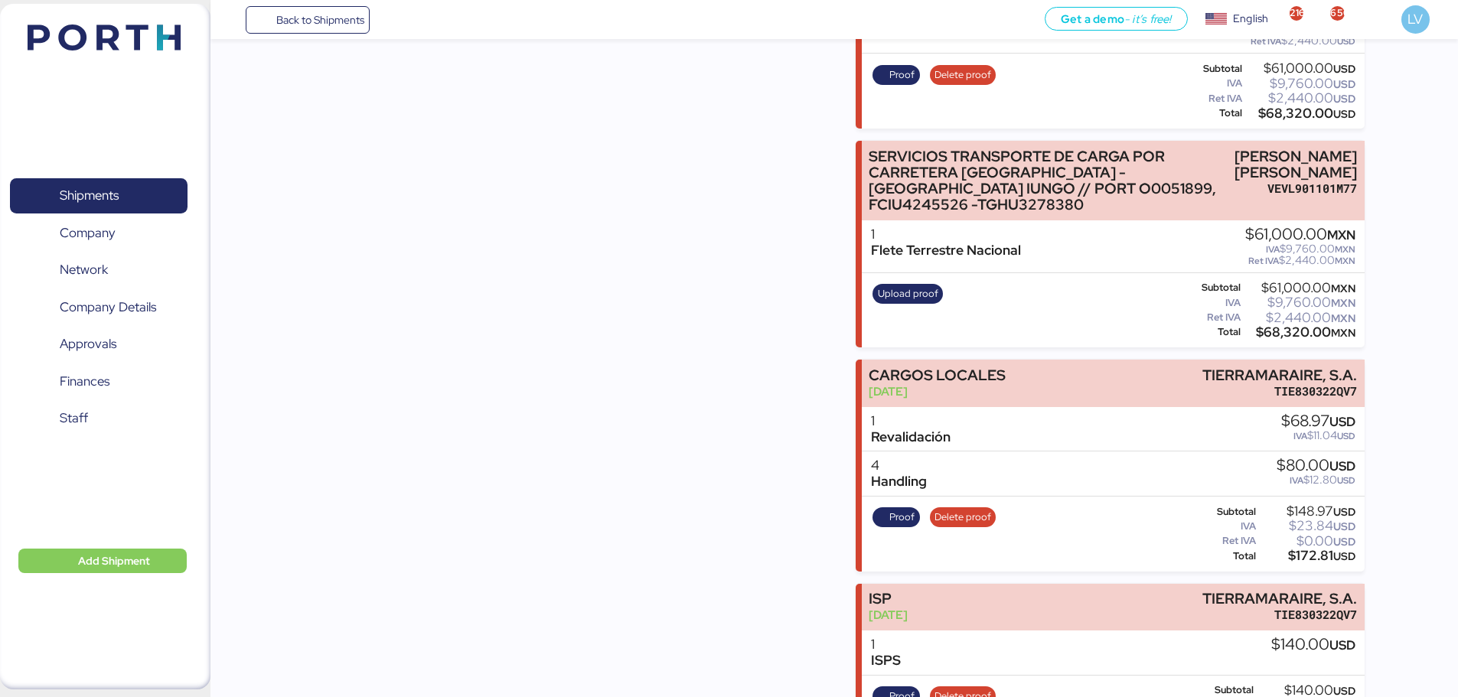
click at [902, 331] on div "Upload proof" at bounding box center [908, 310] width 80 height 63
click at [909, 304] on span "Upload proof" at bounding box center [908, 294] width 70 height 20
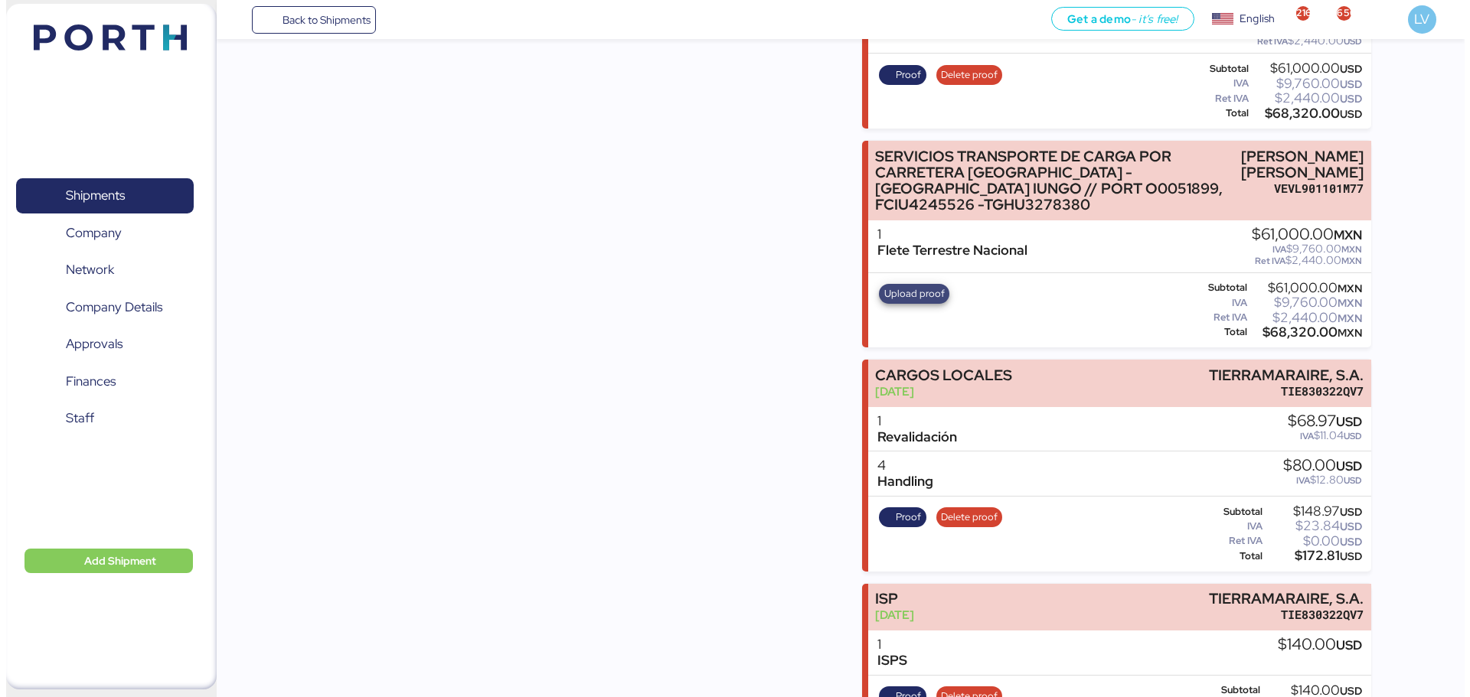
scroll to position [0, 0]
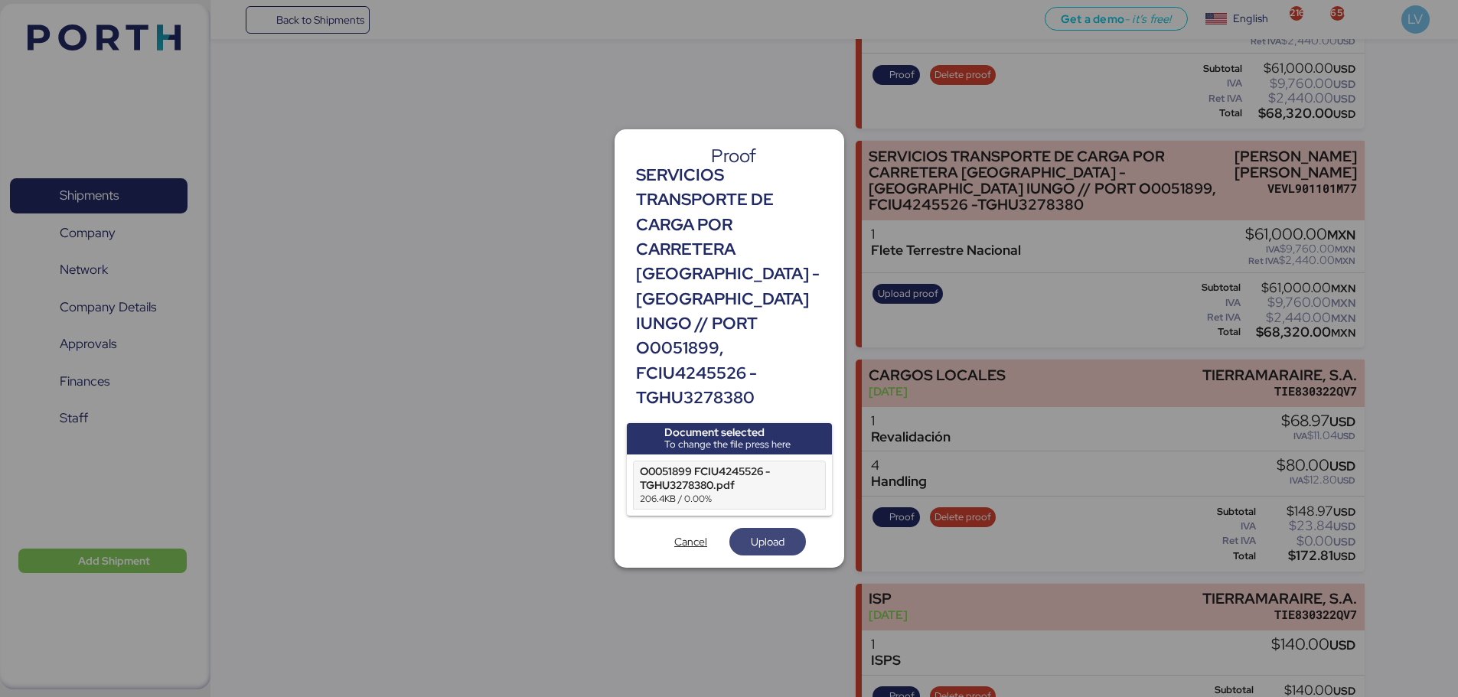
click at [783, 533] on span "Upload" at bounding box center [768, 542] width 34 height 18
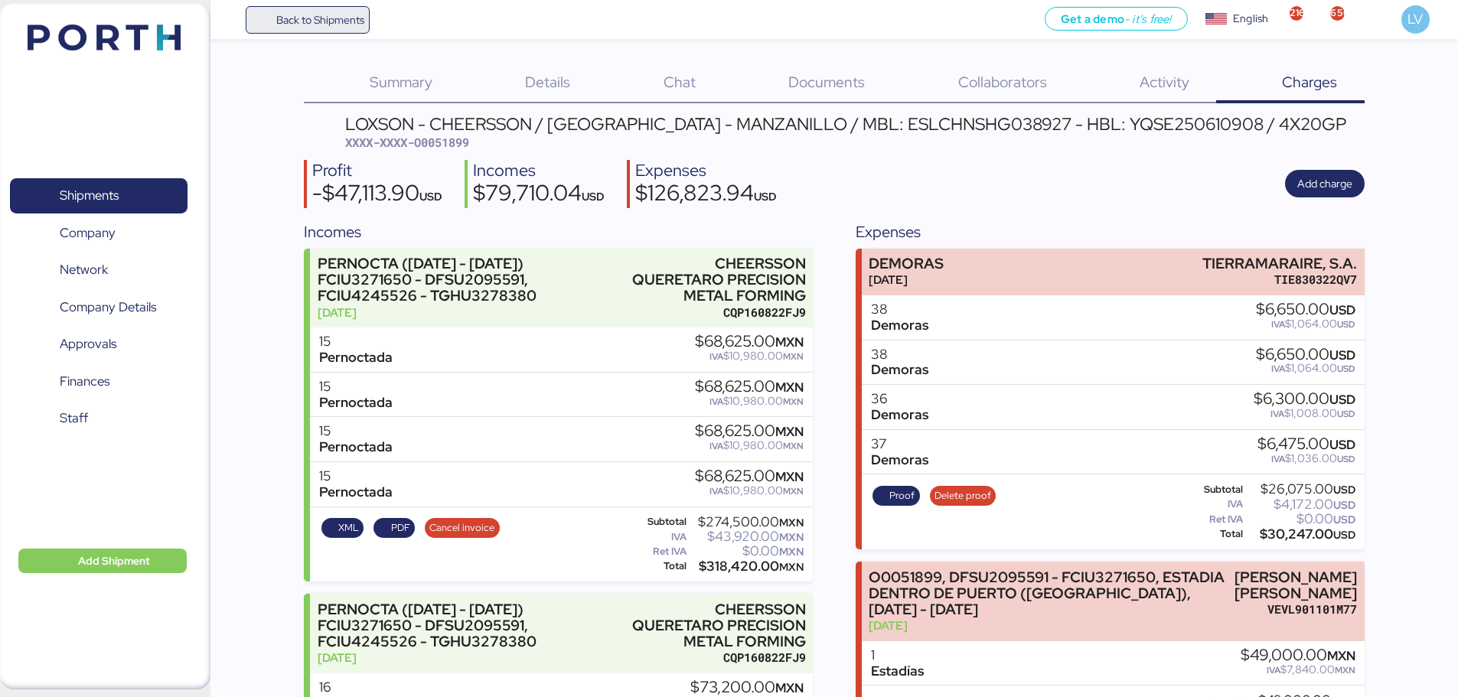
click at [335, 17] on span "Back to Shipments" at bounding box center [320, 20] width 88 height 18
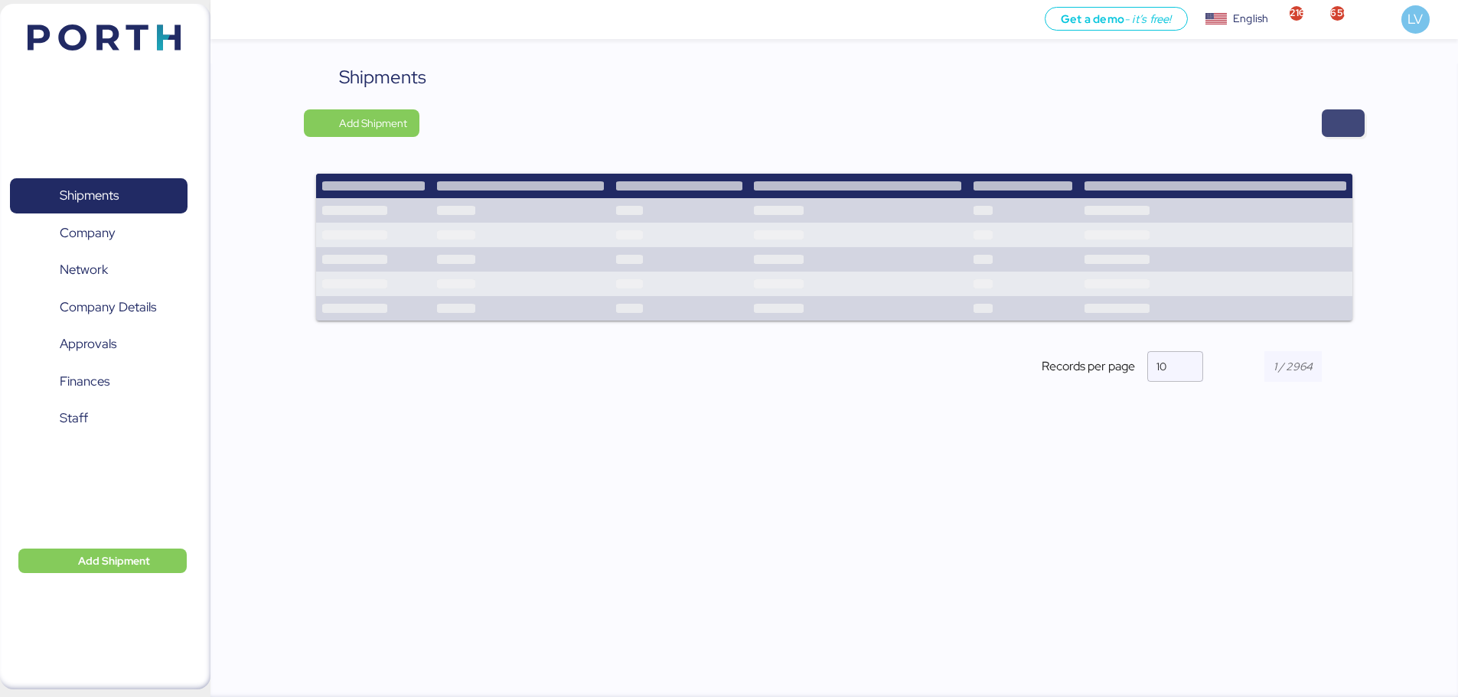
click at [1349, 113] on span "button" at bounding box center [1343, 123] width 18 height 21
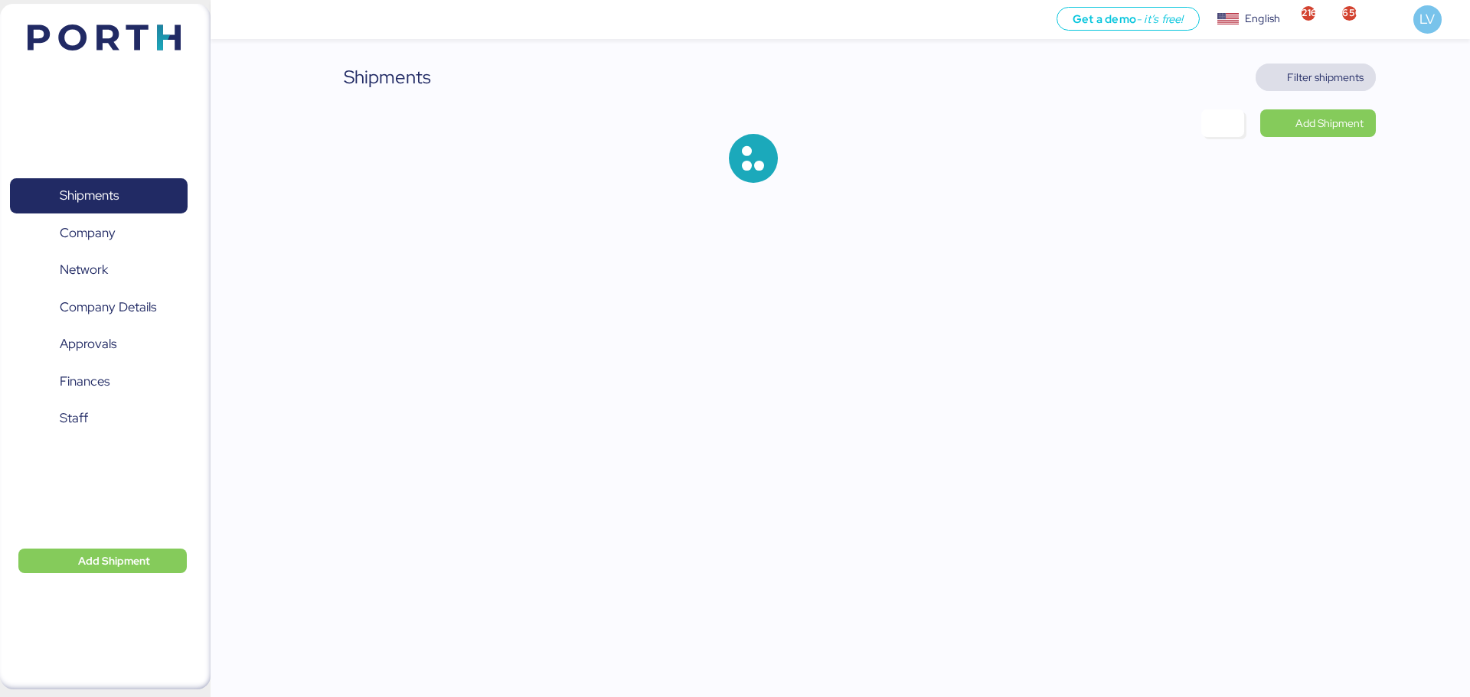
click at [1334, 73] on span "Filter shipments" at bounding box center [1325, 77] width 77 height 18
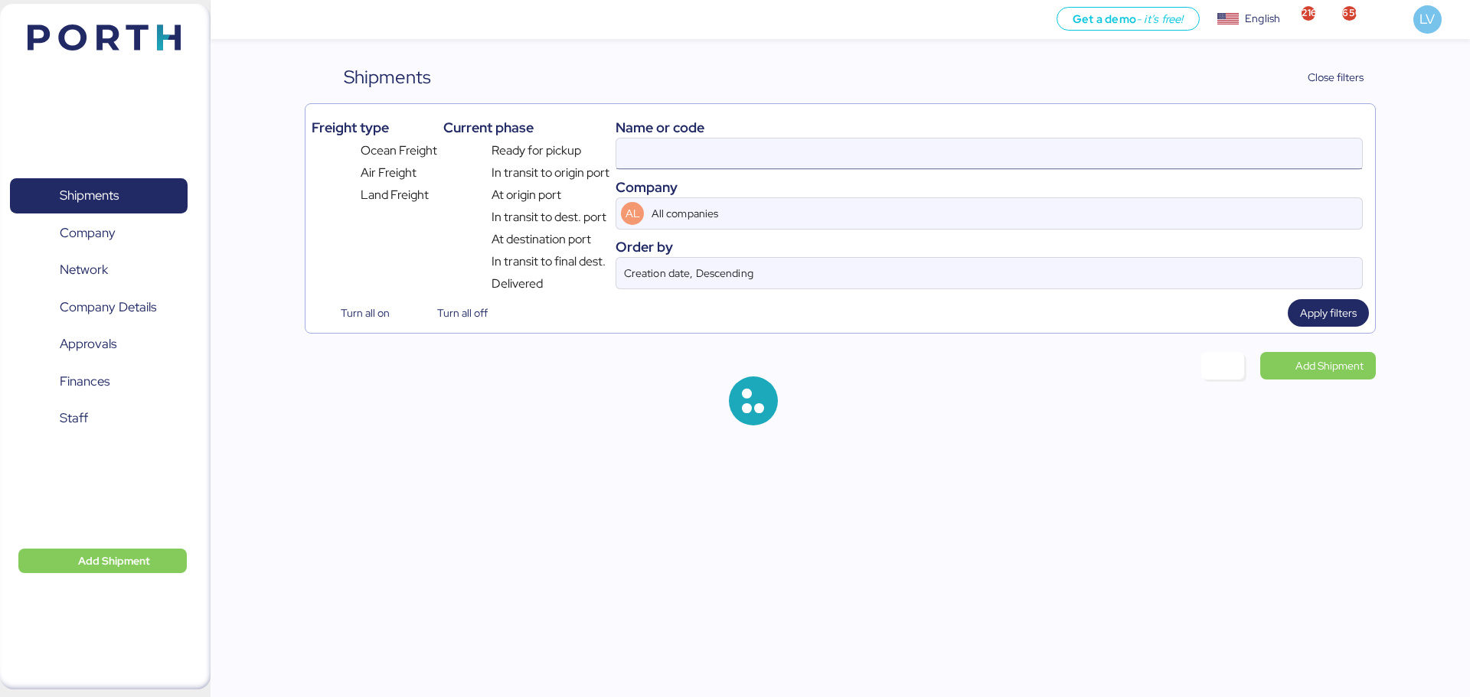
click at [1257, 159] on input at bounding box center [989, 154] width 746 height 31
click at [1257, 159] on input "O0051899" at bounding box center [989, 154] width 746 height 31
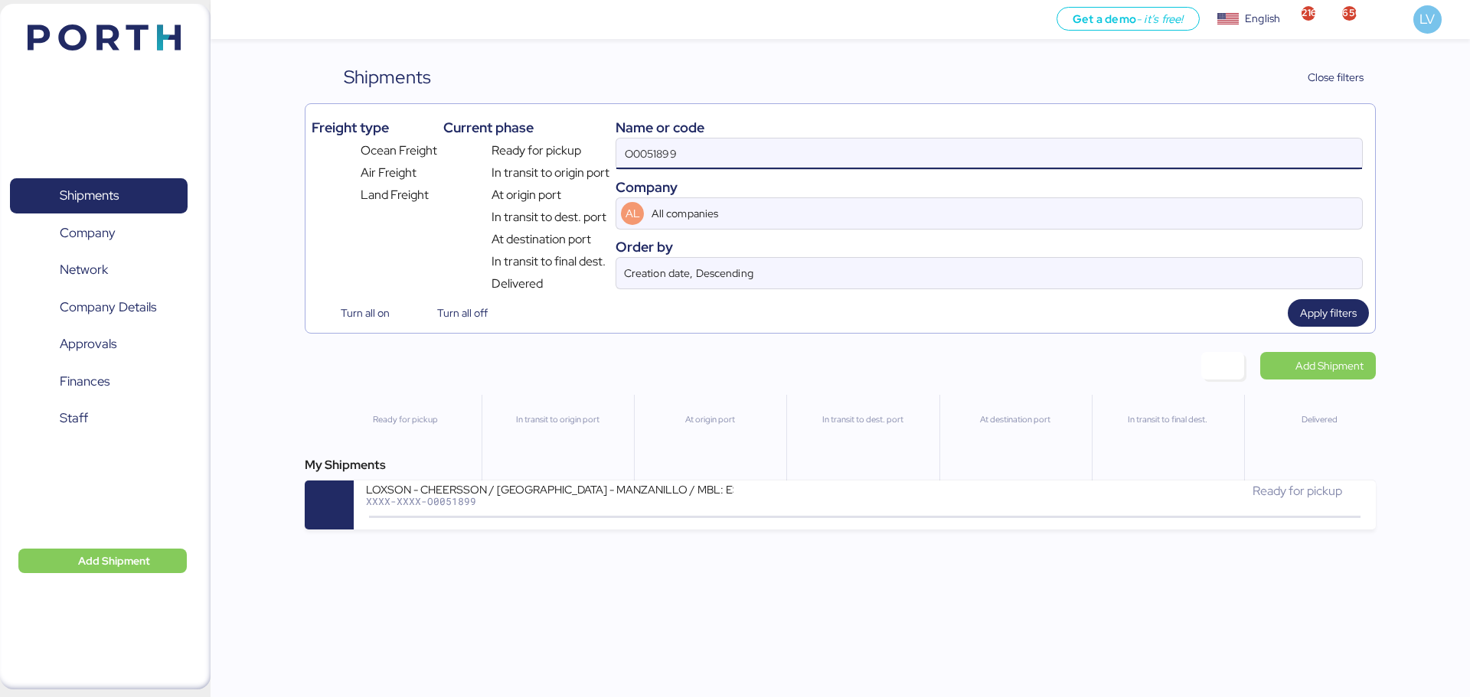
click at [1257, 159] on input "O0051899" at bounding box center [989, 154] width 746 height 31
paste input "2086"
type input "O0052086"
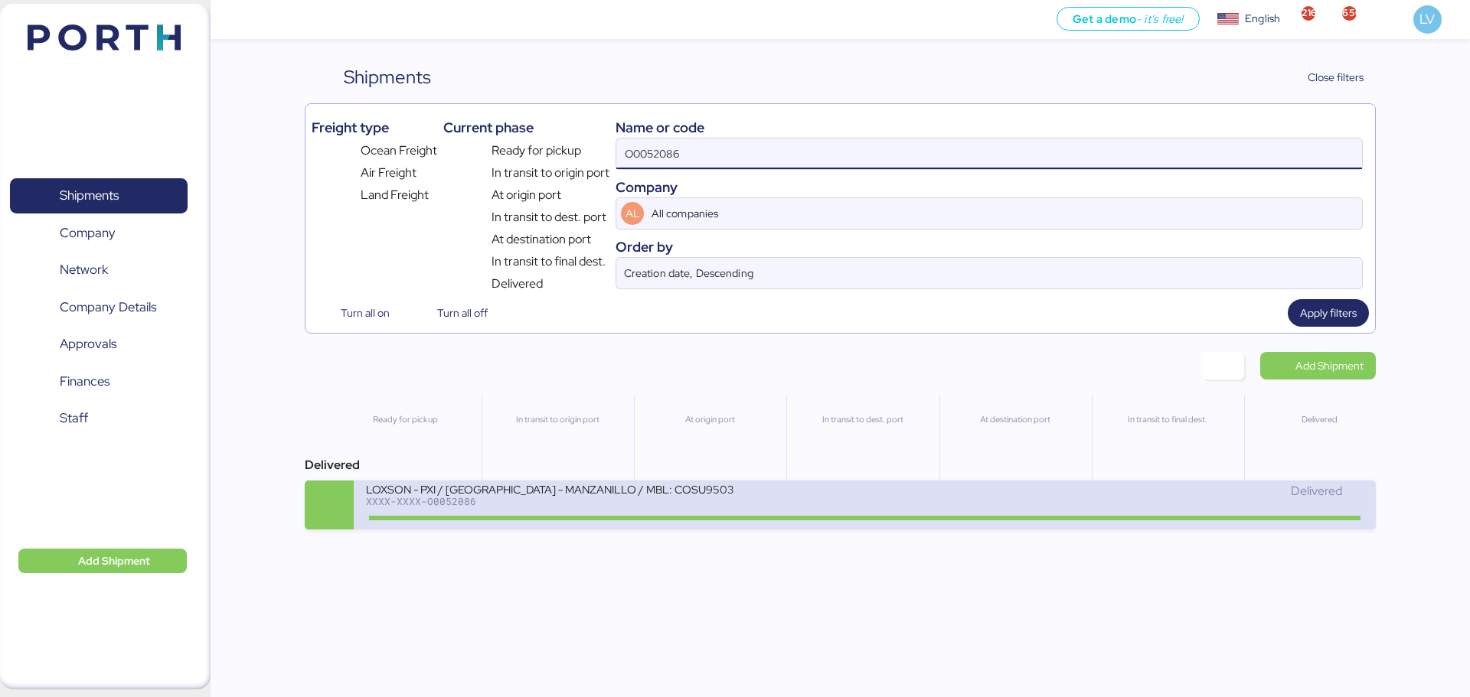
click at [968, 527] on div "LOXSON - PXI / [GEOGRAPHIC_DATA] - MANZANILLO / MBL: COSU9503330580 - HBL: CSSE…" at bounding box center [864, 505] width 1021 height 49
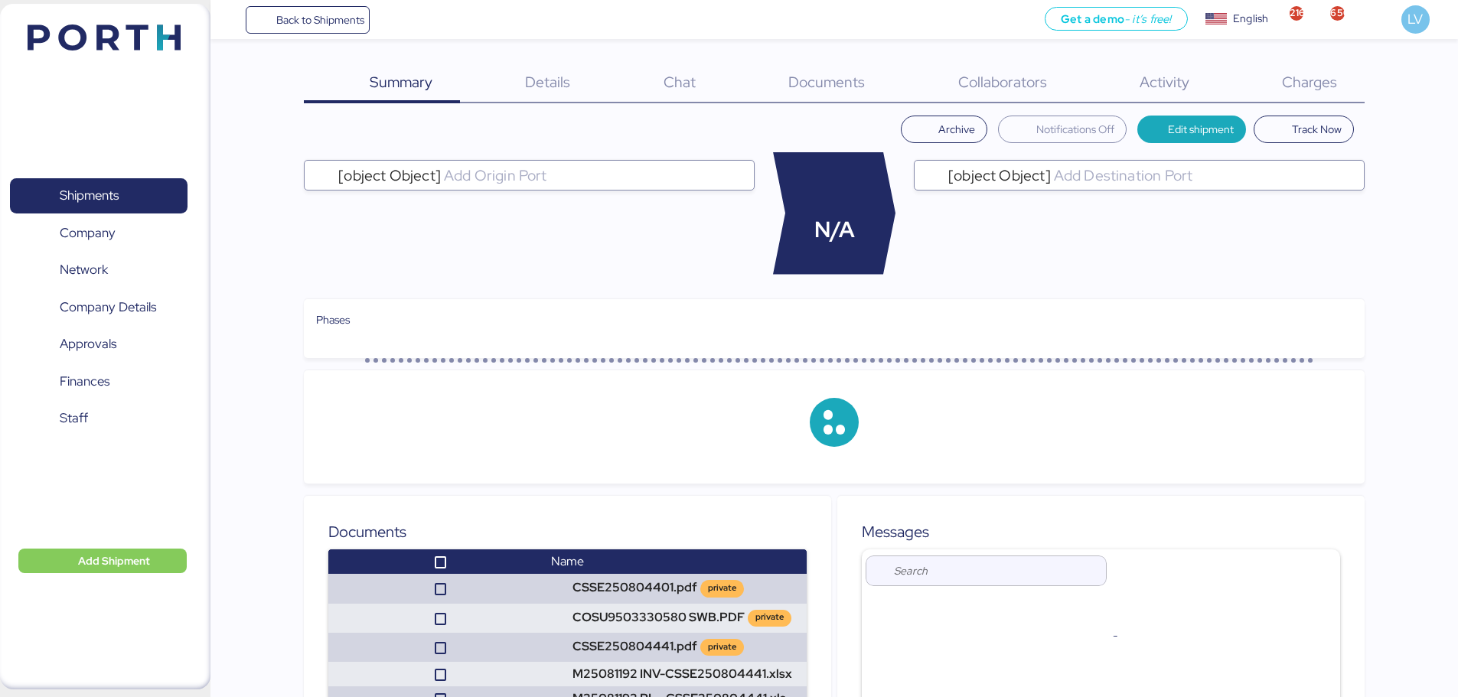
click at [1310, 74] on span "Charges" at bounding box center [1309, 82] width 55 height 20
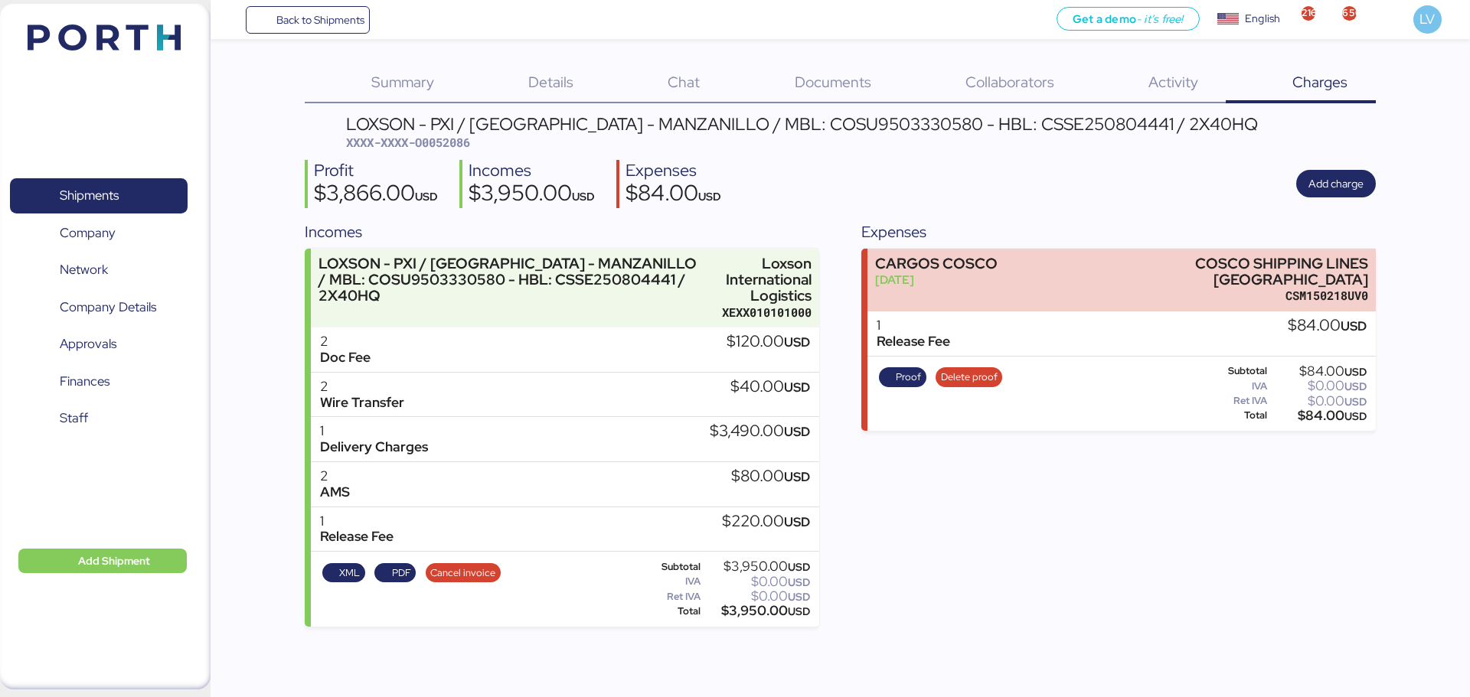
click at [1039, 211] on div "LOXSON - PXI / [GEOGRAPHIC_DATA] - MANZANILLO / MBL: COSU9503330580 - HBL: CSSE…" at bounding box center [840, 371] width 1070 height 511
click at [1339, 184] on span "Add charge" at bounding box center [1335, 184] width 55 height 18
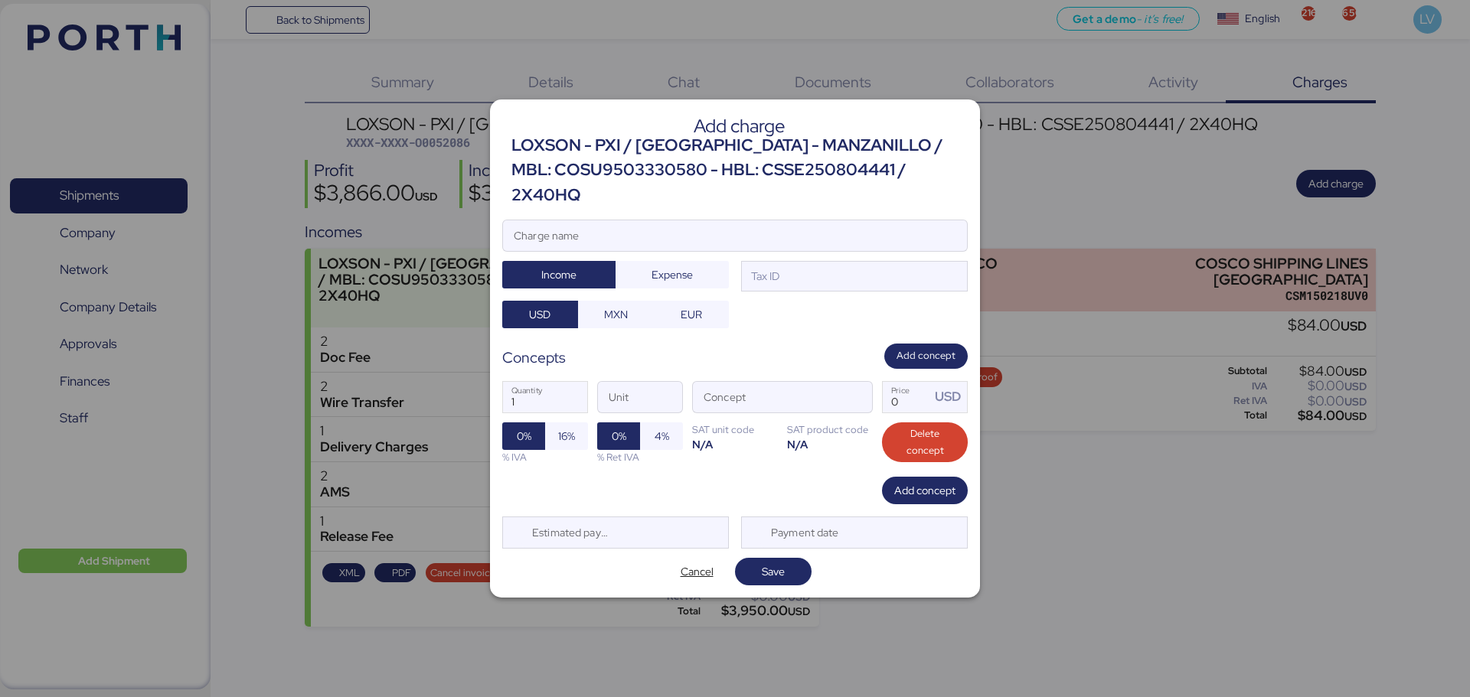
click at [868, 251] on div at bounding box center [735, 258] width 464 height 15
click at [868, 248] on input "Charge name" at bounding box center [735, 235] width 464 height 31
click at [869, 220] on input "Charge name" at bounding box center [735, 235] width 464 height 31
click at [903, 230] on input "Charge name" at bounding box center [735, 235] width 464 height 31
paste input "FSCU8748050 - FCIU9123916"
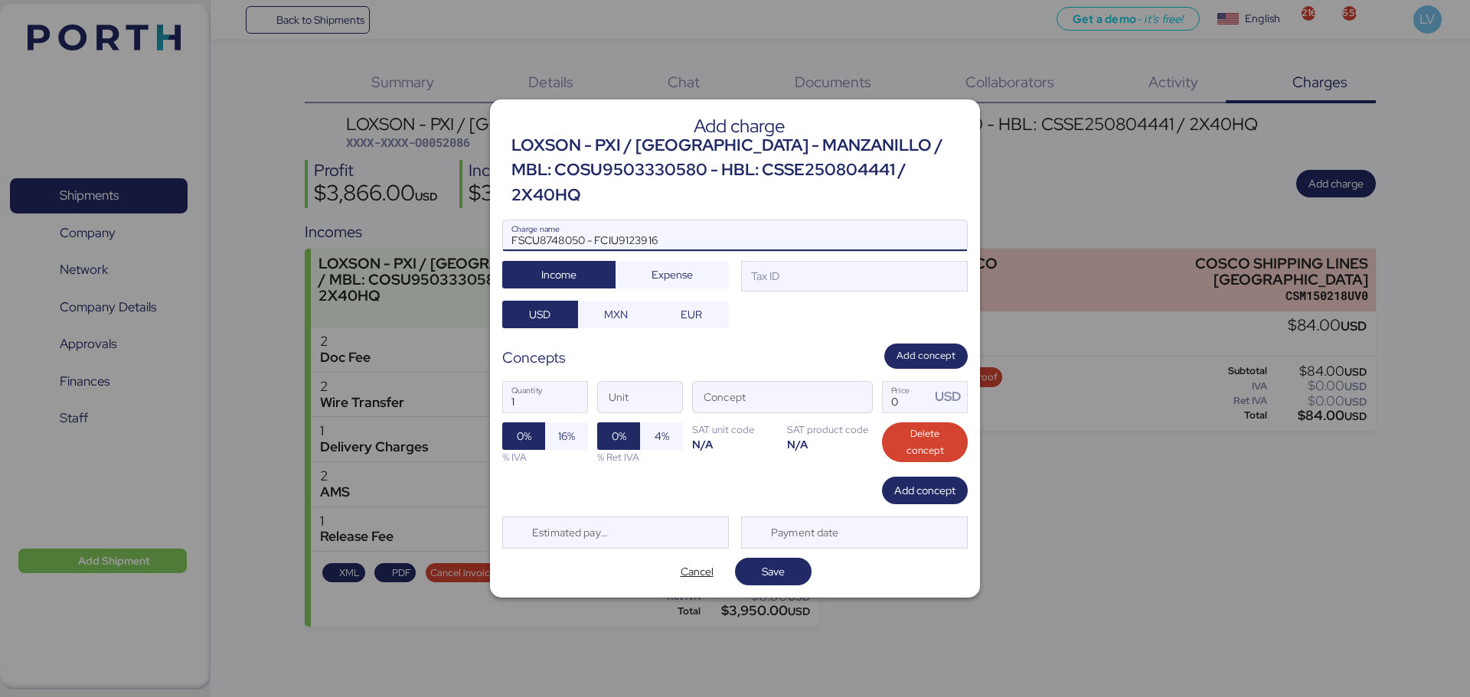
type input "FSCU8748050 - FCIU9123916"
click at [876, 373] on div "1 Quantity Unit Concept 0 Price USD 0% 16% % IVA 0% 4% % Ret IVA SAT unit code …" at bounding box center [734, 423] width 465 height 108
click at [869, 385] on span "button" at bounding box center [856, 401] width 32 height 32
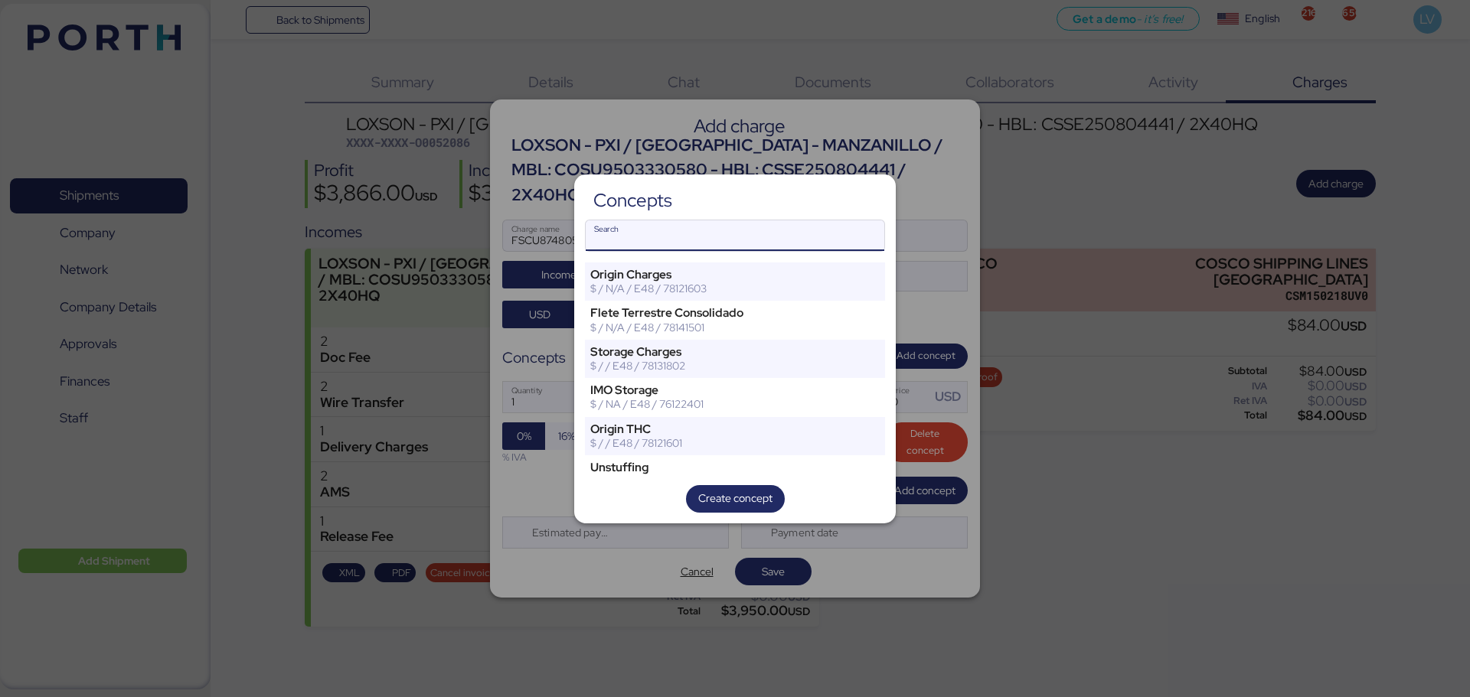
click at [829, 245] on input "Search" at bounding box center [735, 235] width 299 height 31
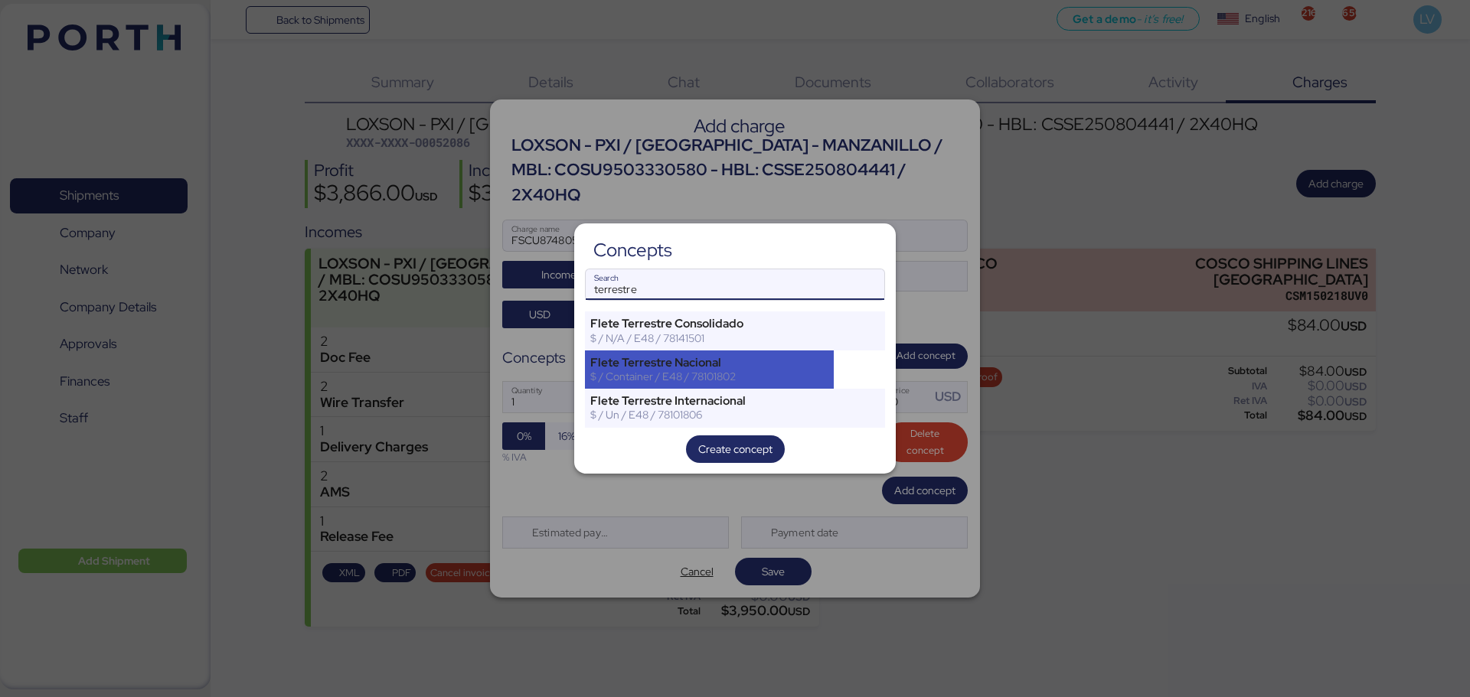
type input "terrestre"
click at [753, 364] on div "Flete Terrestre Nacional" at bounding box center [709, 363] width 238 height 14
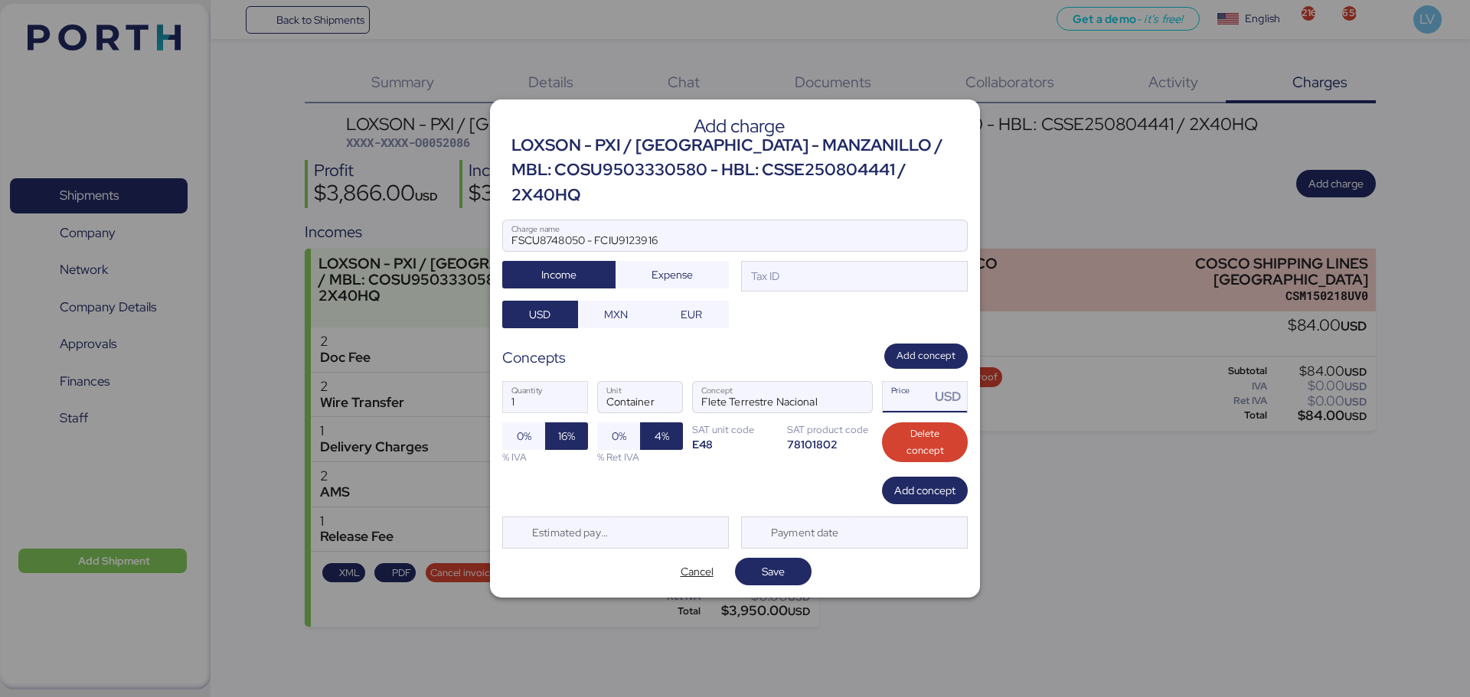
click at [902, 393] on input "Price USD" at bounding box center [906, 397] width 47 height 31
type input "61000"
click at [720, 267] on span "Expense" at bounding box center [671, 275] width 113 height 28
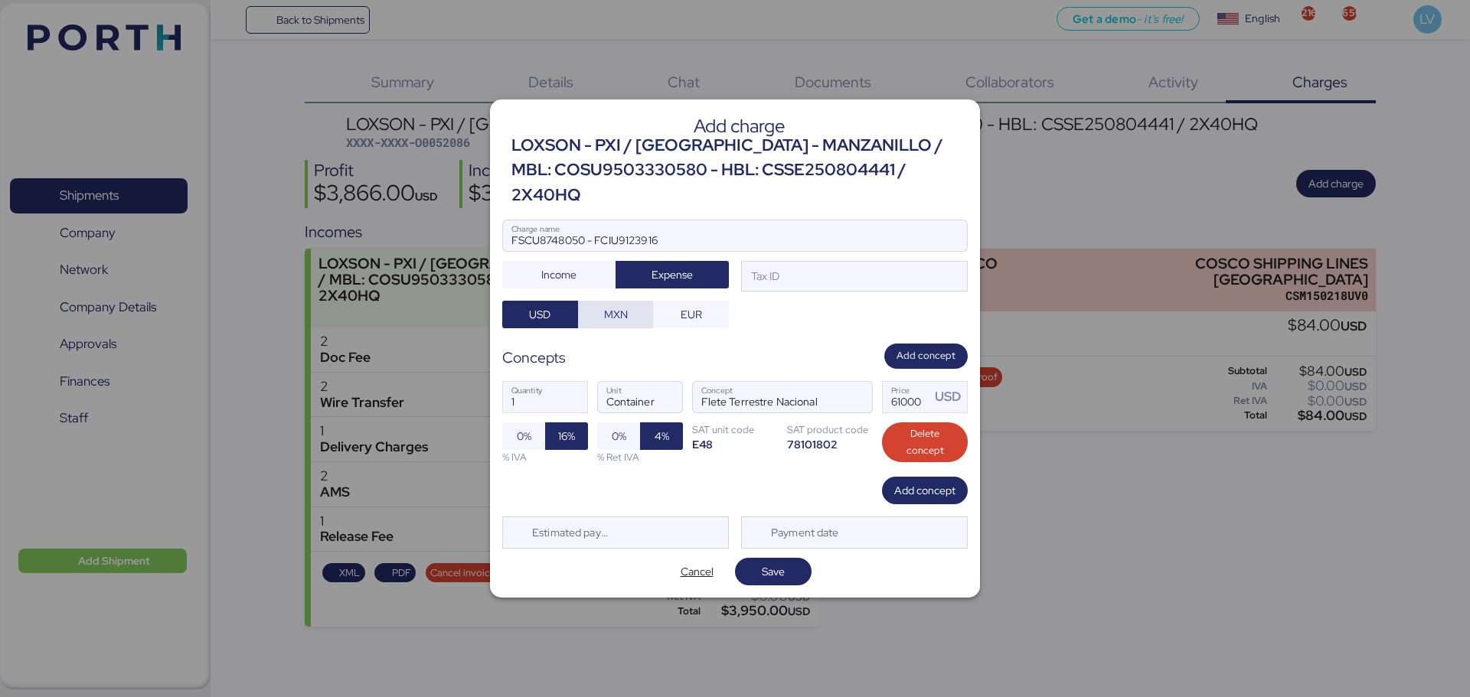
click at [622, 305] on span "MXN" at bounding box center [616, 314] width 24 height 18
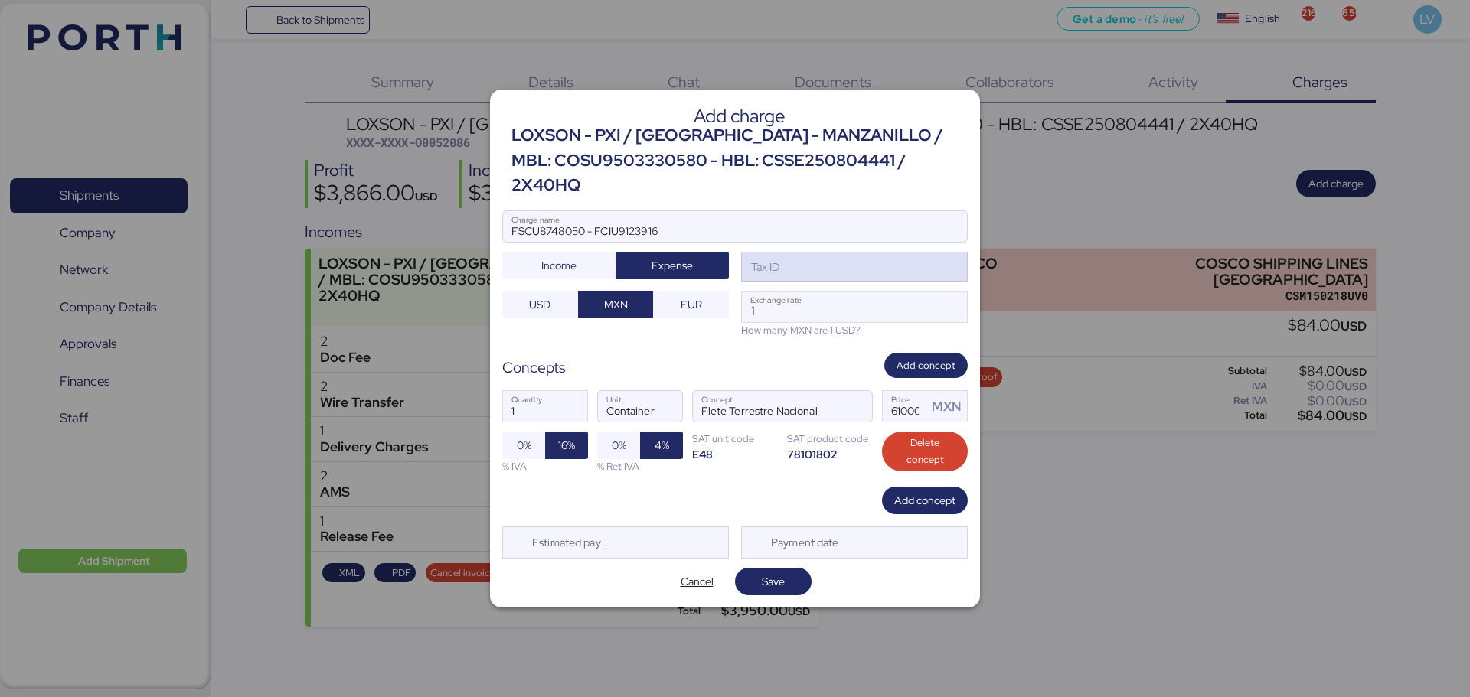
click at [782, 269] on div "Tax ID" at bounding box center [854, 267] width 227 height 31
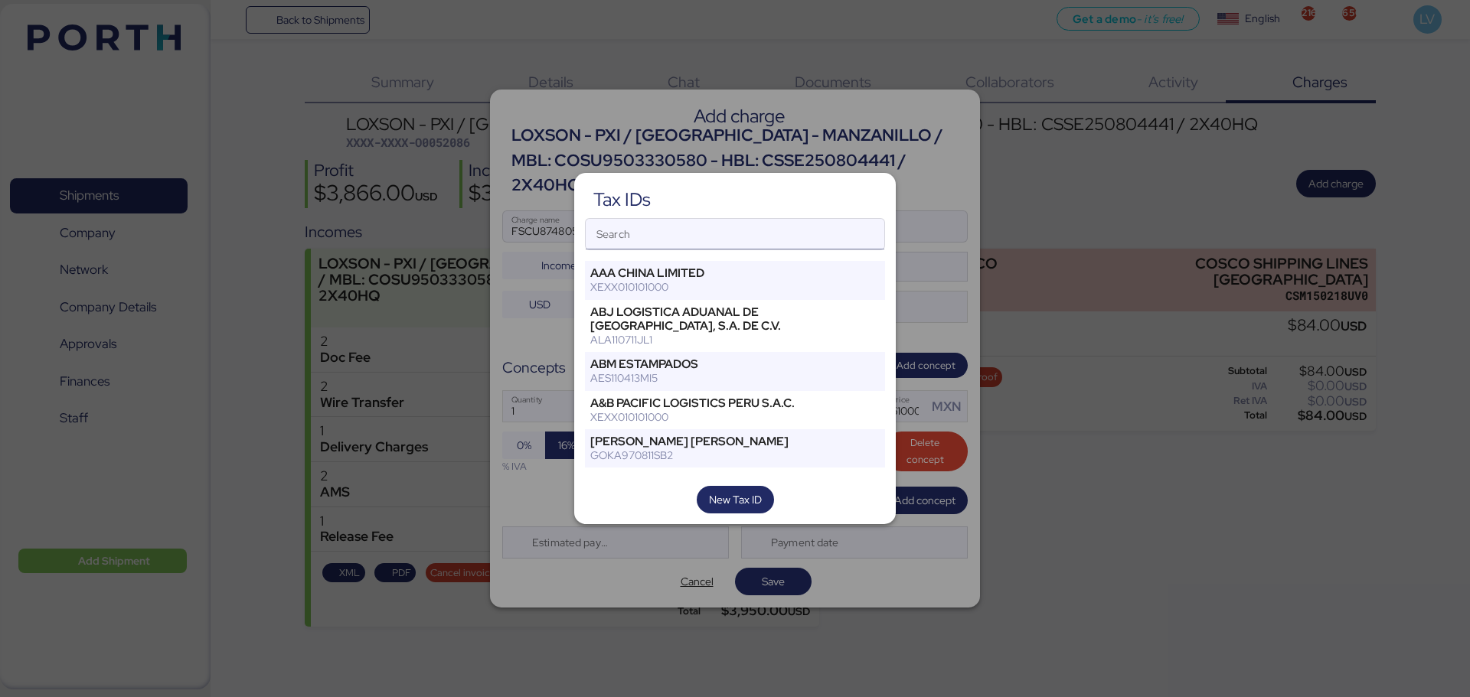
click at [844, 223] on input "Search" at bounding box center [735, 234] width 299 height 31
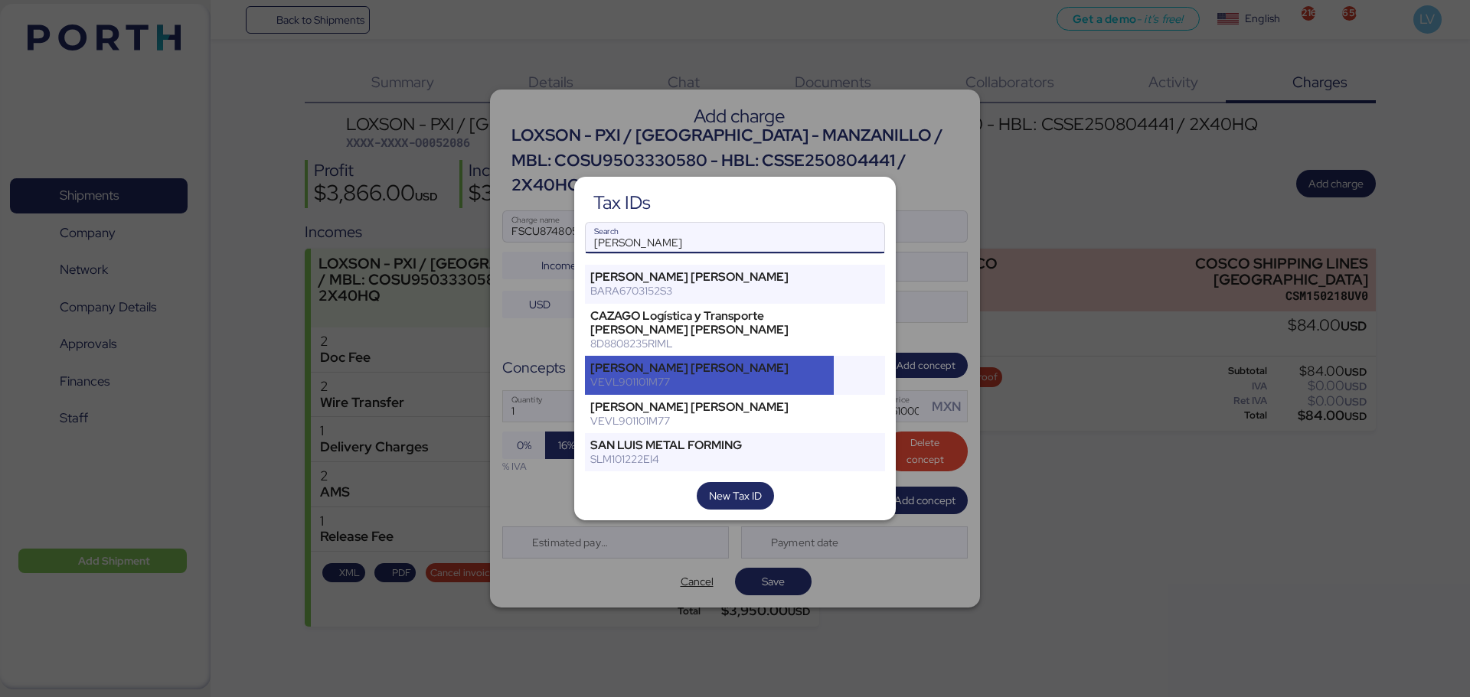
type input "[PERSON_NAME]"
click at [755, 373] on div "[PERSON_NAME] [PERSON_NAME]" at bounding box center [709, 368] width 238 height 14
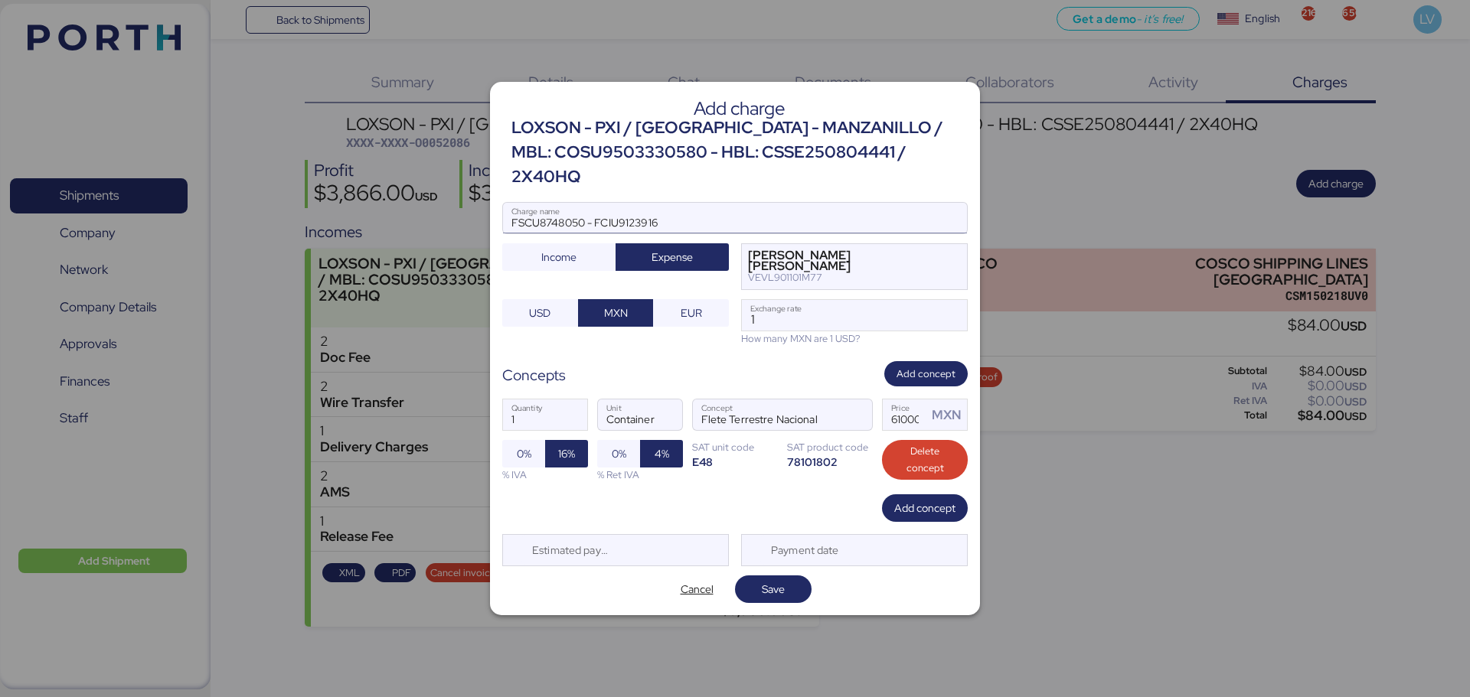
click at [798, 209] on input "FSCU8748050 - FCIU9123916" at bounding box center [735, 218] width 464 height 31
paste input "SERVICIOS TRANSPORTE DE CARGA POR CARRETERA [GEOGRAPHIC_DATA] - [GEOGRAPHIC_DAT…"
type input "FSCU8748050 - FCIU9123916 SERVICIOS TRANSPORTE DE CARGA POR CARRETERA [GEOGRAPH…"
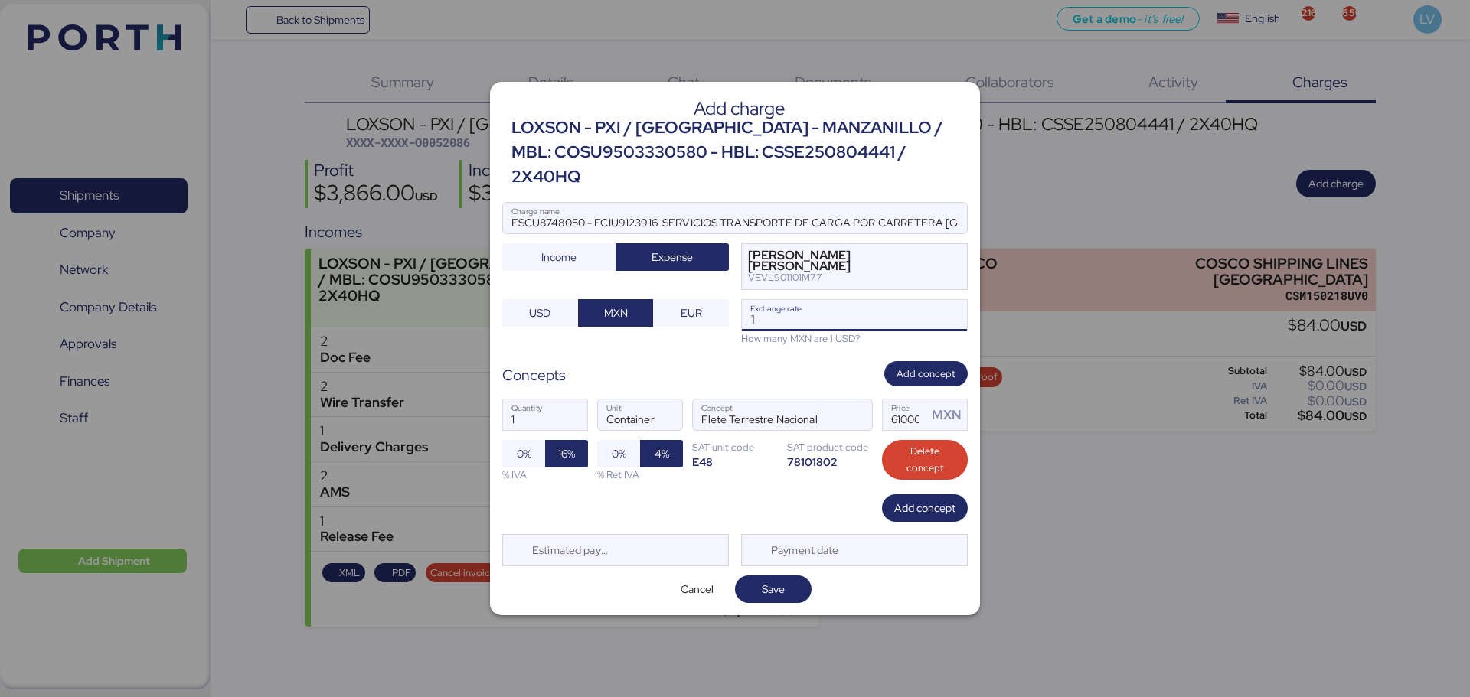
click at [847, 300] on input "1" at bounding box center [854, 315] width 225 height 31
type input "18.3147"
click at [778, 583] on span "Save" at bounding box center [773, 589] width 23 height 18
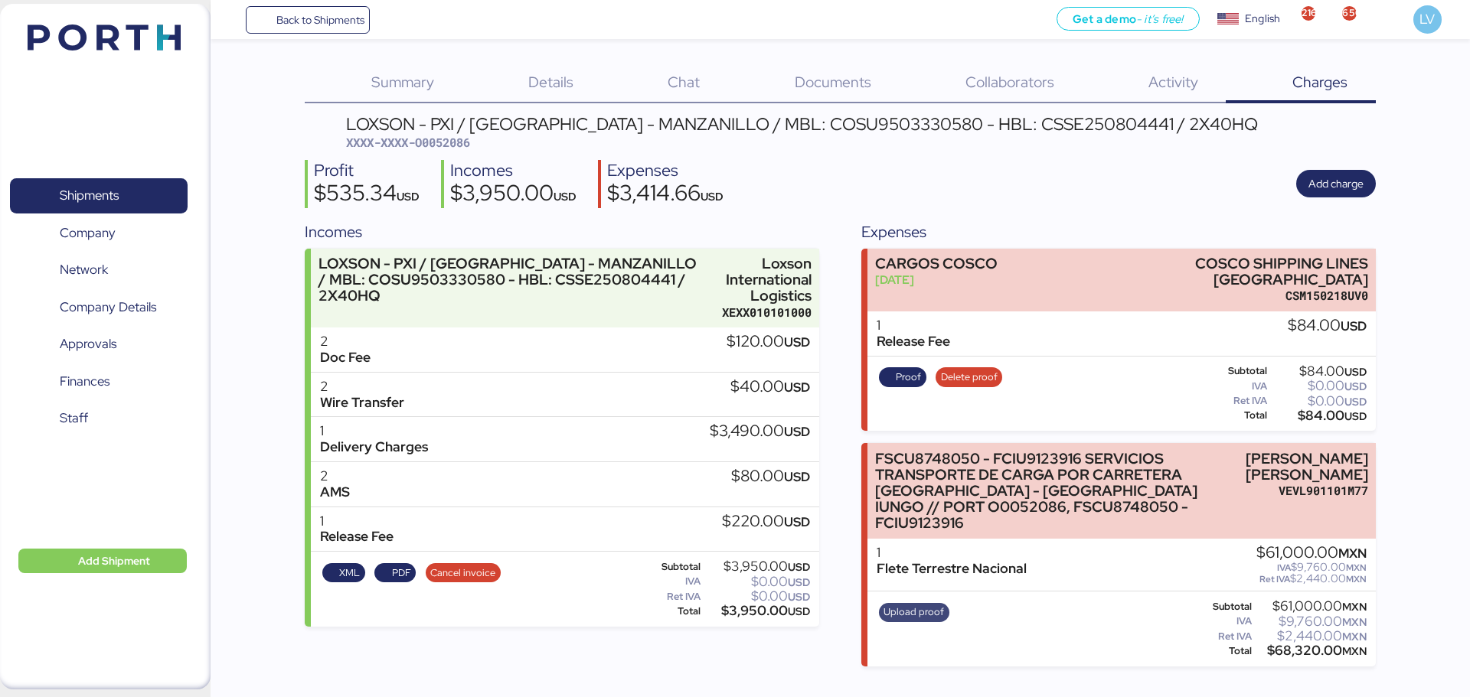
click at [931, 604] on span "Upload proof" at bounding box center [913, 612] width 60 height 17
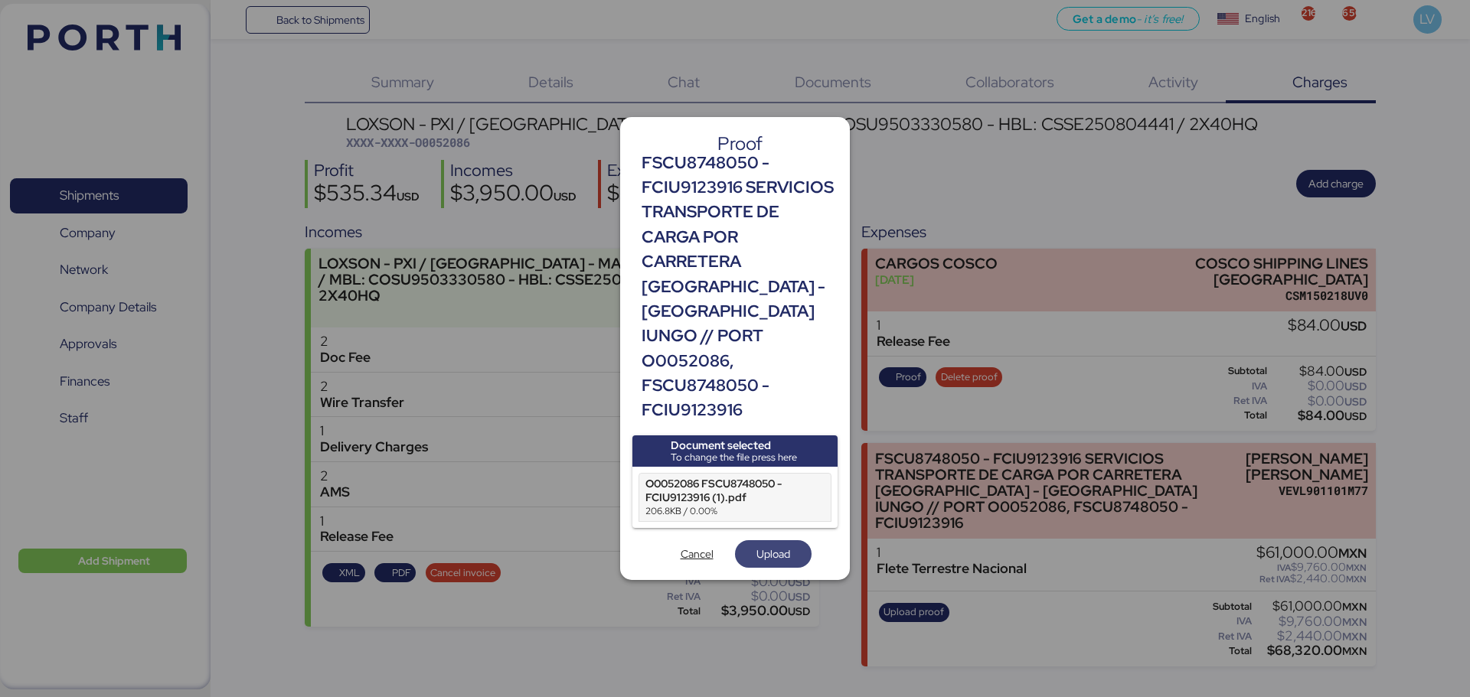
click at [778, 545] on span "Upload" at bounding box center [773, 554] width 34 height 18
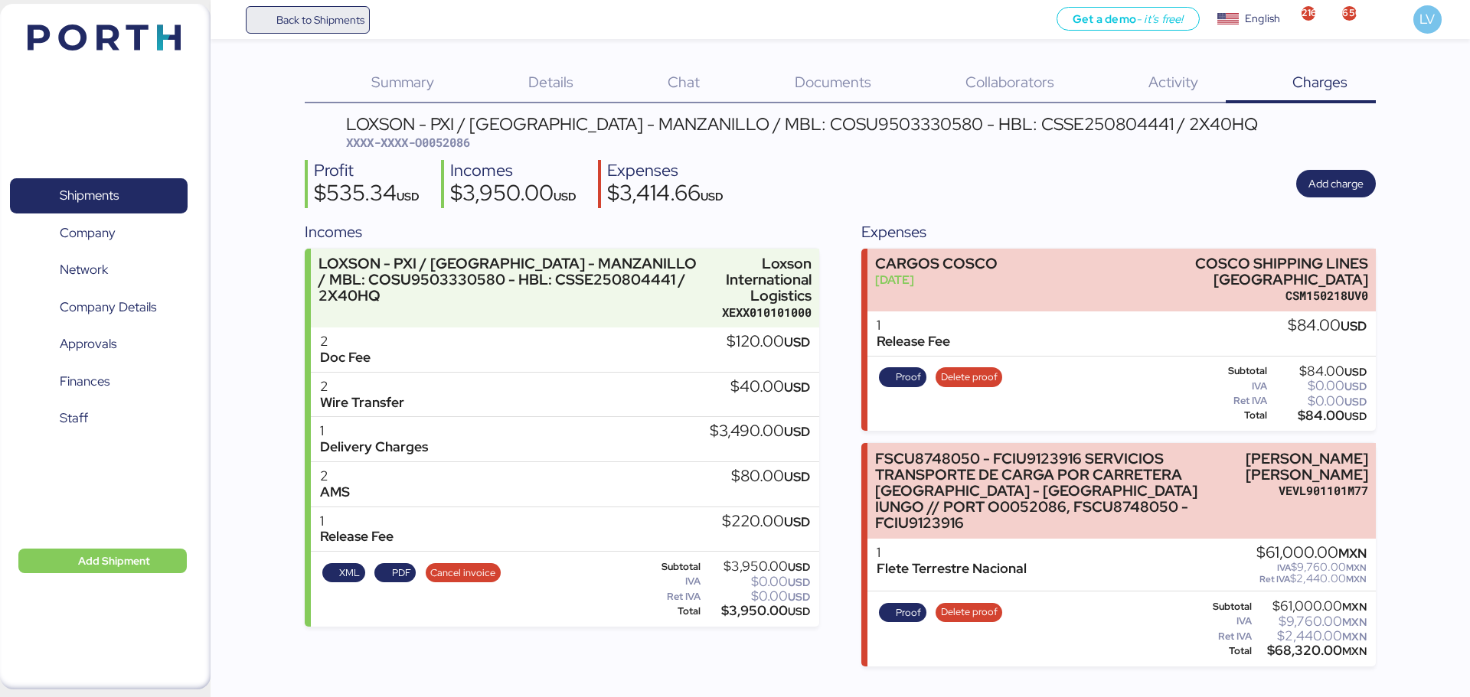
click at [356, 9] on span "Back to Shipments" at bounding box center [308, 20] width 114 height 28
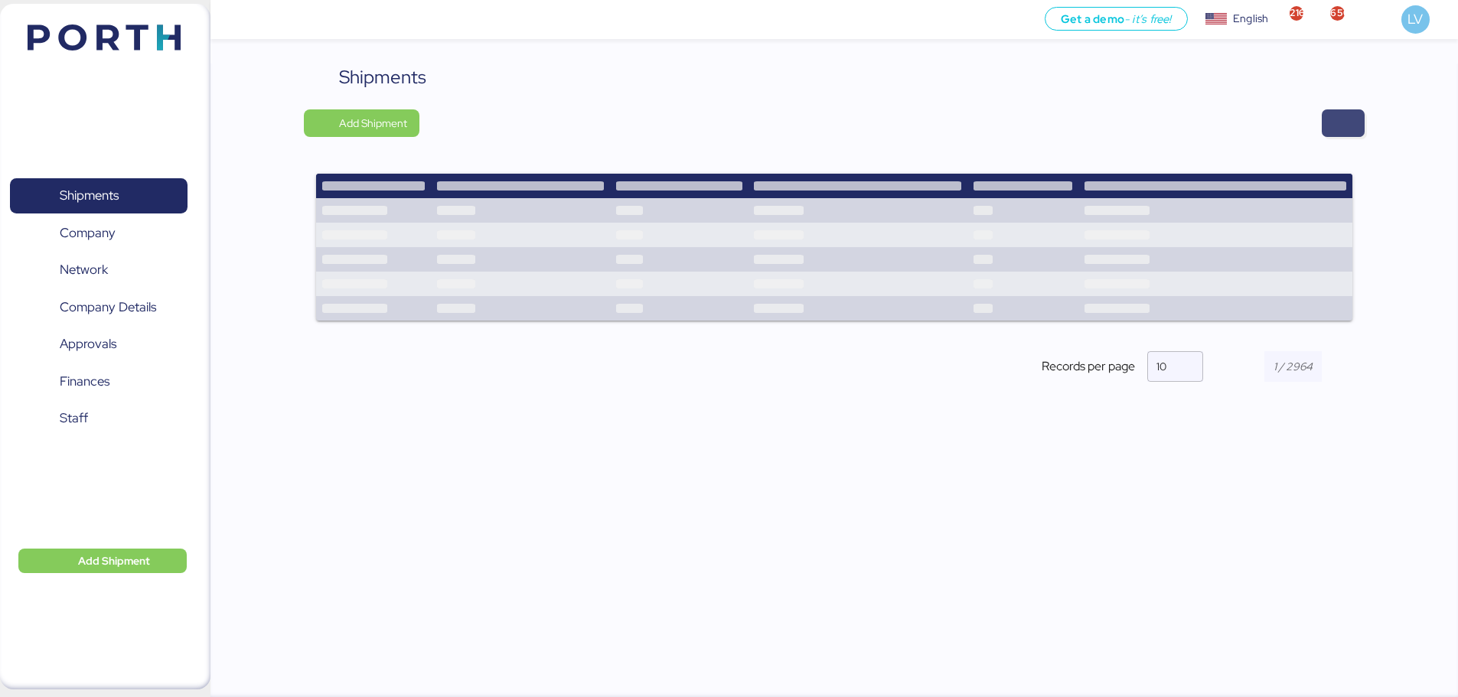
click at [1343, 132] on span "button" at bounding box center [1343, 123] width 18 height 21
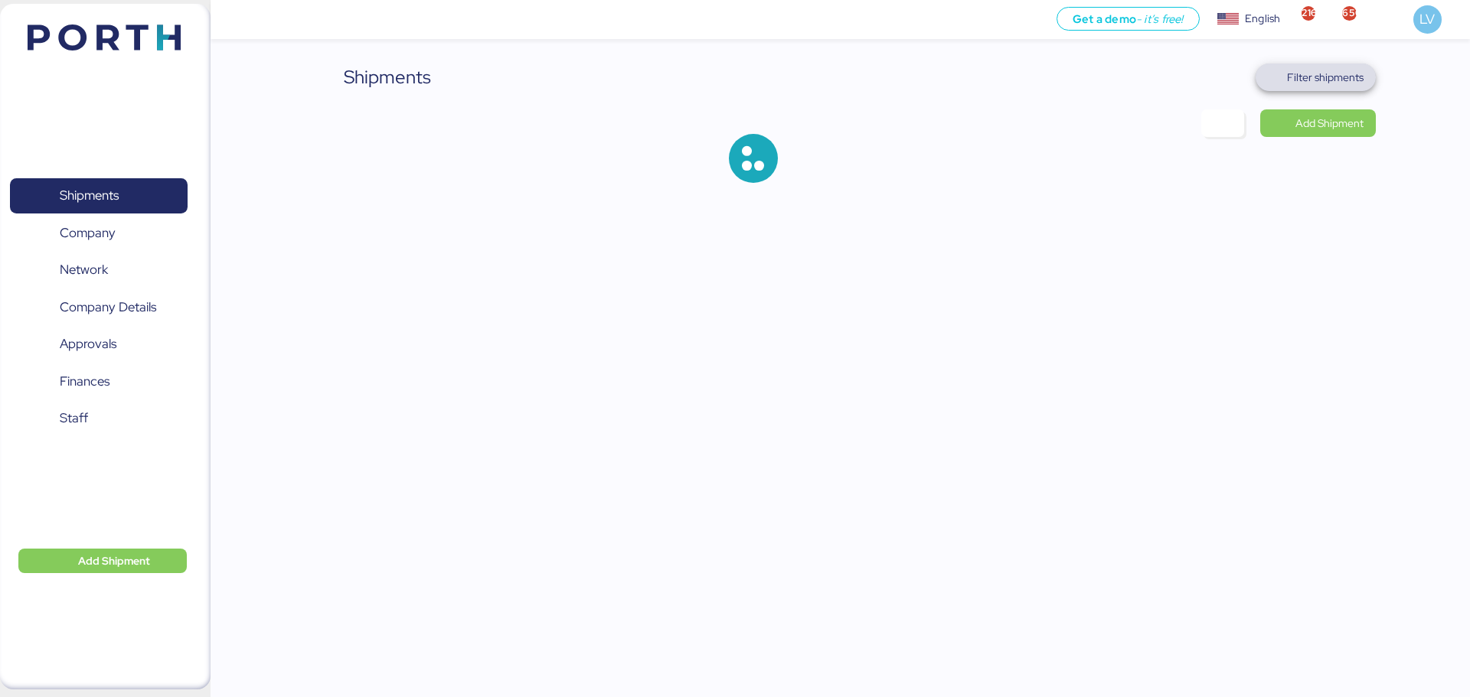
click at [1332, 78] on span "Filter shipments" at bounding box center [1325, 77] width 77 height 18
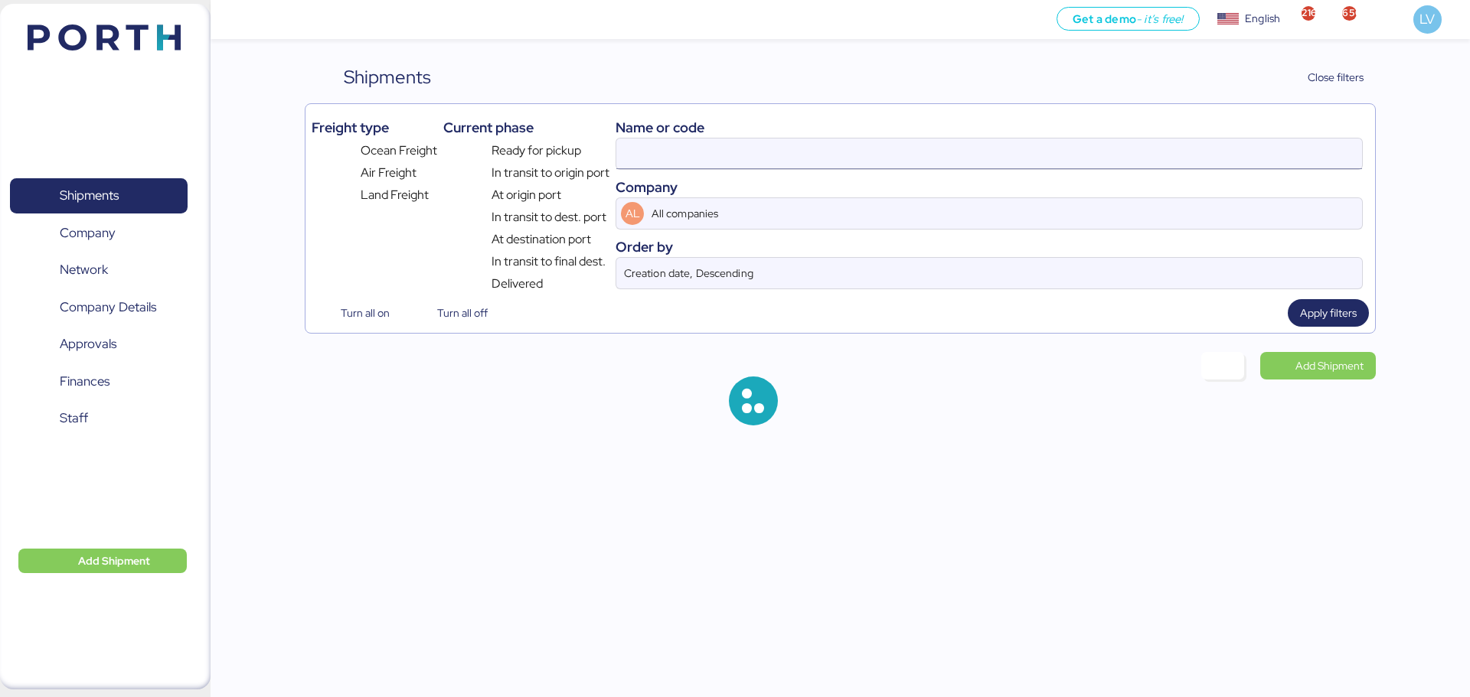
click at [1216, 152] on input at bounding box center [989, 154] width 746 height 31
paste input "O0052025"
type input "O0052025"
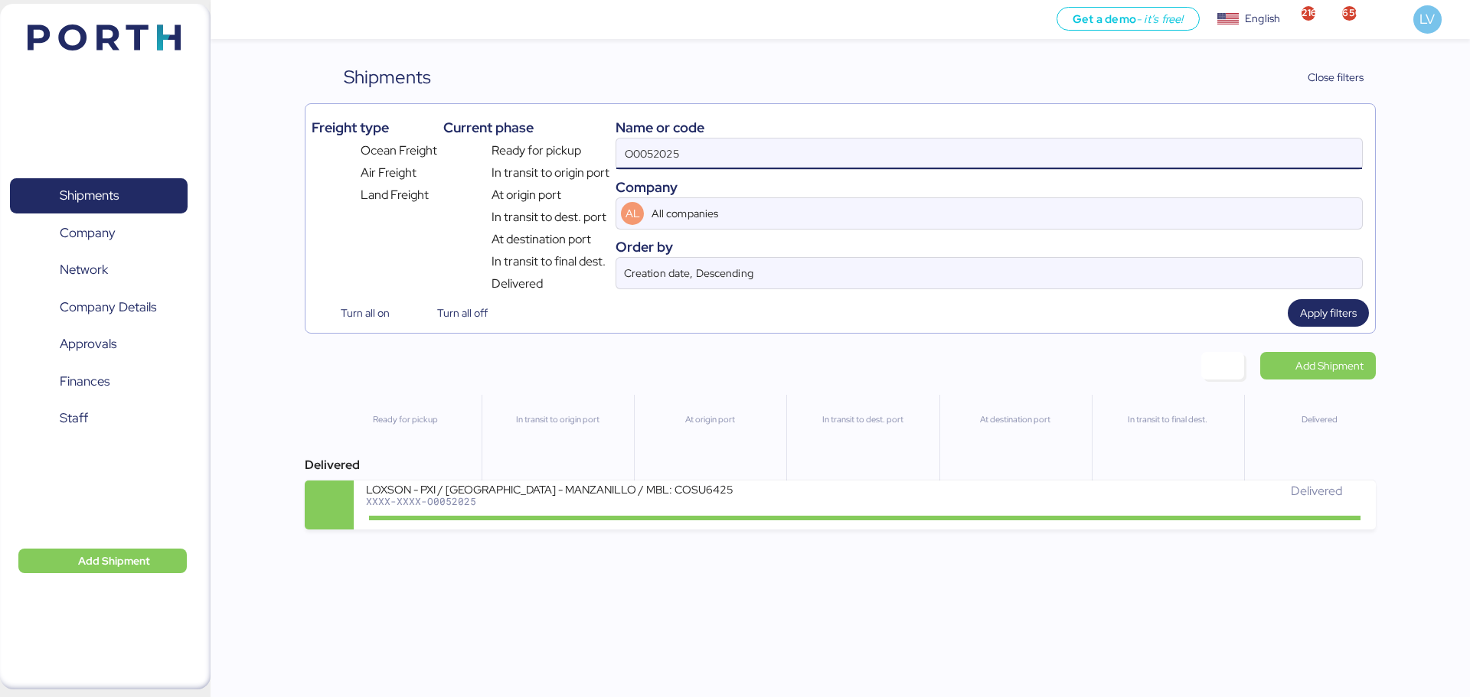
click at [796, 537] on div "Get a demo - it’s free! Get a demo English Inglés English 2163 650 LV Shipments…" at bounding box center [735, 348] width 1470 height 697
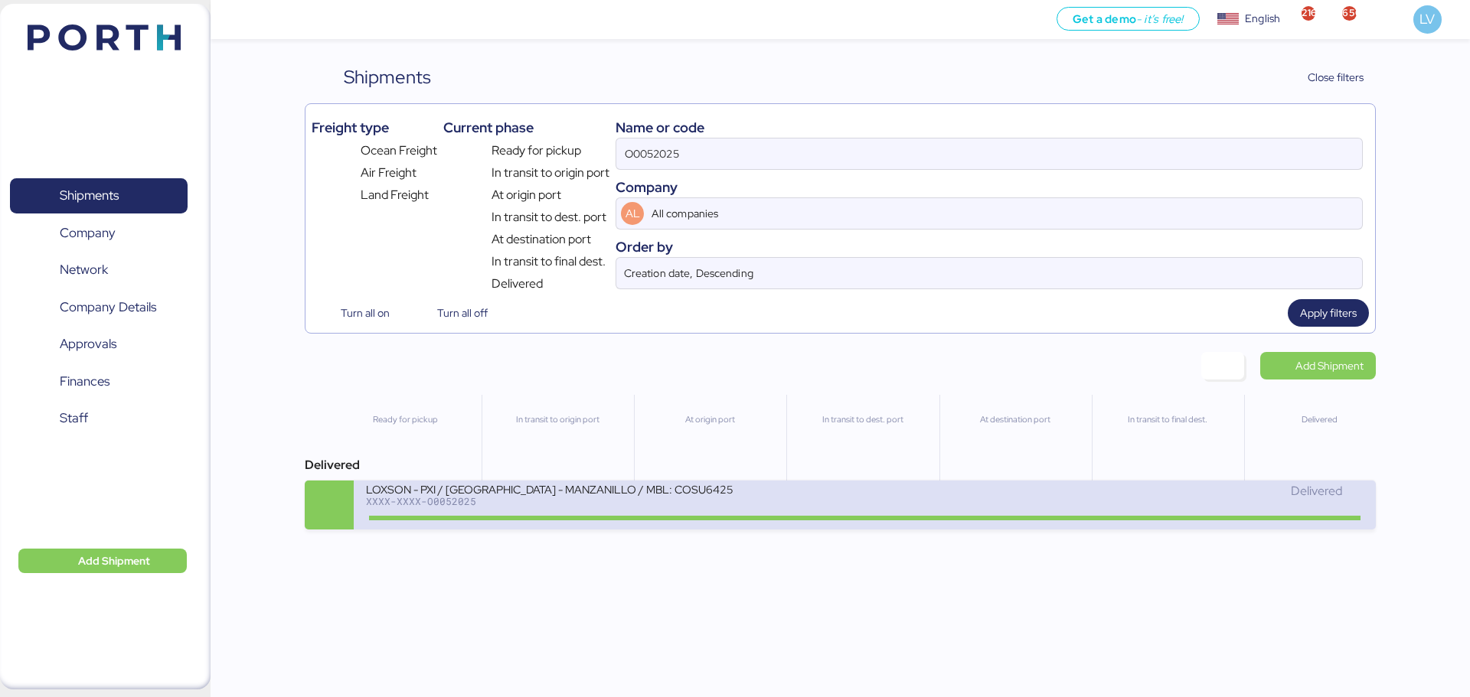
click at [787, 504] on div "LOXSON - PXI / [GEOGRAPHIC_DATA] - MANZANILLO / MBL: COSU6425323320 - HBL: CSSE…" at bounding box center [615, 498] width 498 height 33
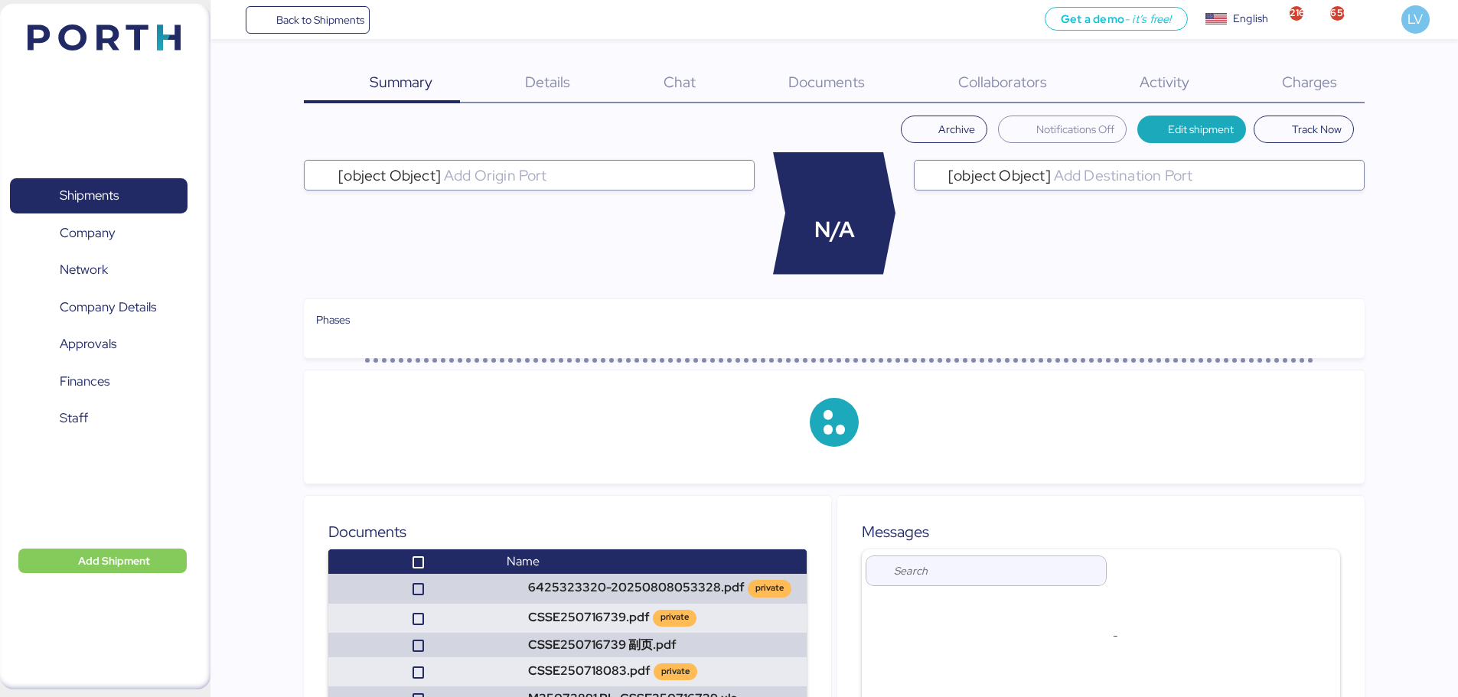
click at [1311, 83] on span "Charges" at bounding box center [1309, 82] width 55 height 20
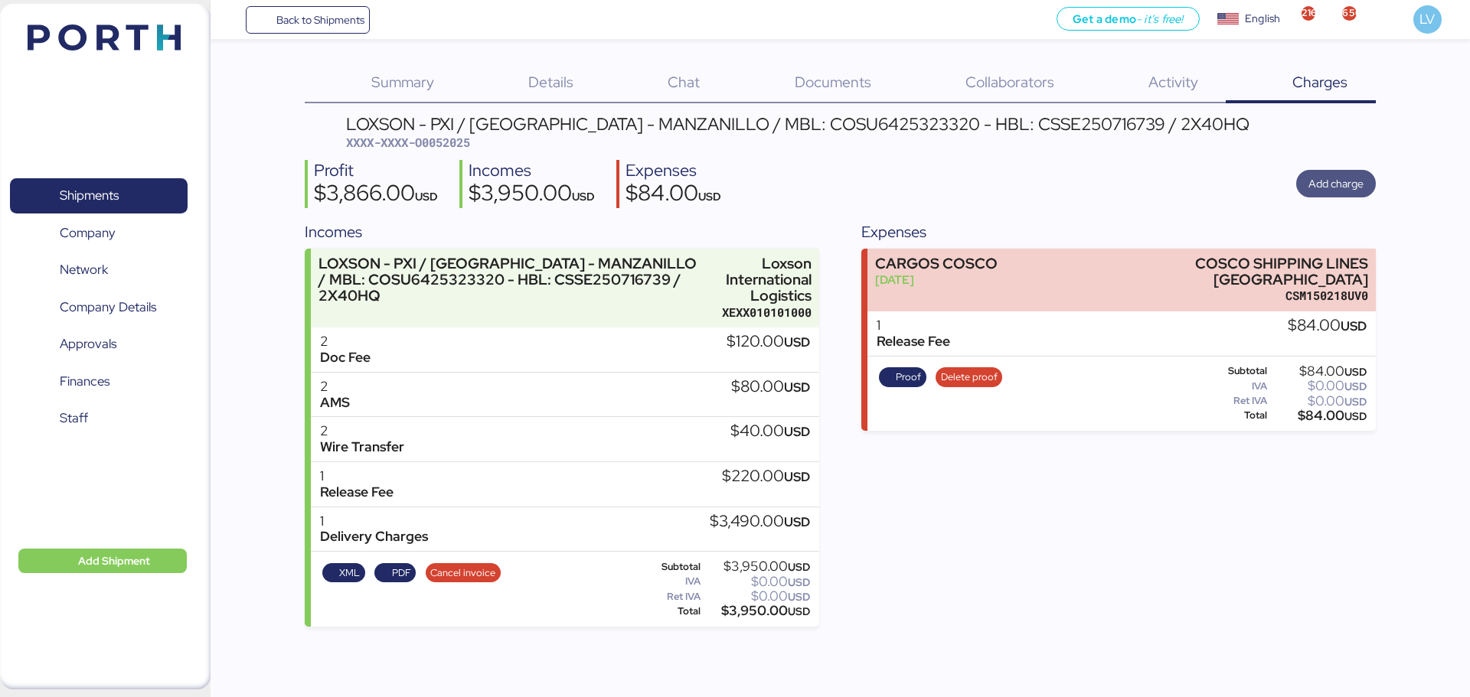
click at [1346, 177] on span "Add charge" at bounding box center [1335, 184] width 55 height 18
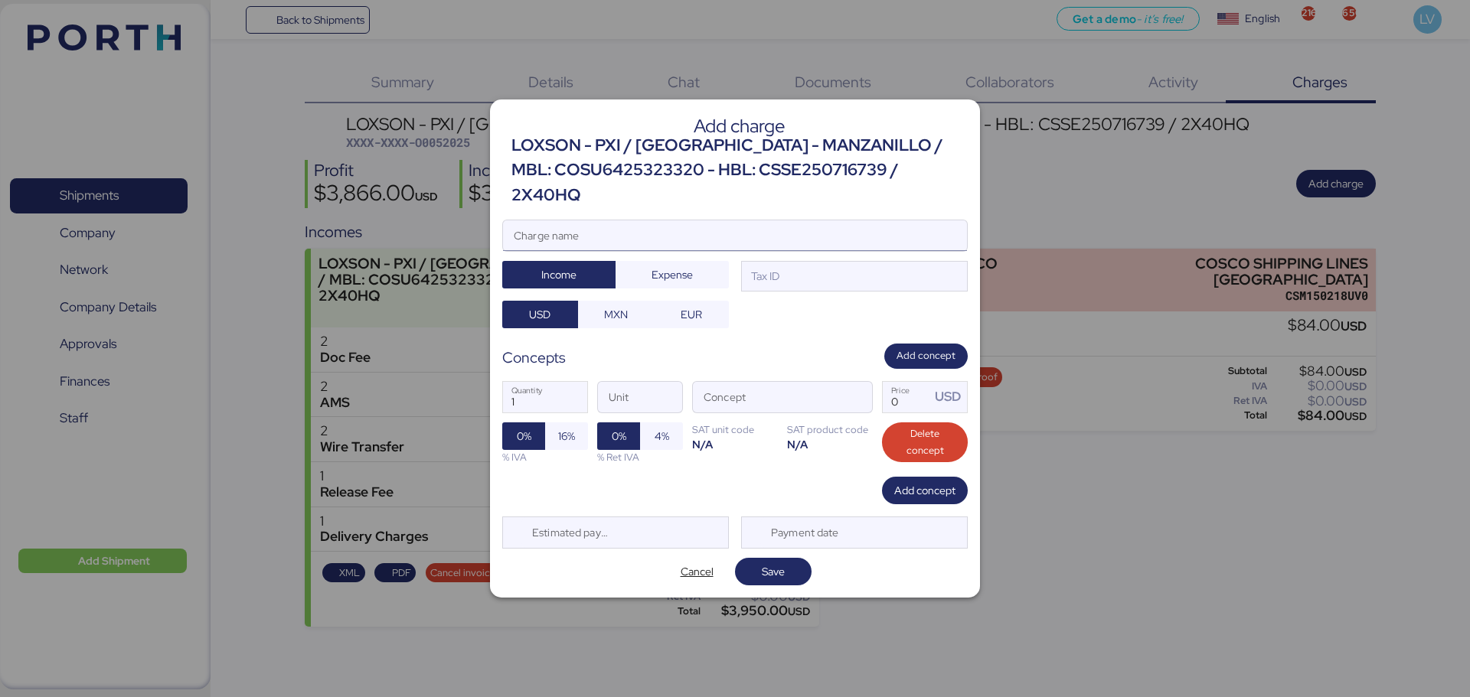
click at [768, 225] on input "Charge name" at bounding box center [735, 235] width 464 height 31
click at [658, 220] on div "Charge name" at bounding box center [734, 236] width 465 height 32
click at [658, 220] on input "Charge name" at bounding box center [735, 235] width 464 height 31
click at [778, 237] on input "Charge name" at bounding box center [735, 235] width 464 height 31
paste input "O0052025"
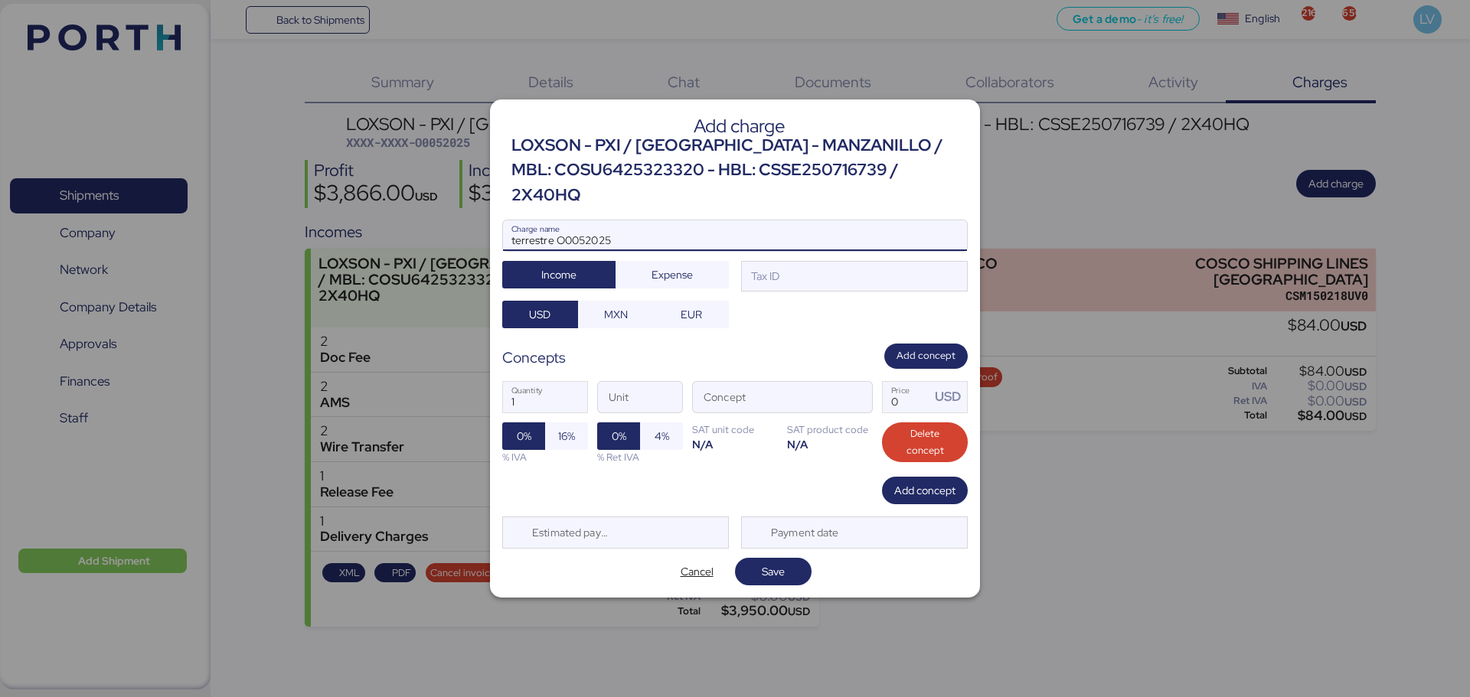
click at [710, 234] on input "terrestre O0052025" at bounding box center [735, 235] width 464 height 31
click at [740, 220] on input "terrestre" at bounding box center [735, 235] width 464 height 31
paste input "SERVICIOS TRANSPORTE DE CARGA POR CARRETERA [GEOGRAPHIC_DATA] - [GEOGRAPHIC_DAT…"
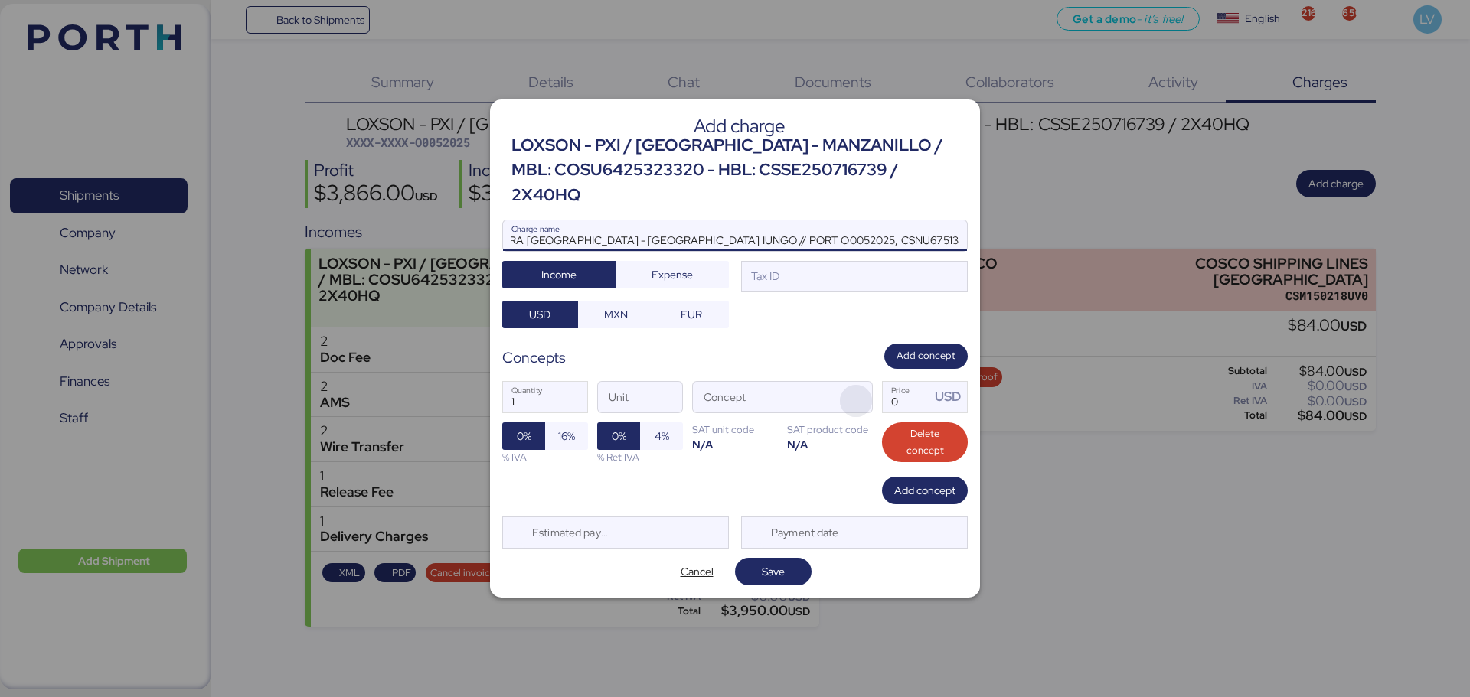
type input "terrestre SERVICIOS TRANSPORTE DE CARGA POR CARRETERA [GEOGRAPHIC_DATA] - [GEOG…"
click at [857, 385] on span "button" at bounding box center [856, 401] width 32 height 32
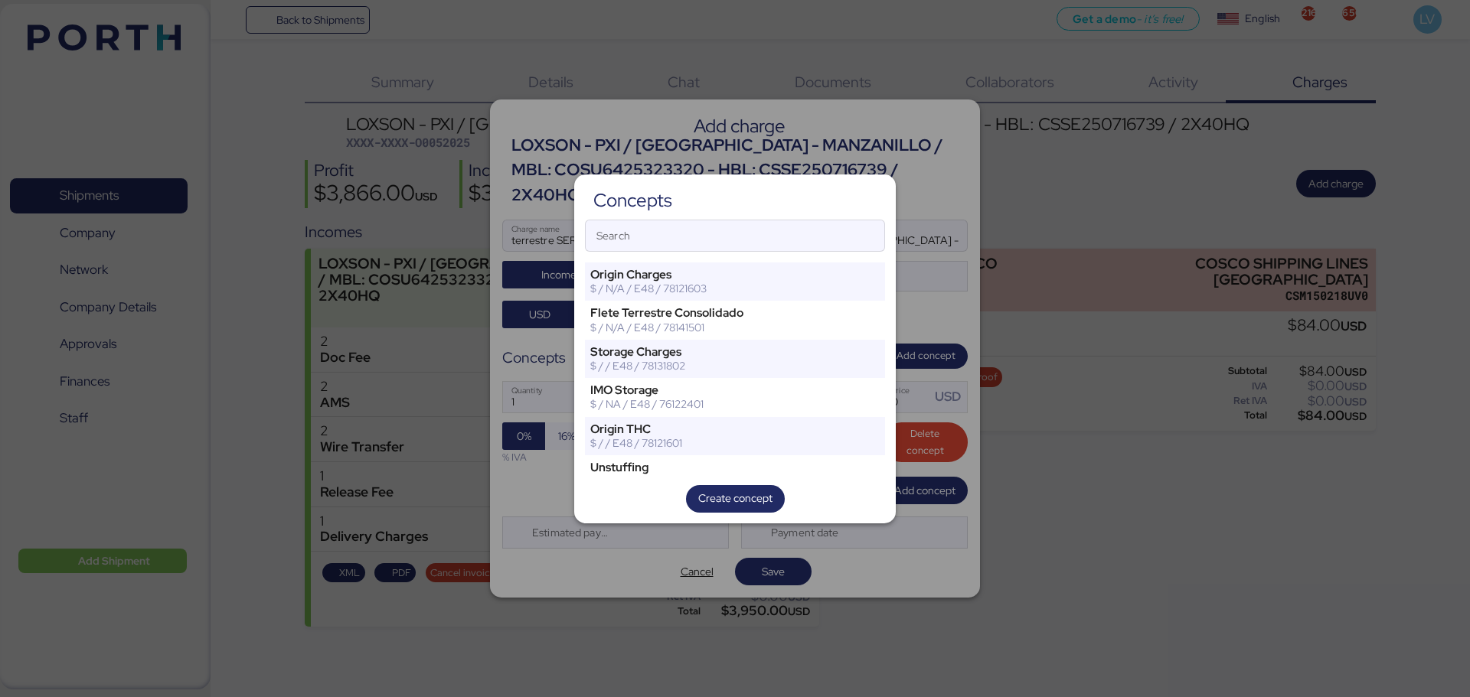
click at [770, 214] on div "Concepts Search Origin Charges $ / N/A / E48 / 78121603 [PERSON_NAME] Terrestre…" at bounding box center [734, 349] width 321 height 349
click at [763, 223] on input "Search" at bounding box center [735, 235] width 299 height 31
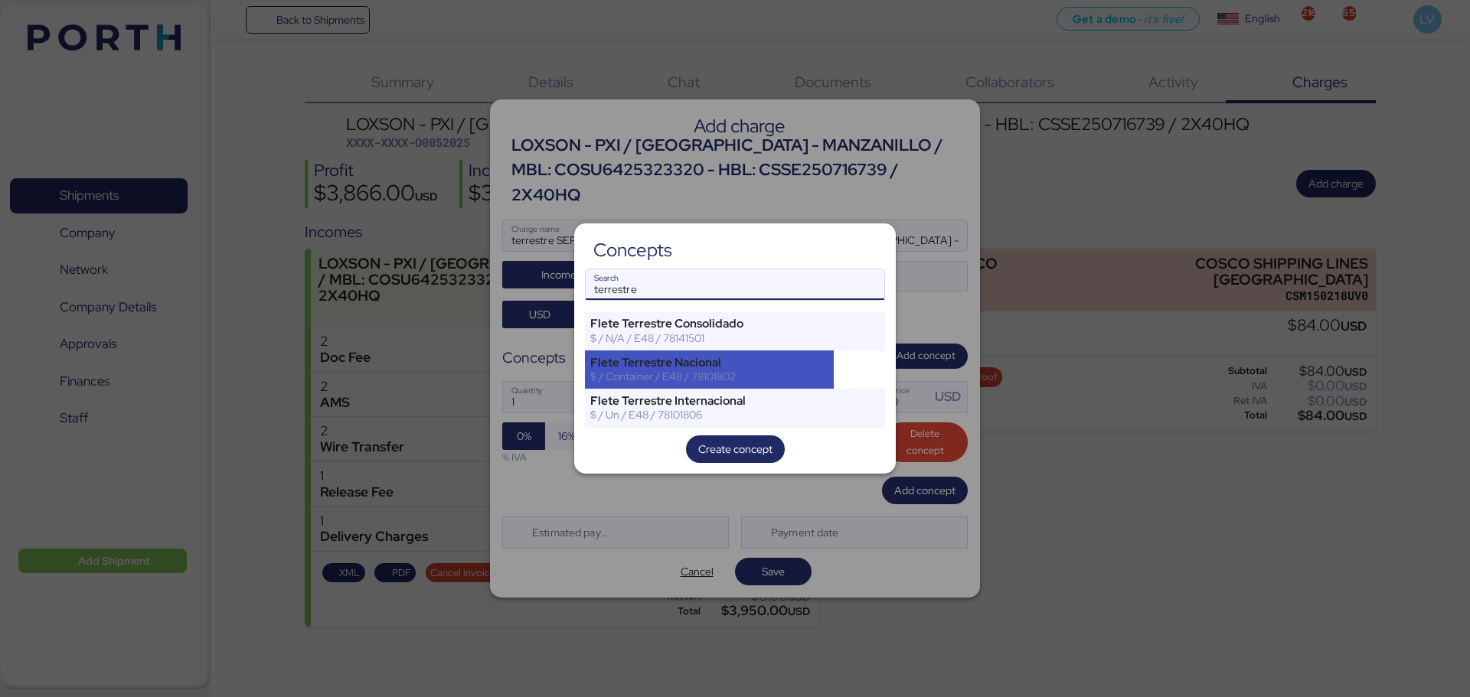
type input "terrestre"
click at [697, 356] on div "Flete Terrestre Nacional" at bounding box center [709, 363] width 238 height 14
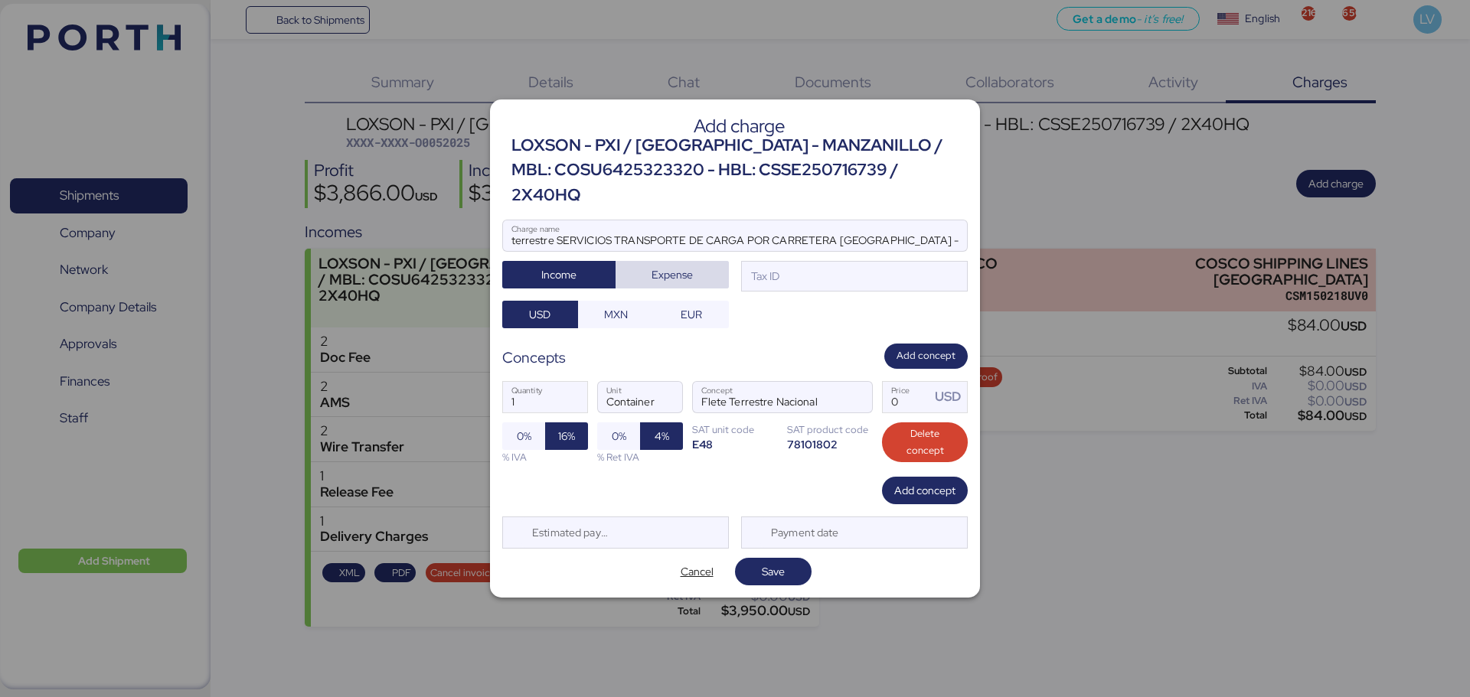
click at [693, 264] on span "Expense" at bounding box center [672, 274] width 89 height 21
click at [612, 318] on div "Add charge LOXSON - PXI / [GEOGRAPHIC_DATA] - MANZANILLO / MBL: COSU6425323320 …" at bounding box center [735, 349] width 490 height 498
click at [613, 310] on span "MXN" at bounding box center [616, 314] width 24 height 18
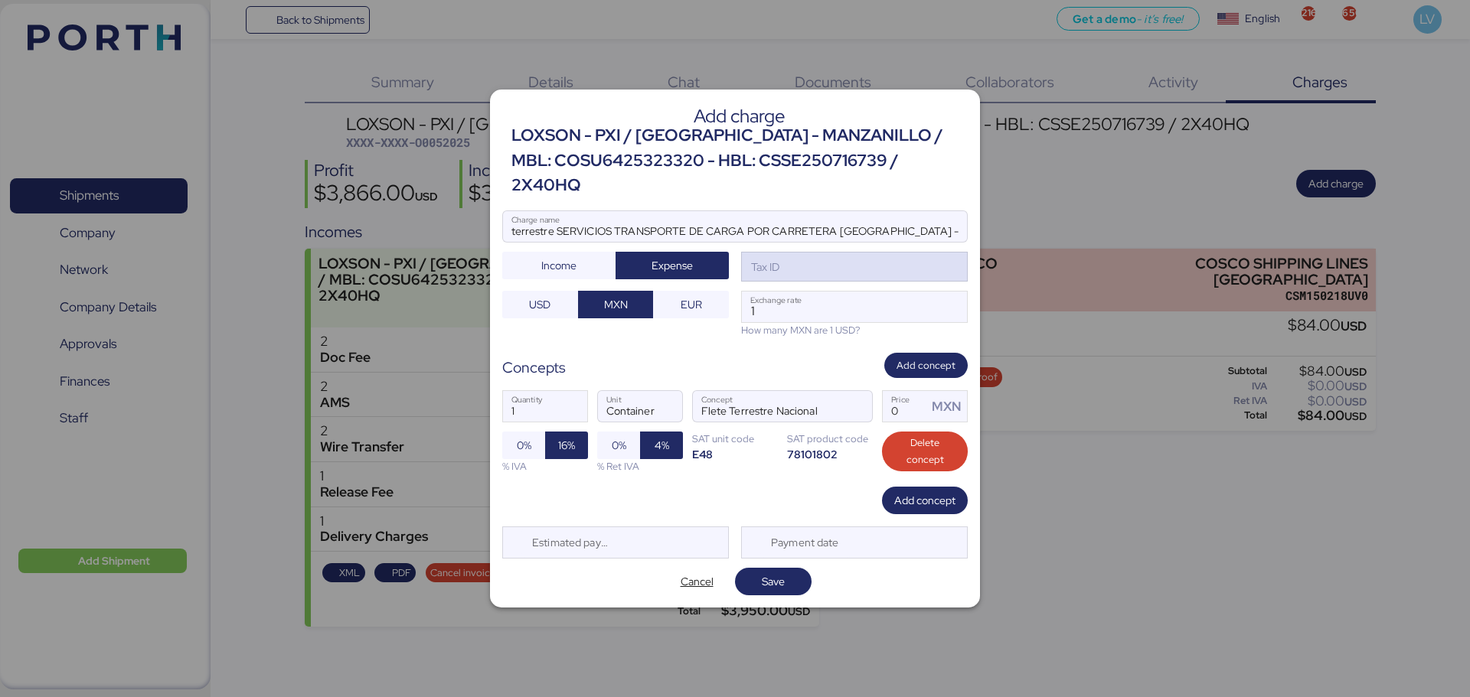
click at [772, 259] on div "Tax ID" at bounding box center [763, 267] width 31 height 17
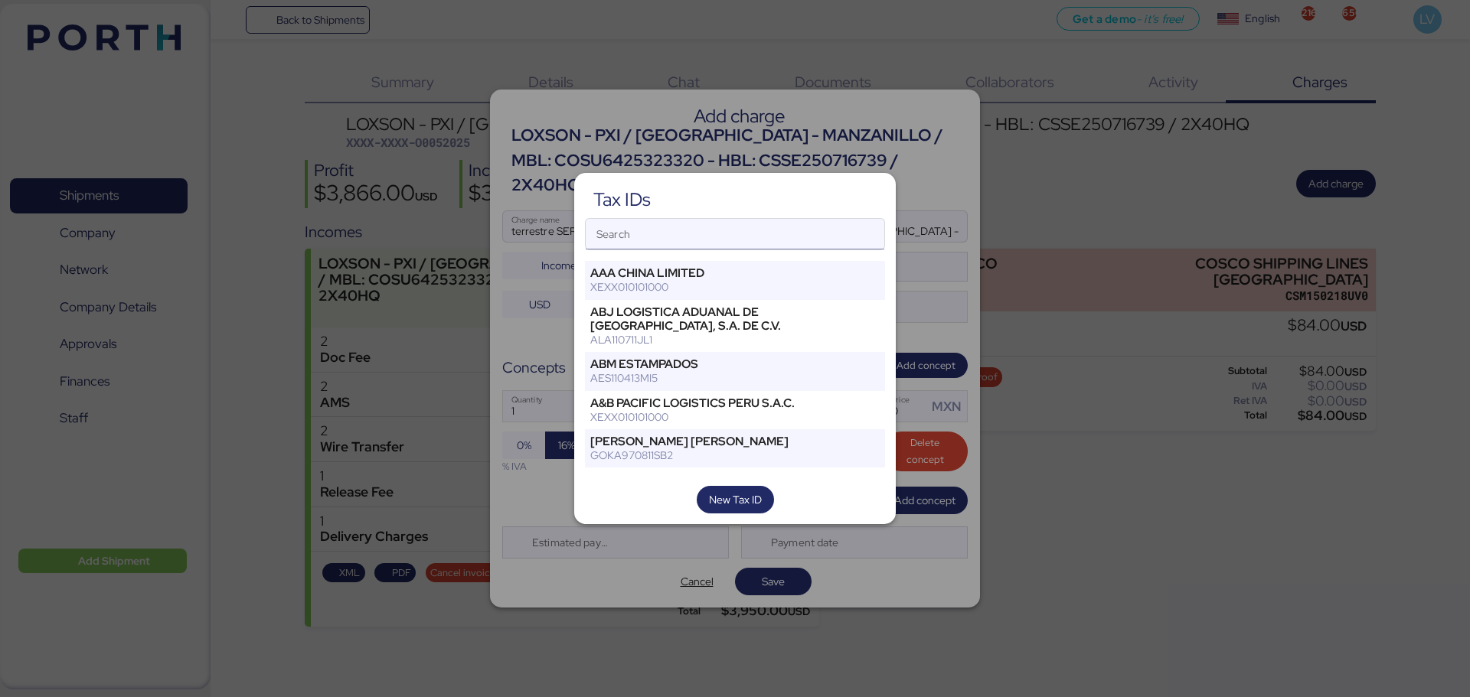
click at [748, 234] on input "Search" at bounding box center [735, 234] width 299 height 31
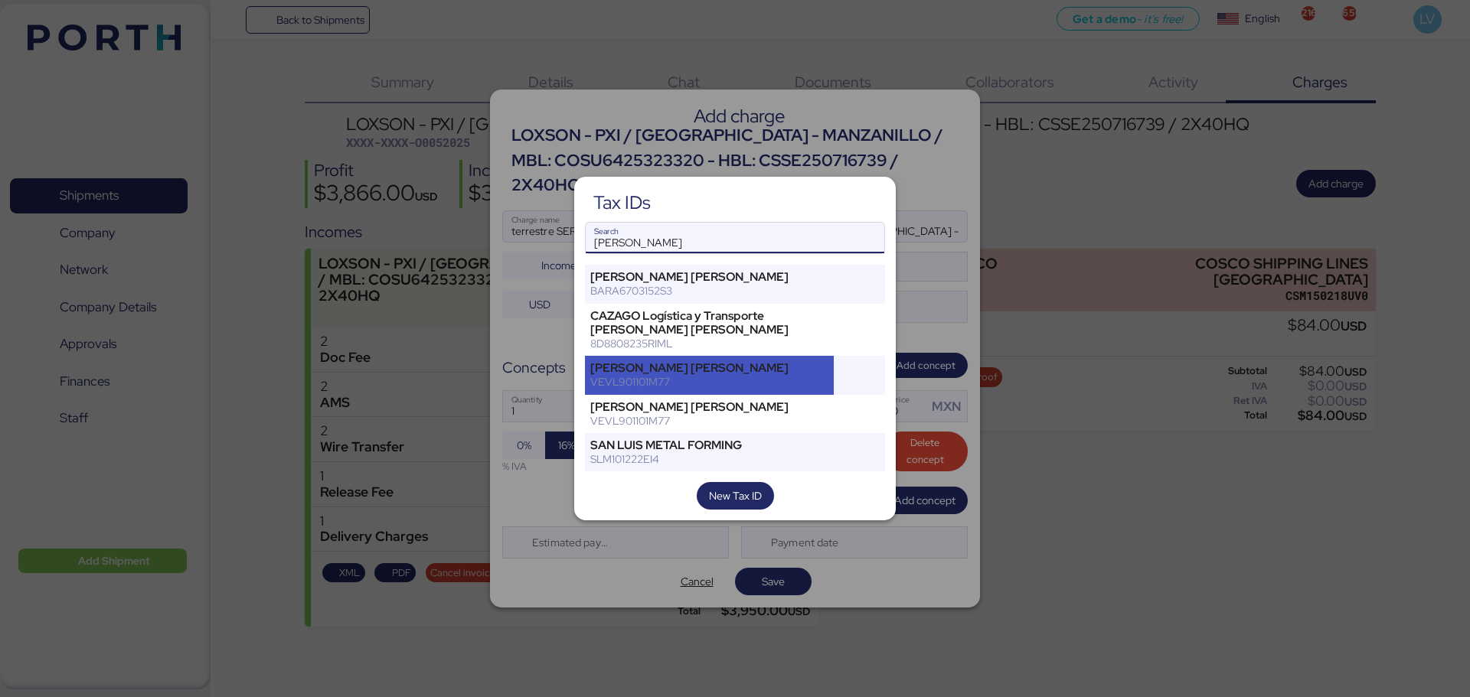
type input "[PERSON_NAME]"
click at [693, 366] on div "[PERSON_NAME] [PERSON_NAME]" at bounding box center [709, 368] width 238 height 14
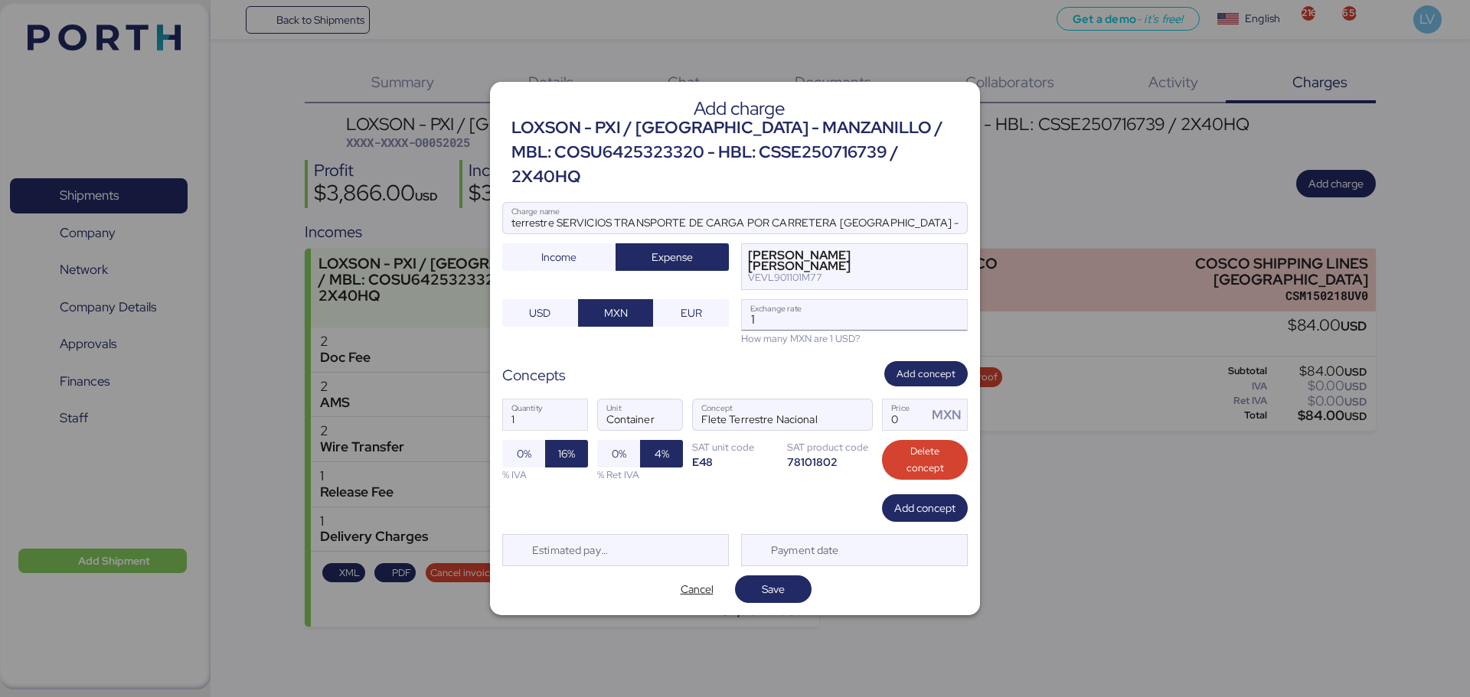
click at [847, 300] on input "1" at bounding box center [854, 315] width 225 height 31
type input "2"
click at [876, 305] on input "18.3741" at bounding box center [854, 315] width 225 height 31
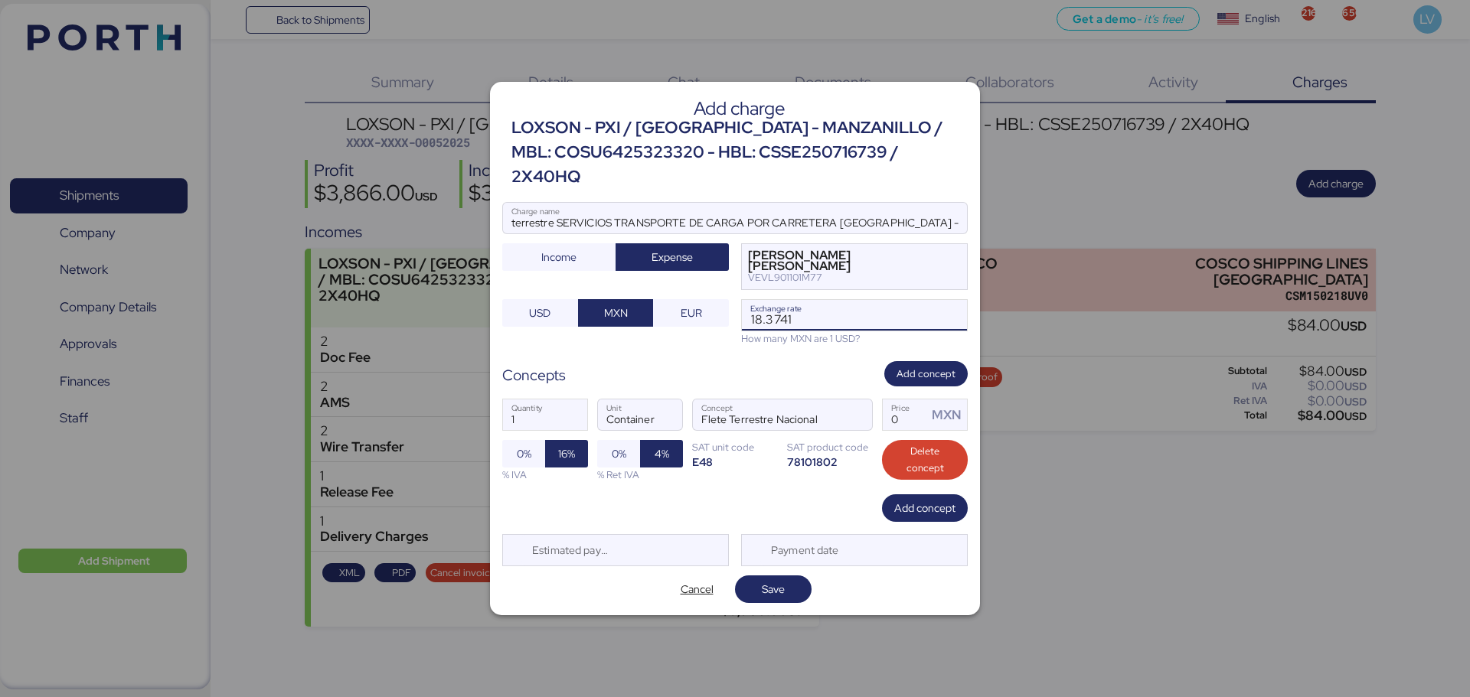
paste input "686"
type input "18.3686"
click at [902, 400] on input "Price MXN" at bounding box center [905, 415] width 44 height 31
type input "61000"
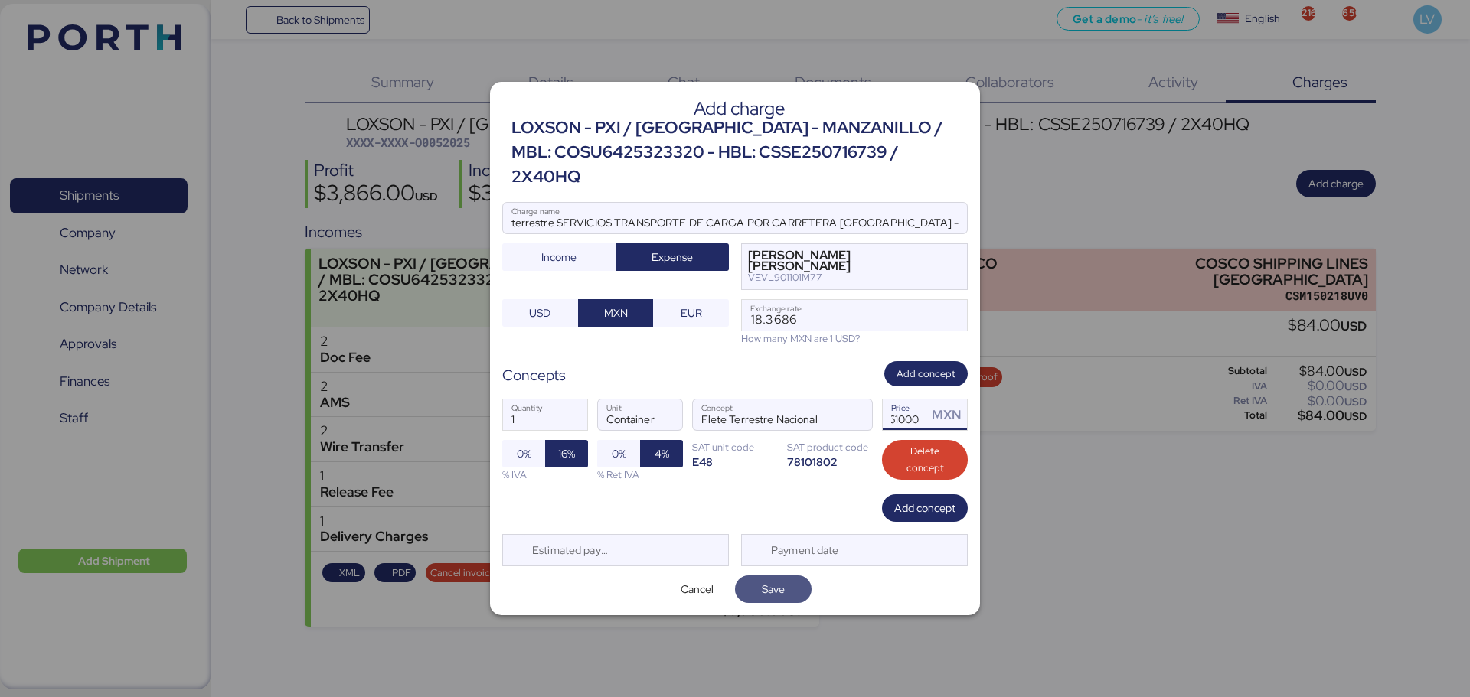
click at [795, 579] on span "Save" at bounding box center [773, 589] width 52 height 21
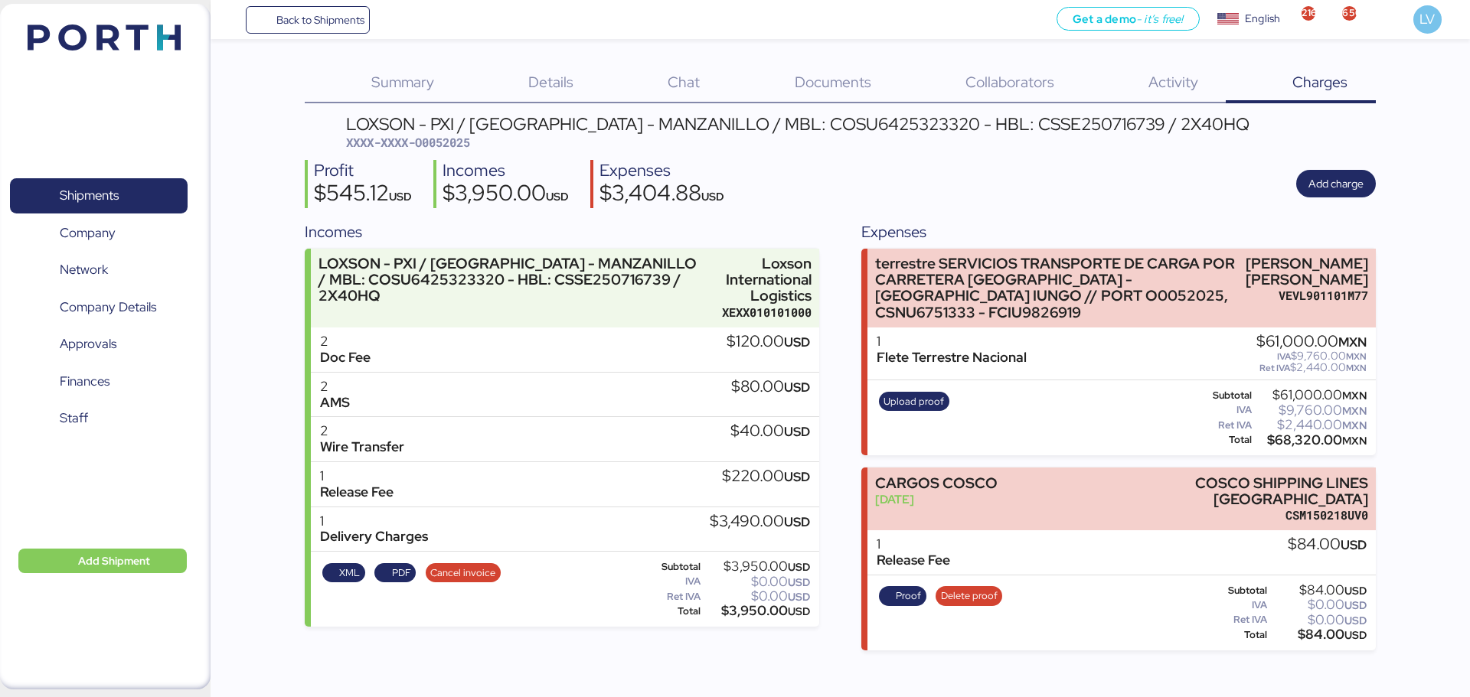
click at [922, 406] on div "Upload proof" at bounding box center [913, 418] width 80 height 63
click at [924, 410] on span "Upload proof" at bounding box center [913, 401] width 60 height 17
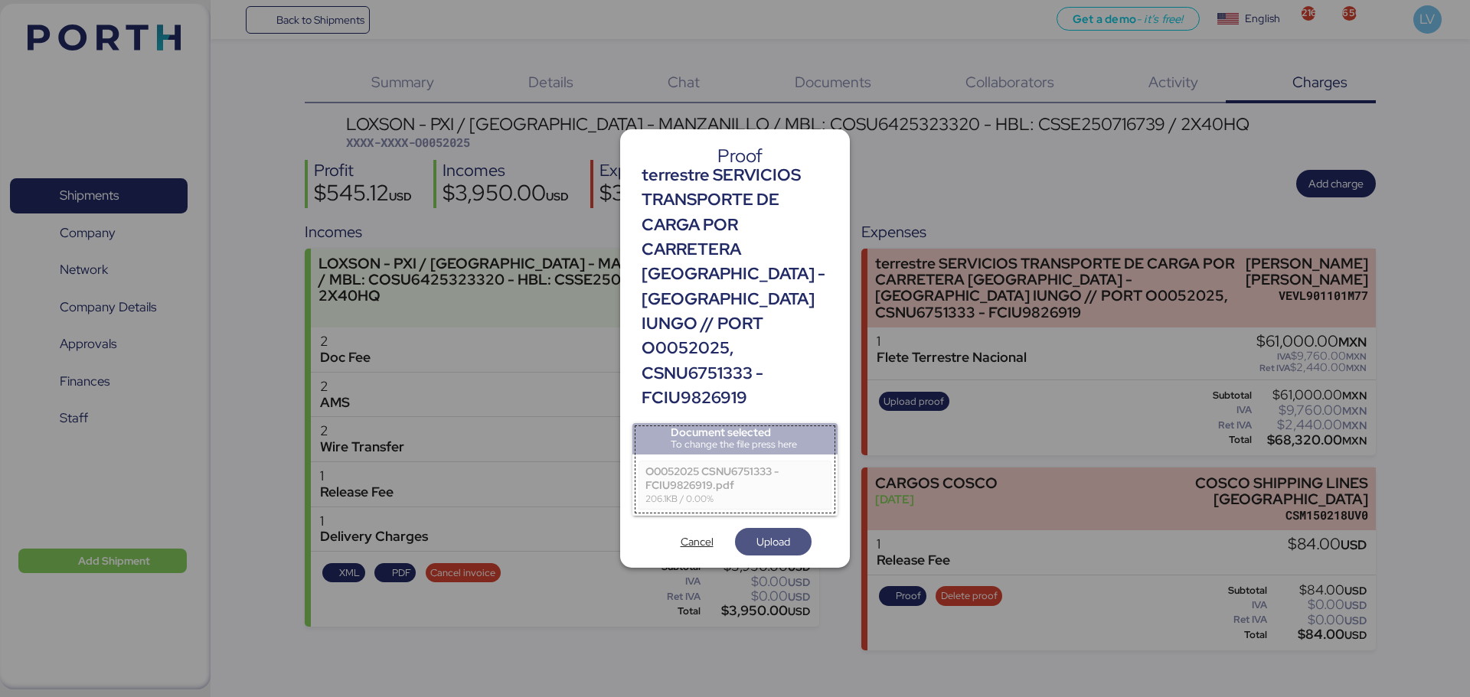
click at [763, 533] on span "Upload" at bounding box center [773, 542] width 34 height 18
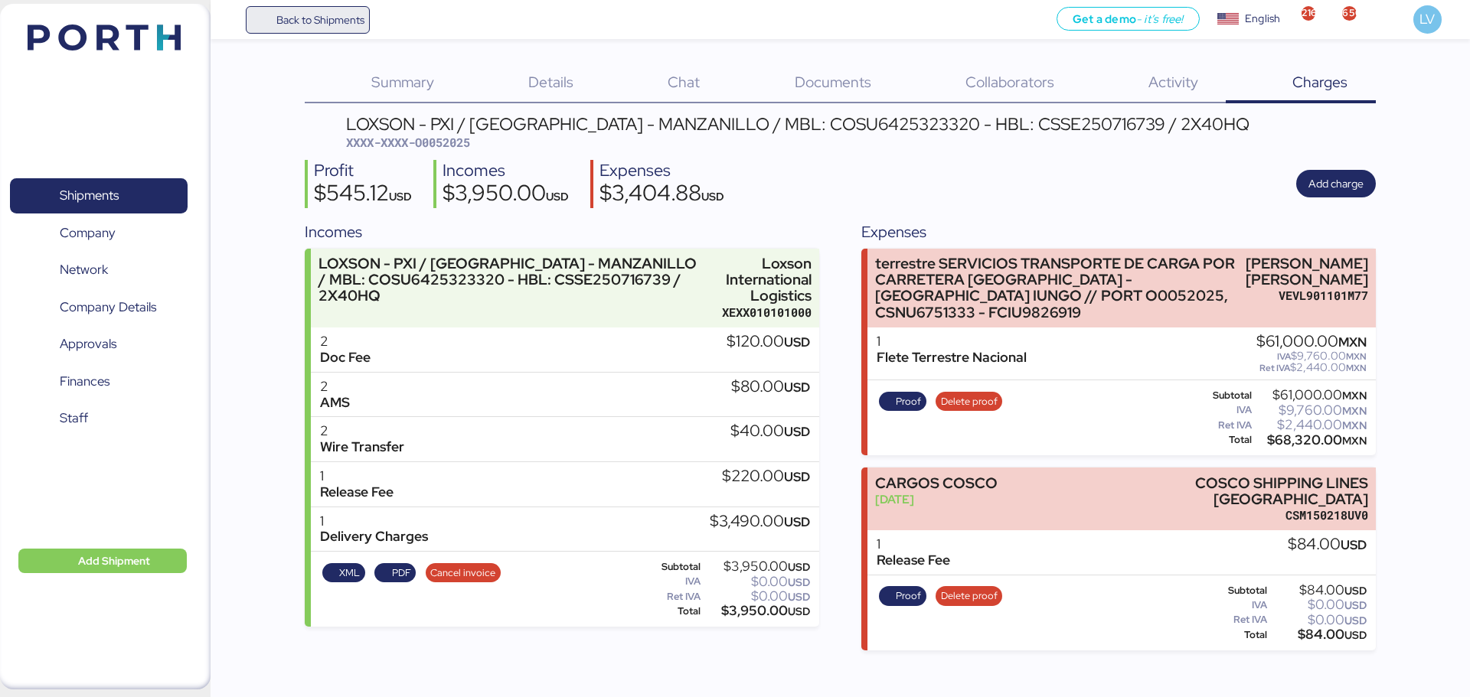
click at [268, 8] on span "Back to Shipments" at bounding box center [308, 20] width 114 height 28
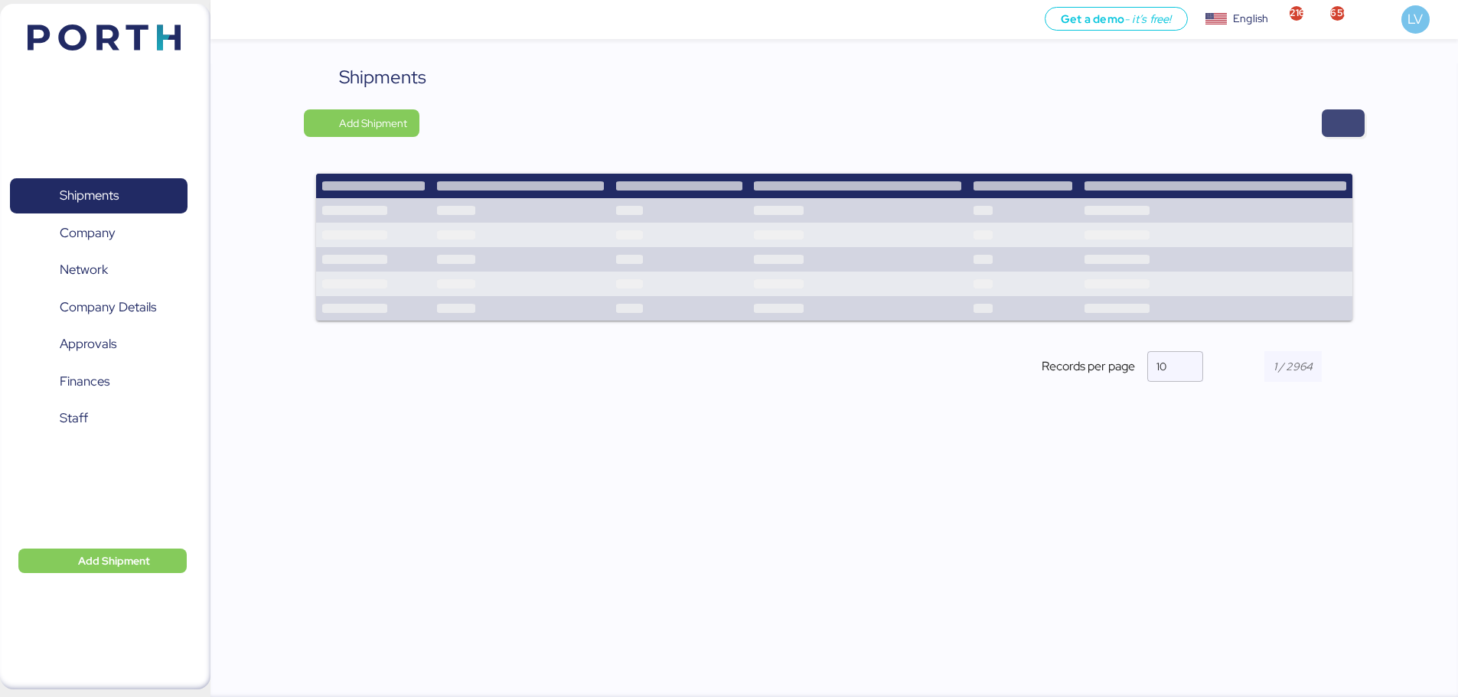
click at [1346, 132] on span "button" at bounding box center [1343, 123] width 18 height 21
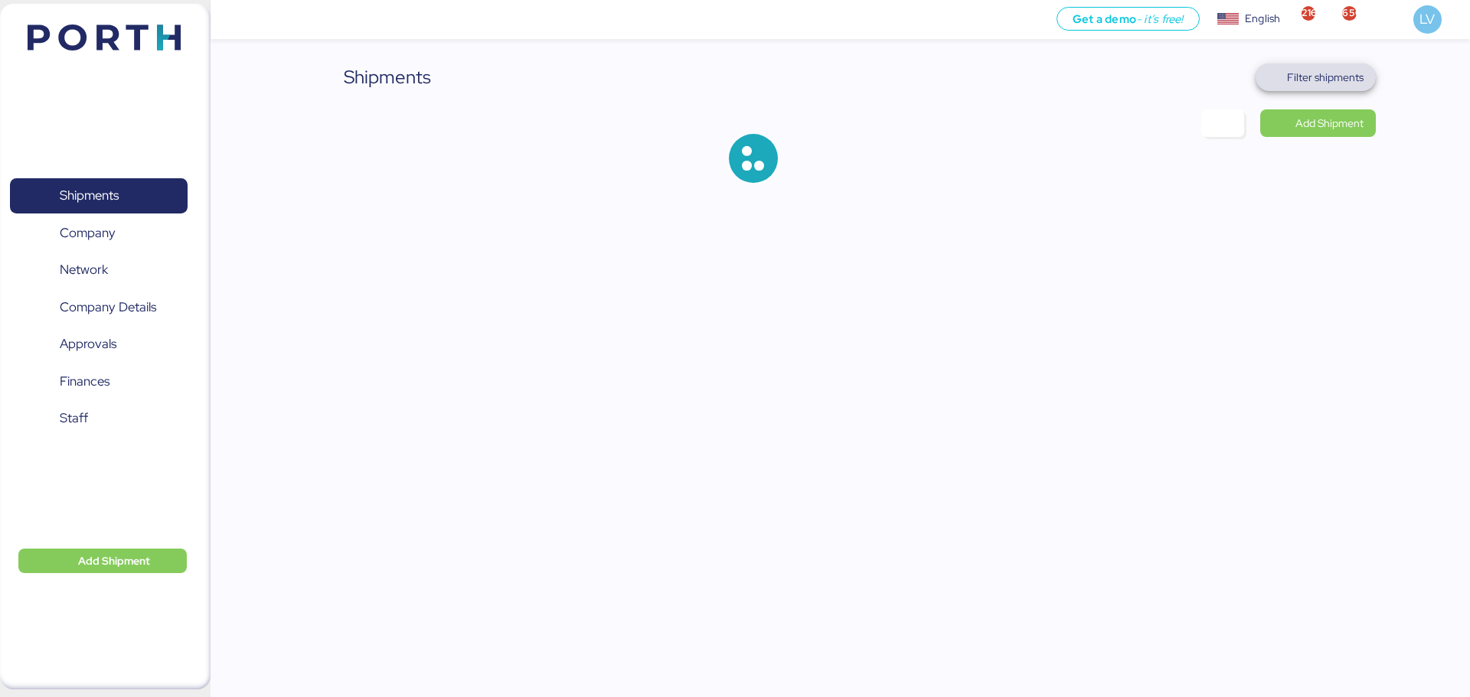
click at [1337, 64] on span "Filter shipments" at bounding box center [1315, 78] width 120 height 28
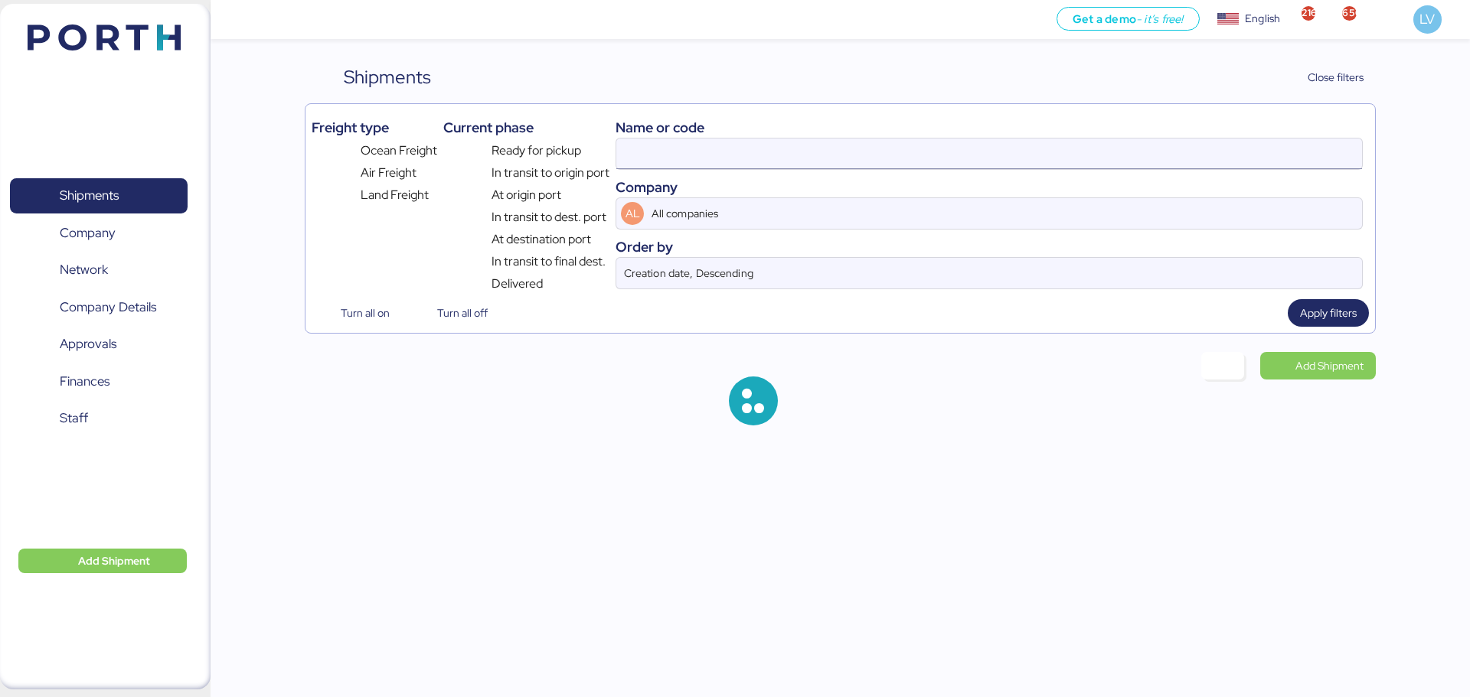
click at [1255, 145] on input at bounding box center [989, 154] width 746 height 31
paste input "O0052094"
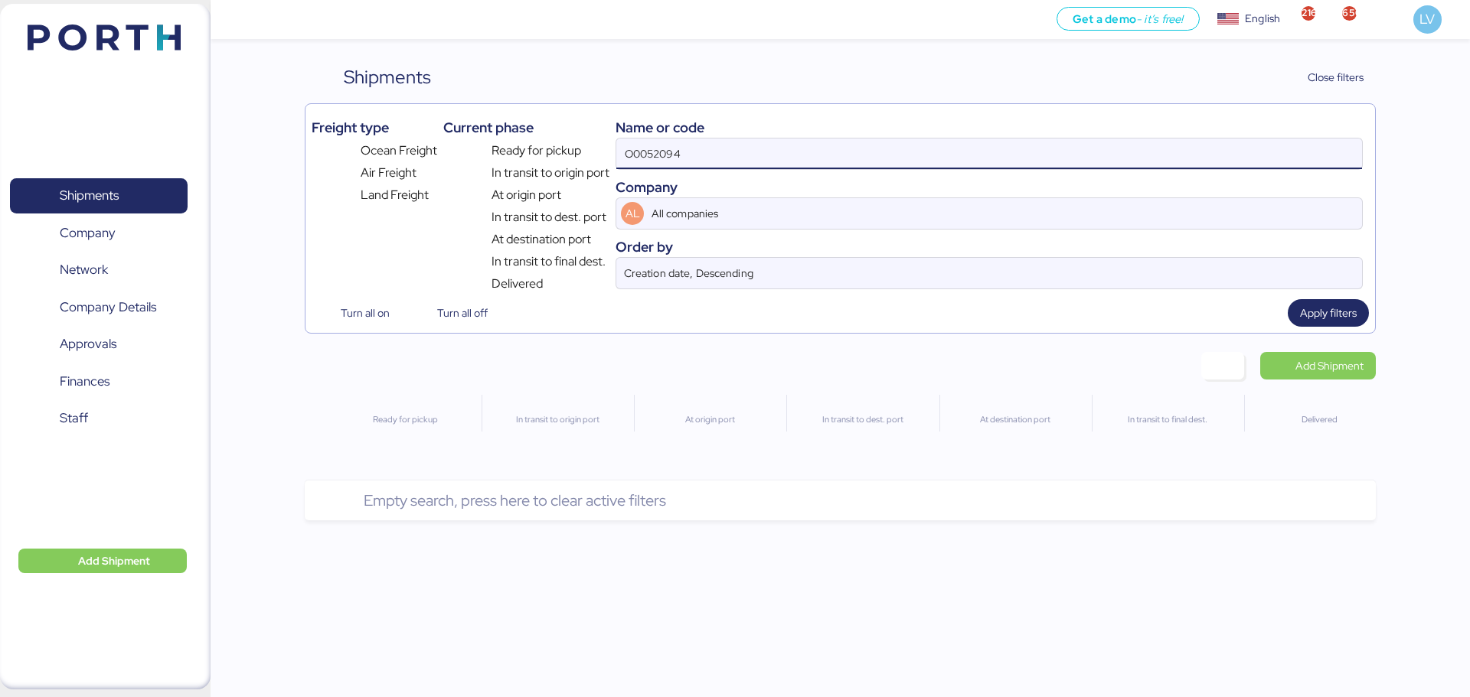
type input "O0052094"
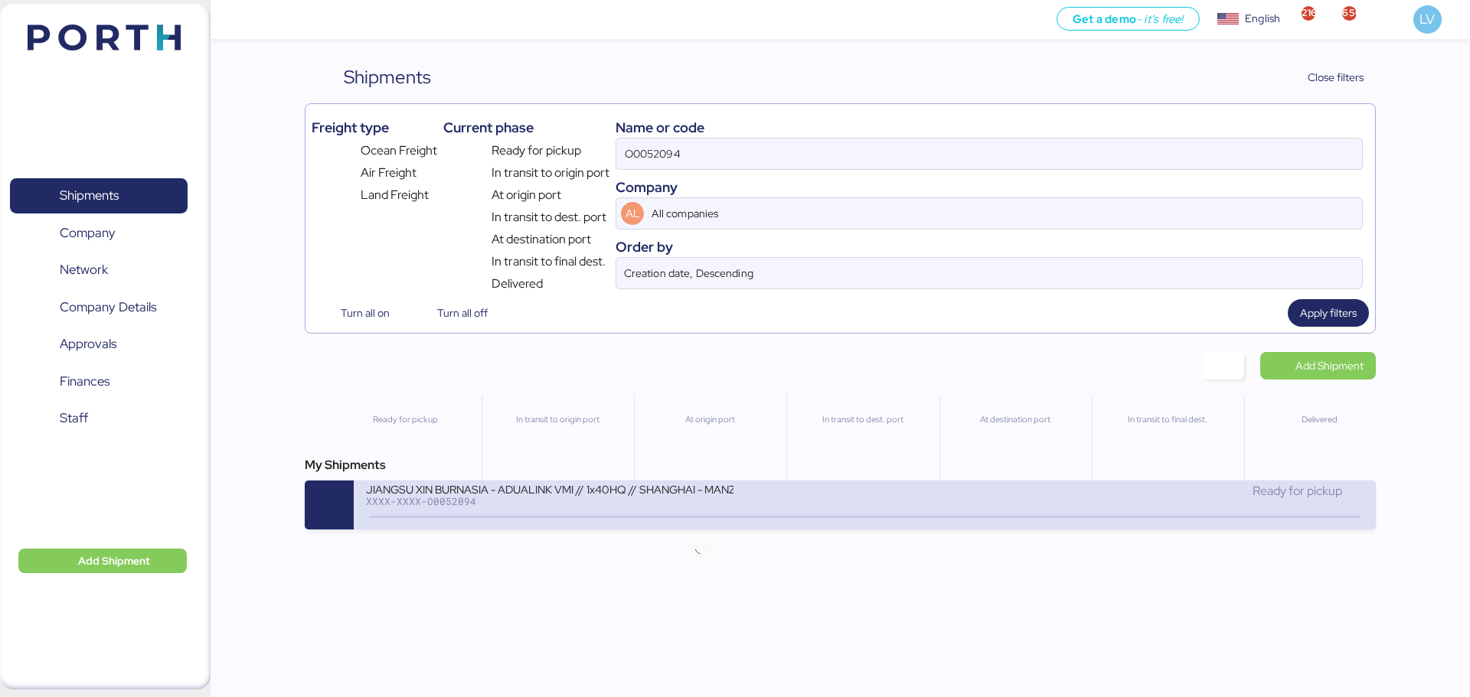
click at [721, 514] on icon at bounding box center [700, 517] width 73 height 17
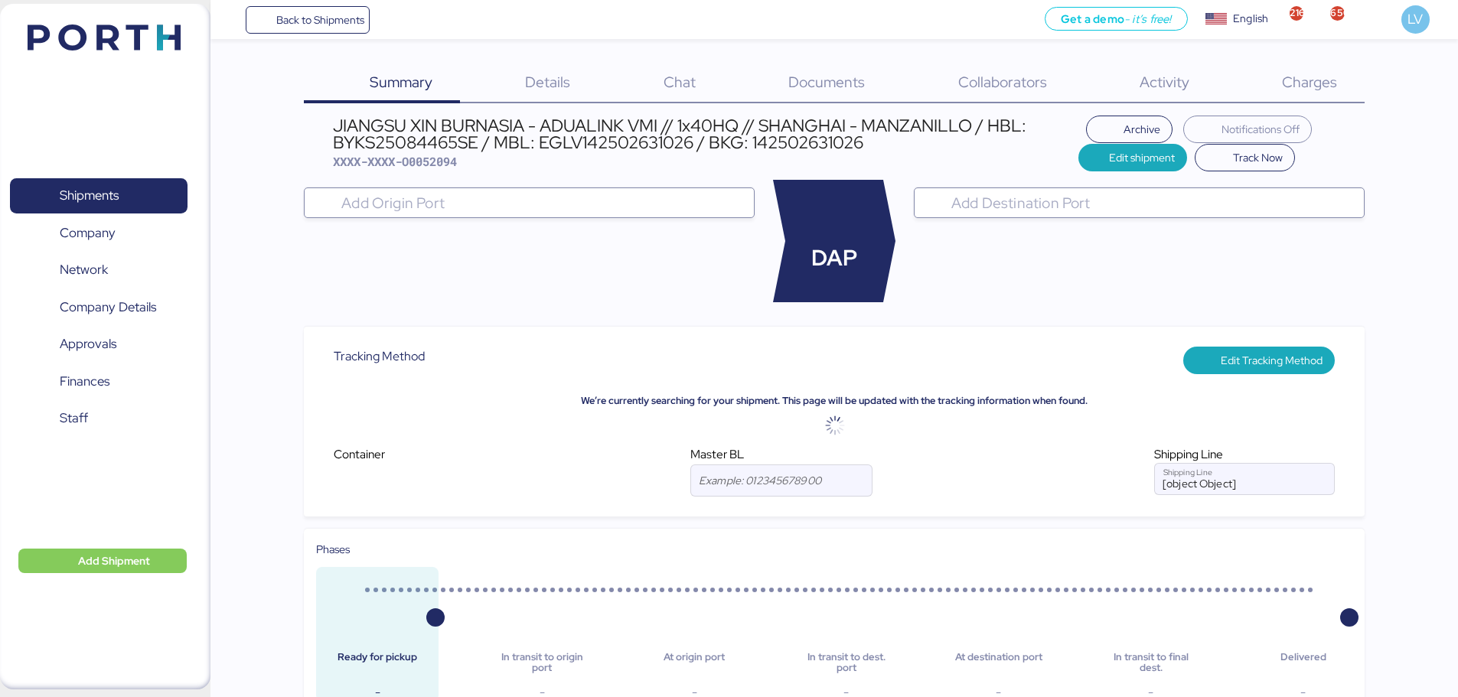
click at [1294, 86] on span "Charges" at bounding box center [1309, 82] width 55 height 20
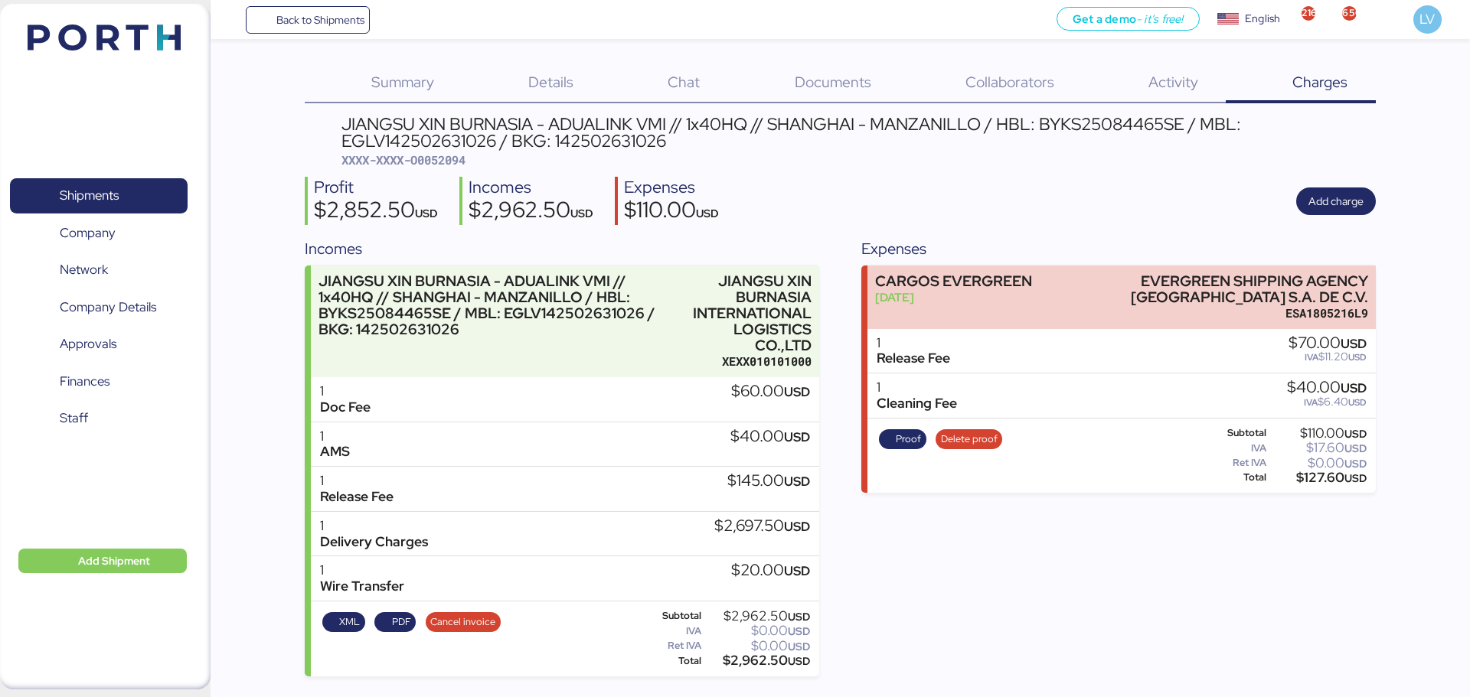
click at [1346, 181] on div "Profit $2,852.50 USD Incomes $2,962.50 USD Expenses $110.00 USD Add charge" at bounding box center [840, 201] width 1070 height 48
click at [1310, 194] on span "Add charge" at bounding box center [1335, 201] width 55 height 18
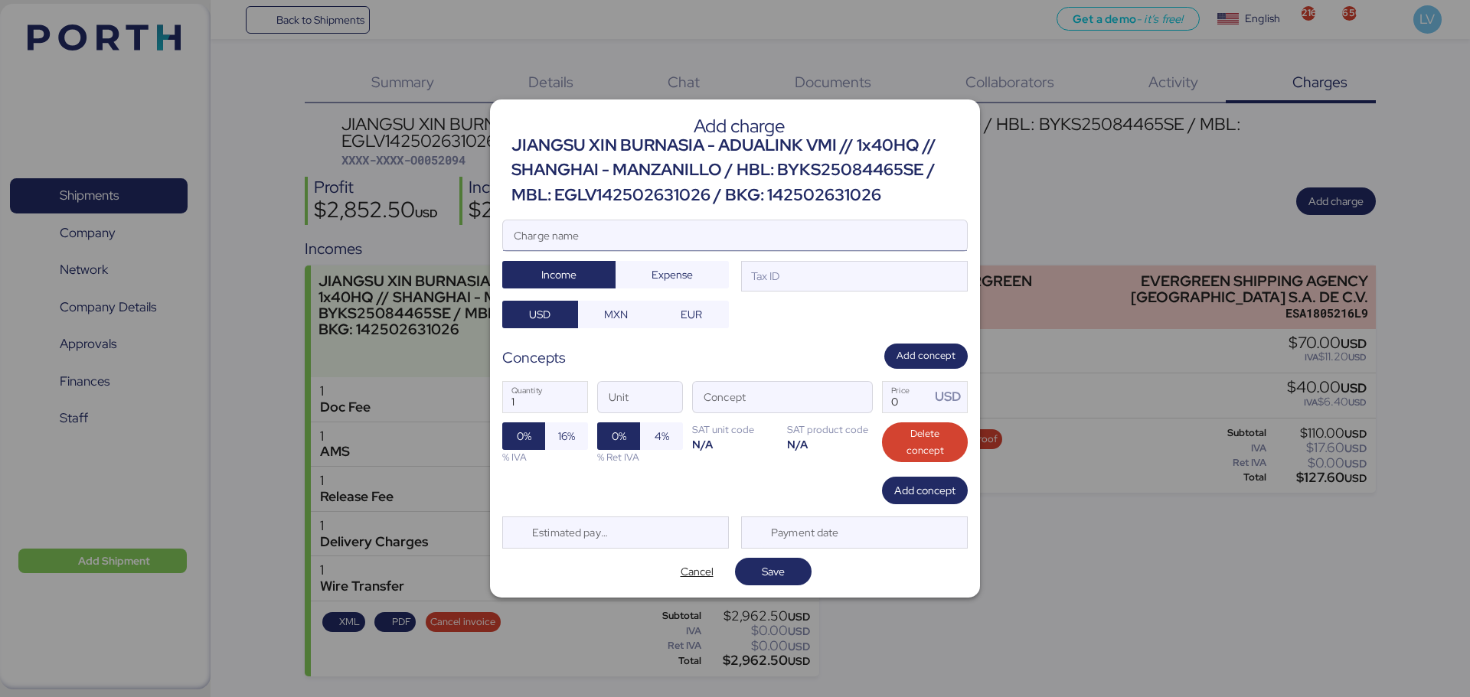
click at [867, 227] on input "Charge name" at bounding box center [735, 235] width 464 height 31
click at [579, 233] on input "Charge name" at bounding box center [735, 235] width 464 height 31
paste input "O0052094"
click at [936, 240] on input "O0052094" at bounding box center [735, 235] width 464 height 31
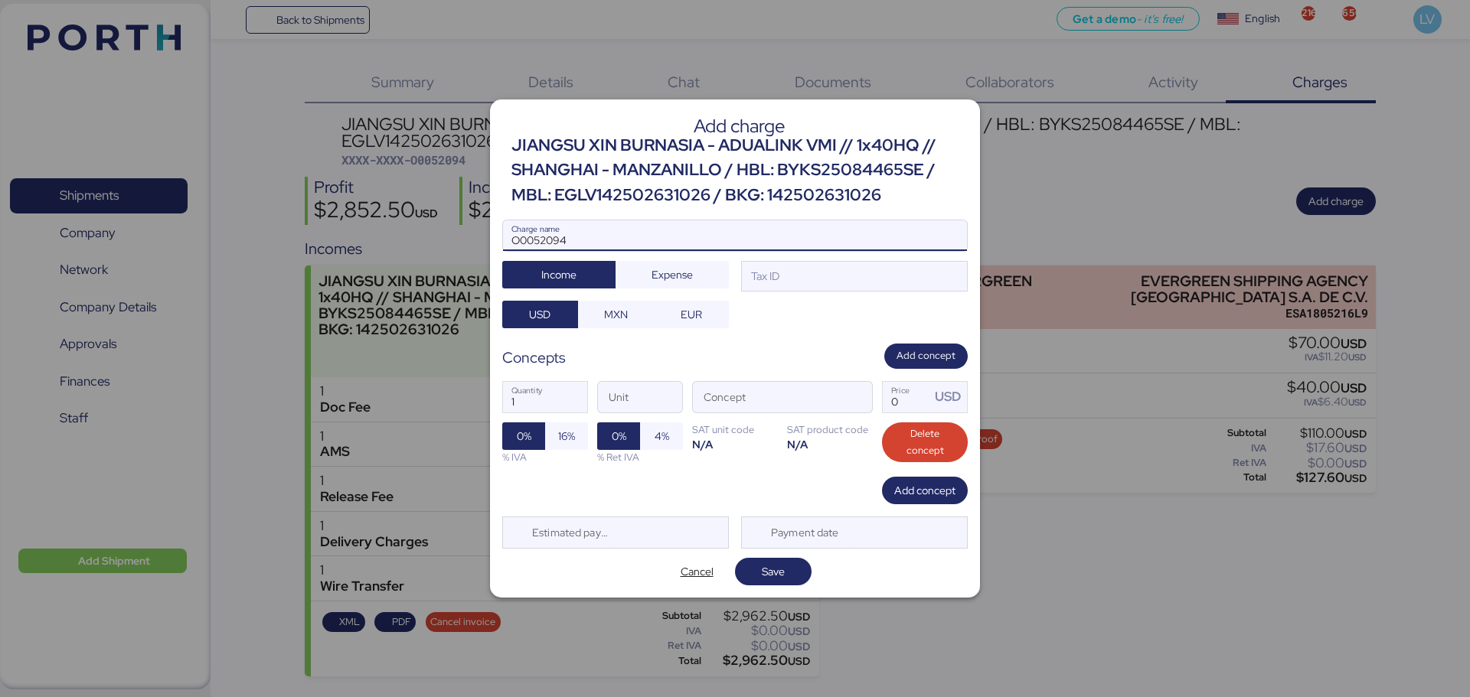
click at [936, 240] on input "O0052094" at bounding box center [735, 235] width 464 height 31
paste input "SERVICIOS TRANSPORTE DE CARGA POR CARRETERA MANZANILLO - [PERSON_NAME] IUNGO //…"
type input "SERVICIOS TRANSPORTE DE CARGA POR CARRETERA MANZANILLO - [PERSON_NAME] IUNGO //…"
click at [663, 289] on div "SERVICIOS TRANSPORTE DE CARGA POR CARRETERA MANZANILLO - [PERSON_NAME] IUNGO //…" at bounding box center [734, 274] width 465 height 109
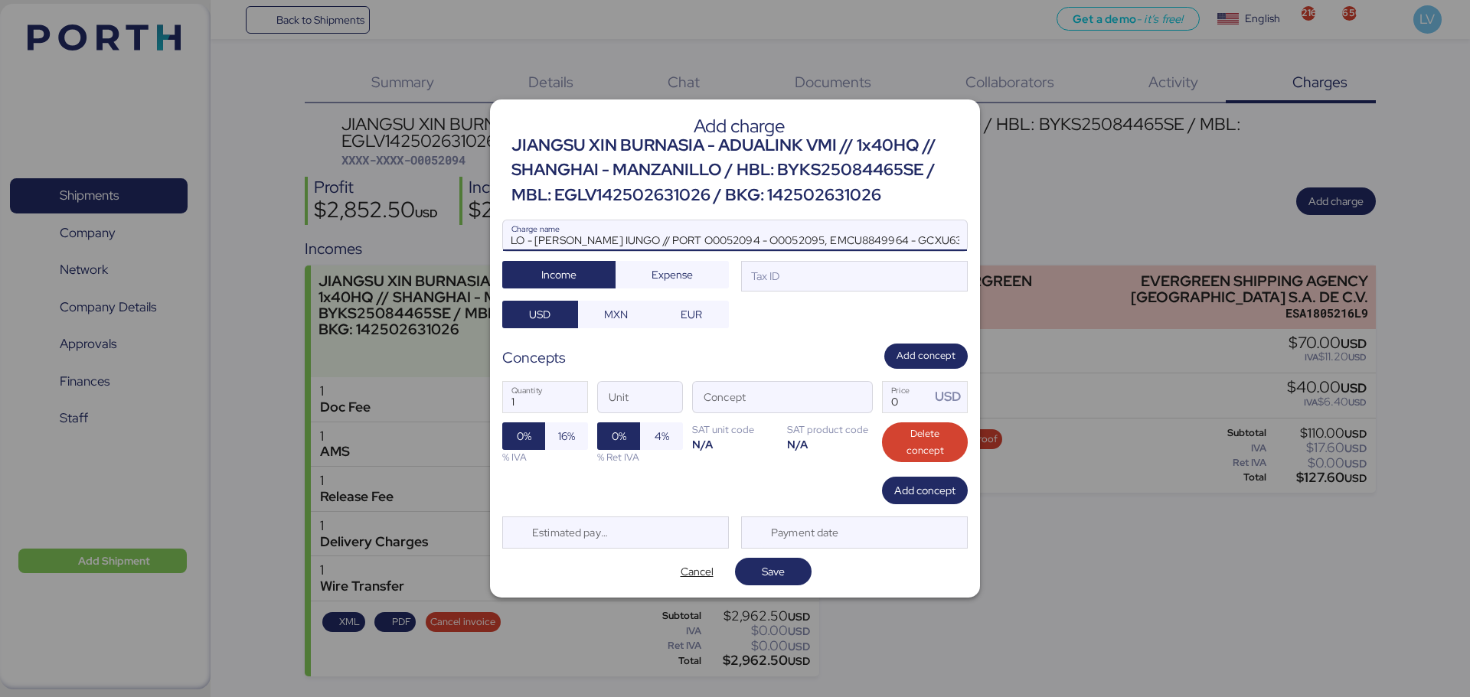
scroll to position [0, 0]
click at [625, 316] on span "MXN" at bounding box center [616, 314] width 24 height 18
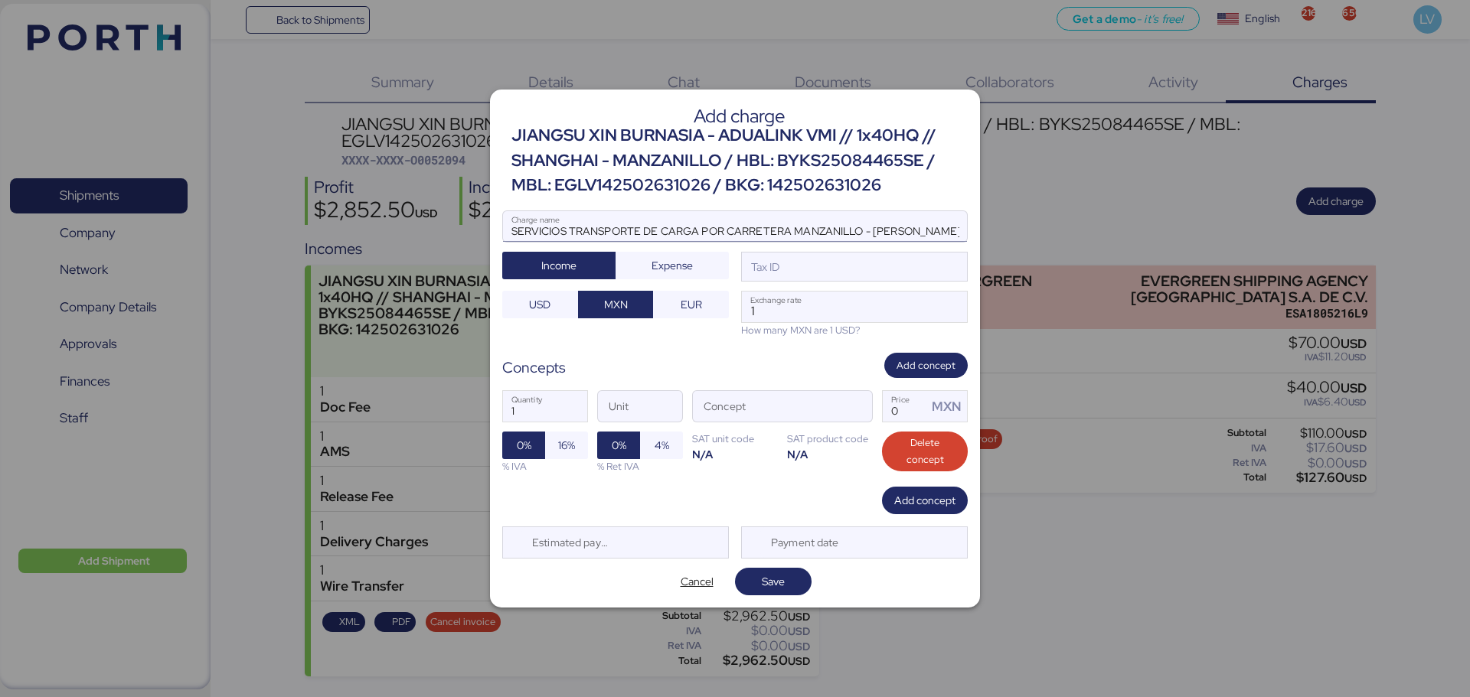
click at [664, 234] on input "SERVICIOS TRANSPORTE DE CARGA POR CARRETERA MANZANILLO - [PERSON_NAME] IUNGO //…" at bounding box center [735, 226] width 464 height 31
click at [662, 253] on span "Expense" at bounding box center [671, 266] width 113 height 28
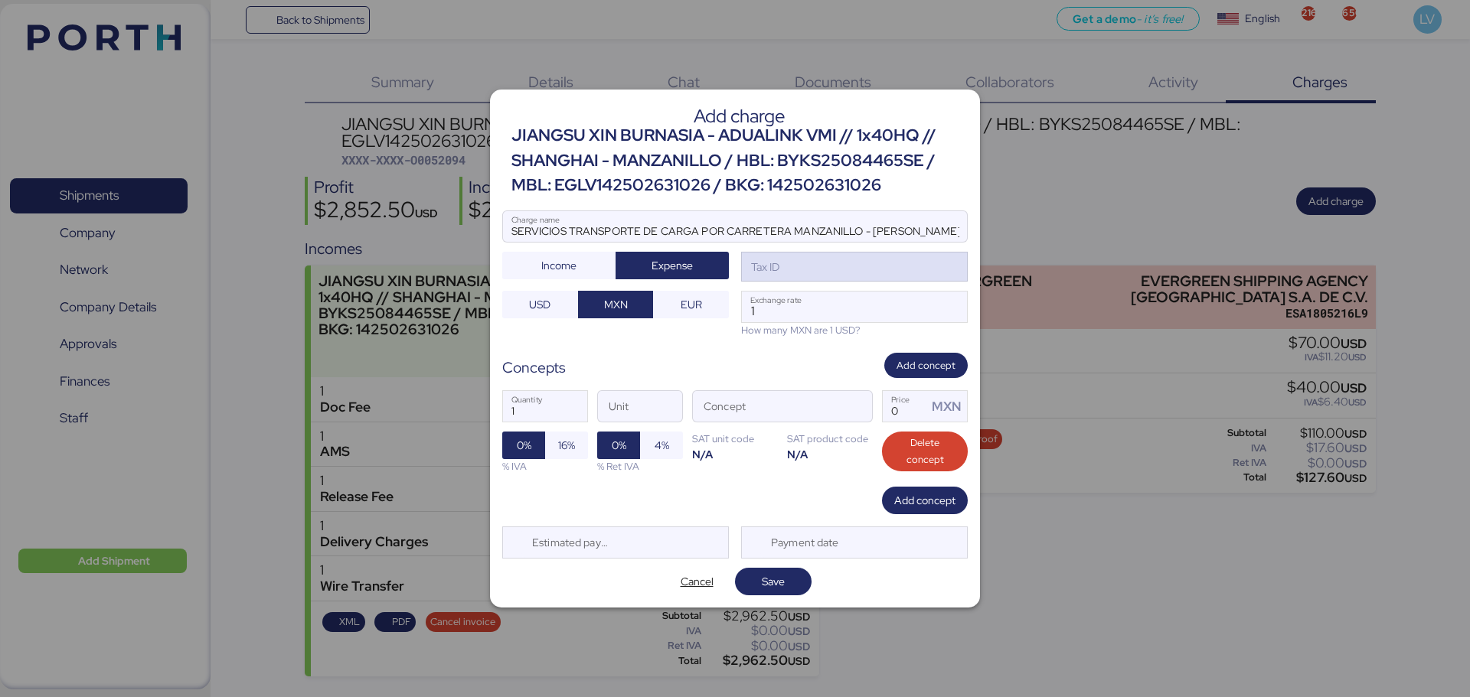
click at [772, 265] on div "Tax ID" at bounding box center [763, 267] width 31 height 17
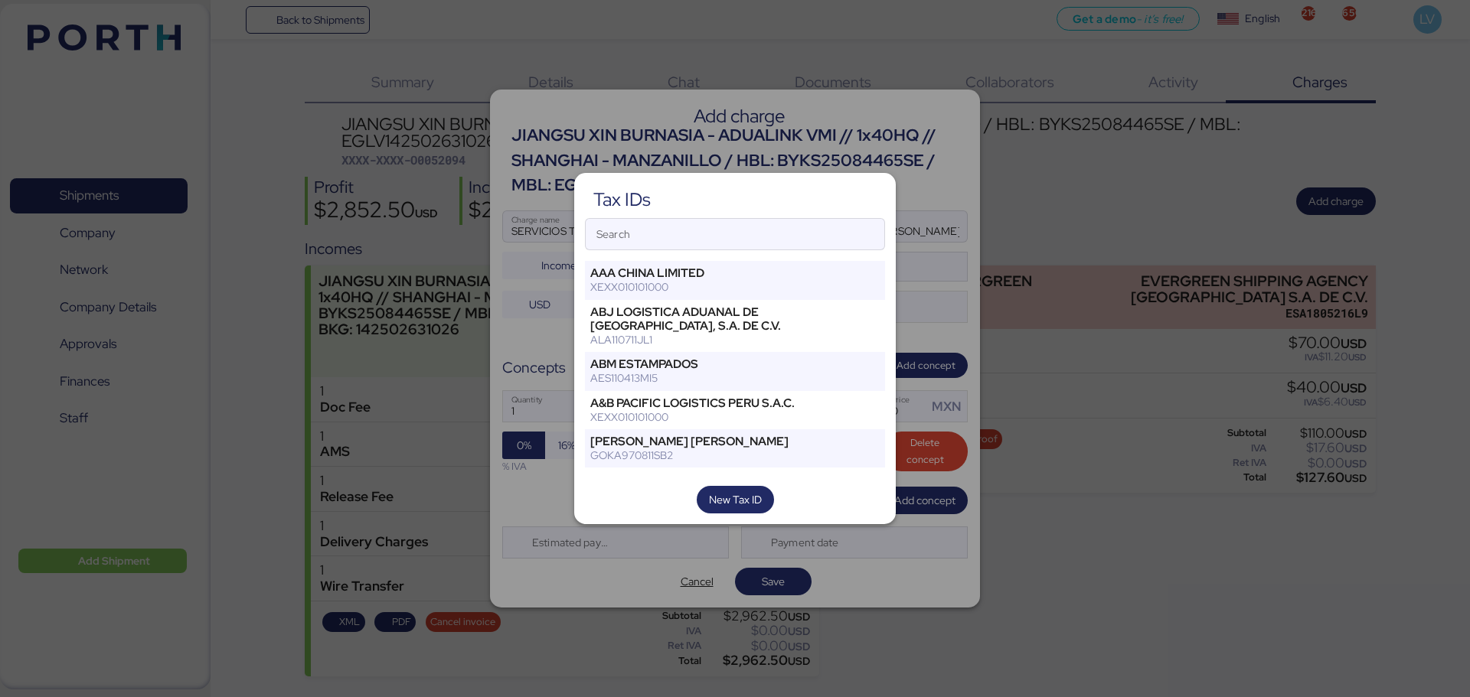
click at [785, 218] on div "Search" at bounding box center [735, 234] width 300 height 32
click at [785, 219] on input "Search" at bounding box center [735, 234] width 299 height 31
click at [772, 234] on input "Search" at bounding box center [735, 234] width 299 height 31
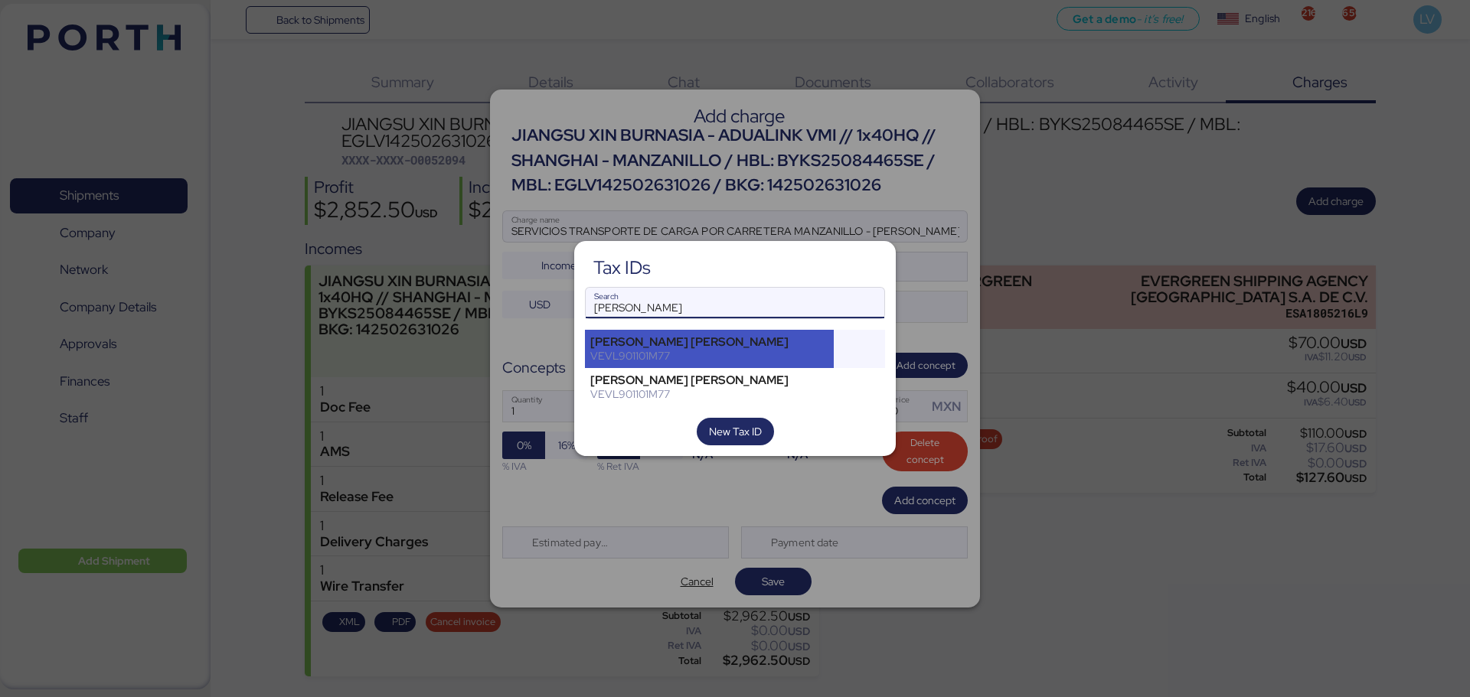
type input "[PERSON_NAME]"
click at [704, 348] on div "[PERSON_NAME] [PERSON_NAME]" at bounding box center [709, 342] width 238 height 14
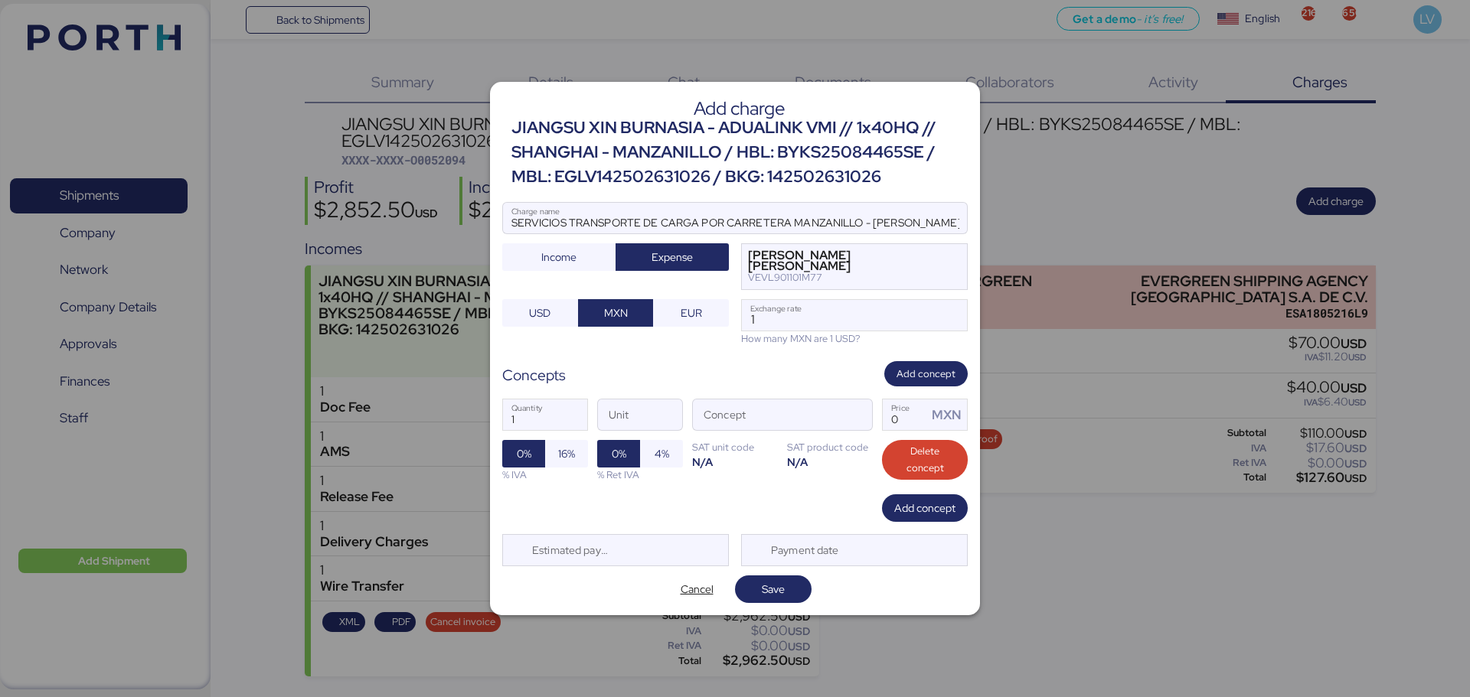
click at [958, 299] on div "SERVICIOS TRANSPORTE DE CARGA POR CARRETERA MANZANILLO - [PERSON_NAME] IUNGO //…" at bounding box center [734, 274] width 465 height 144
click at [942, 314] on input "1" at bounding box center [854, 315] width 225 height 31
paste input "8.3686"
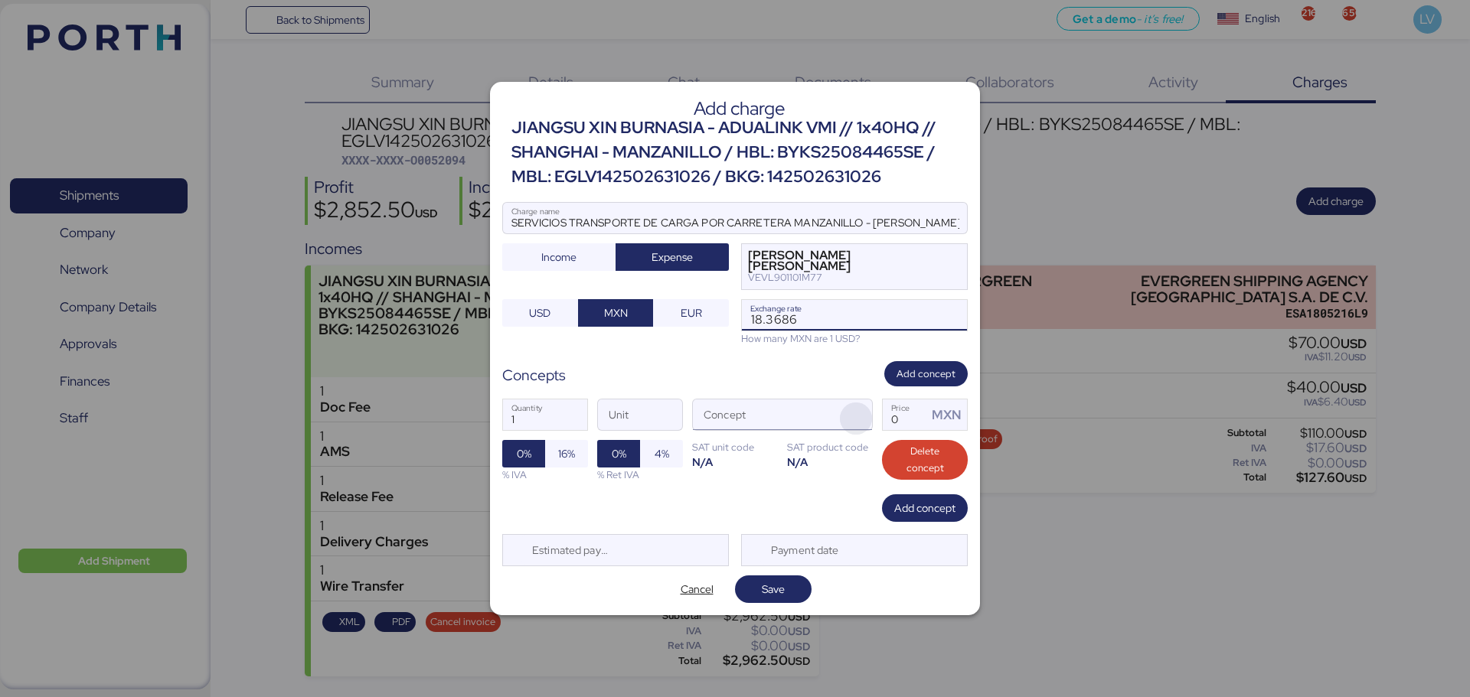
type input "18.3686"
click at [862, 431] on span "button" at bounding box center [856, 419] width 32 height 32
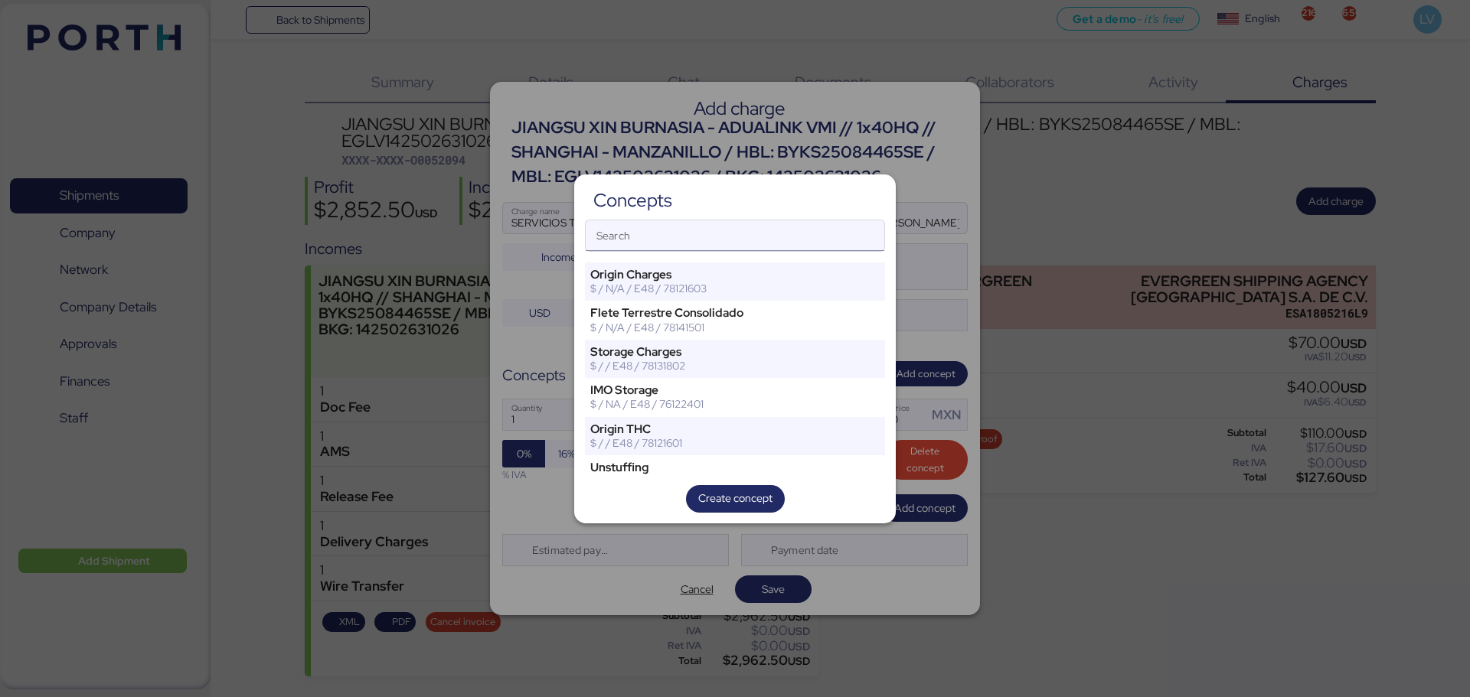
click at [825, 247] on input "Search" at bounding box center [735, 235] width 299 height 31
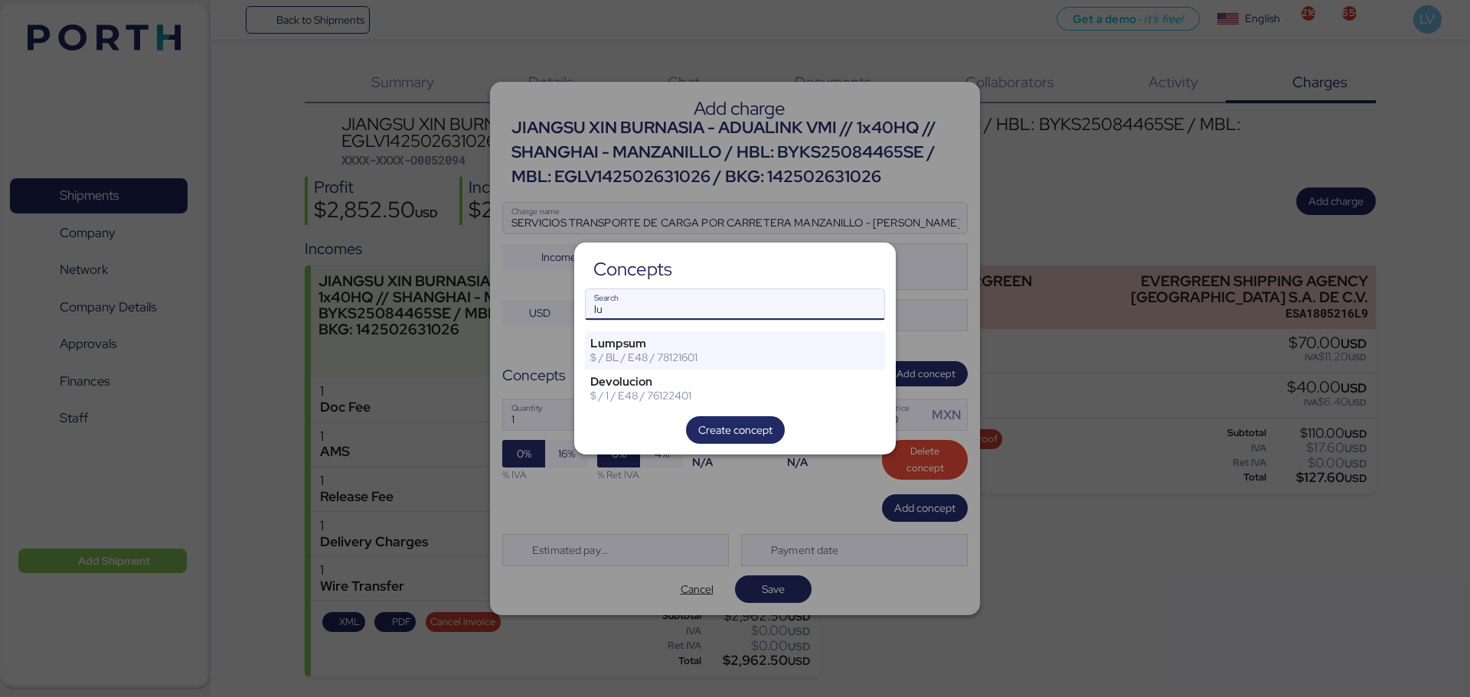
type input "l"
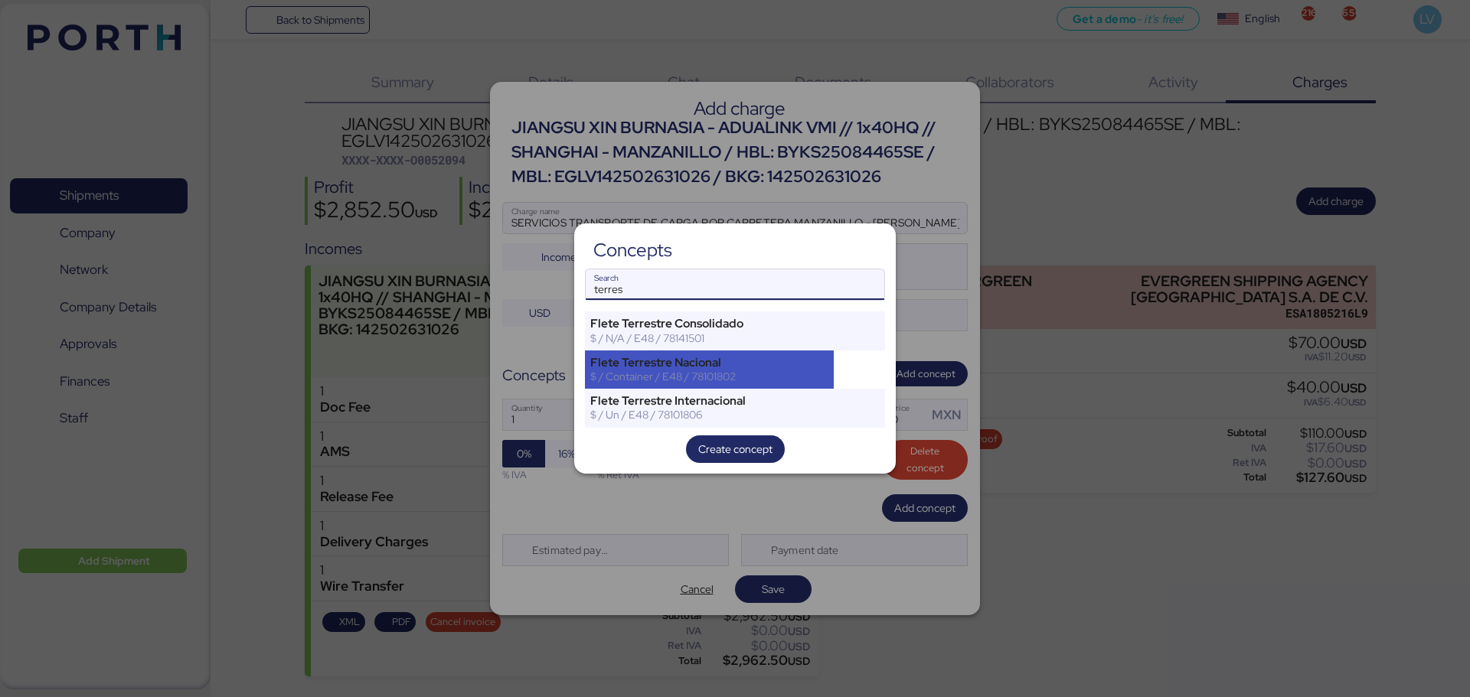
type input "terres"
click at [788, 373] on div "$ / Container / E48 / 78101802" at bounding box center [709, 377] width 238 height 14
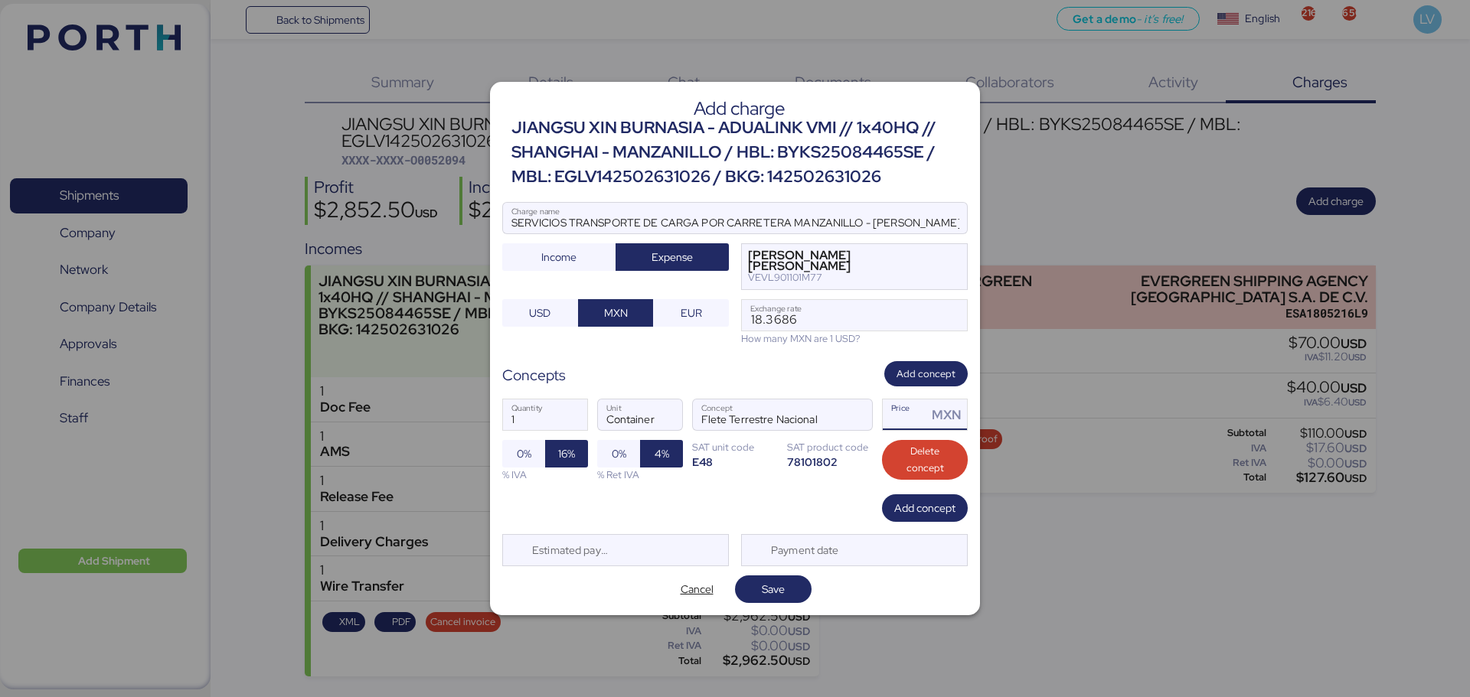
click at [917, 423] on input "Price MXN" at bounding box center [905, 415] width 44 height 31
paste input "18.3686"
click at [917, 423] on input "18.3686" at bounding box center [905, 415] width 44 height 31
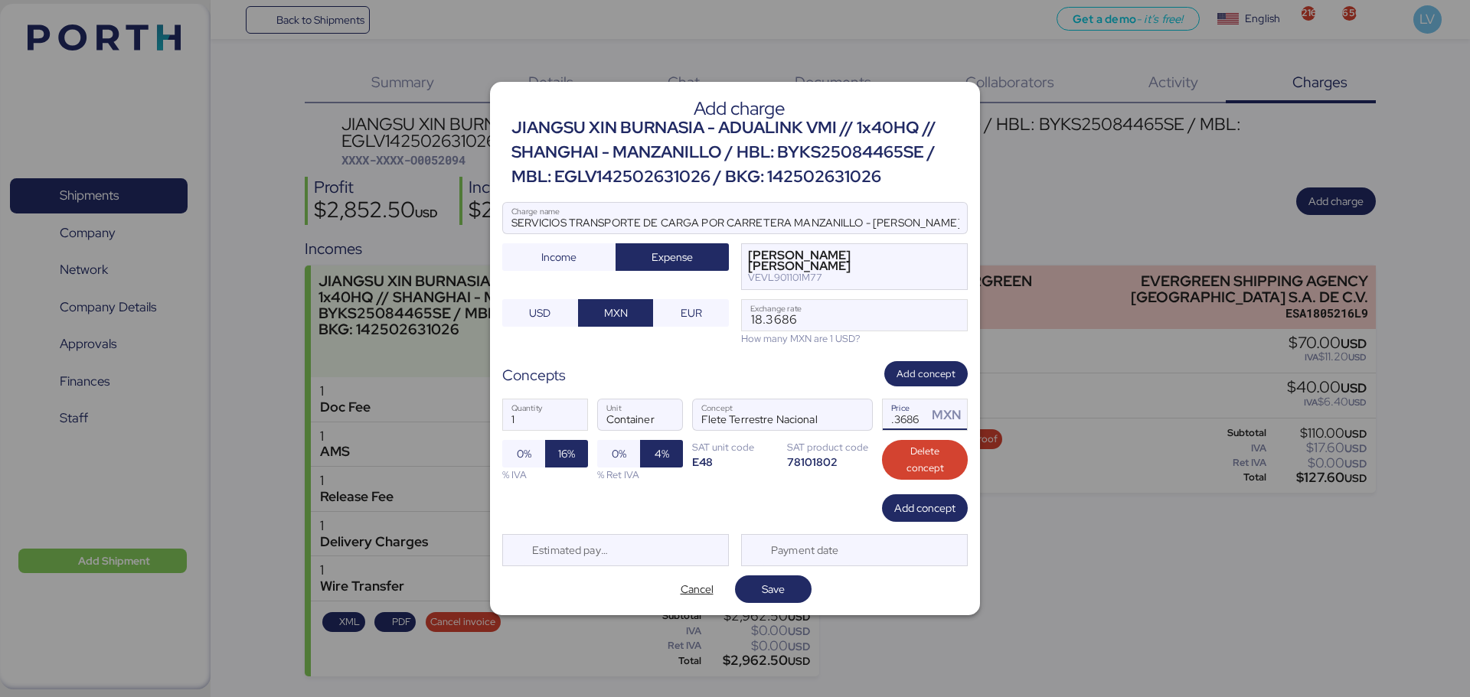
click at [917, 423] on input "18.3686" at bounding box center [905, 415] width 44 height 31
type input "6"
type input "91000"
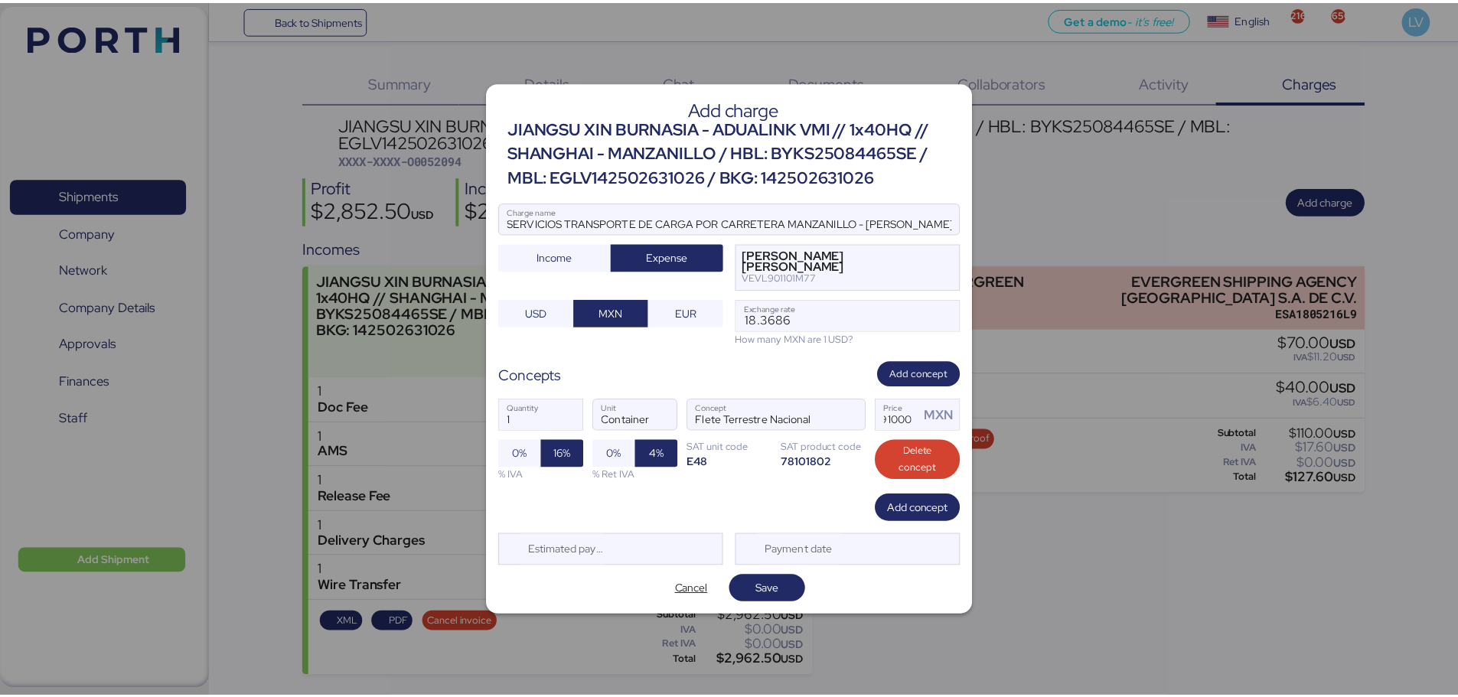
scroll to position [0, 0]
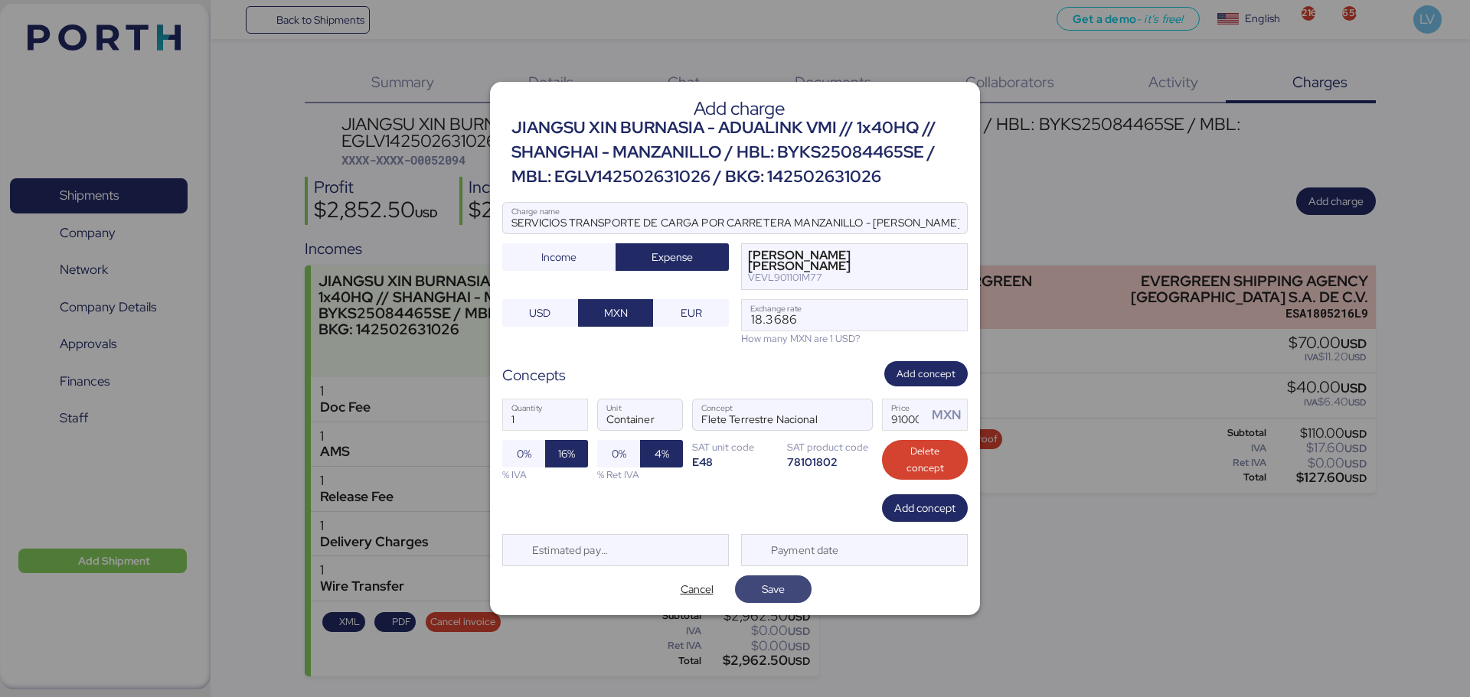
click at [775, 602] on span "Save" at bounding box center [773, 590] width 77 height 28
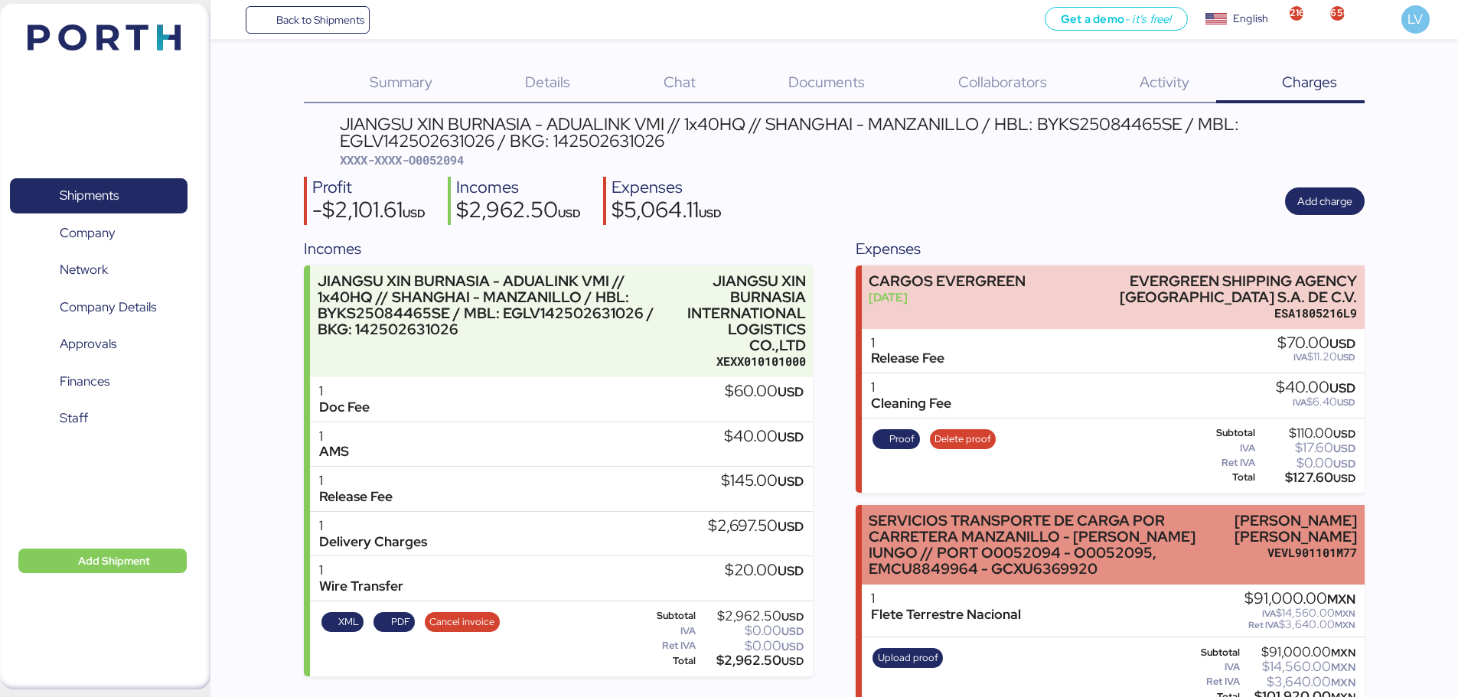
scroll to position [44, 0]
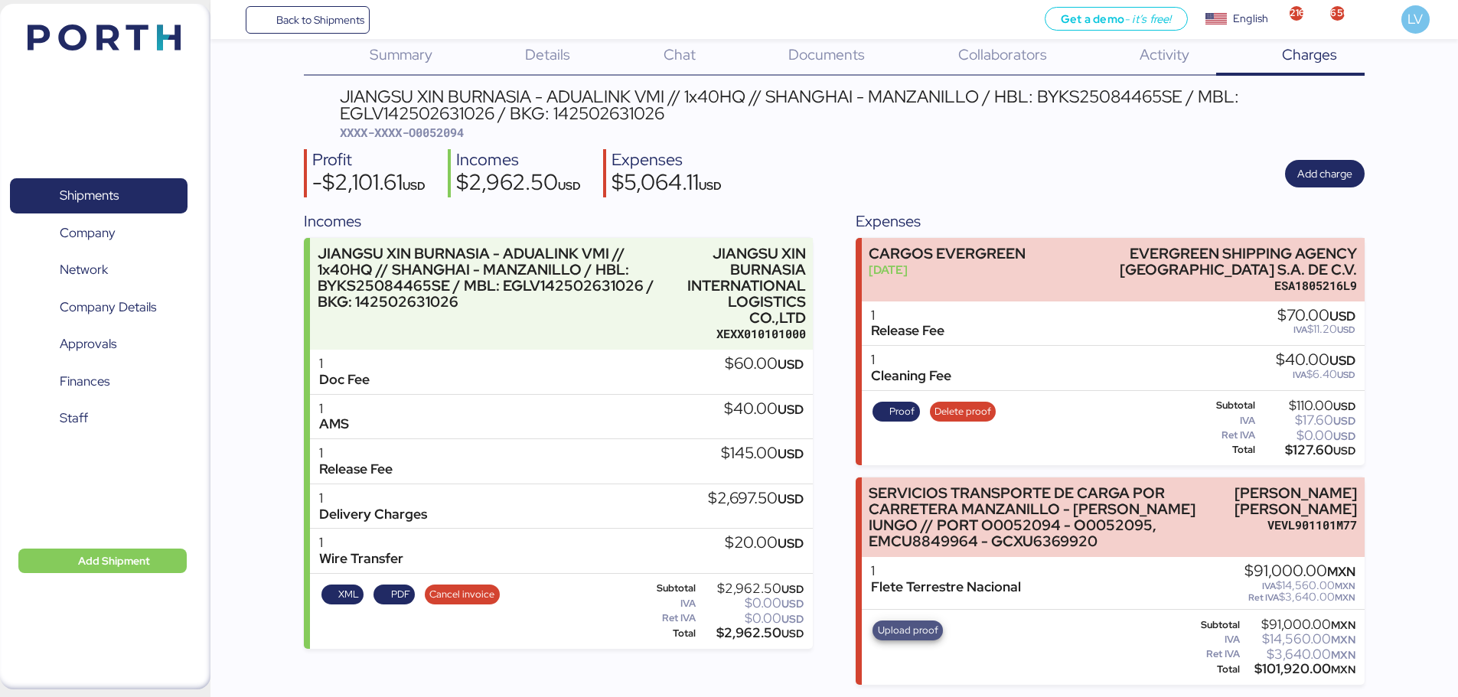
click at [902, 621] on span "Upload proof" at bounding box center [908, 631] width 70 height 20
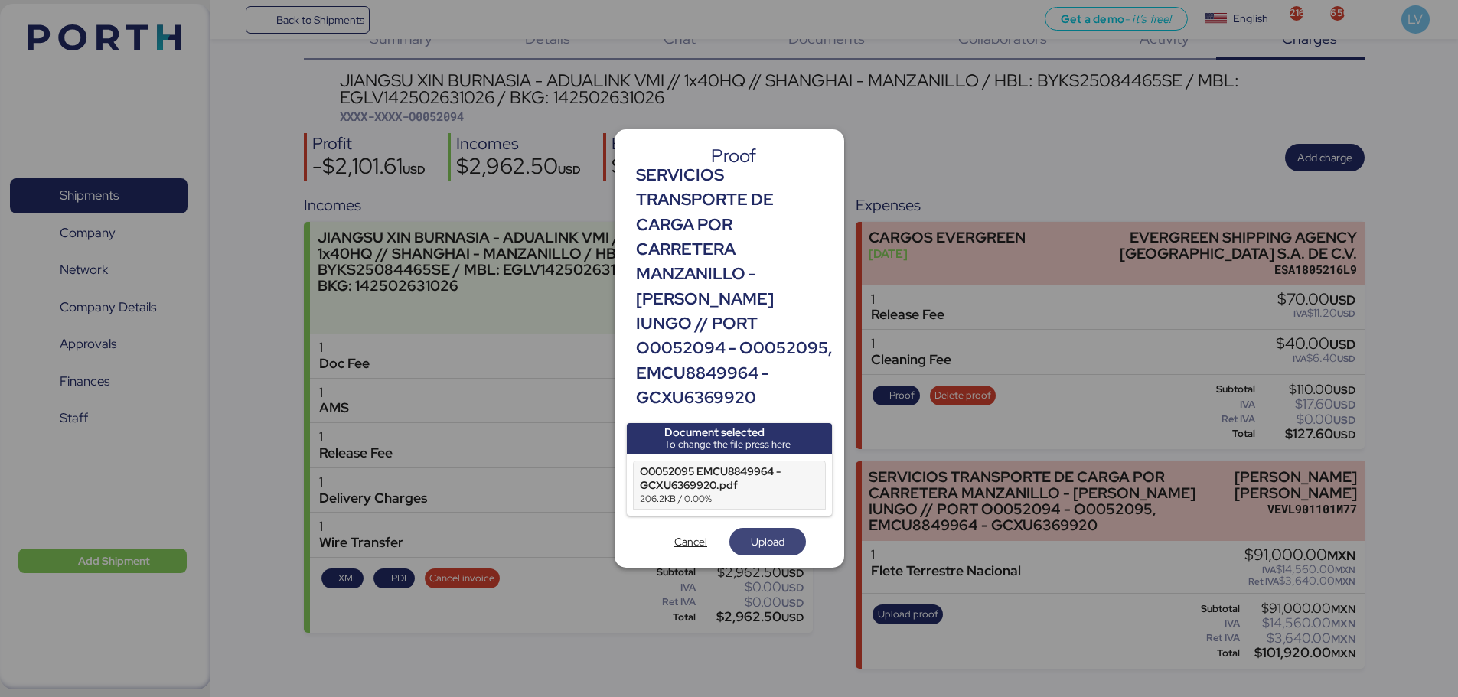
click at [797, 541] on span "Upload" at bounding box center [767, 542] width 77 height 28
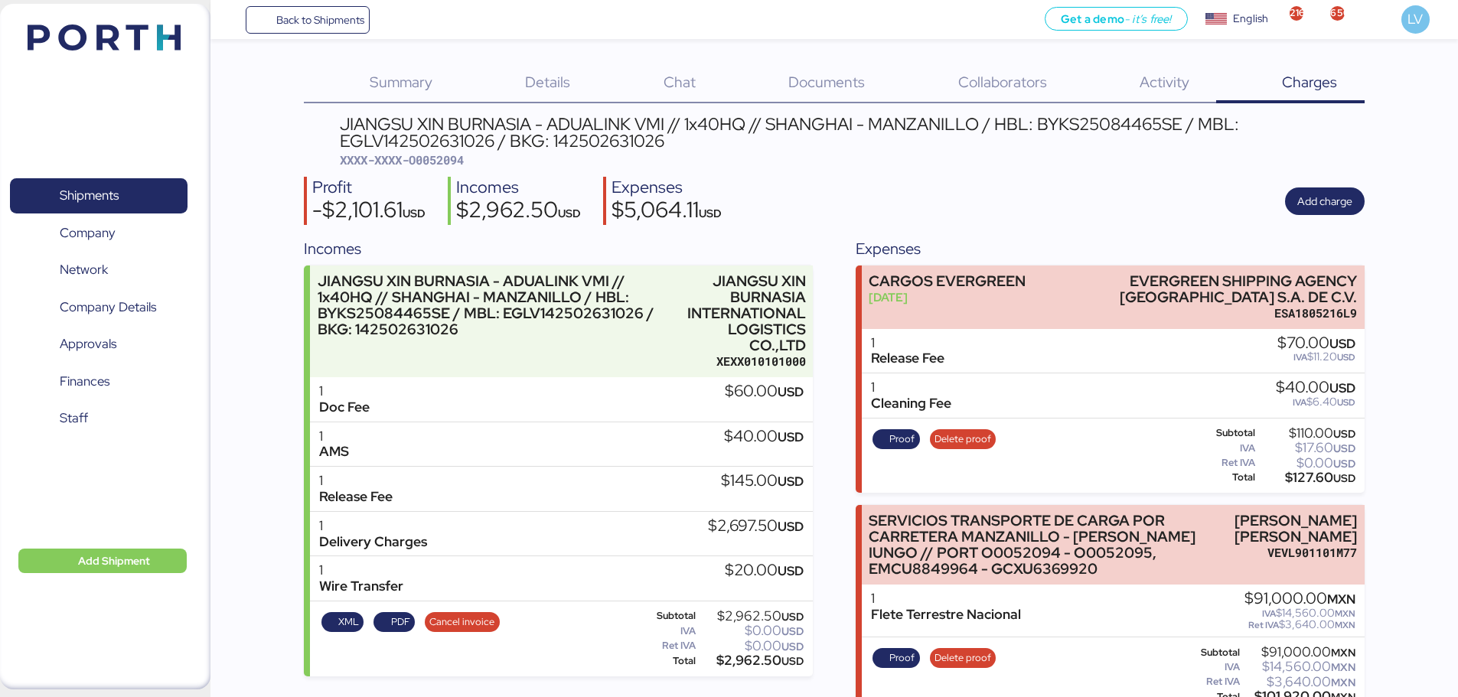
scroll to position [44, 0]
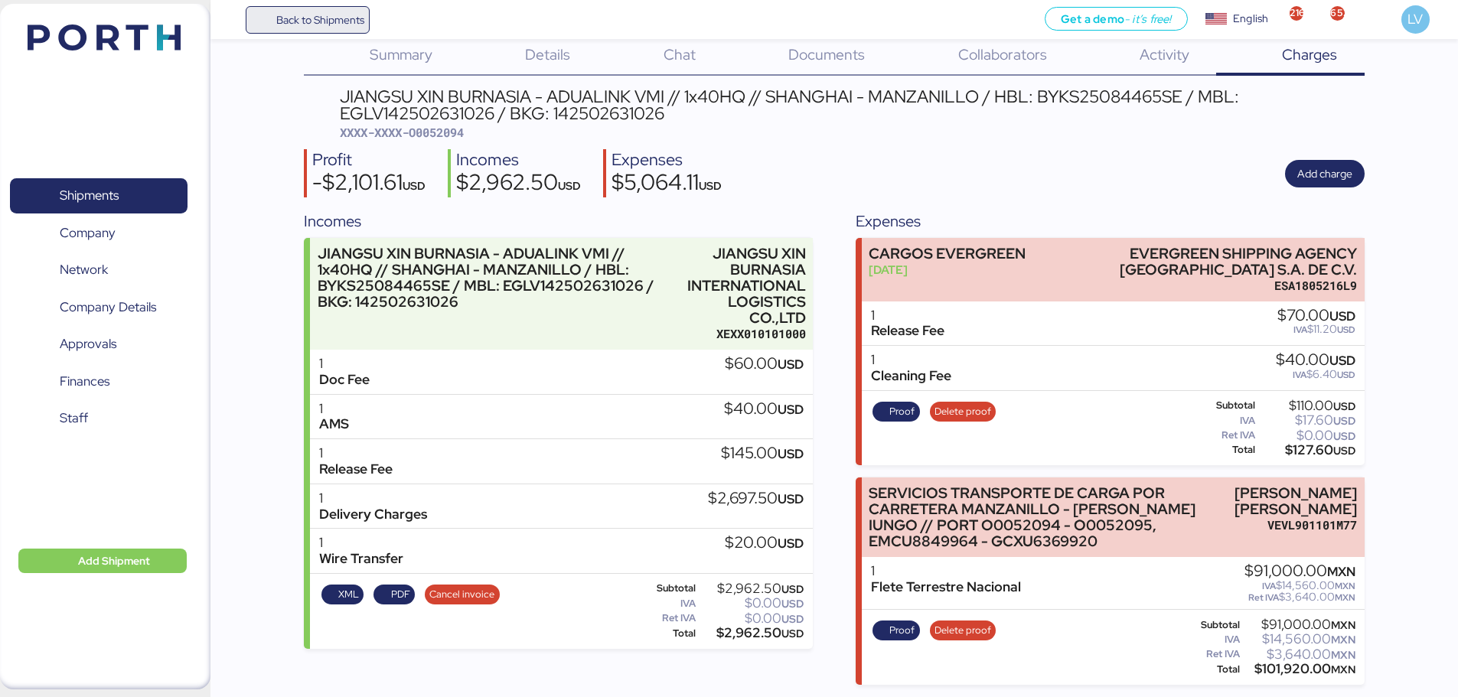
click at [291, 19] on span "Back to Shipments" at bounding box center [320, 20] width 88 height 18
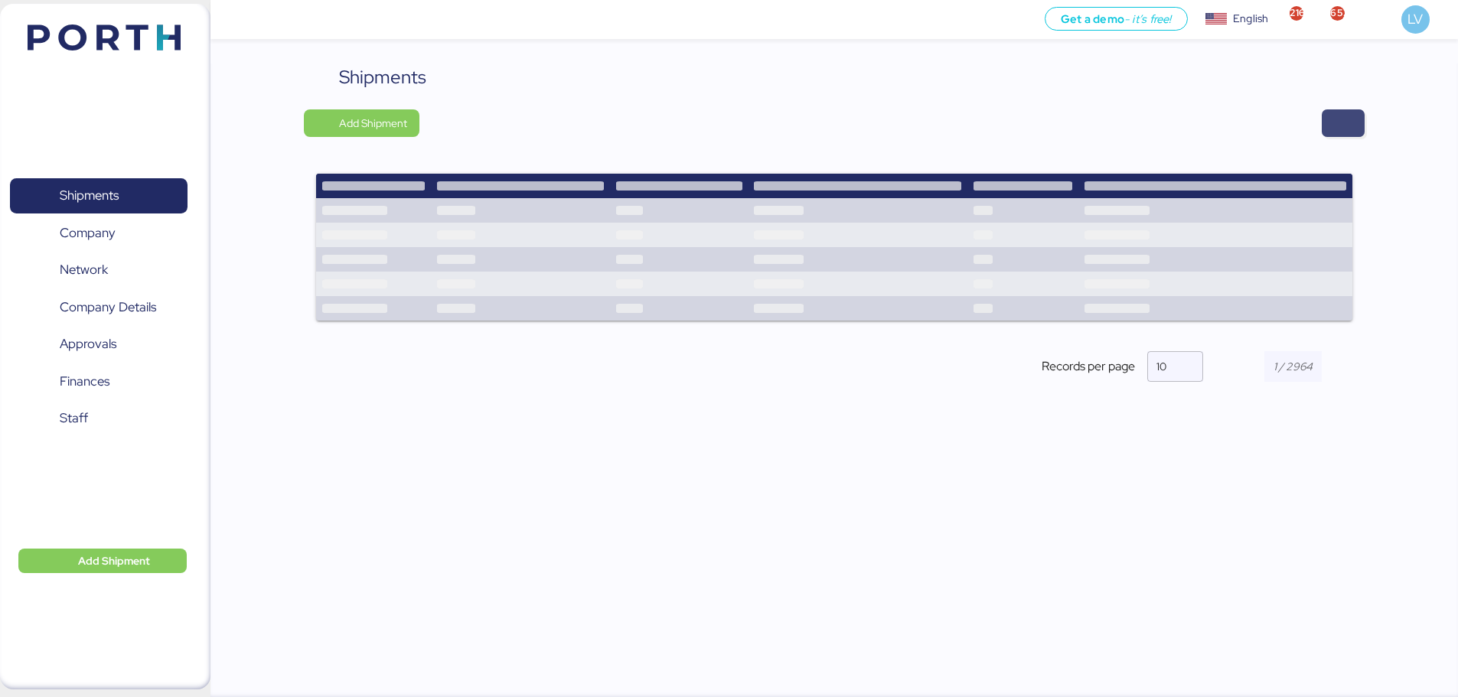
click at [1340, 112] on span "button" at bounding box center [1343, 123] width 43 height 28
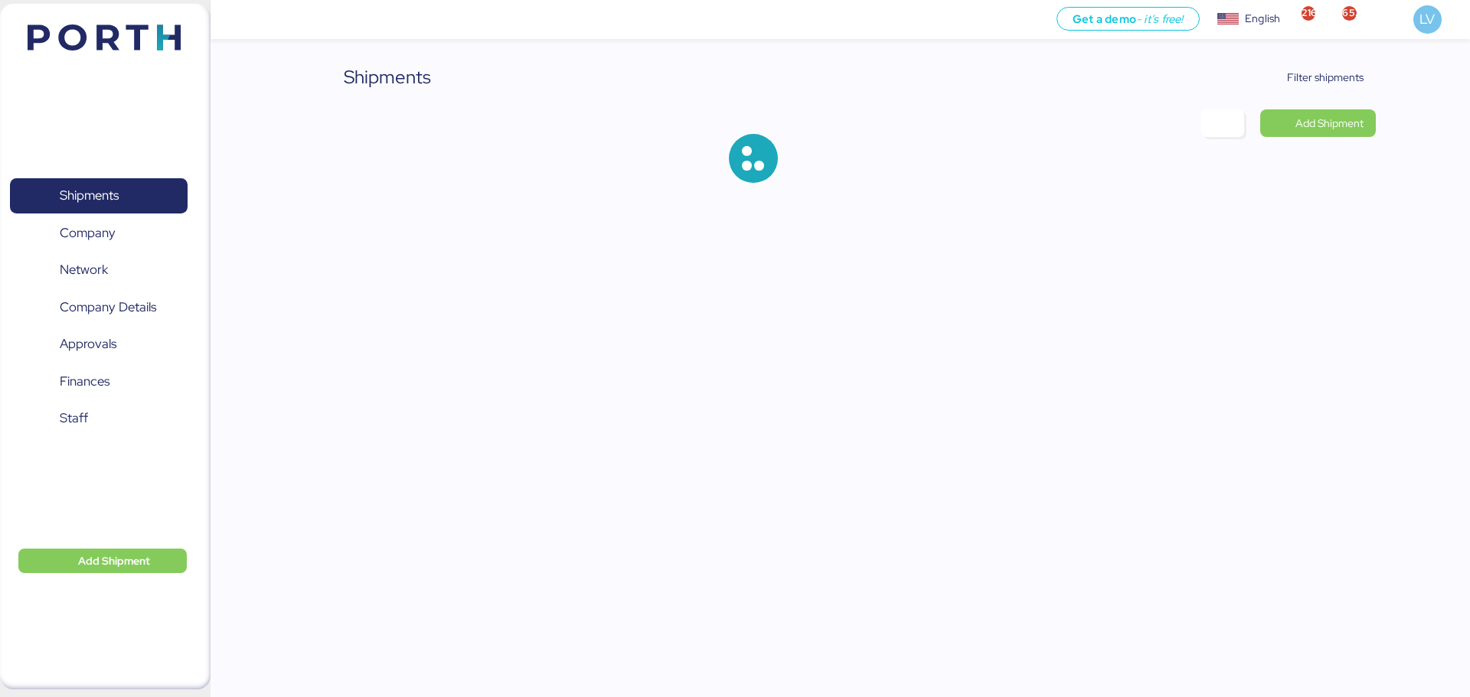
click at [1329, 52] on div "Shipments Filter shipments Add Shipment" at bounding box center [735, 103] width 1470 height 207
click at [1323, 64] on span "Filter shipments" at bounding box center [1315, 78] width 120 height 28
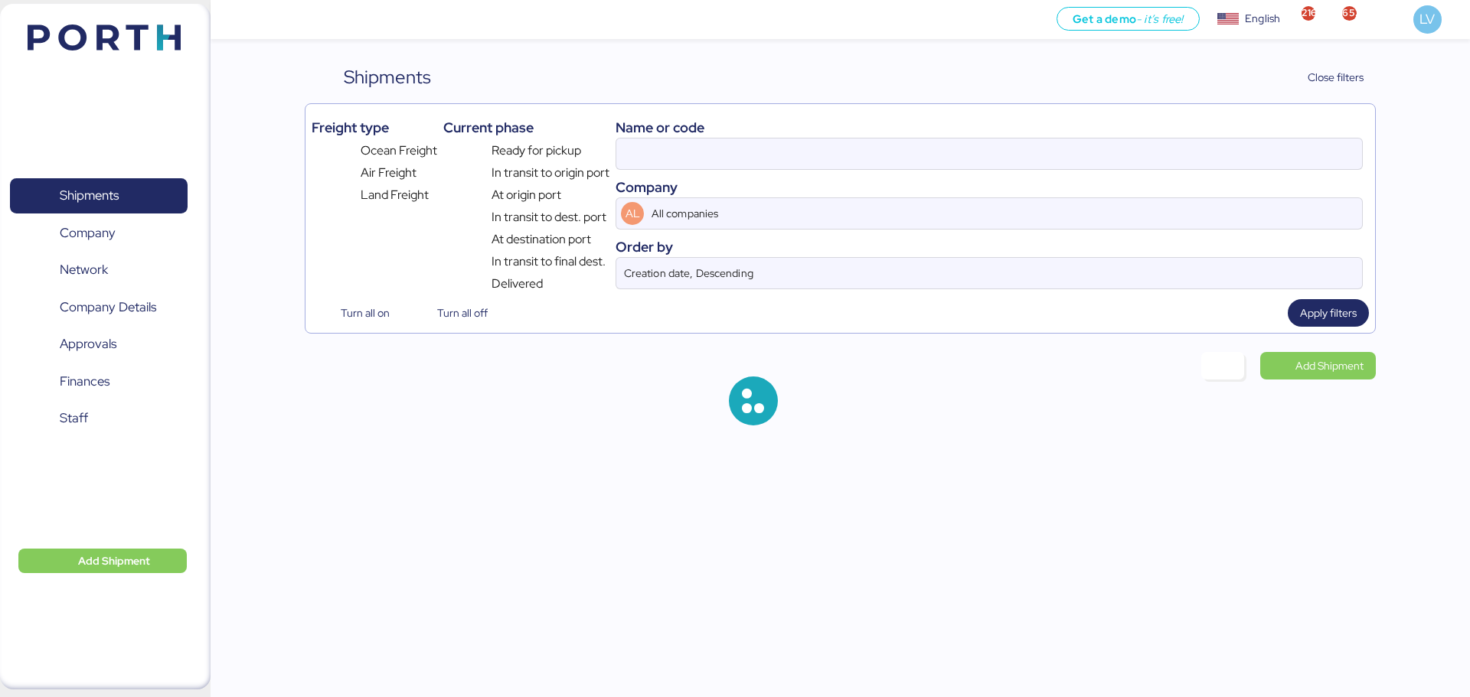
click at [1238, 132] on div "Name or code" at bounding box center [988, 127] width 747 height 21
click at [1228, 149] on input at bounding box center [989, 154] width 746 height 31
paste input "O0052240"
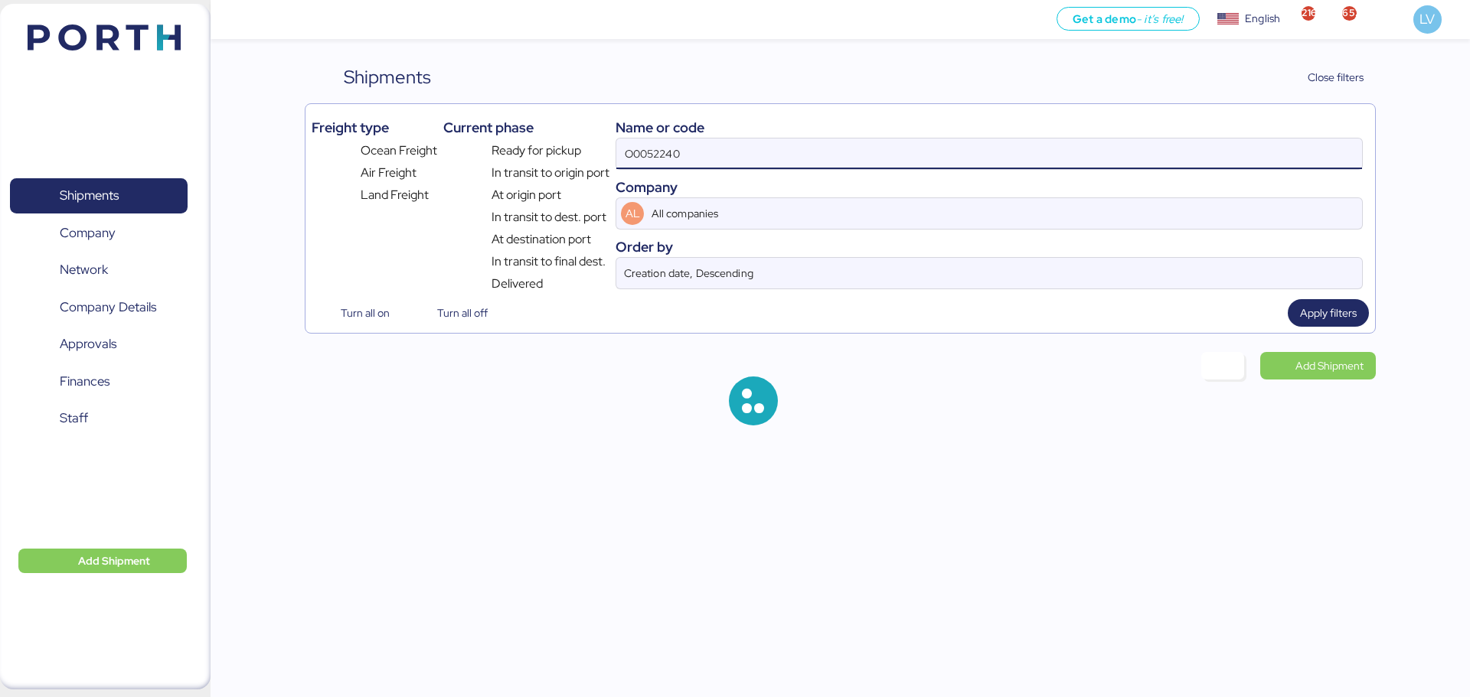
type input "O0052240"
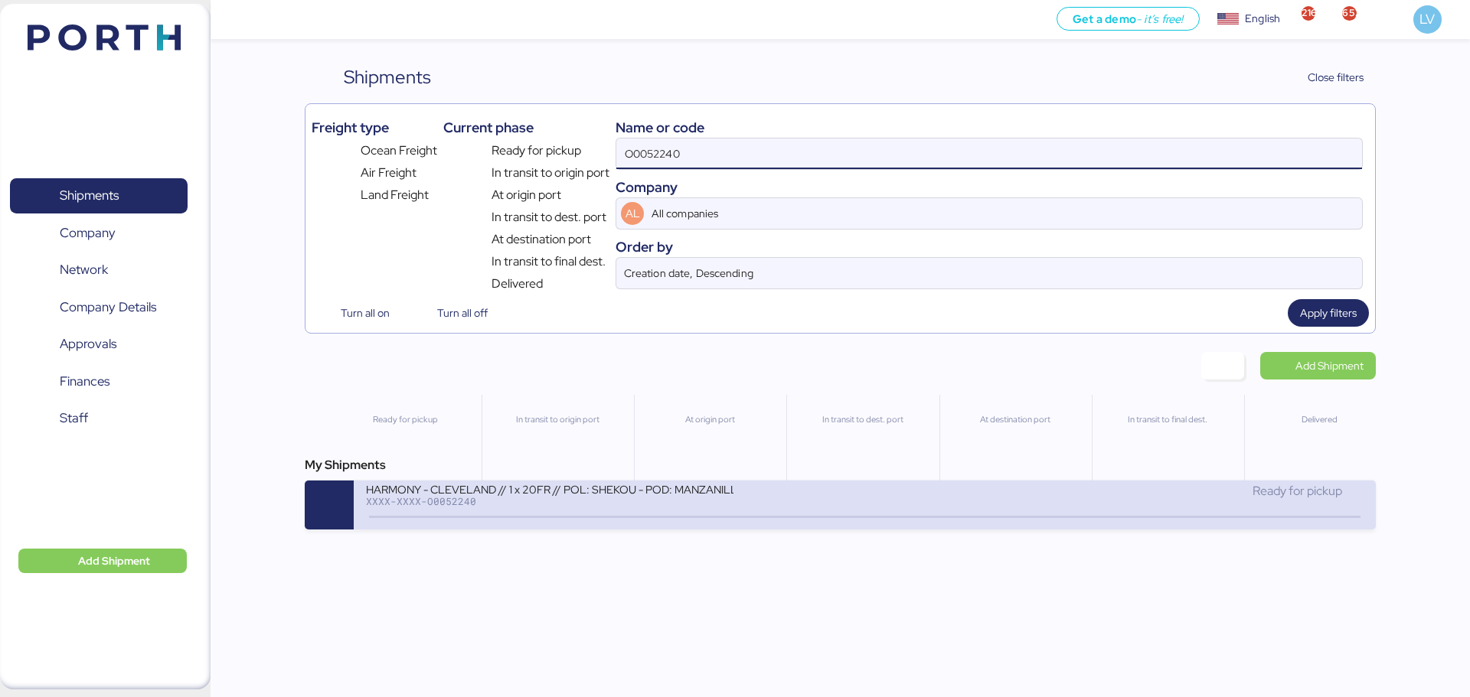
click at [721, 491] on div "HARMONY - CLEVELAND // 1 x 20FR // POL: SHEKOU - POD: MANZANILLO // HBL: HSS160…" at bounding box center [549, 488] width 367 height 13
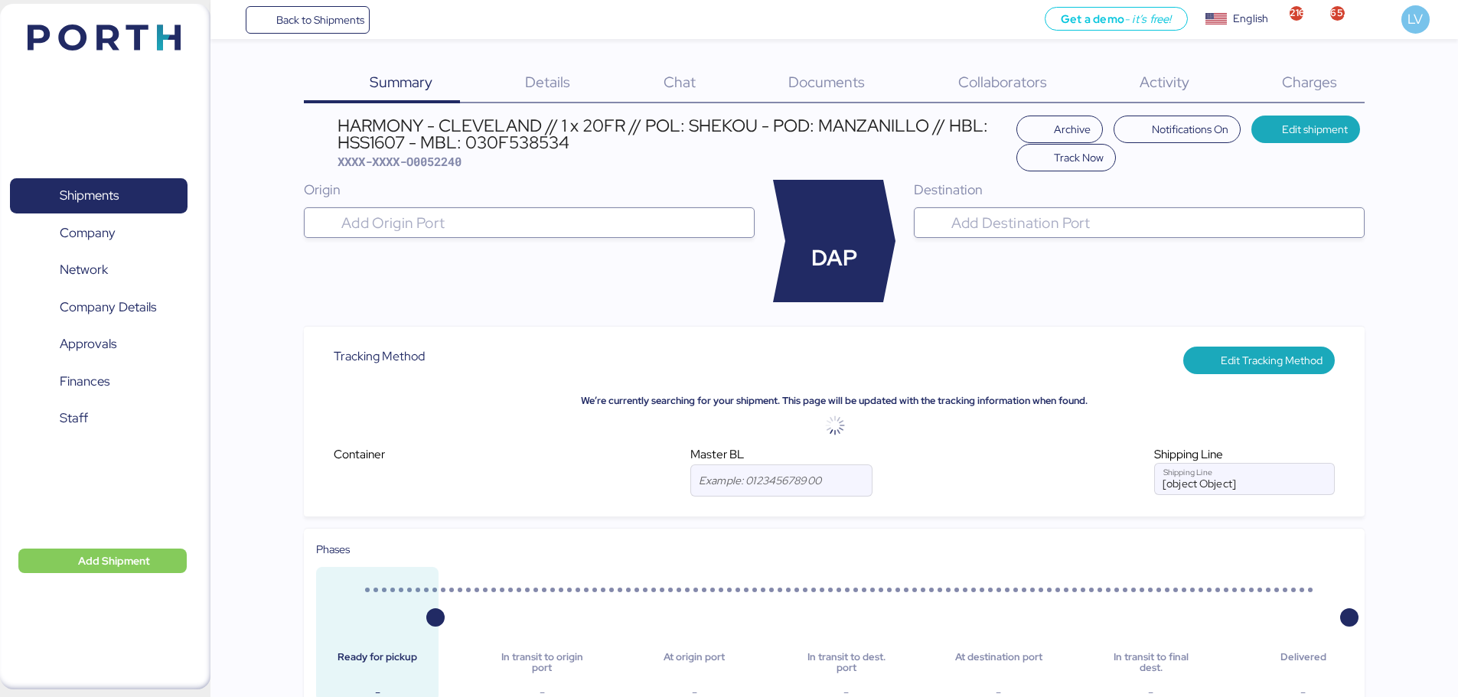
click at [1348, 71] on div "Charges 0" at bounding box center [1290, 84] width 148 height 40
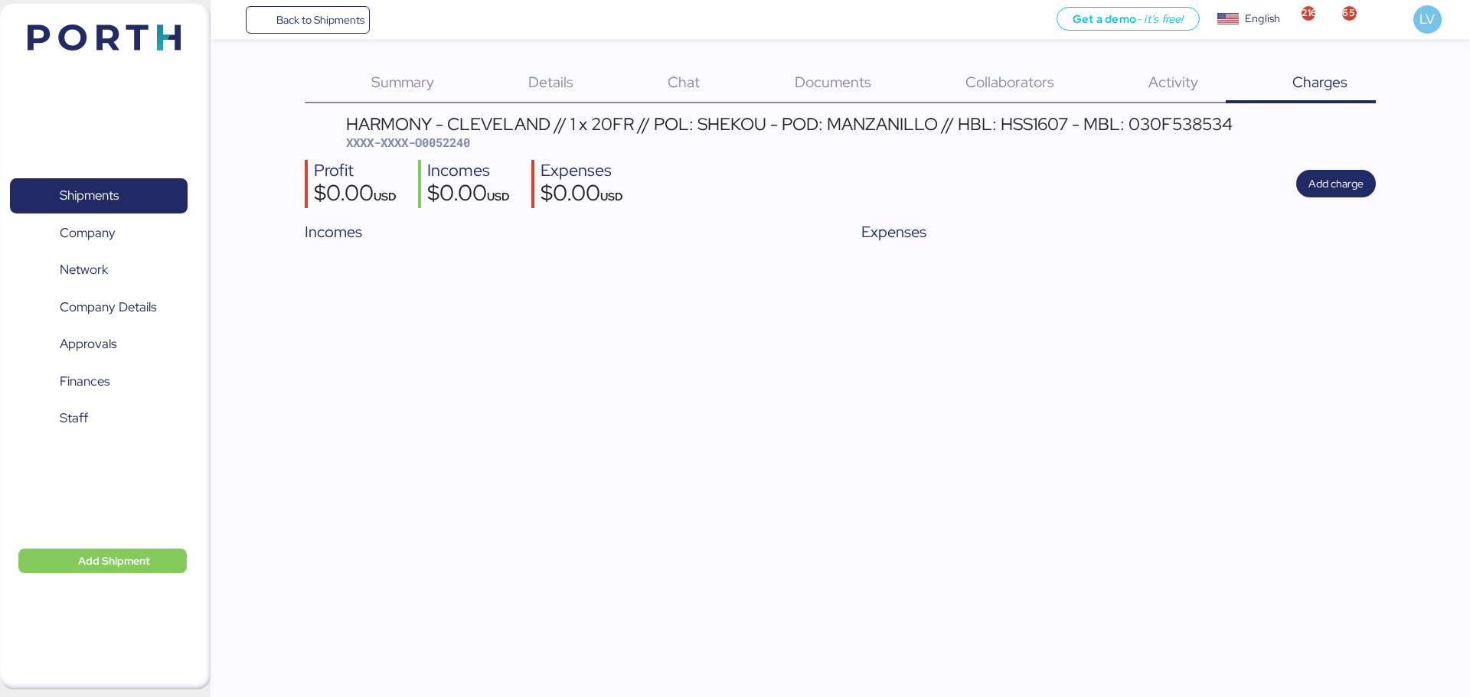
click at [830, 70] on div "Documents 0" at bounding box center [813, 84] width 171 height 40
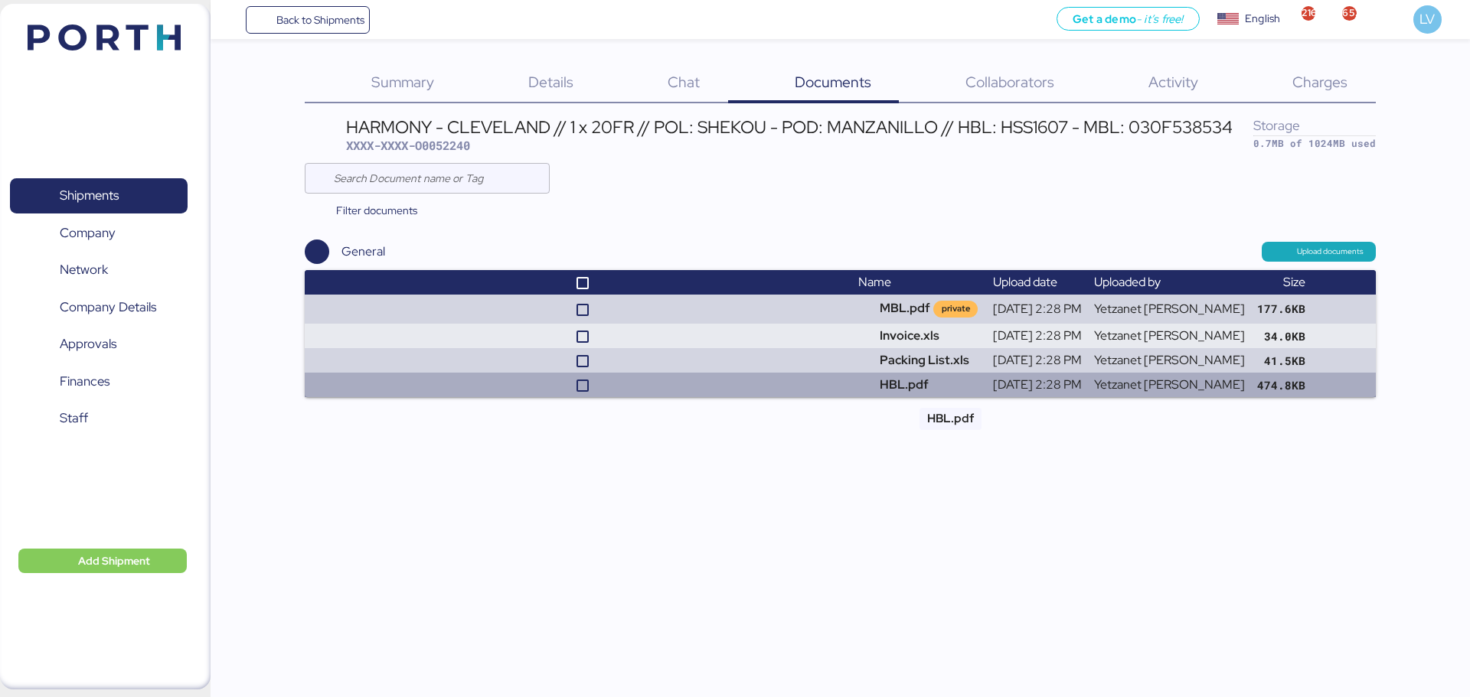
click at [941, 389] on td "HBL.pdf" at bounding box center [919, 385] width 134 height 24
click at [949, 381] on td "HBL.pdf" at bounding box center [919, 385] width 134 height 24
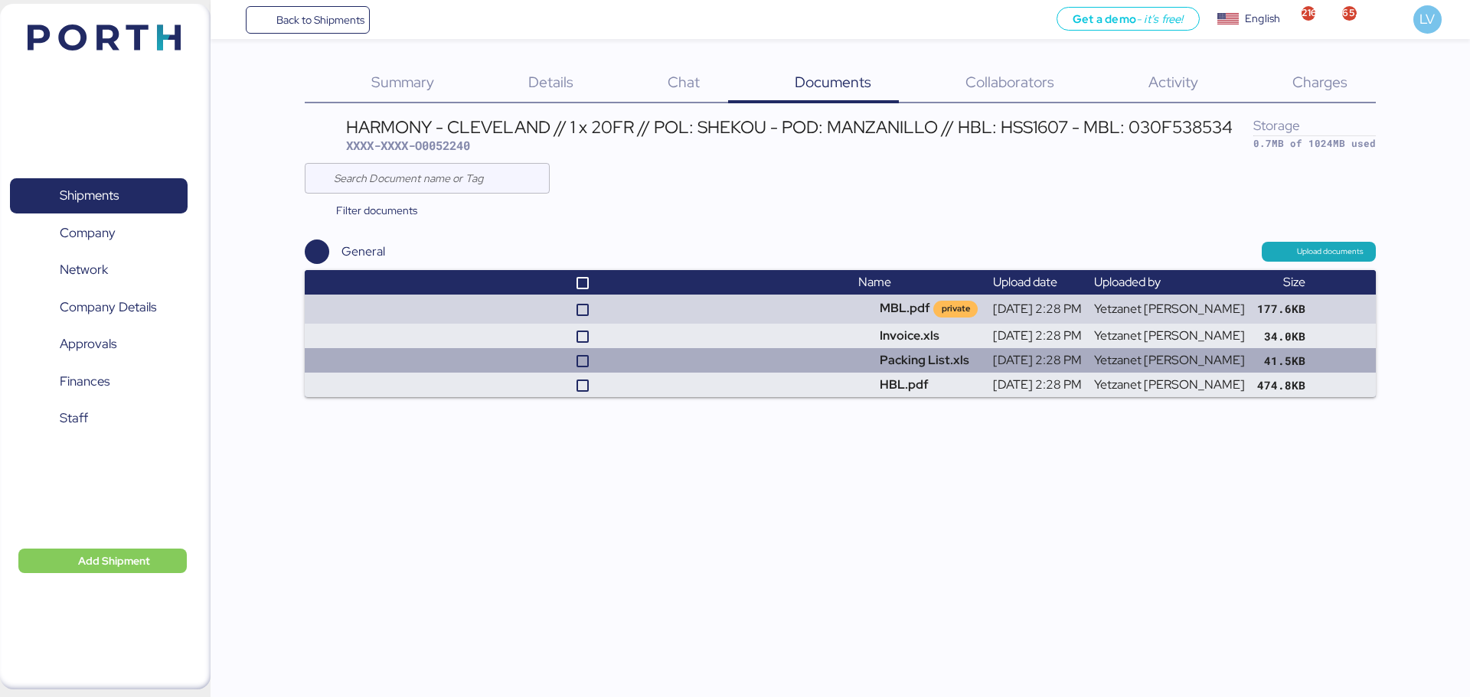
click at [1029, 365] on td "[DATE] 2:28 PM" at bounding box center [1037, 360] width 101 height 24
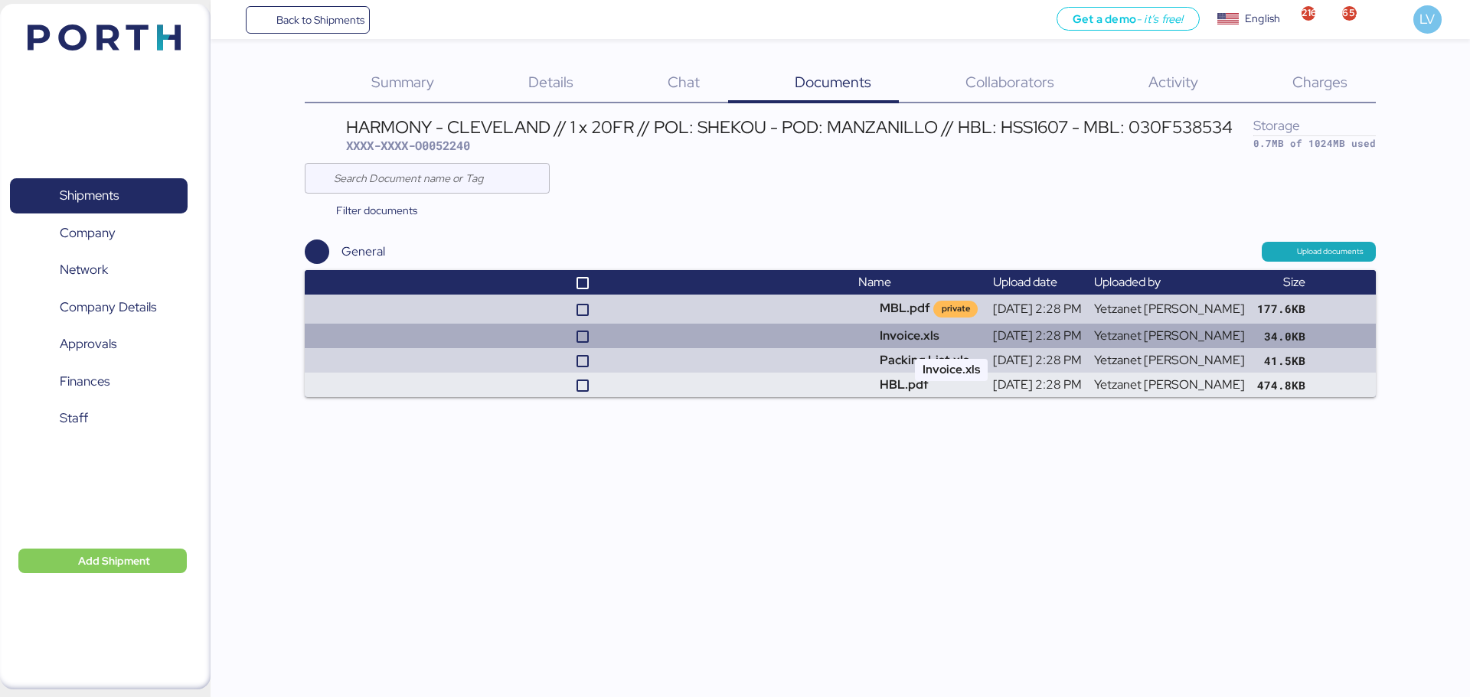
click at [927, 341] on td "Invoice.xls" at bounding box center [919, 336] width 134 height 24
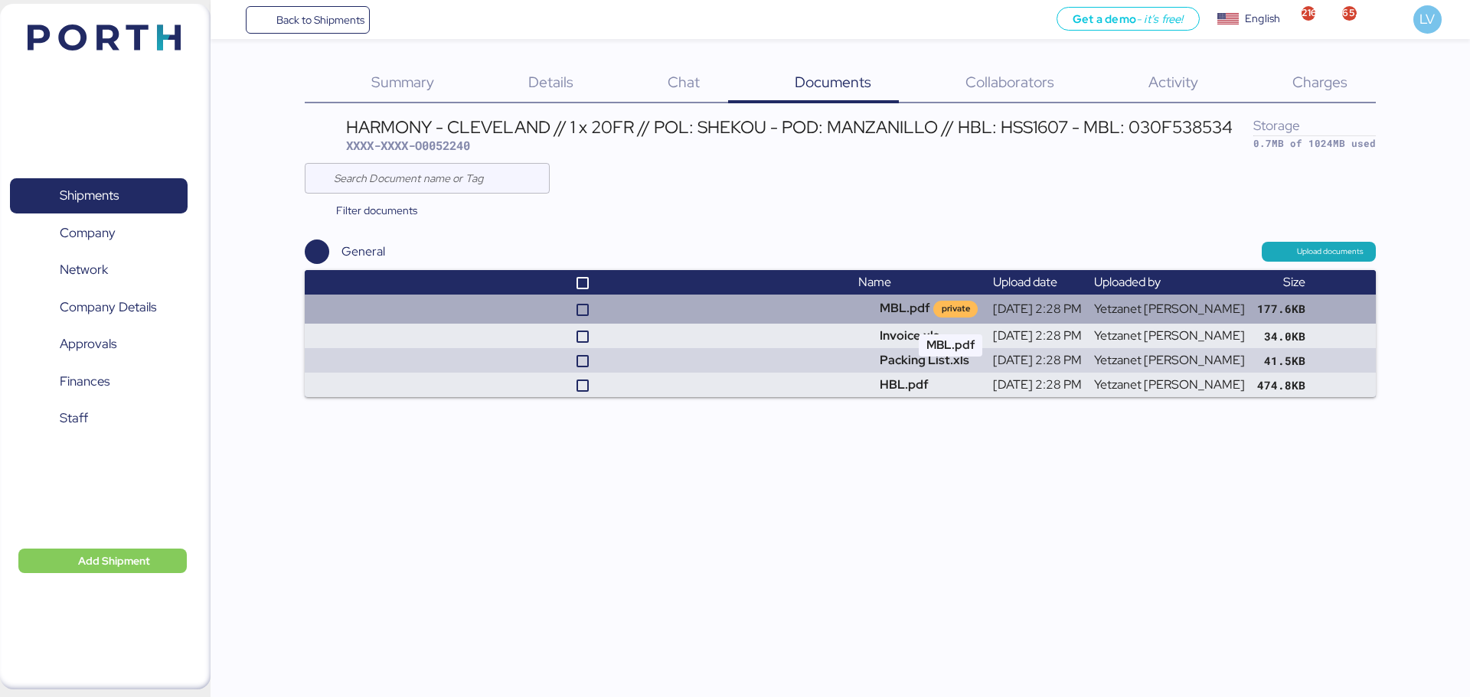
click at [938, 311] on td "MBL.pdf private" at bounding box center [919, 309] width 134 height 29
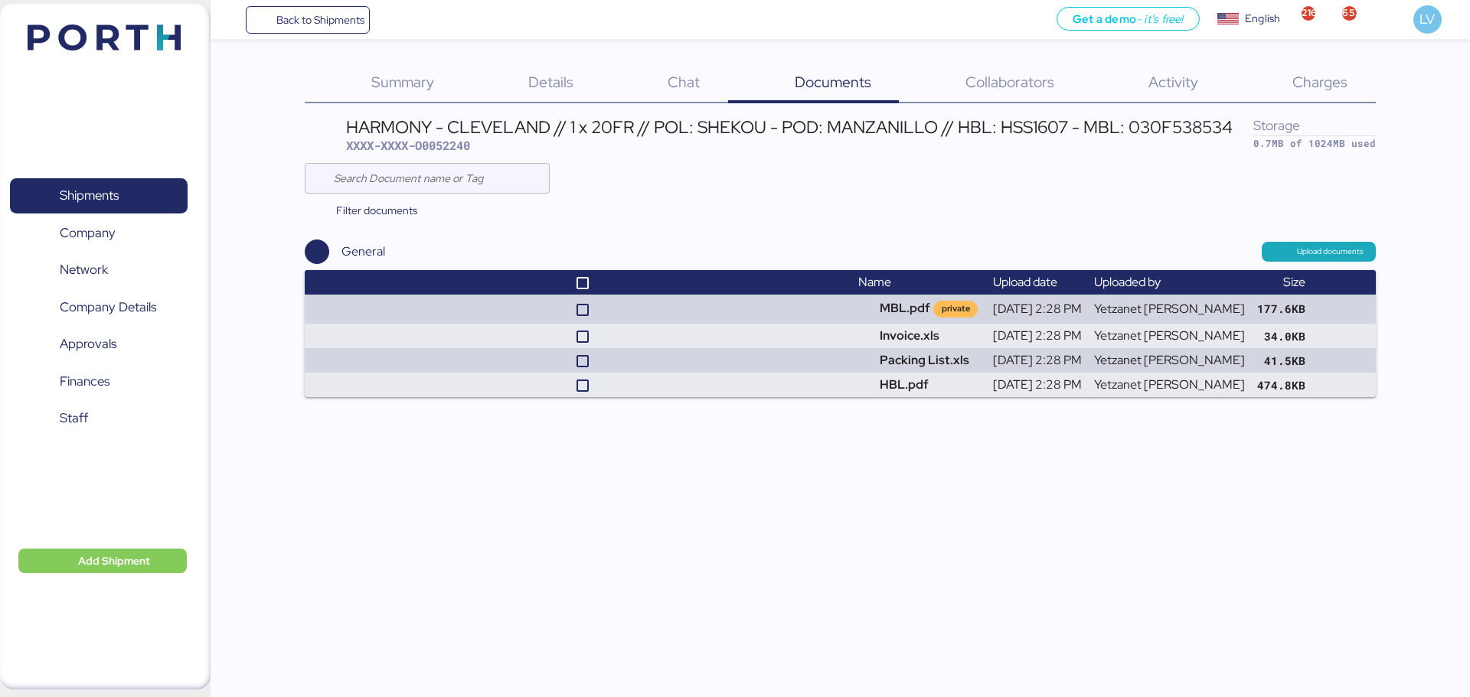
click at [423, 61] on div "Summary 0 Details 0 Chat 0 Documents 0 Collaborators 0 Activity 0 Charges 0 HAR…" at bounding box center [735, 198] width 1470 height 397
click at [421, 82] on span "Summary" at bounding box center [402, 82] width 63 height 20
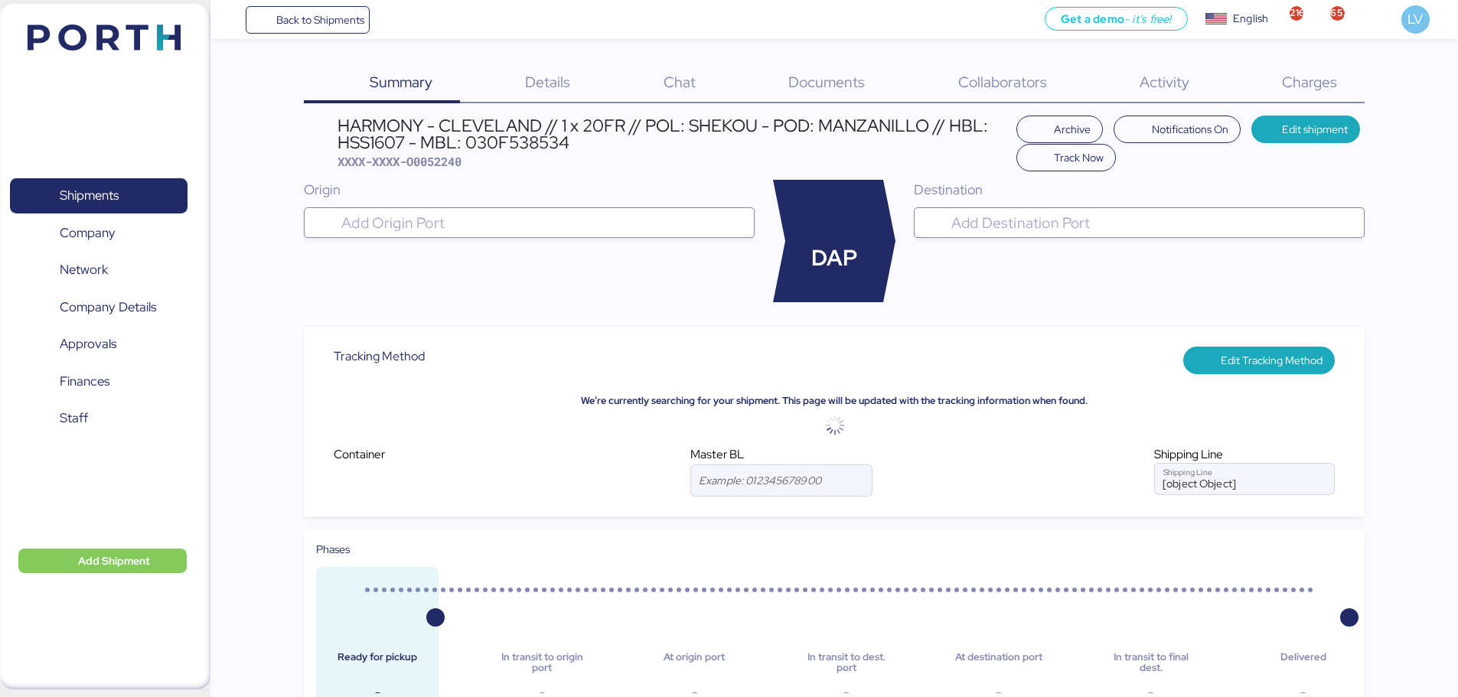
click at [1328, 77] on span "Charges" at bounding box center [1309, 82] width 55 height 20
